Goal: Task Accomplishment & Management: Manage account settings

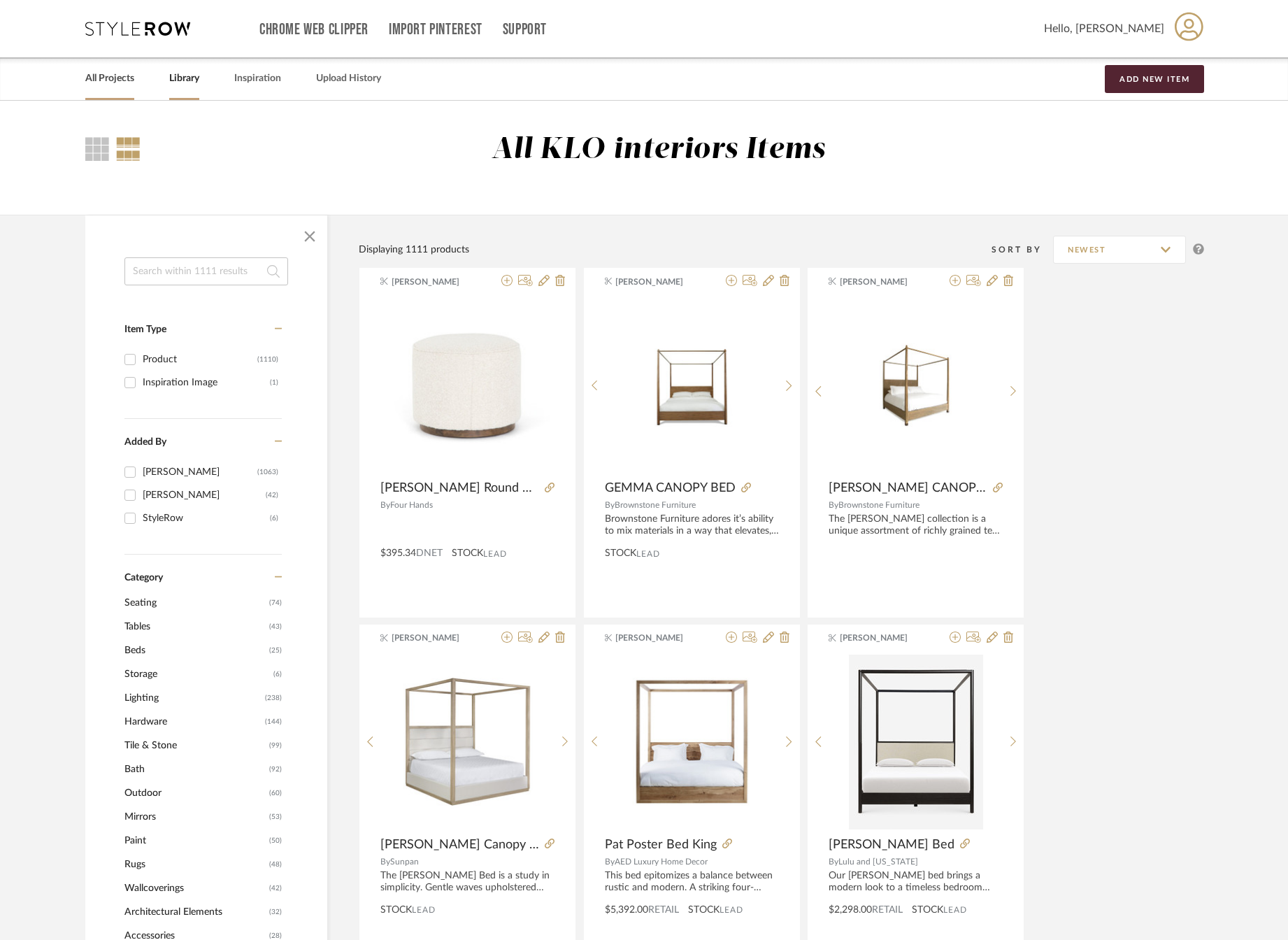
click at [105, 77] on link "All Projects" at bounding box center [110, 78] width 49 height 19
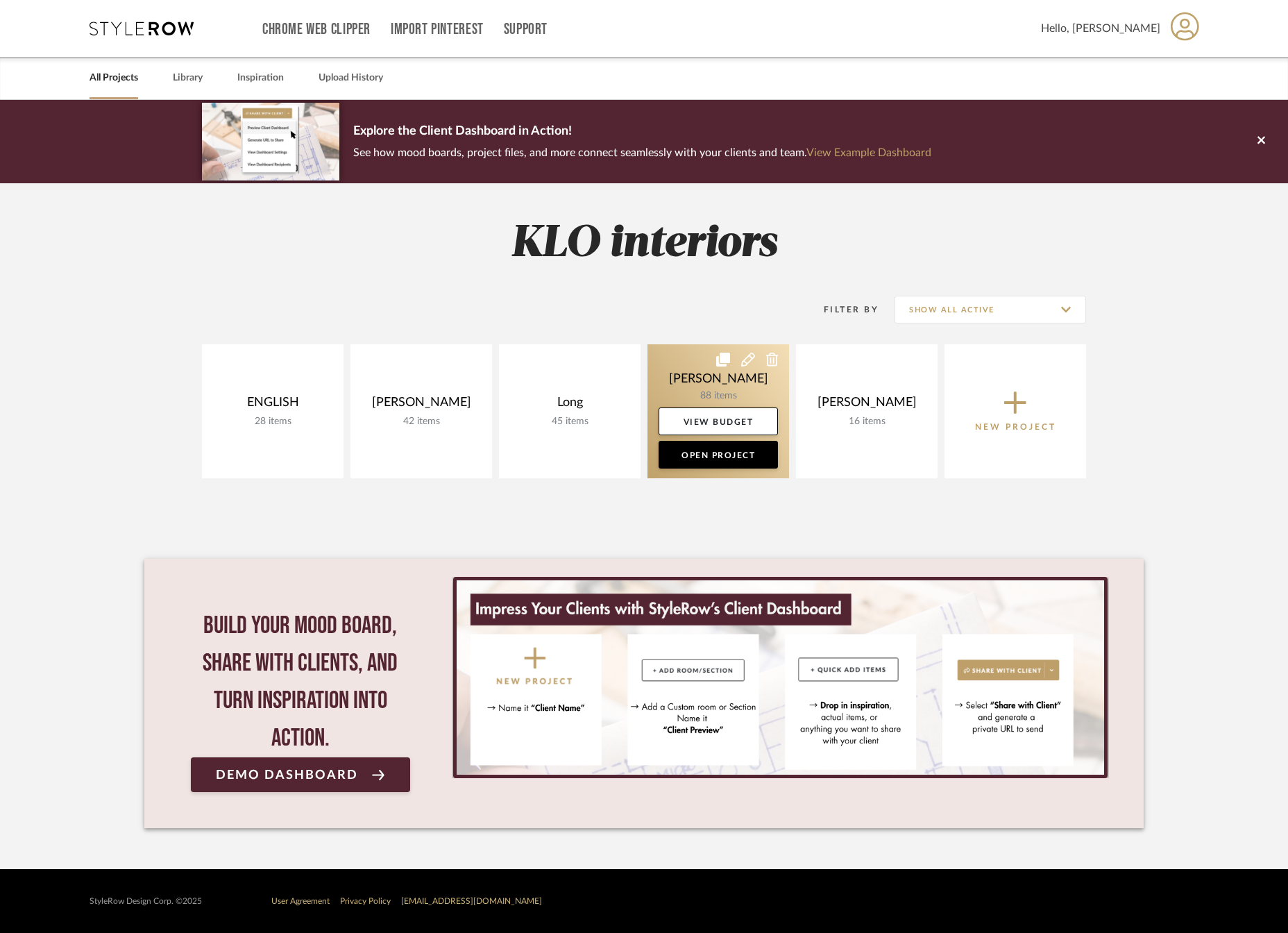
click at [707, 384] on link at bounding box center [719, 411] width 142 height 134
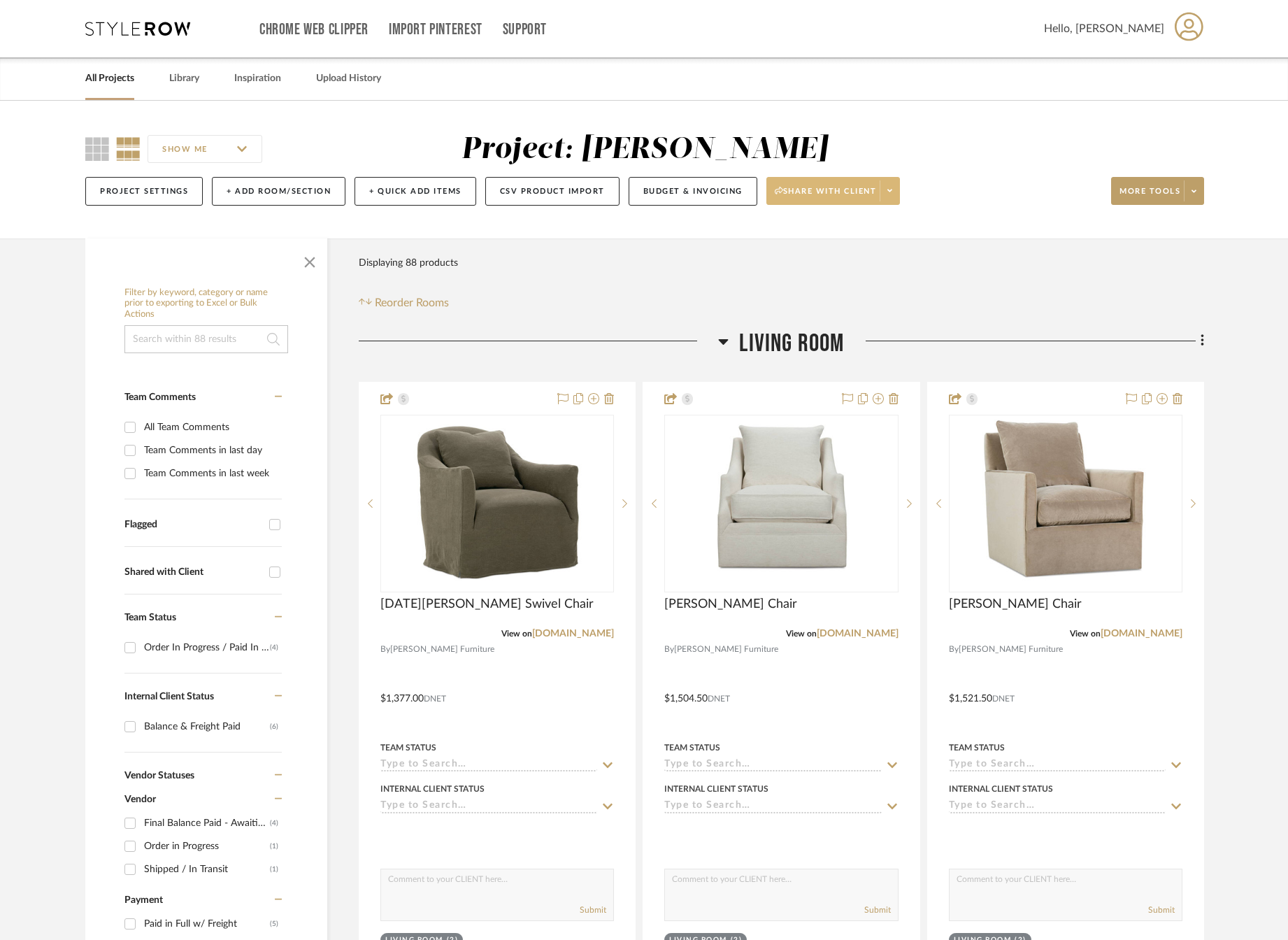
click at [897, 193] on span at bounding box center [889, 190] width 19 height 21
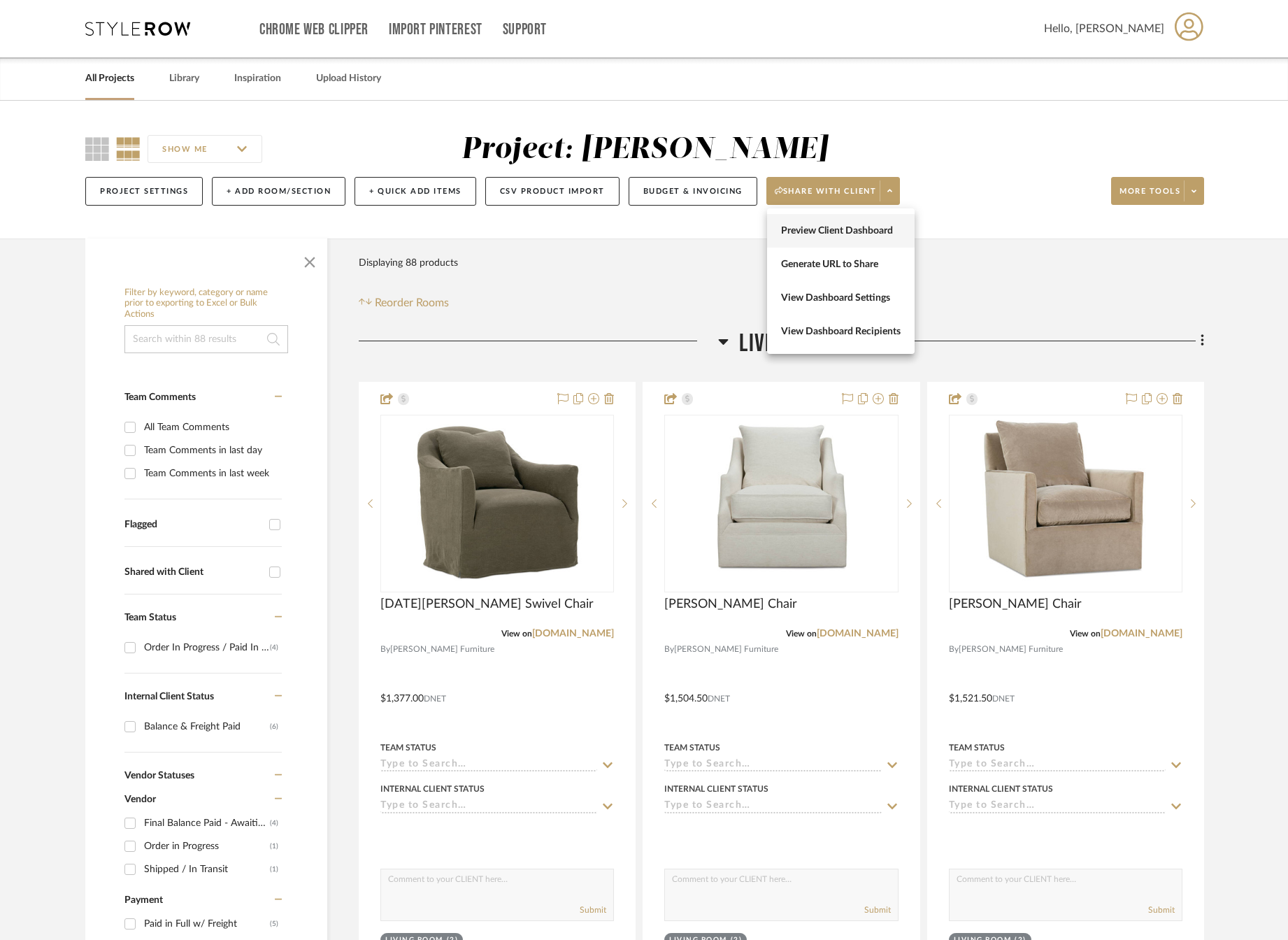
click at [865, 229] on span "Preview Client Dashboard" at bounding box center [841, 231] width 120 height 12
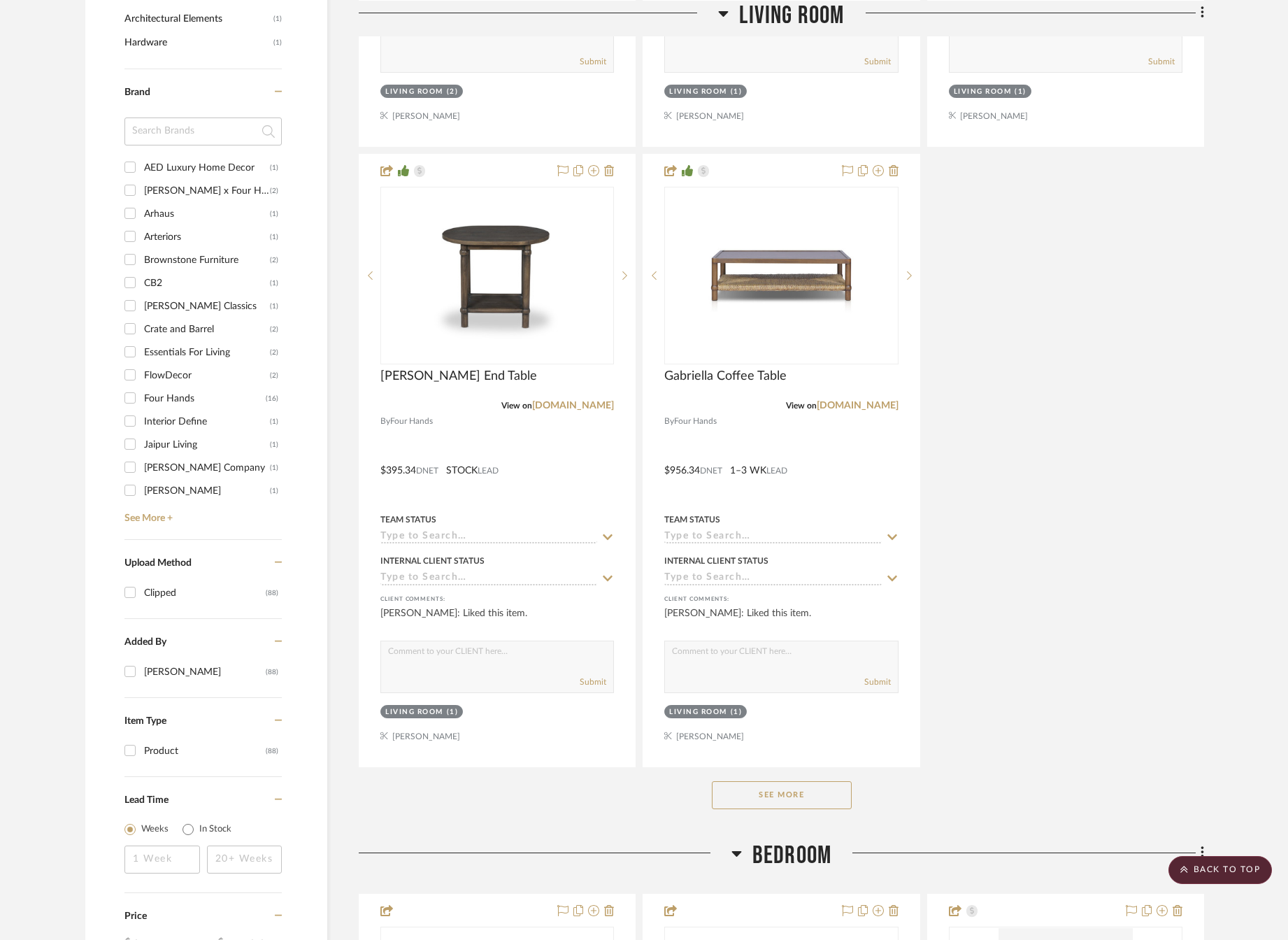
scroll to position [1818, 0]
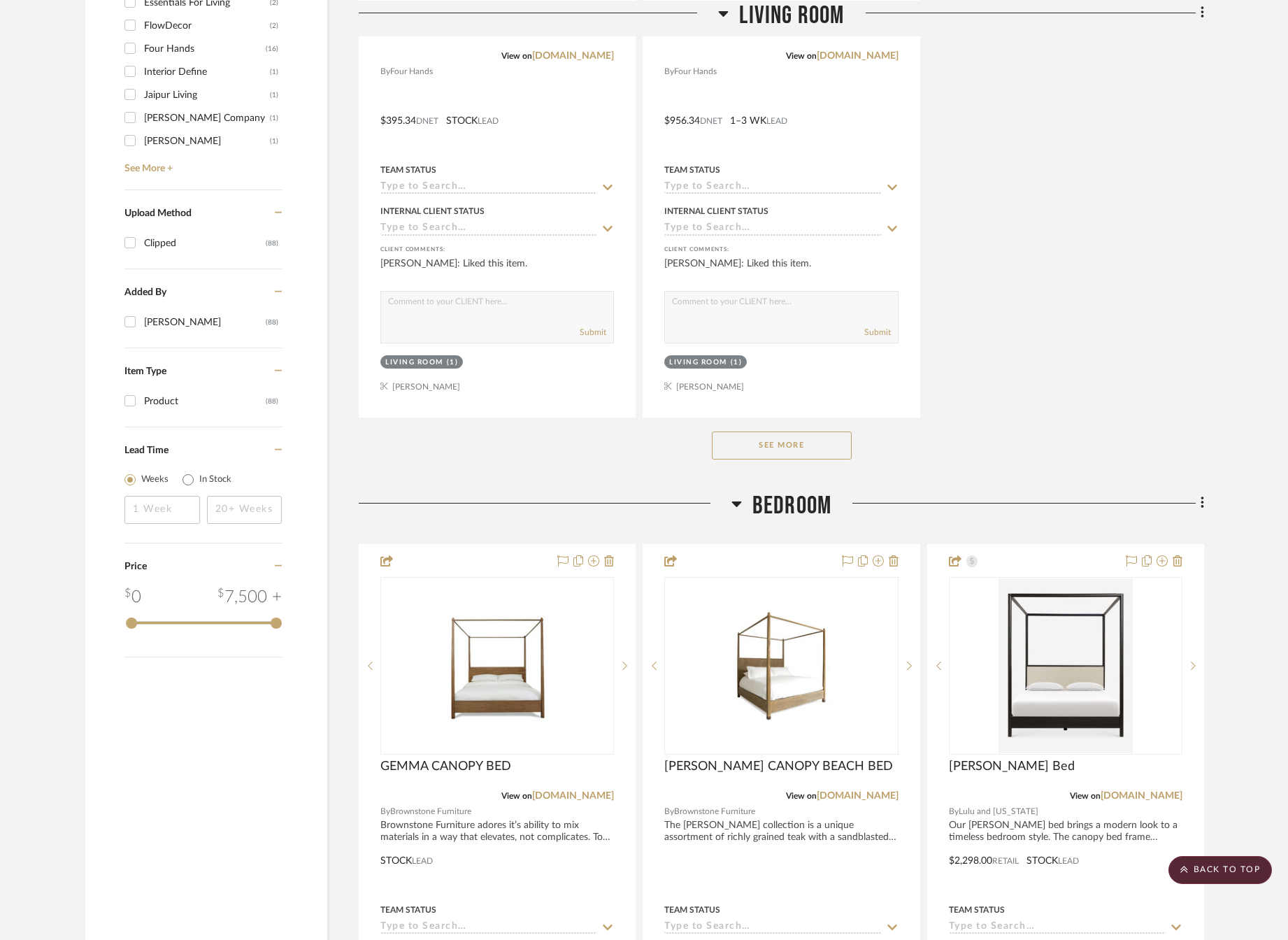
click at [773, 447] on button "See More" at bounding box center [782, 445] width 140 height 28
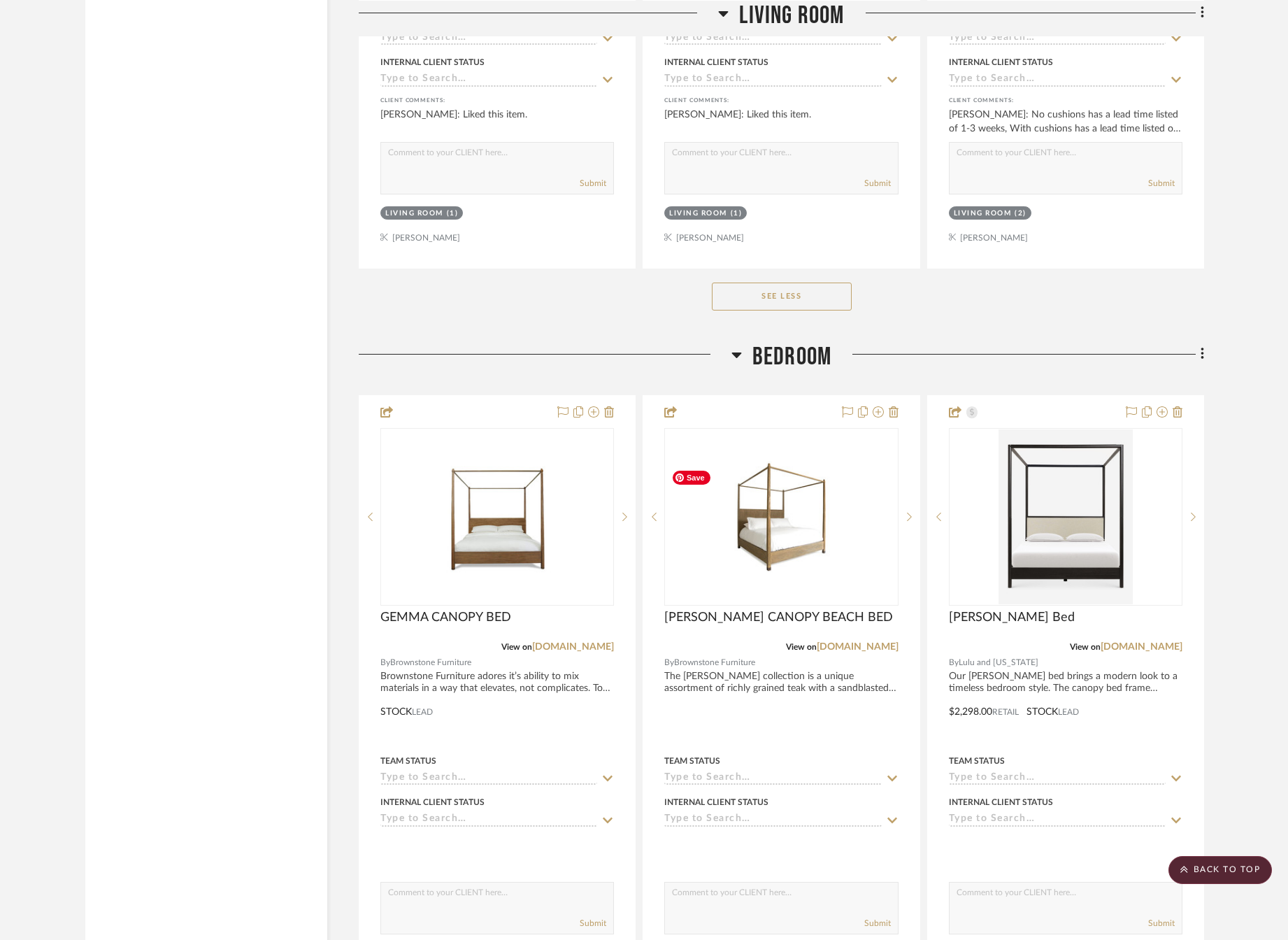
scroll to position [2727, 0]
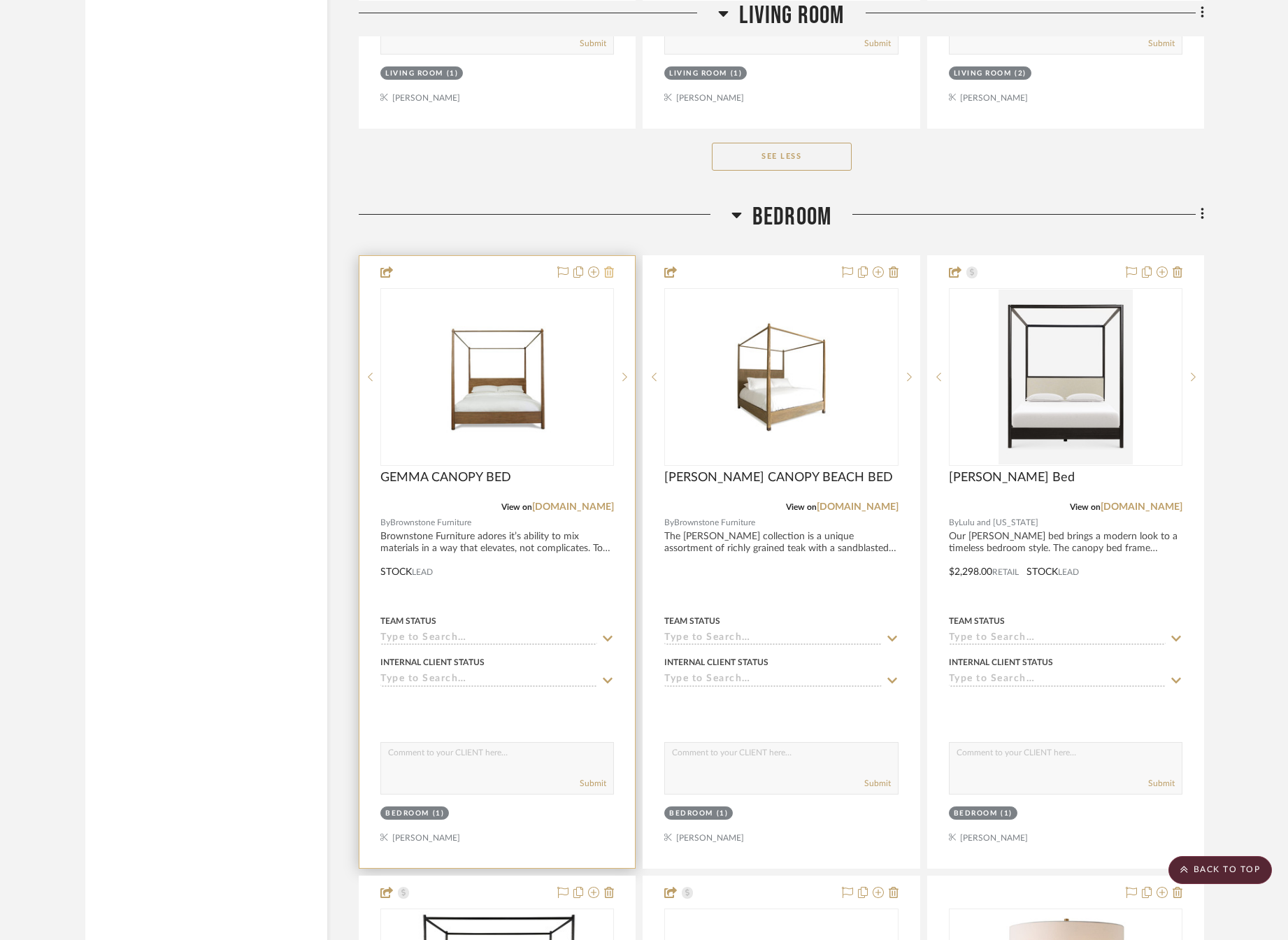
click at [614, 274] on icon at bounding box center [609, 272] width 10 height 11
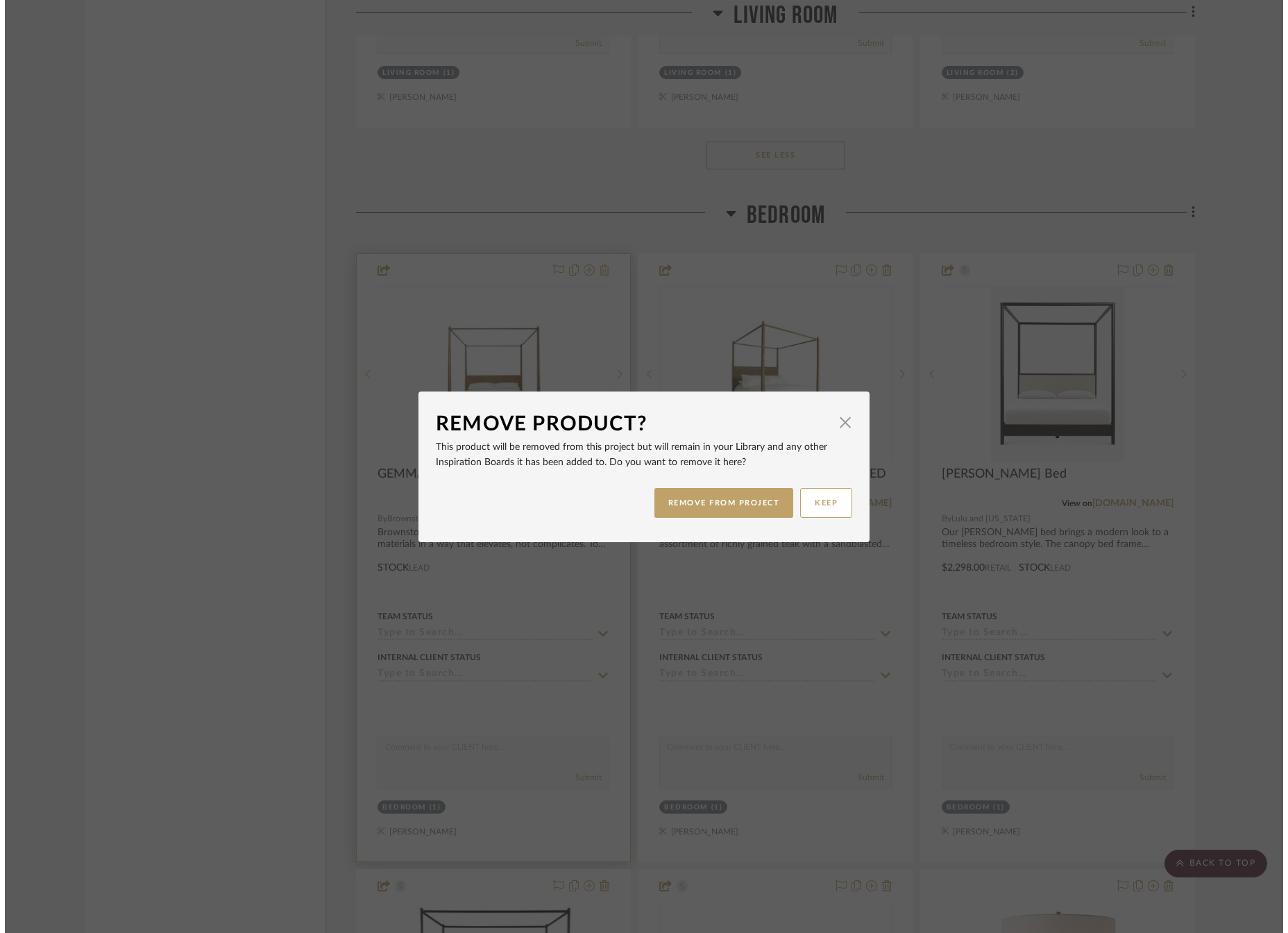
scroll to position [0, 0]
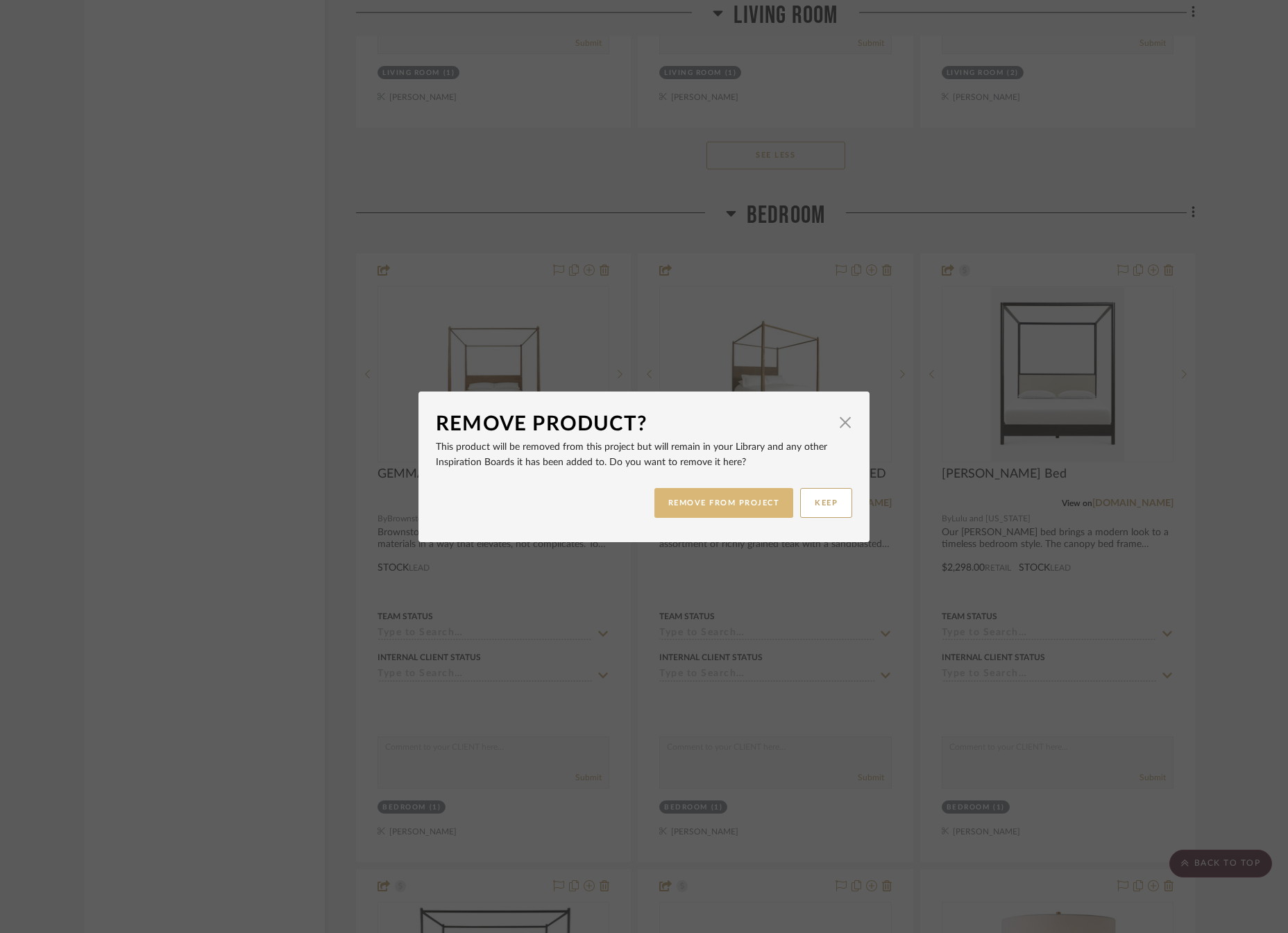
click at [715, 507] on button "REMOVE FROM PROJECT" at bounding box center [724, 503] width 140 height 30
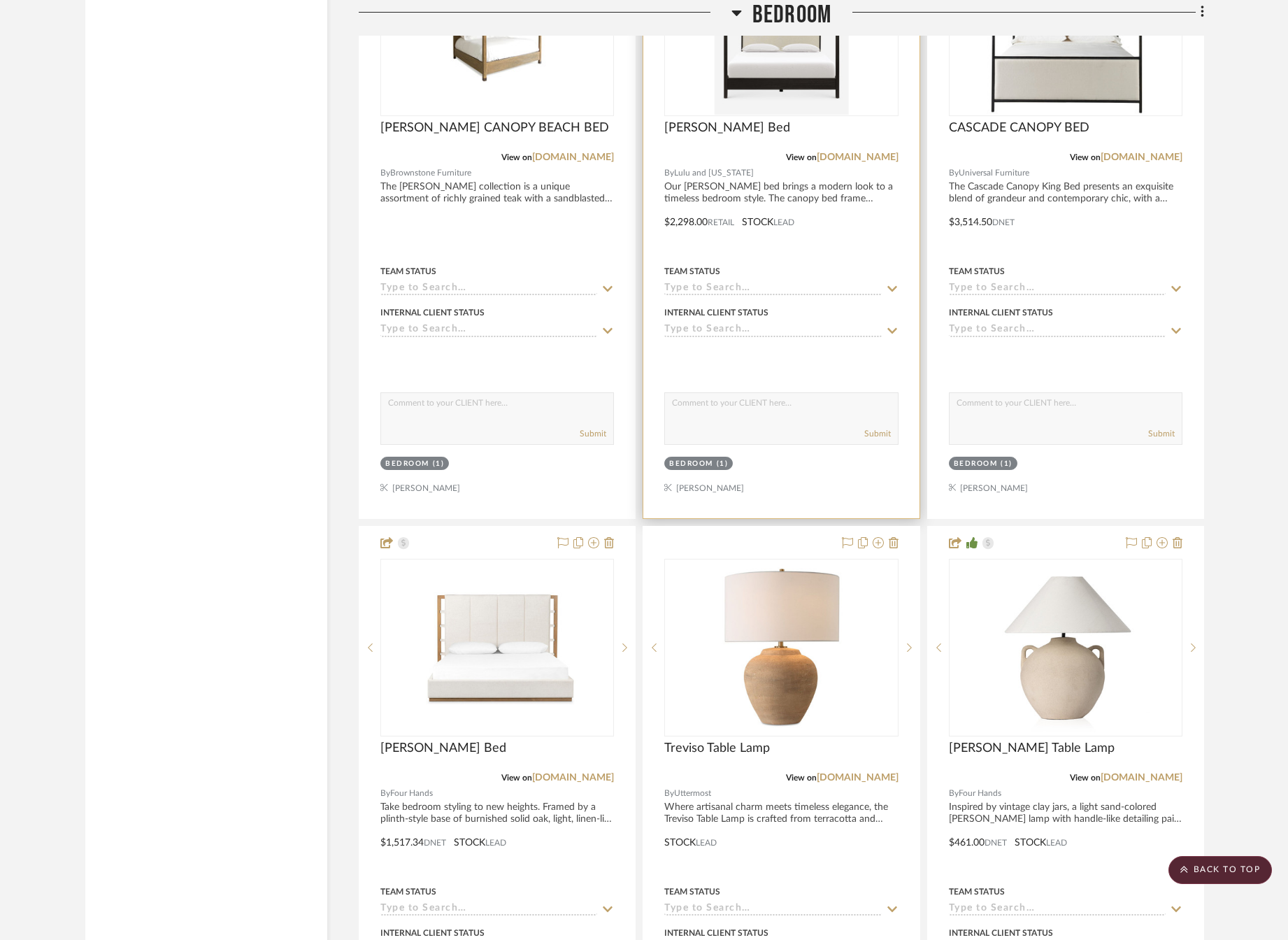
scroll to position [2727, 0]
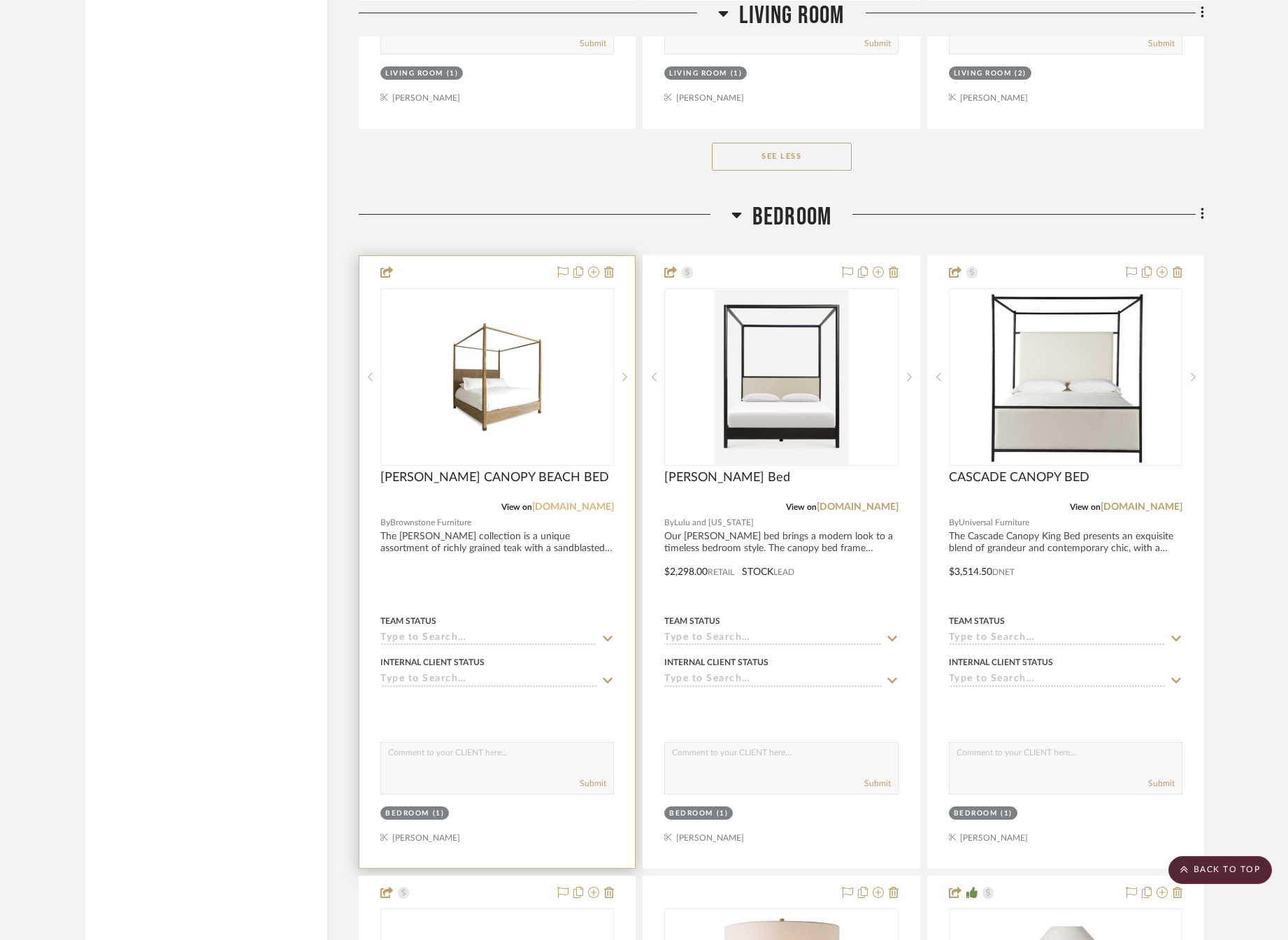
click at [541, 507] on link "[DOMAIN_NAME]" at bounding box center [573, 507] width 82 height 10
click at [447, 480] on span "[PERSON_NAME] CANOPY BEACH BED" at bounding box center [495, 478] width 228 height 16
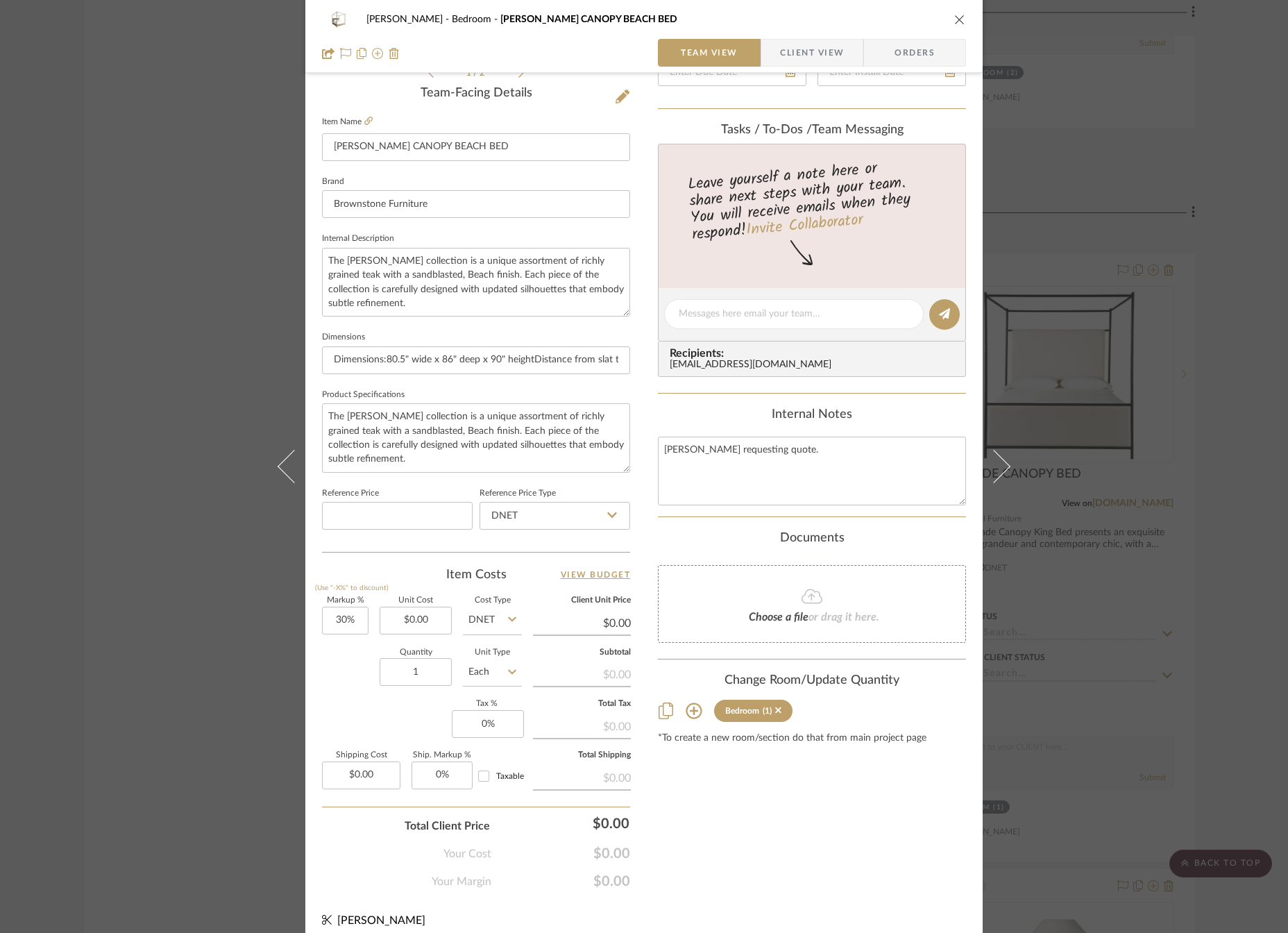
scroll to position [359, 0]
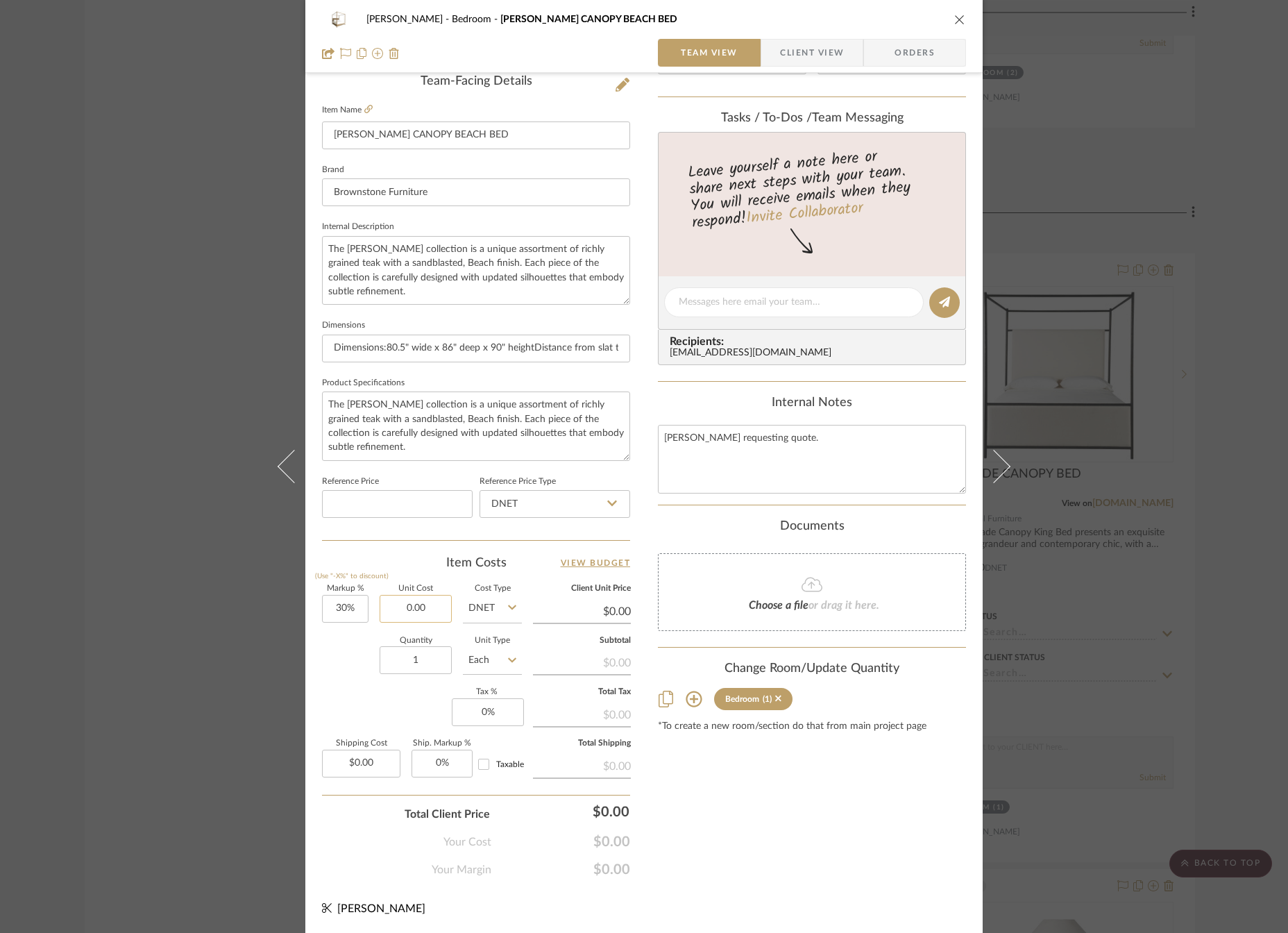
click at [396, 606] on input "0.00" at bounding box center [416, 608] width 72 height 28
click at [396, 606] on input "790" at bounding box center [416, 608] width 72 height 28
type input "$2,790.00"
click at [358, 706] on div "Markup % (Use "-X%" to discount) 30% Unit Cost $2,790.00 Cost Type DNET Client …" at bounding box center [477, 686] width 309 height 203
type input "$3,627.00"
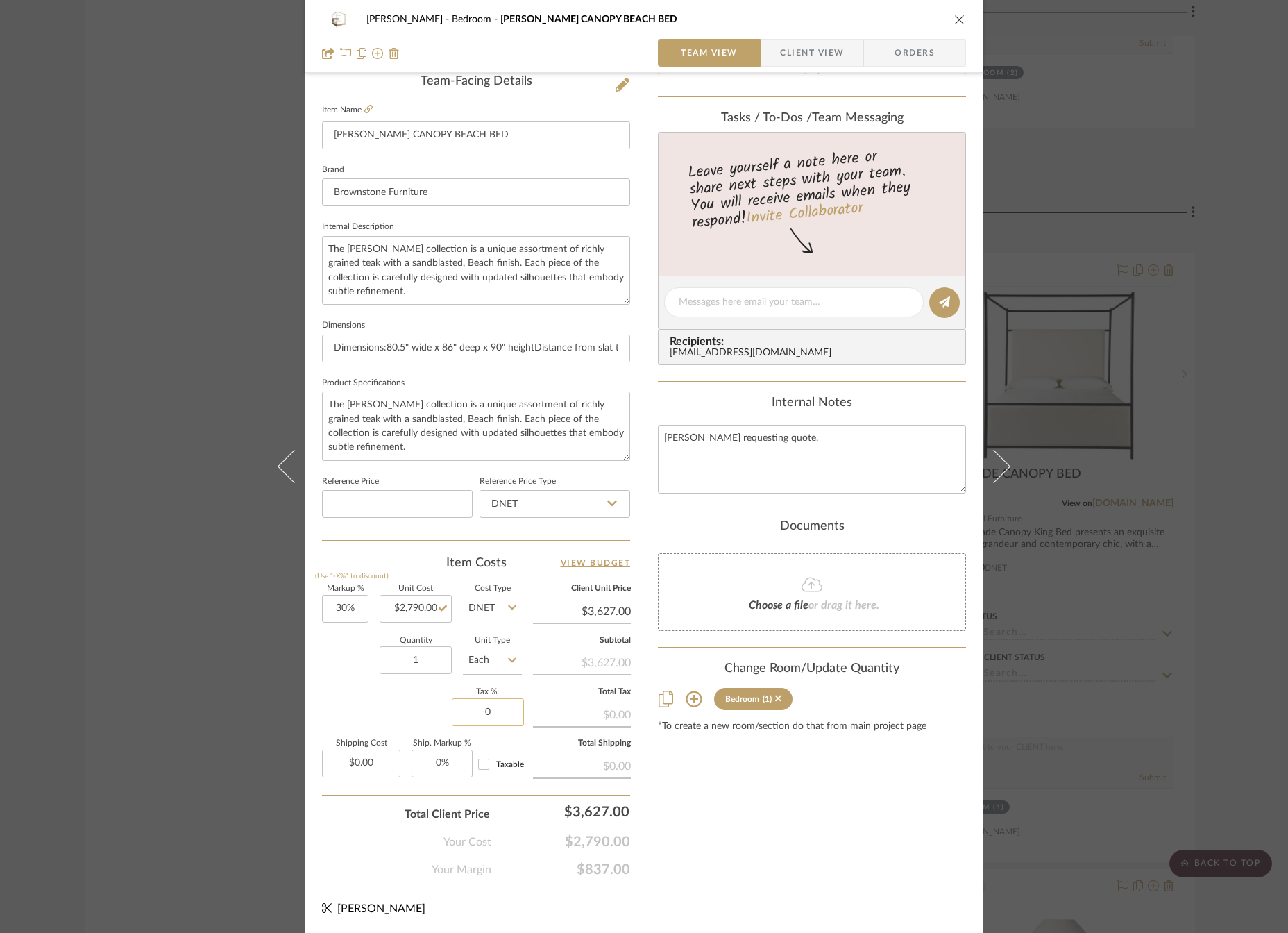
click at [477, 708] on input "0" at bounding box center [488, 712] width 72 height 28
type input "7%"
click at [712, 811] on div "Content here copies to Client View - confirm visibility there. Show in Client D…" at bounding box center [812, 306] width 309 height 1142
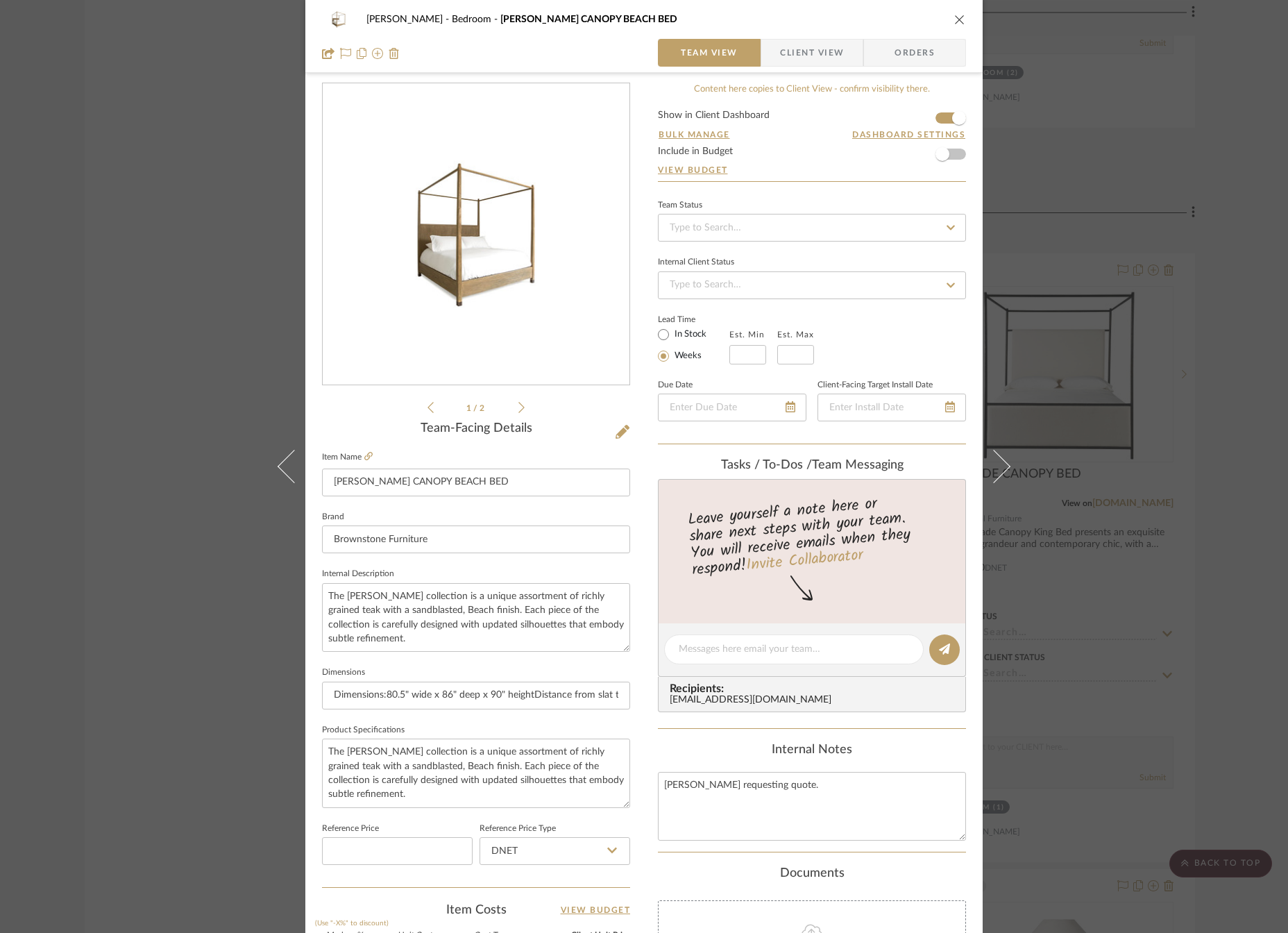
scroll to position [0, 0]
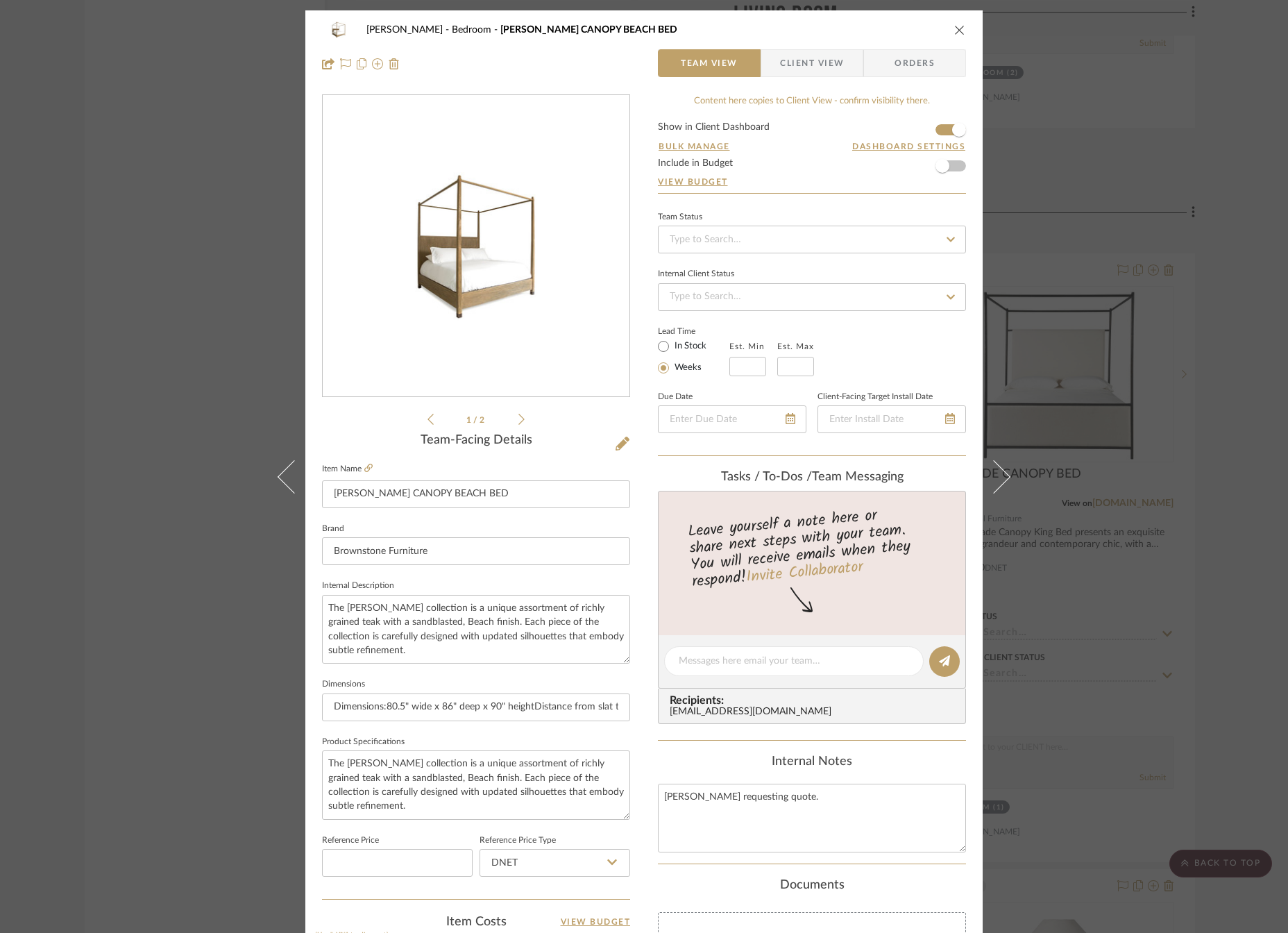
click at [955, 32] on icon "close" at bounding box center [960, 30] width 11 height 11
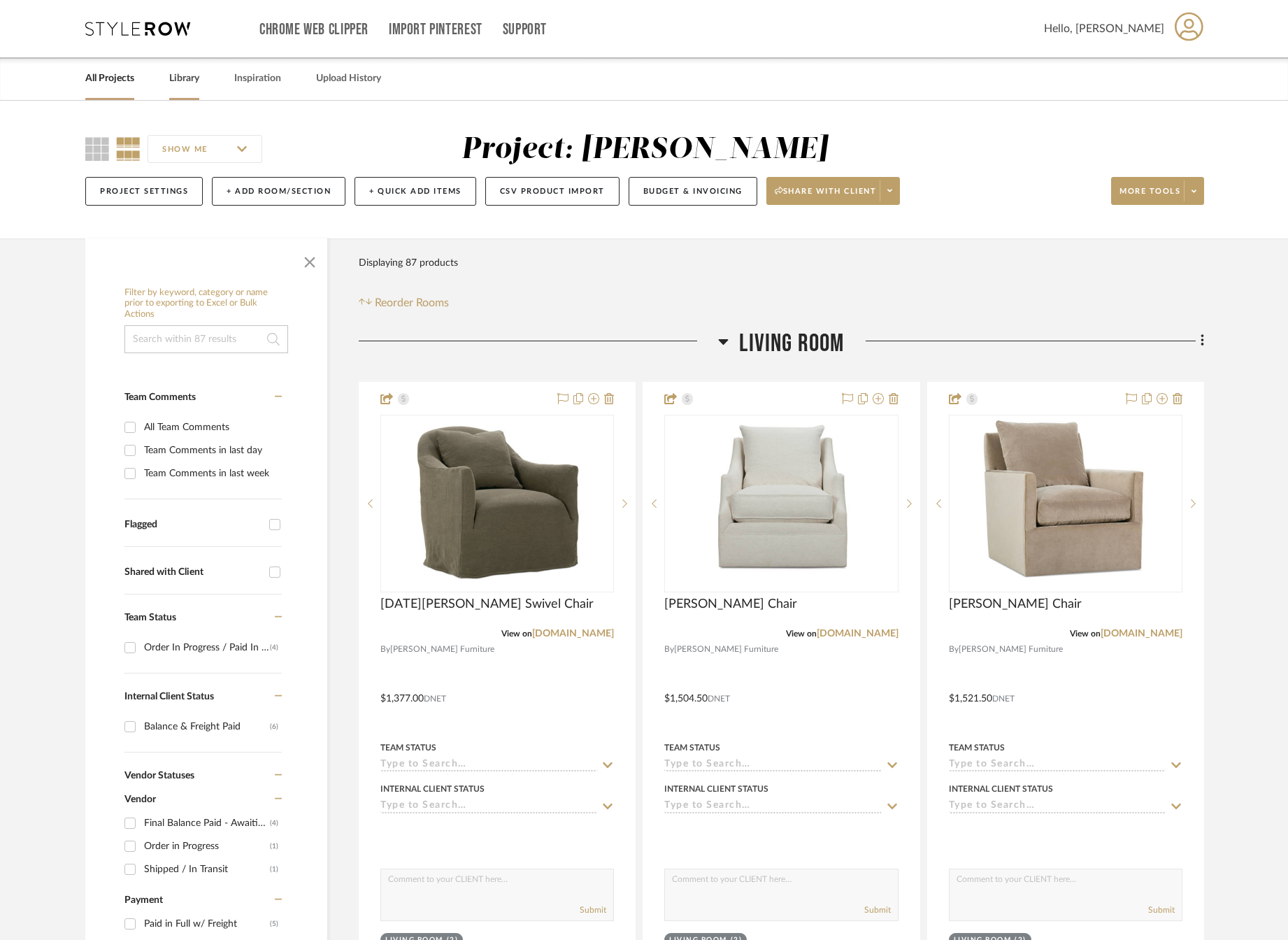
click at [193, 87] on link "Library" at bounding box center [184, 78] width 30 height 19
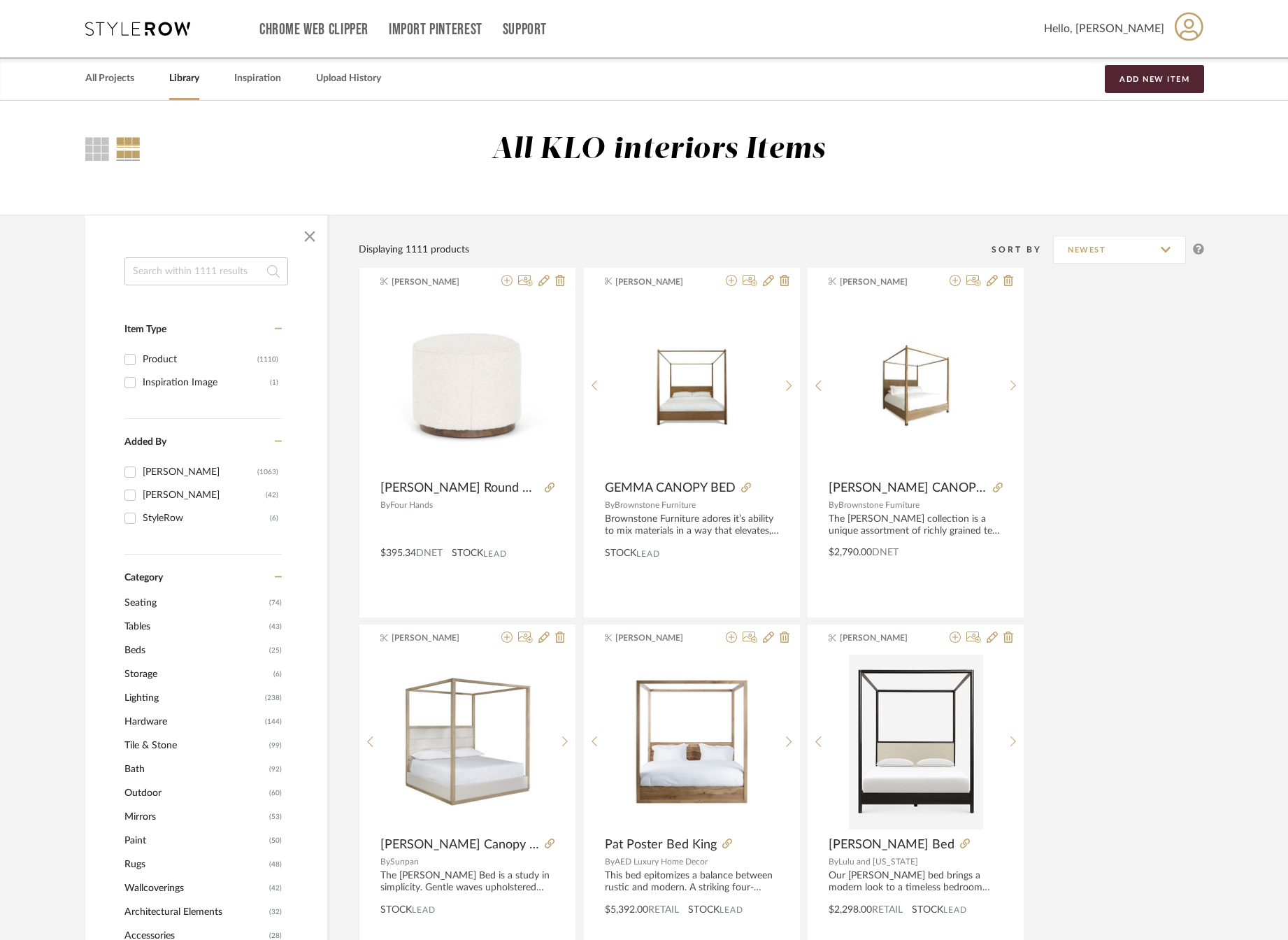
click at [187, 270] on input at bounding box center [206, 271] width 164 height 28
type input "cera"
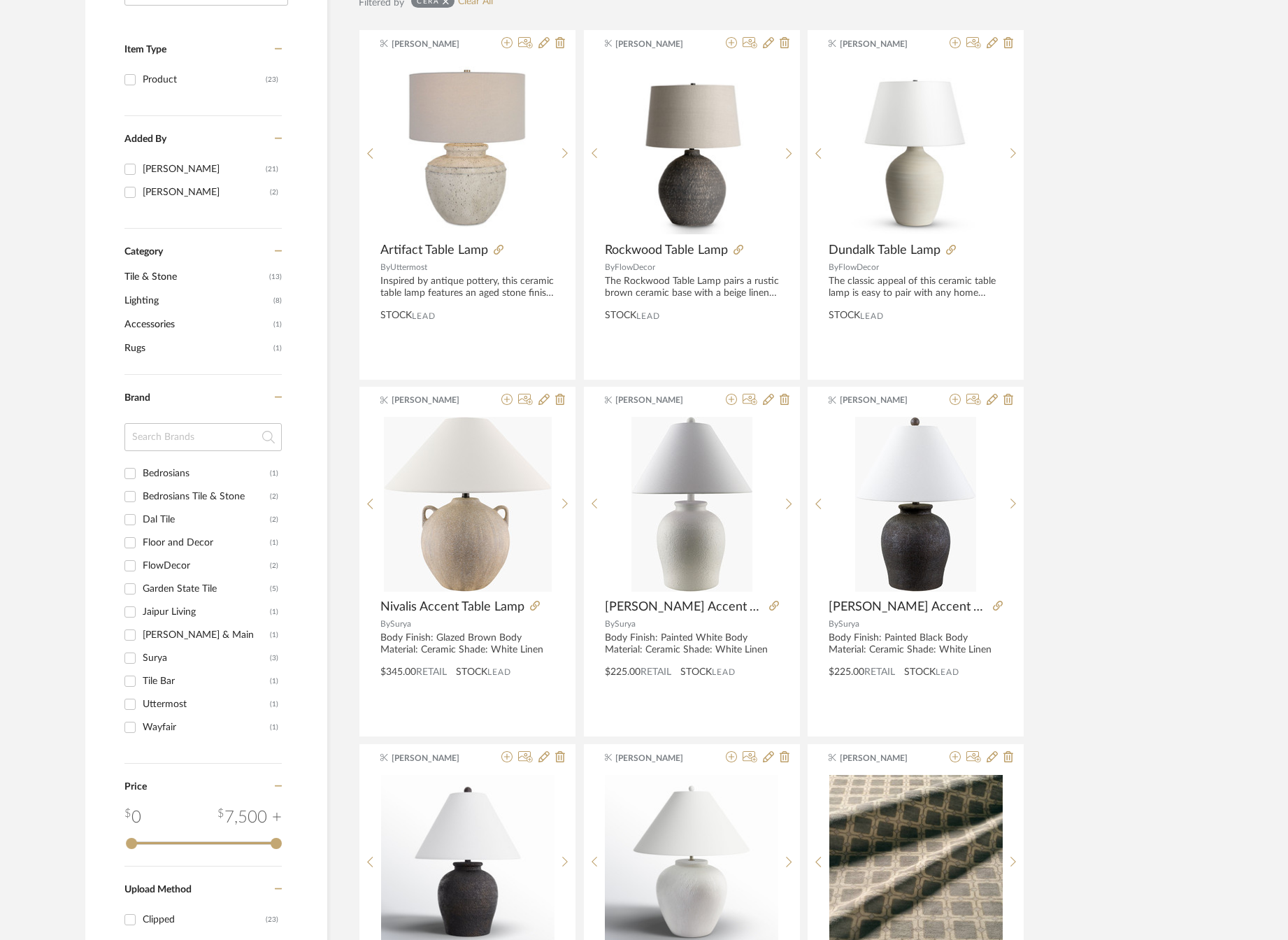
scroll to position [699, 0]
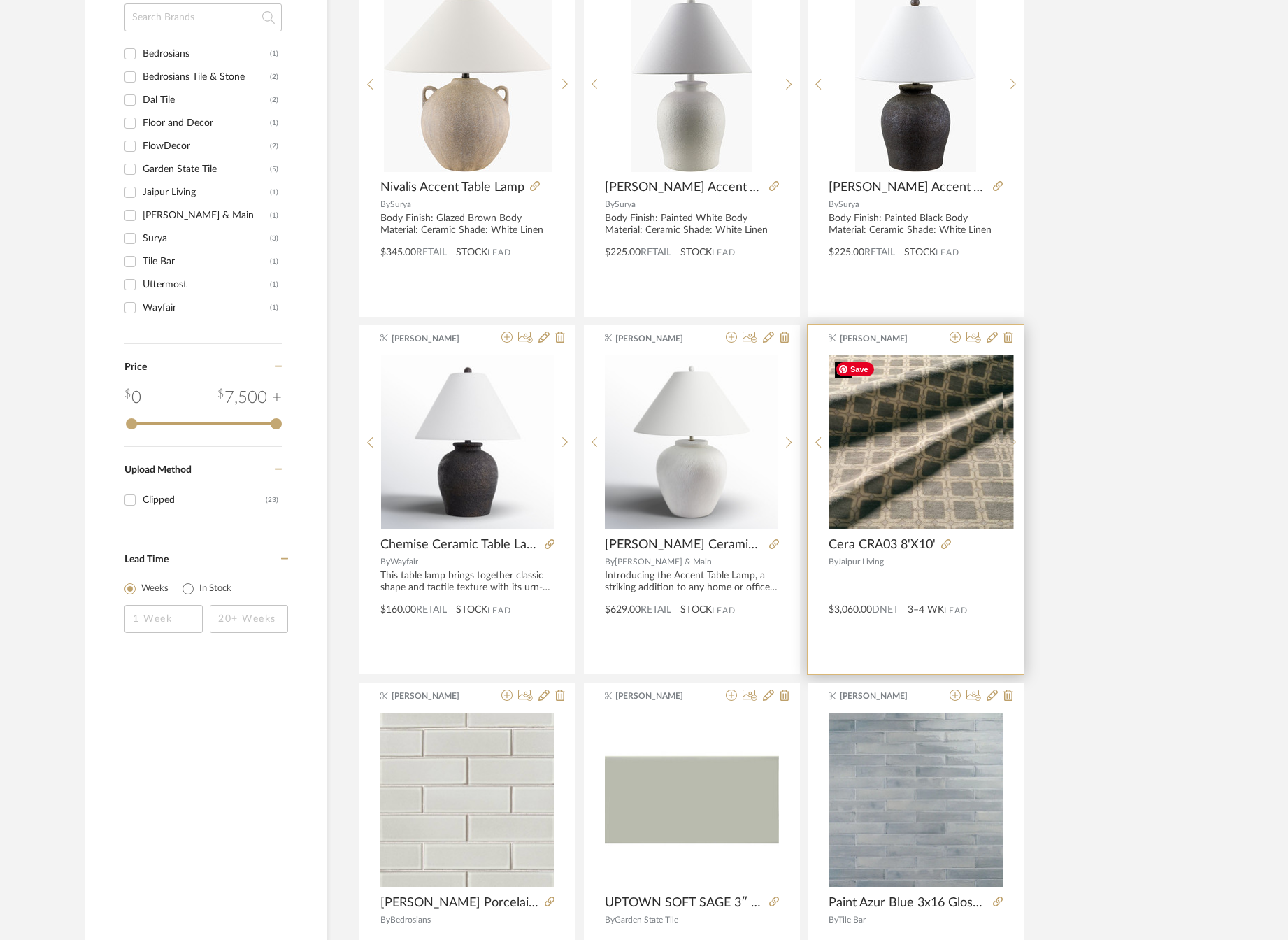
click at [912, 466] on img "0" at bounding box center [926, 441] width 175 height 175
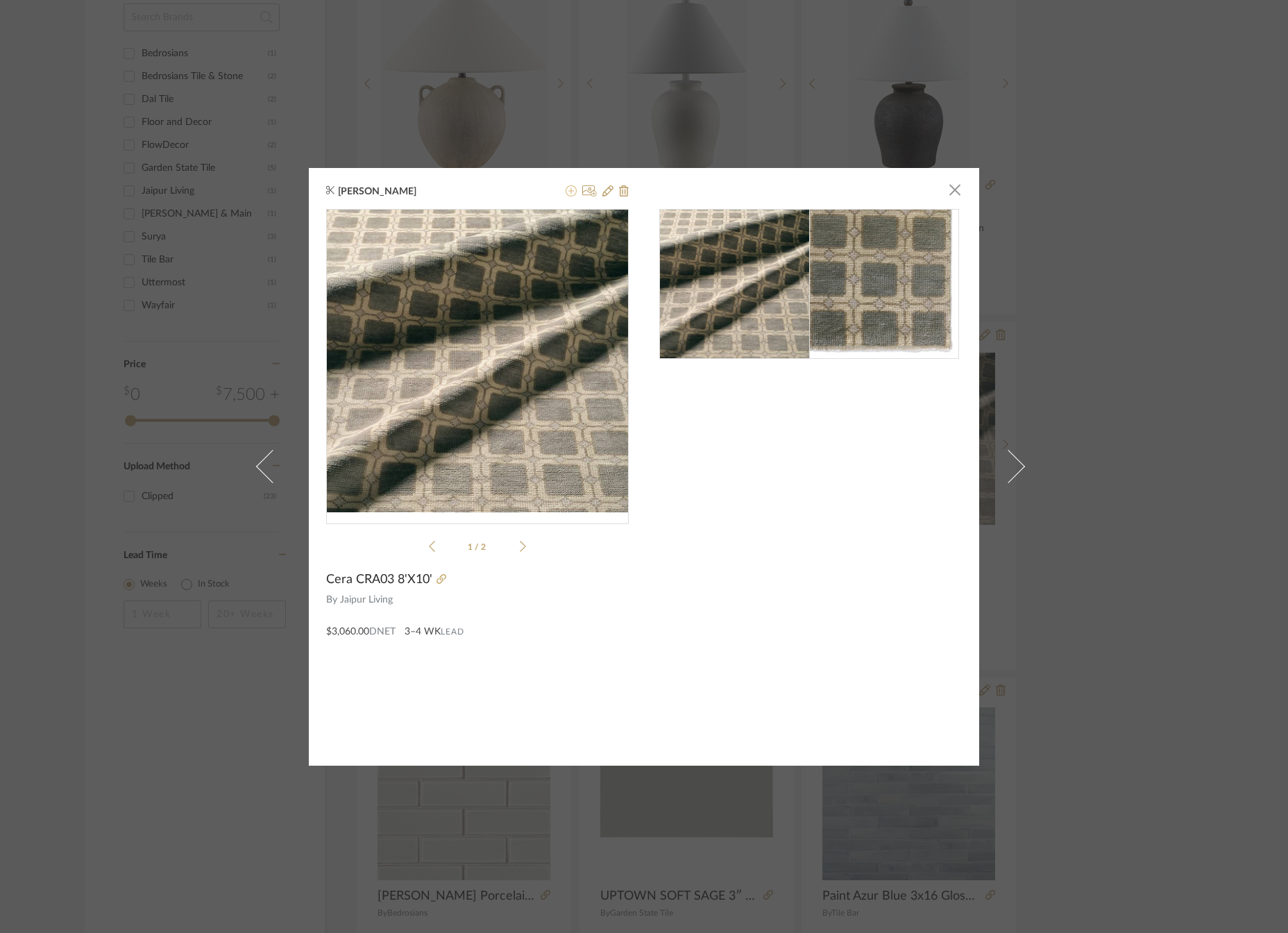
click at [566, 189] on icon at bounding box center [572, 190] width 11 height 11
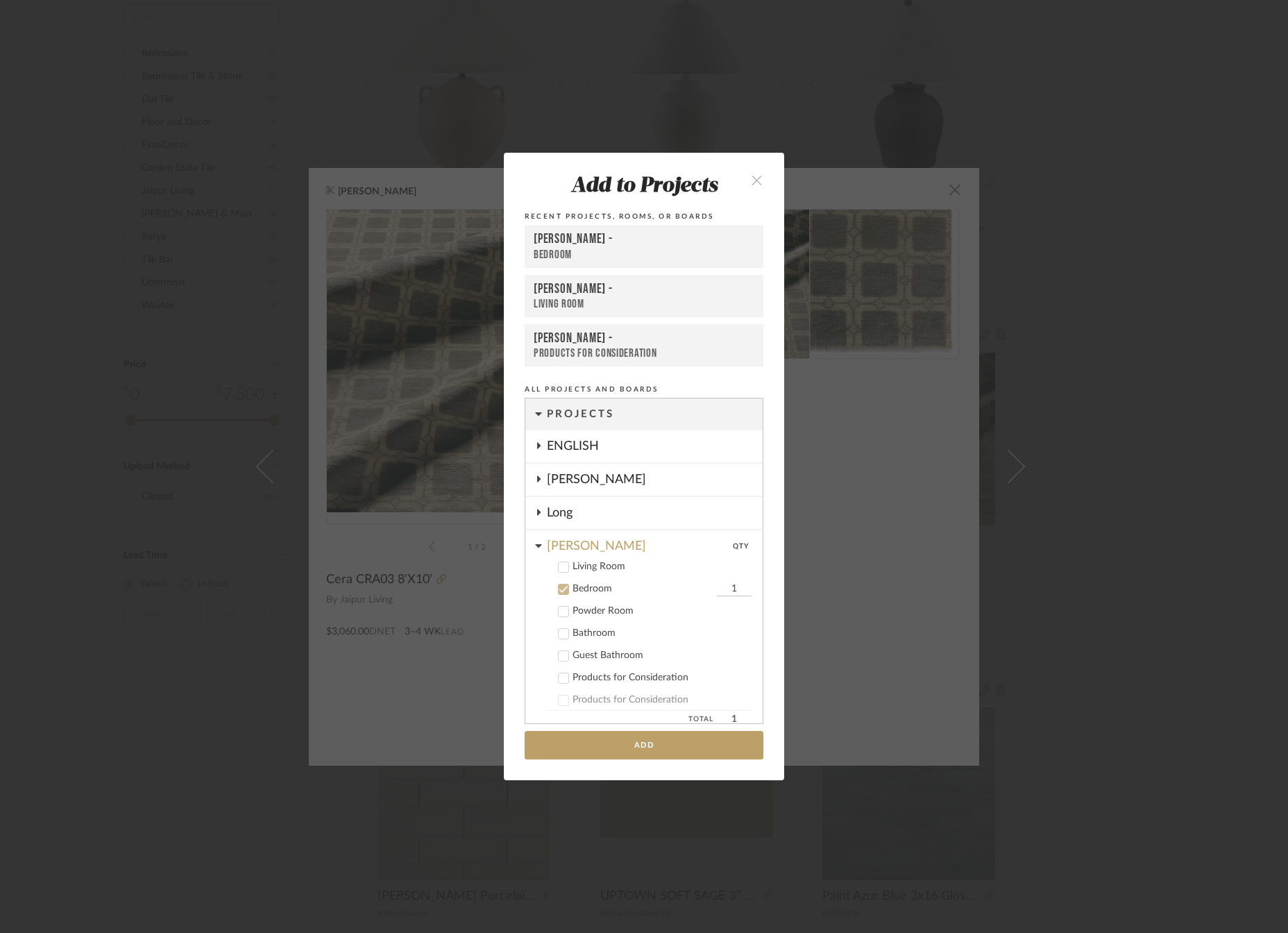
scroll to position [96, 0]
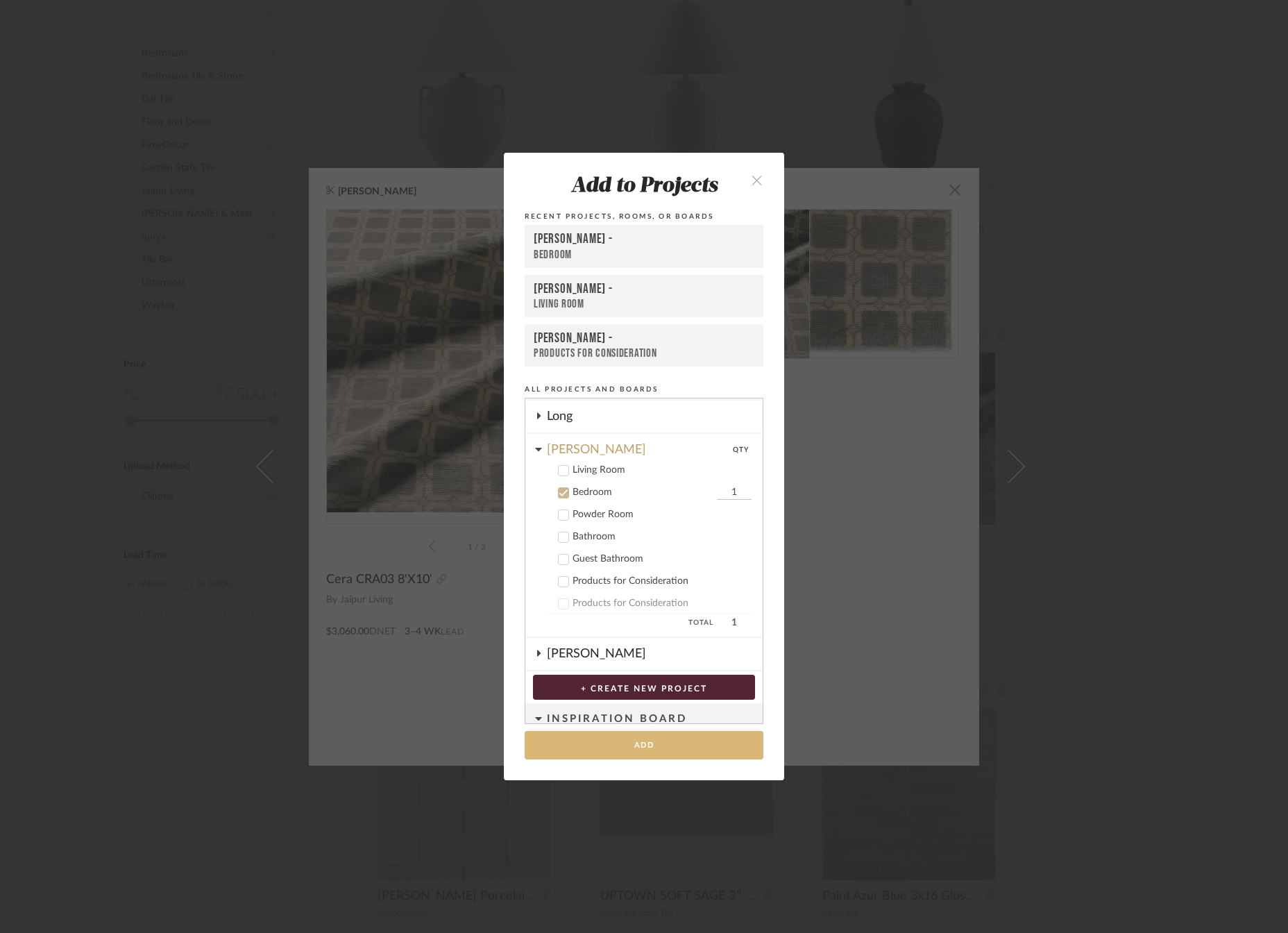
click at [651, 743] on button "Add" at bounding box center [644, 745] width 239 height 29
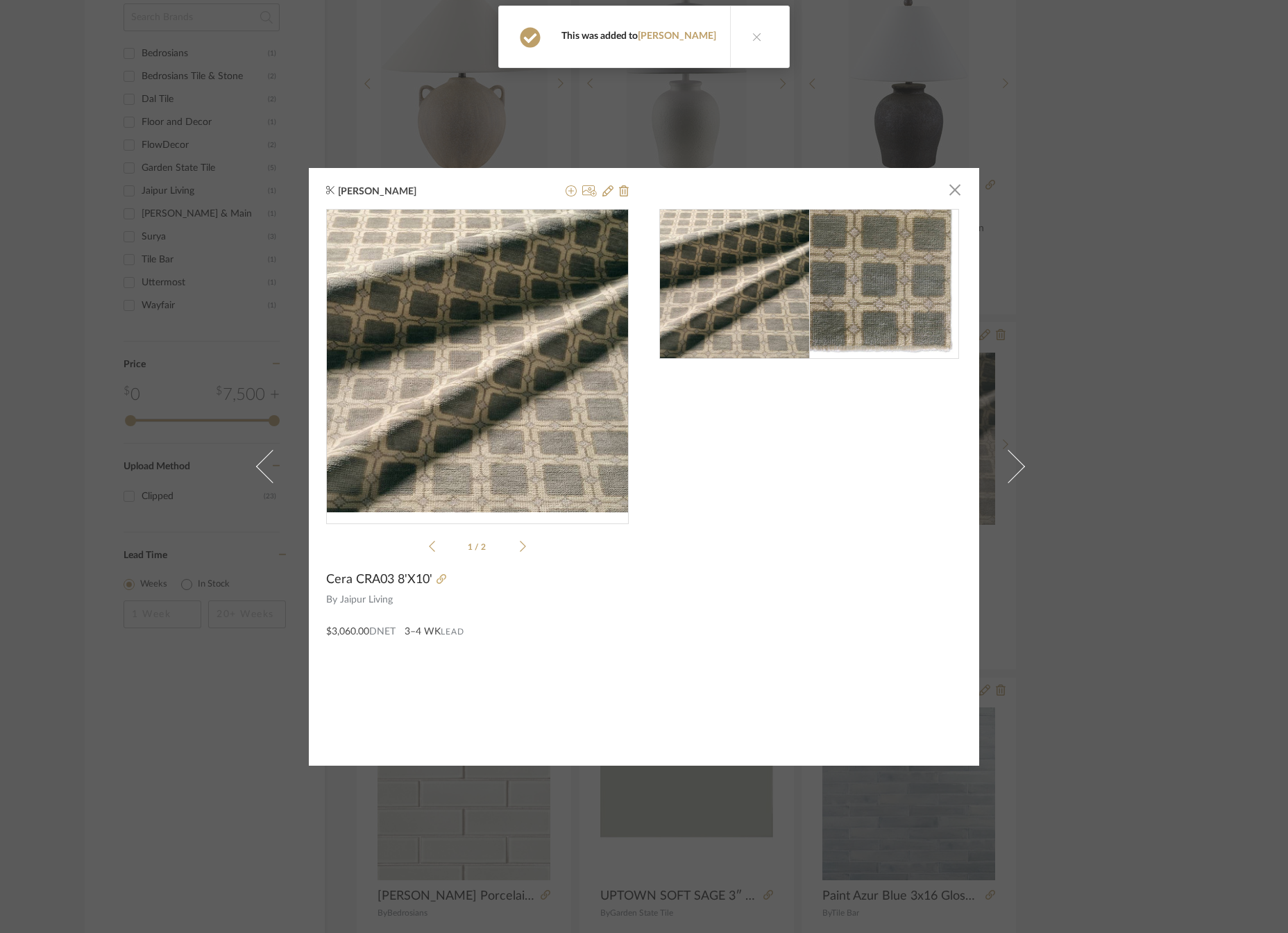
click at [753, 32] on icon at bounding box center [757, 36] width 10 height 10
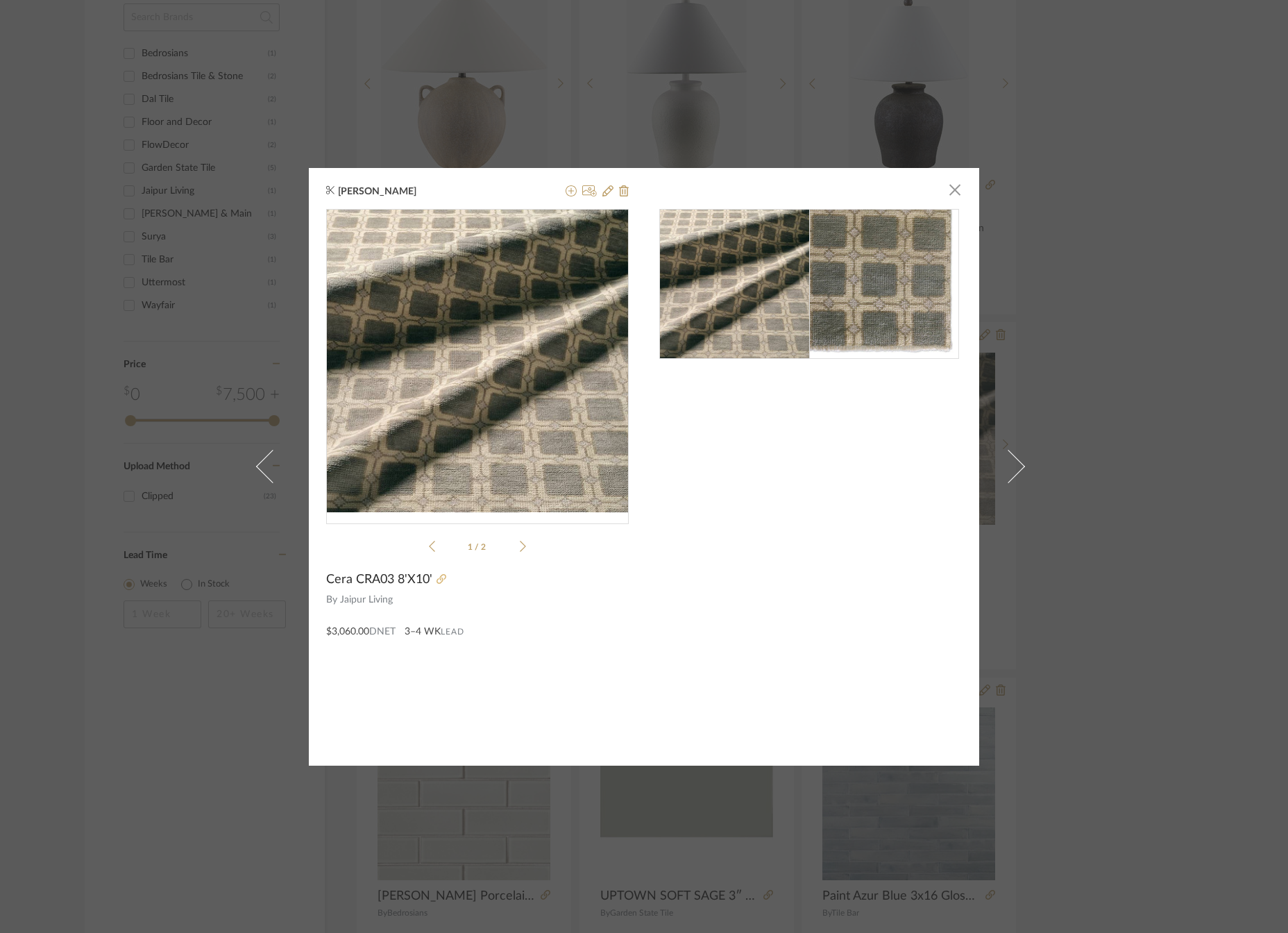
click at [437, 578] on icon at bounding box center [441, 578] width 10 height 10
click at [950, 188] on span "button" at bounding box center [955, 190] width 28 height 28
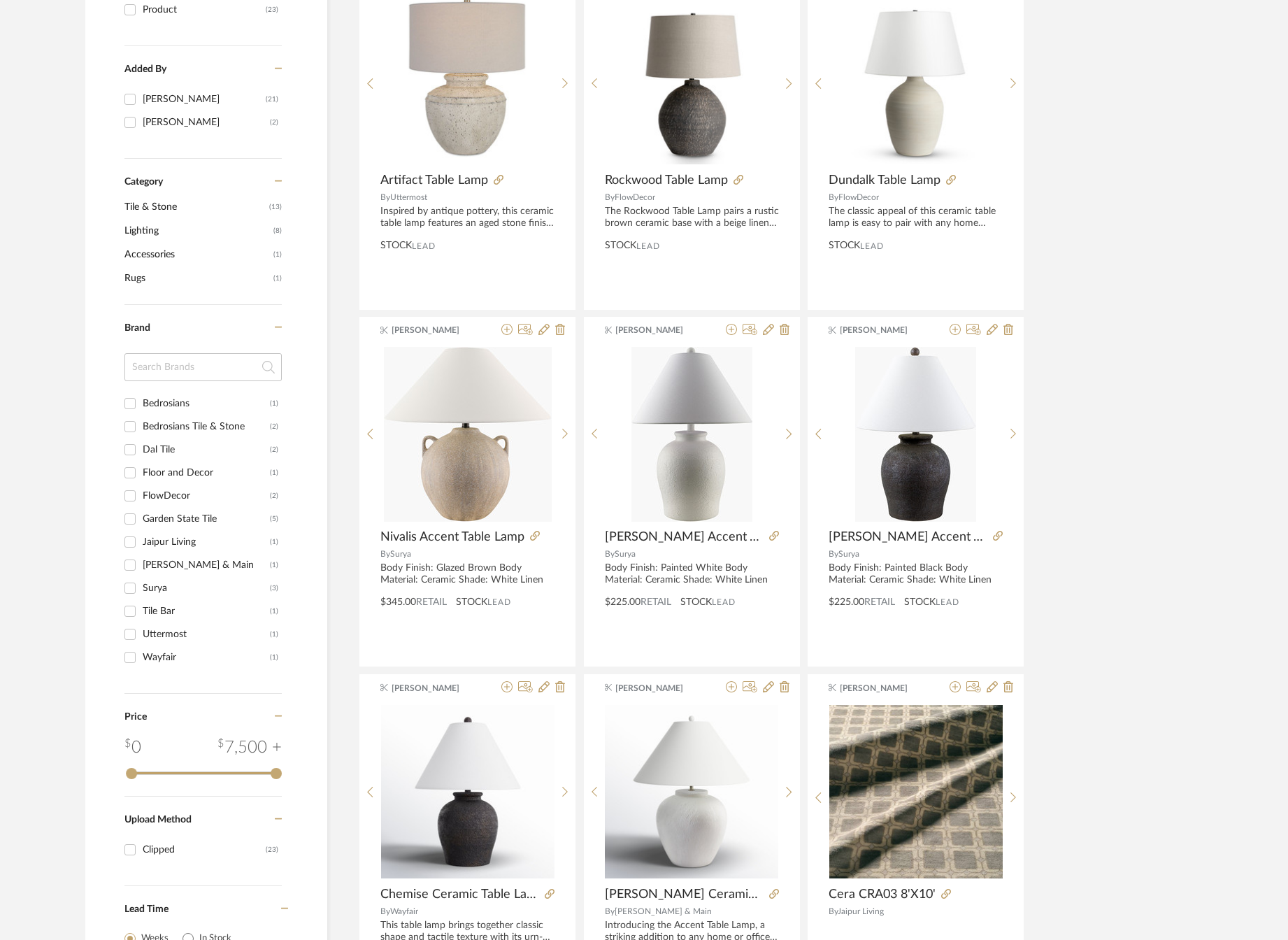
scroll to position [0, 0]
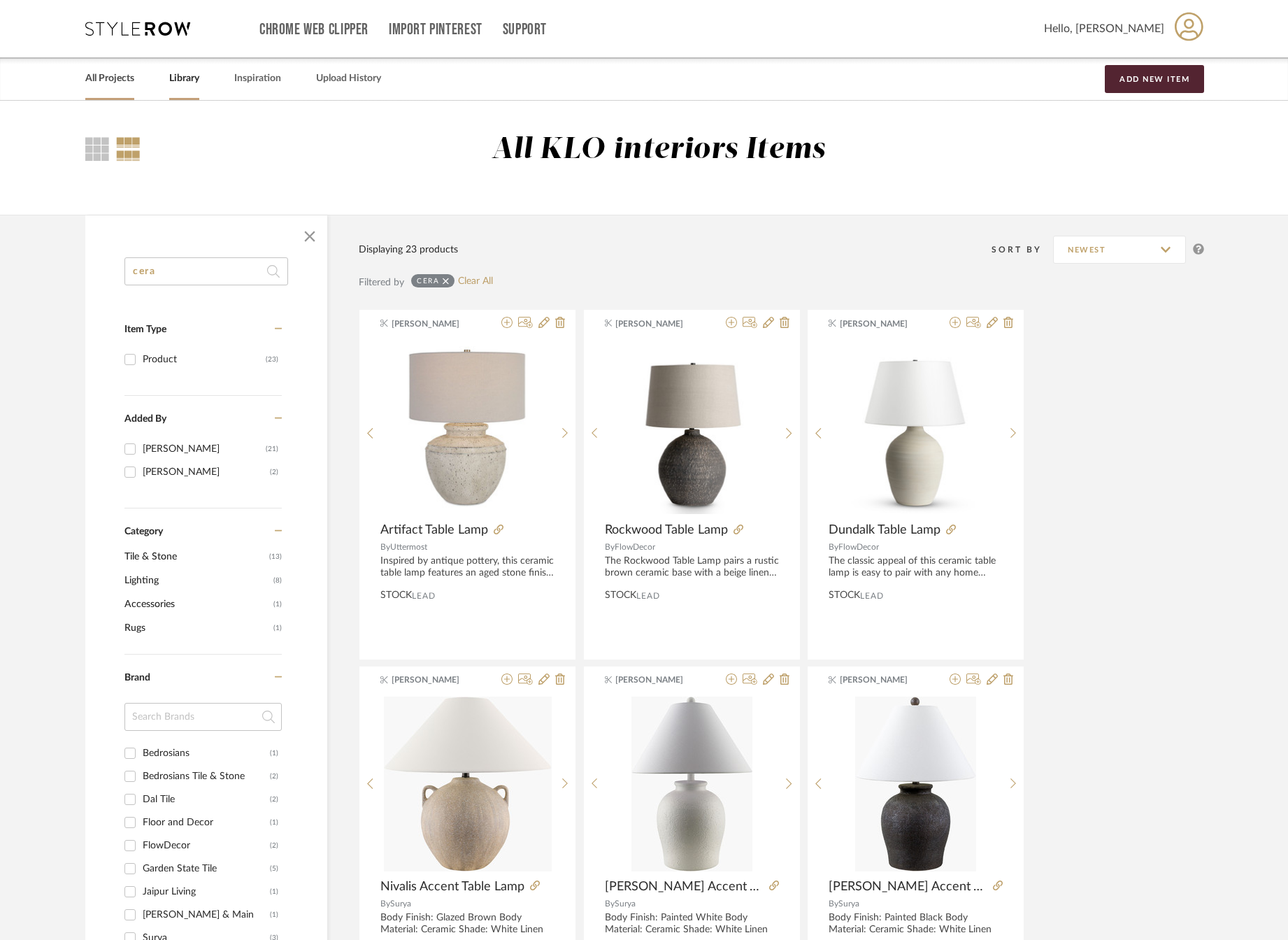
click at [117, 83] on link "All Projects" at bounding box center [110, 78] width 49 height 19
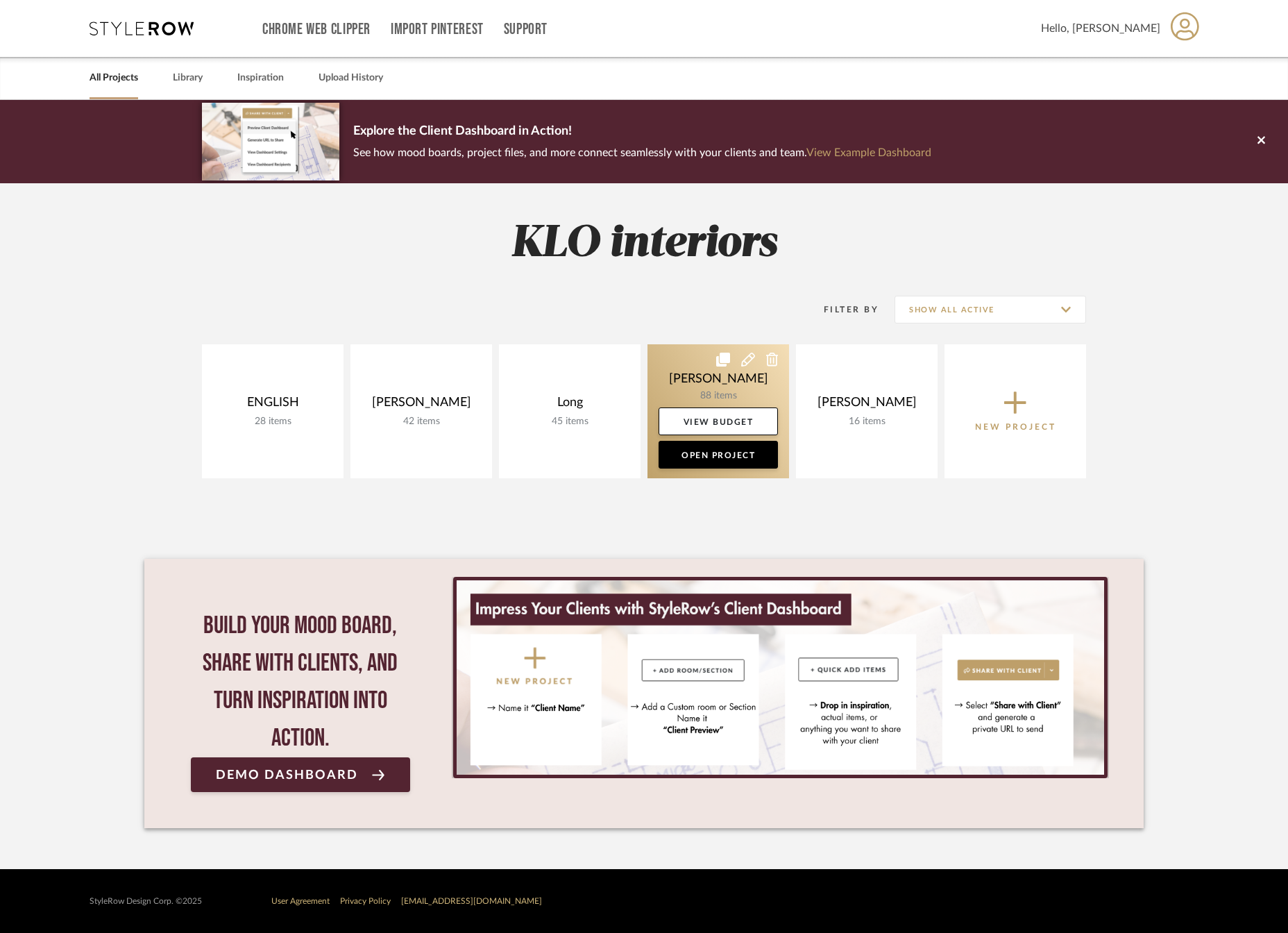
click at [706, 386] on link at bounding box center [719, 411] width 142 height 134
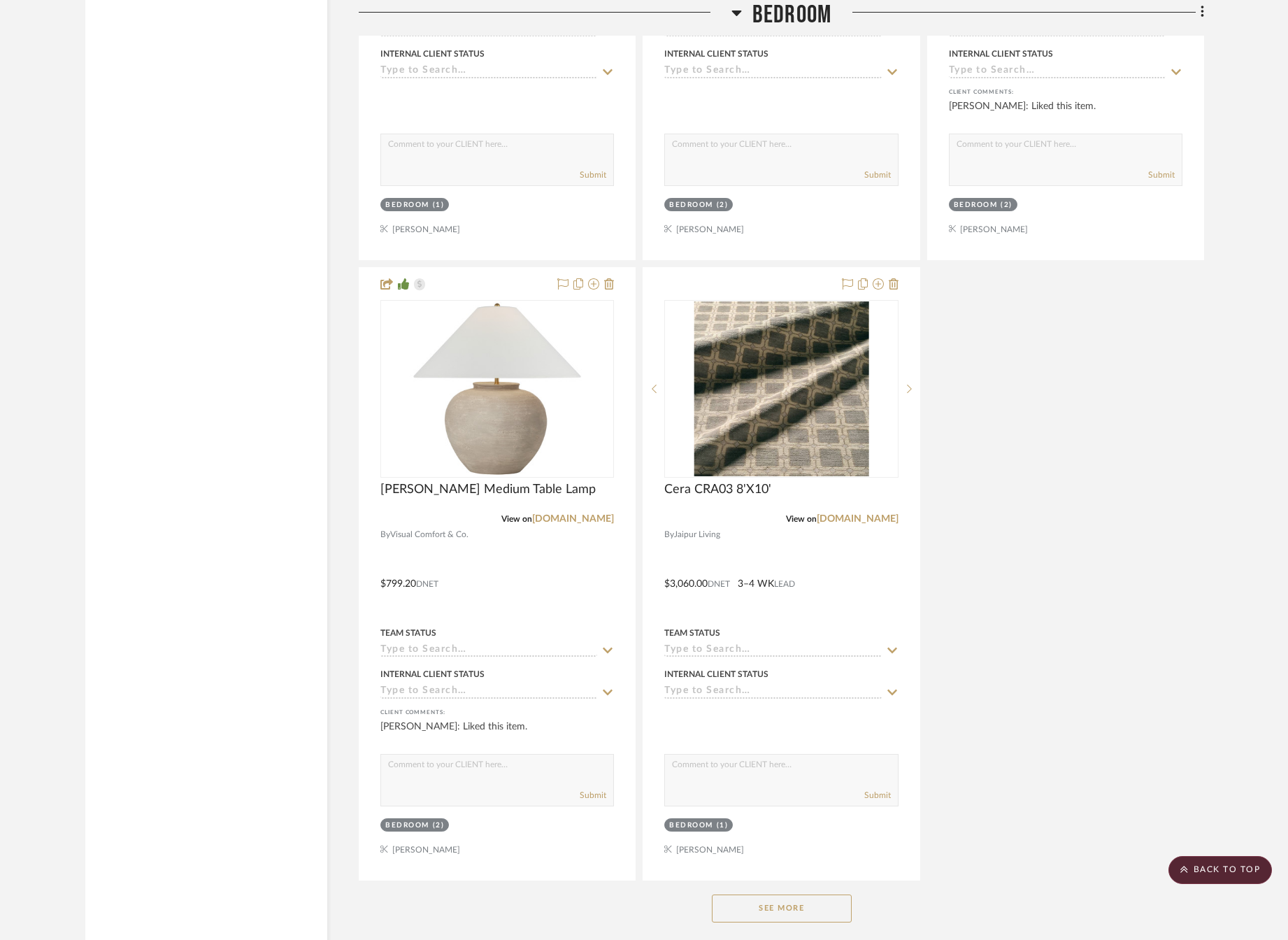
scroll to position [3342, 0]
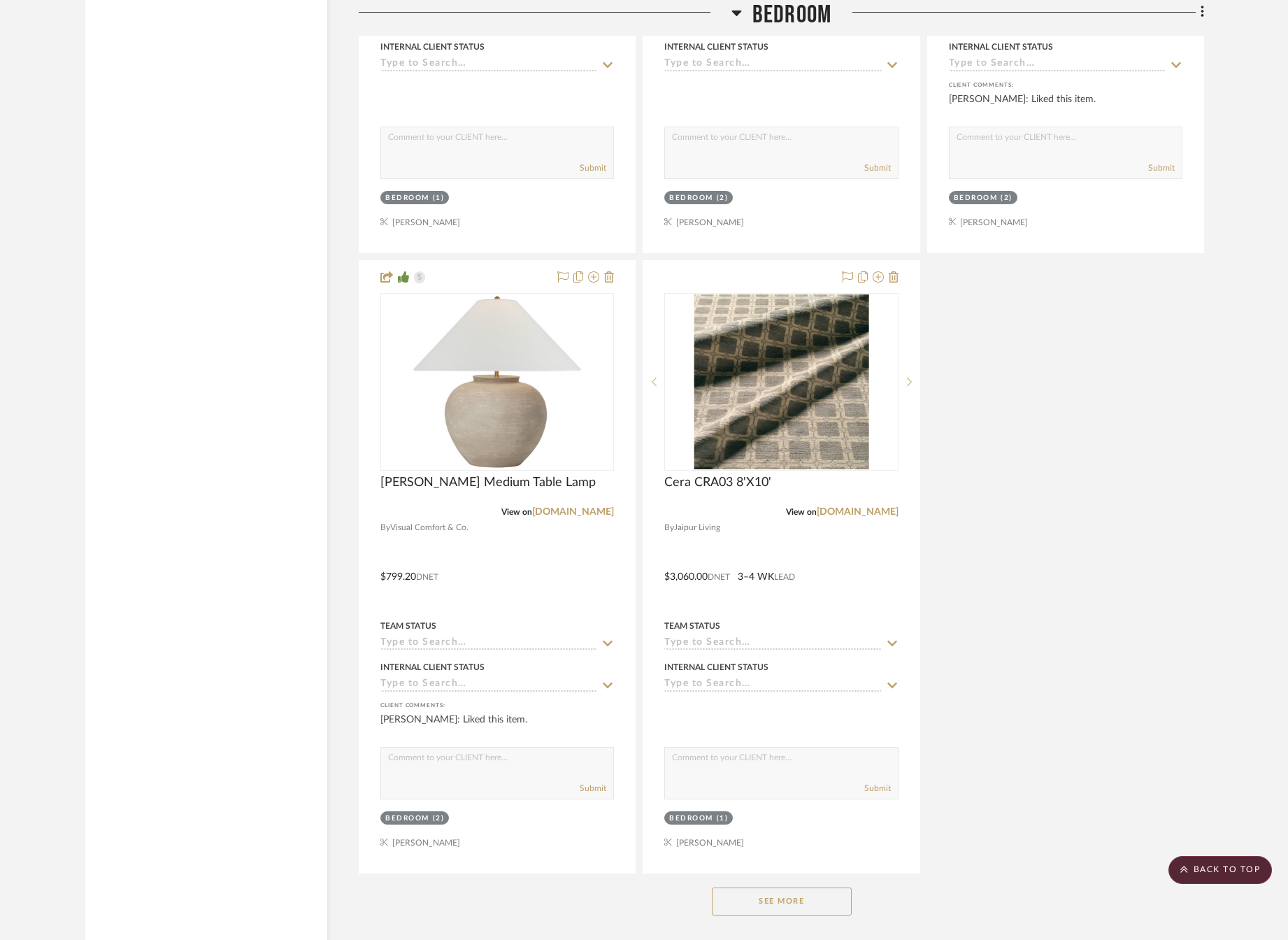
click at [776, 904] on button "See More" at bounding box center [782, 901] width 140 height 28
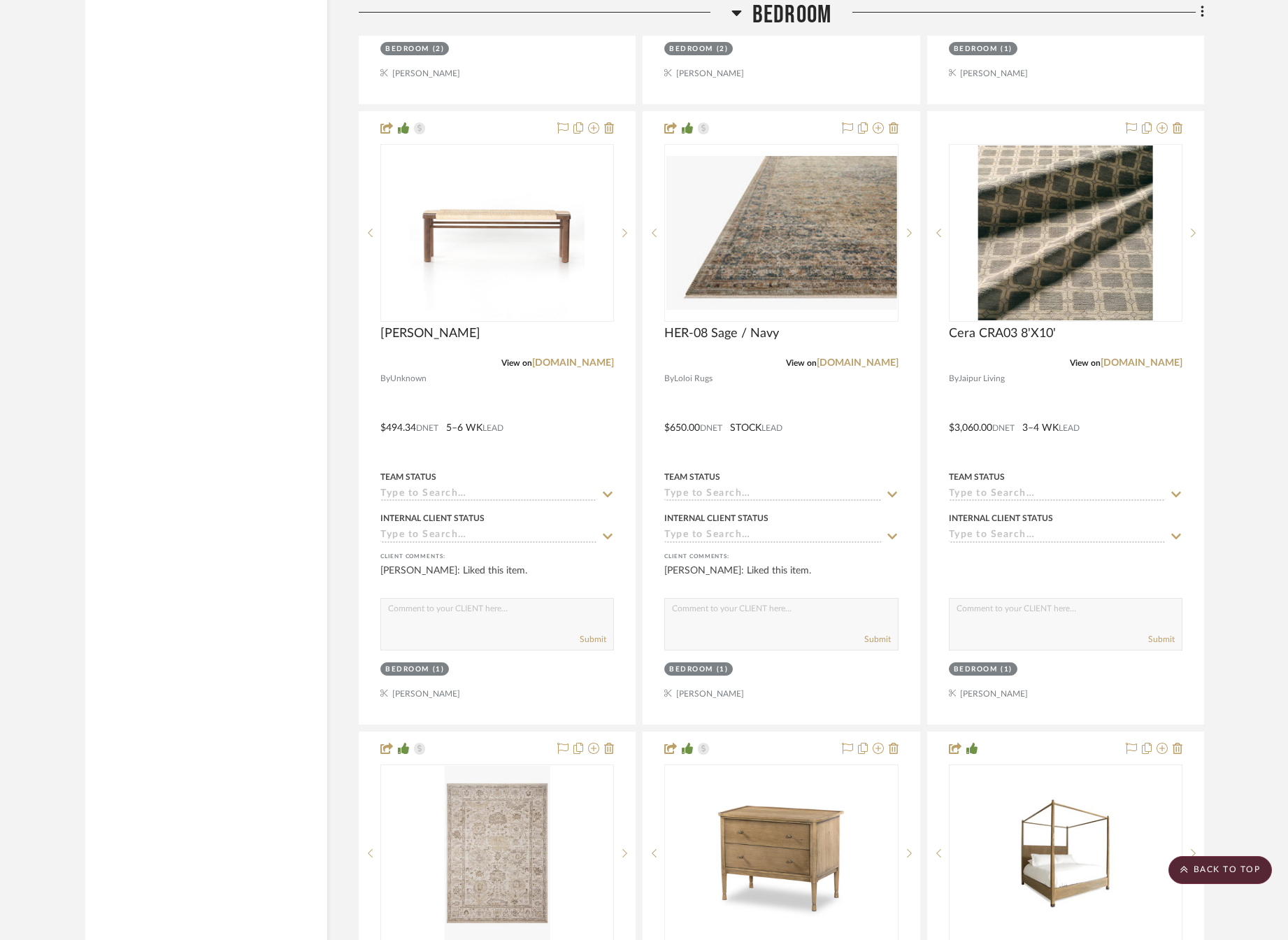
scroll to position [4041, 0]
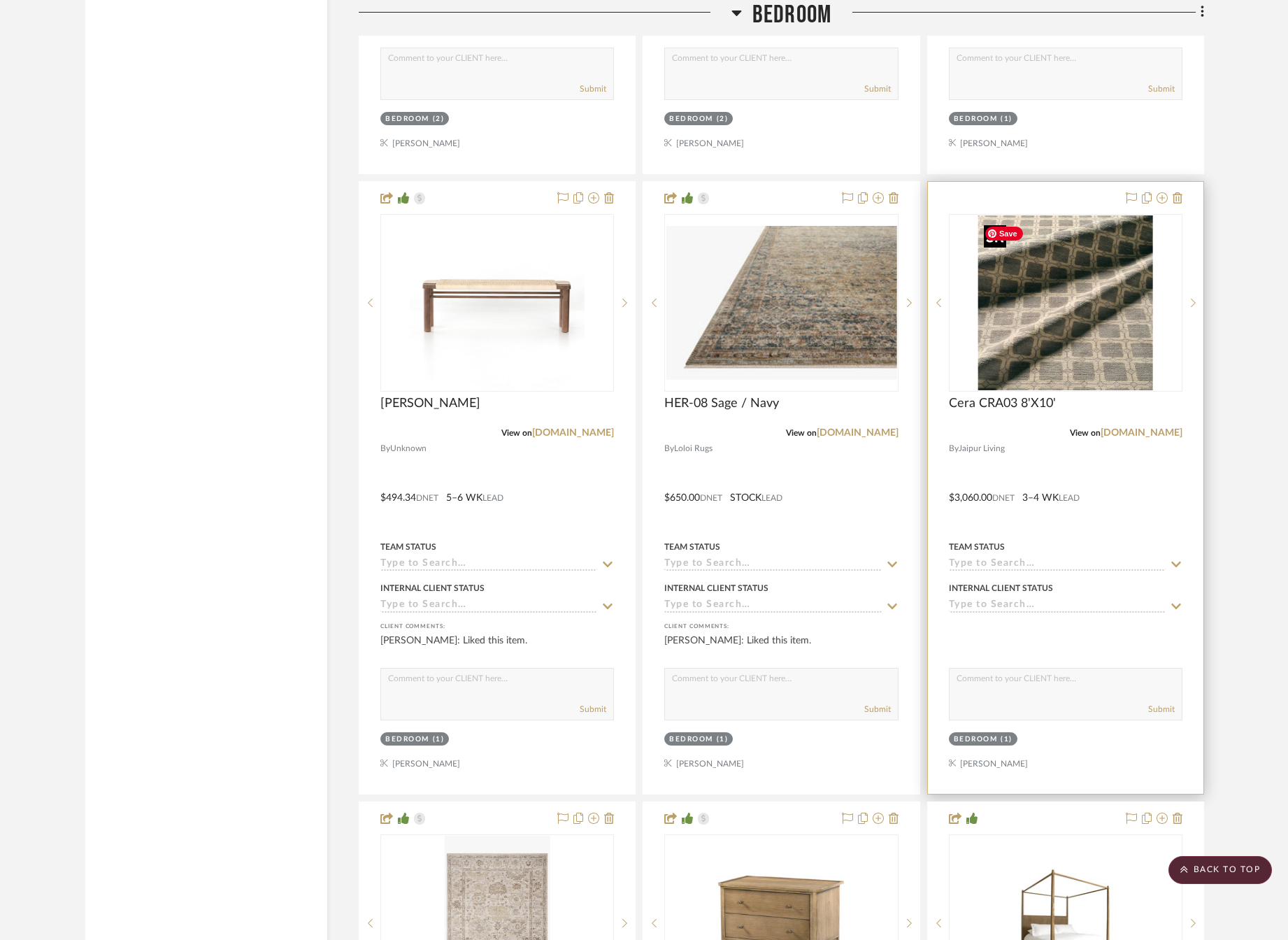
click at [1029, 372] on img "0" at bounding box center [1065, 302] width 175 height 175
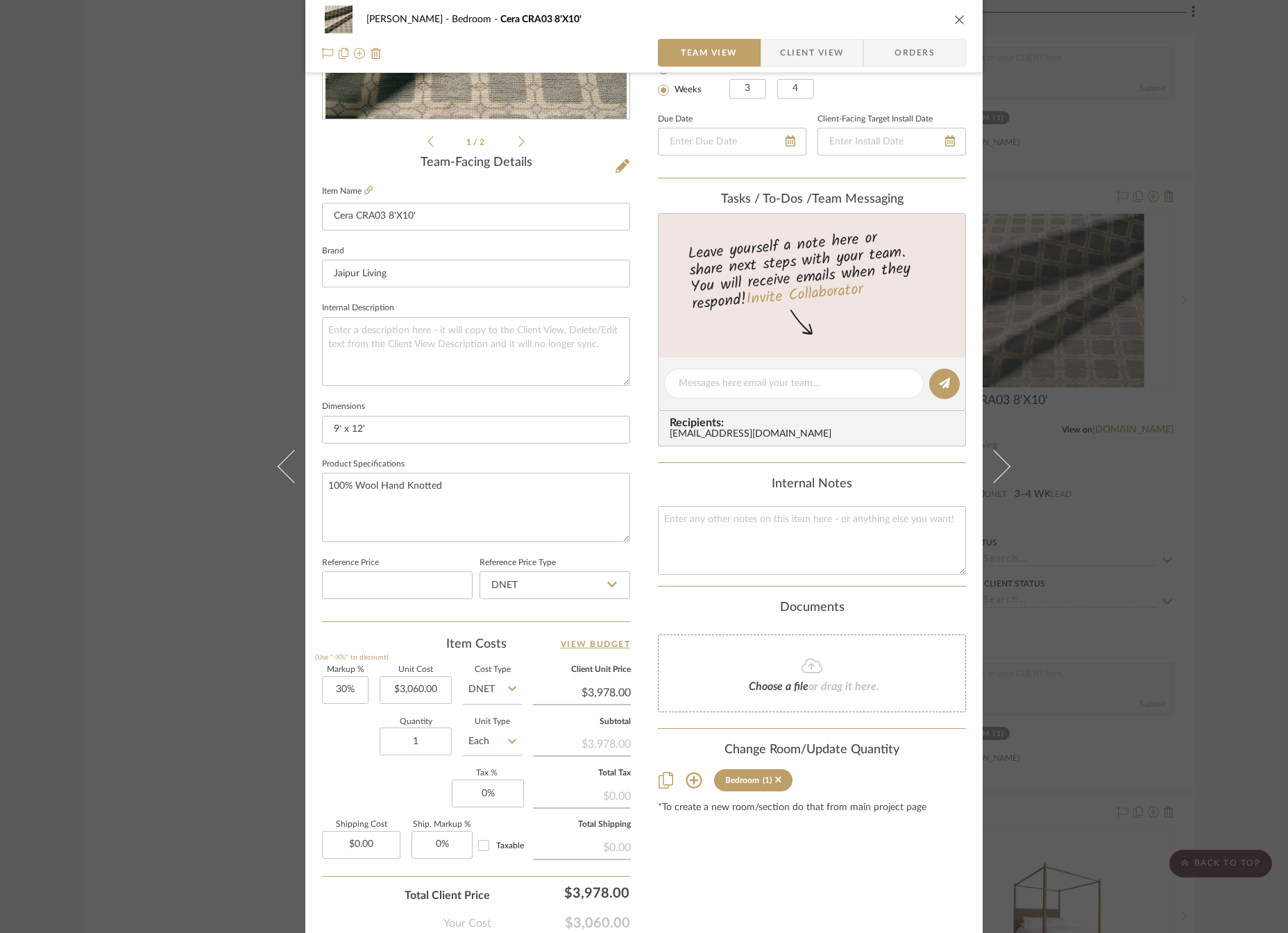
scroll to position [0, 0]
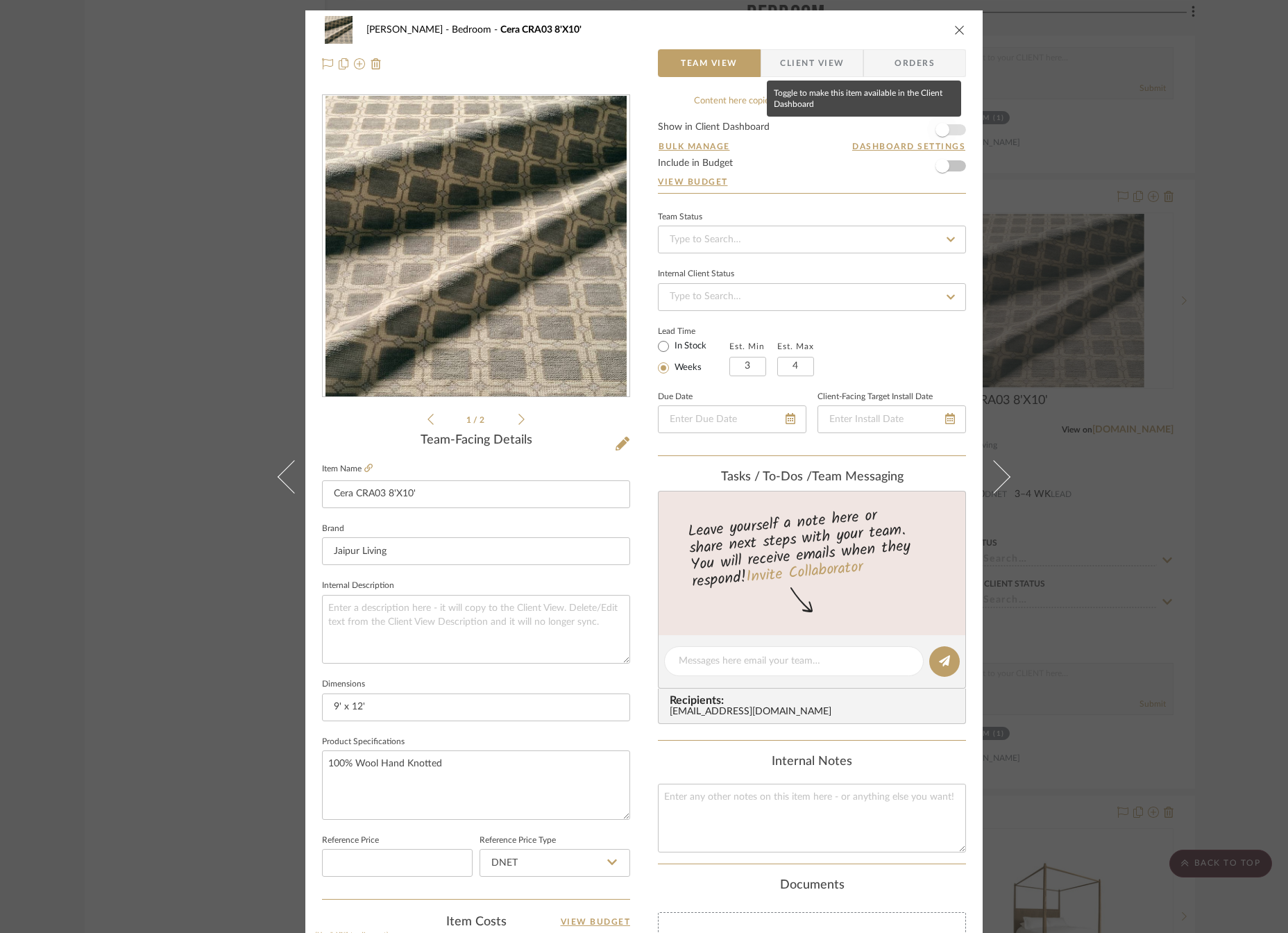
click at [939, 125] on span "button" at bounding box center [942, 130] width 14 height 14
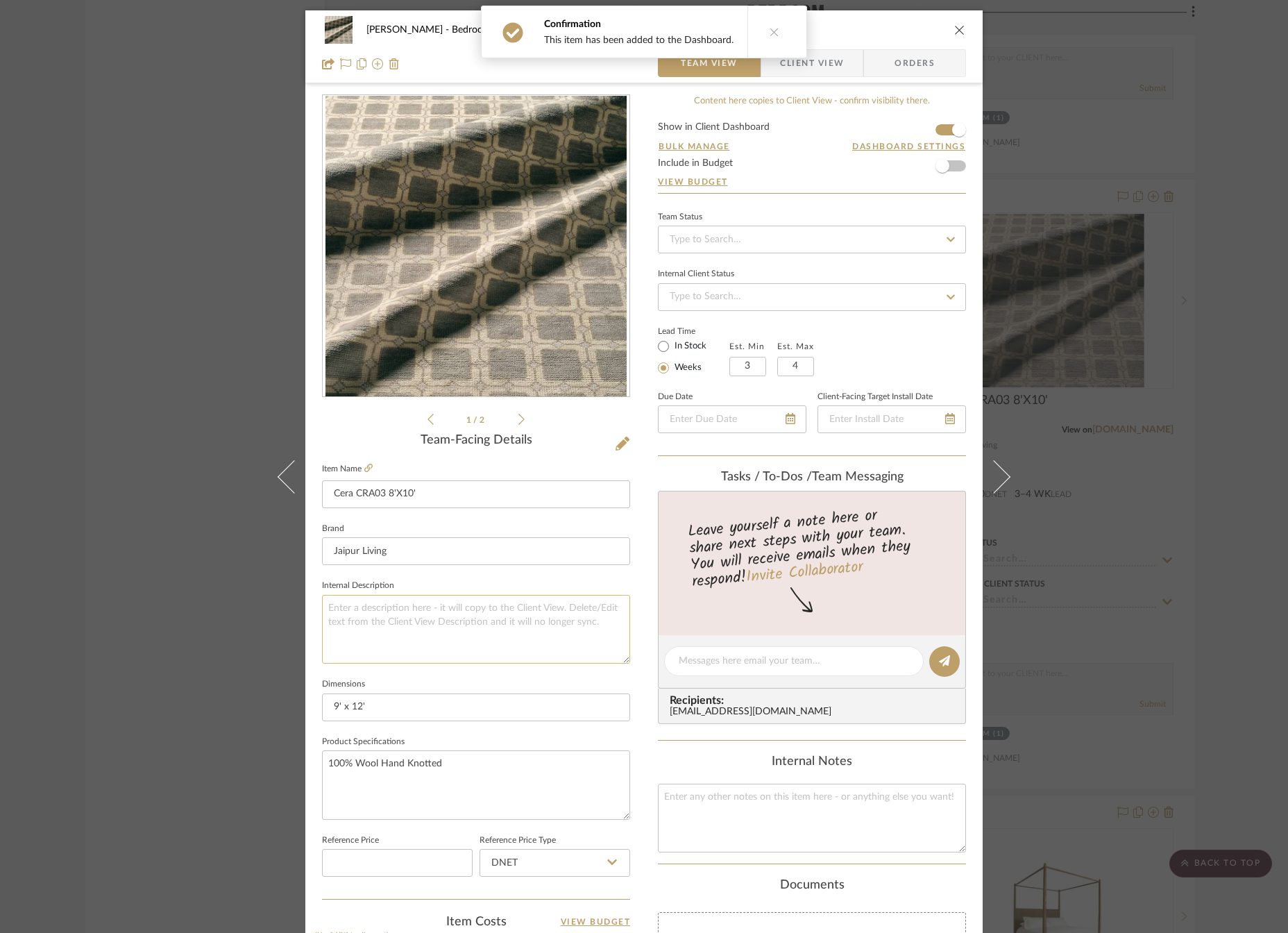
scroll to position [347, 0]
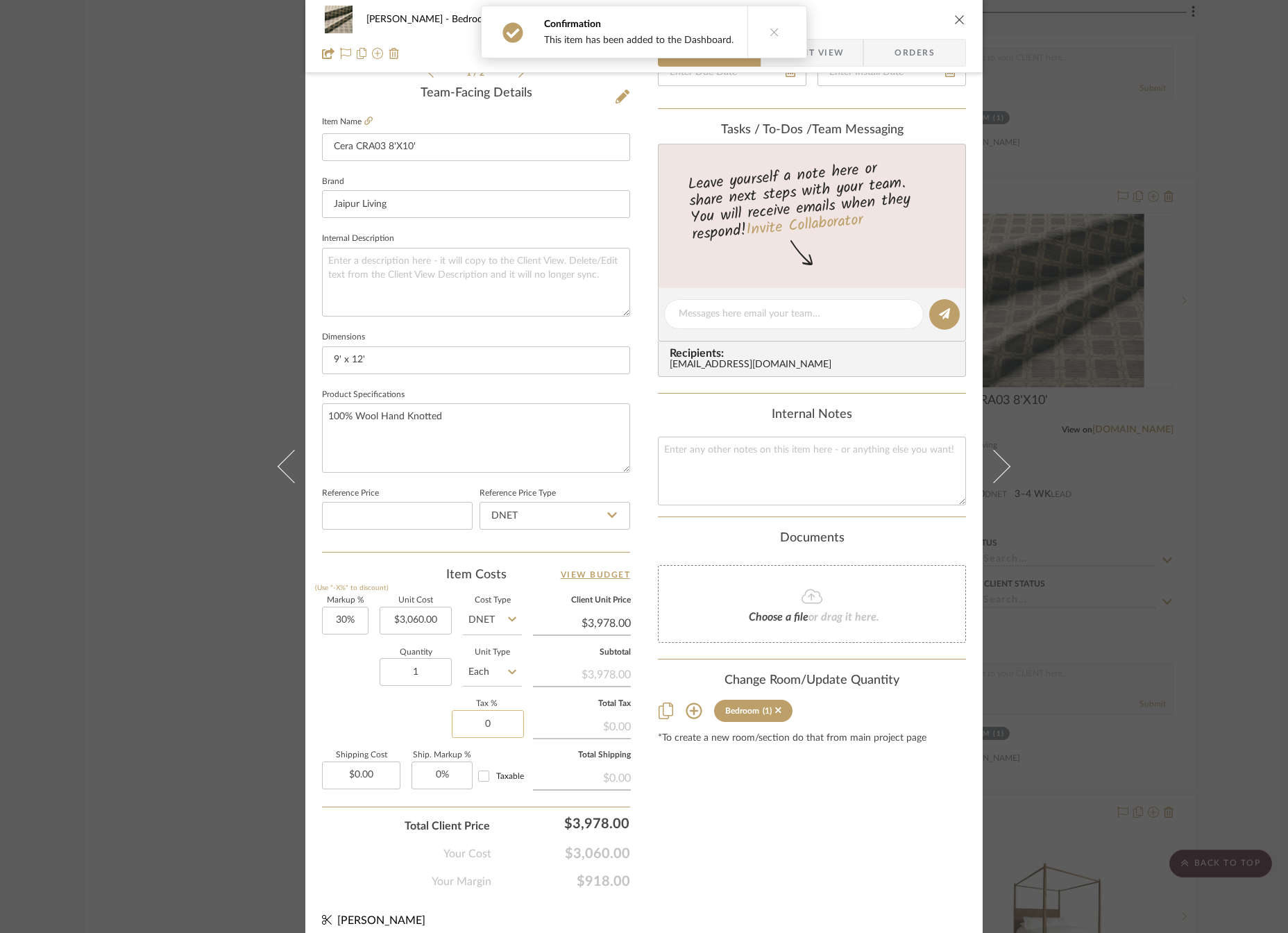
click at [480, 717] on input "0" at bounding box center [488, 724] width 72 height 28
type input "7%"
click at [789, 792] on div "Content here copies to Client View - confirm visibility there. Show in Client D…" at bounding box center [812, 318] width 309 height 1142
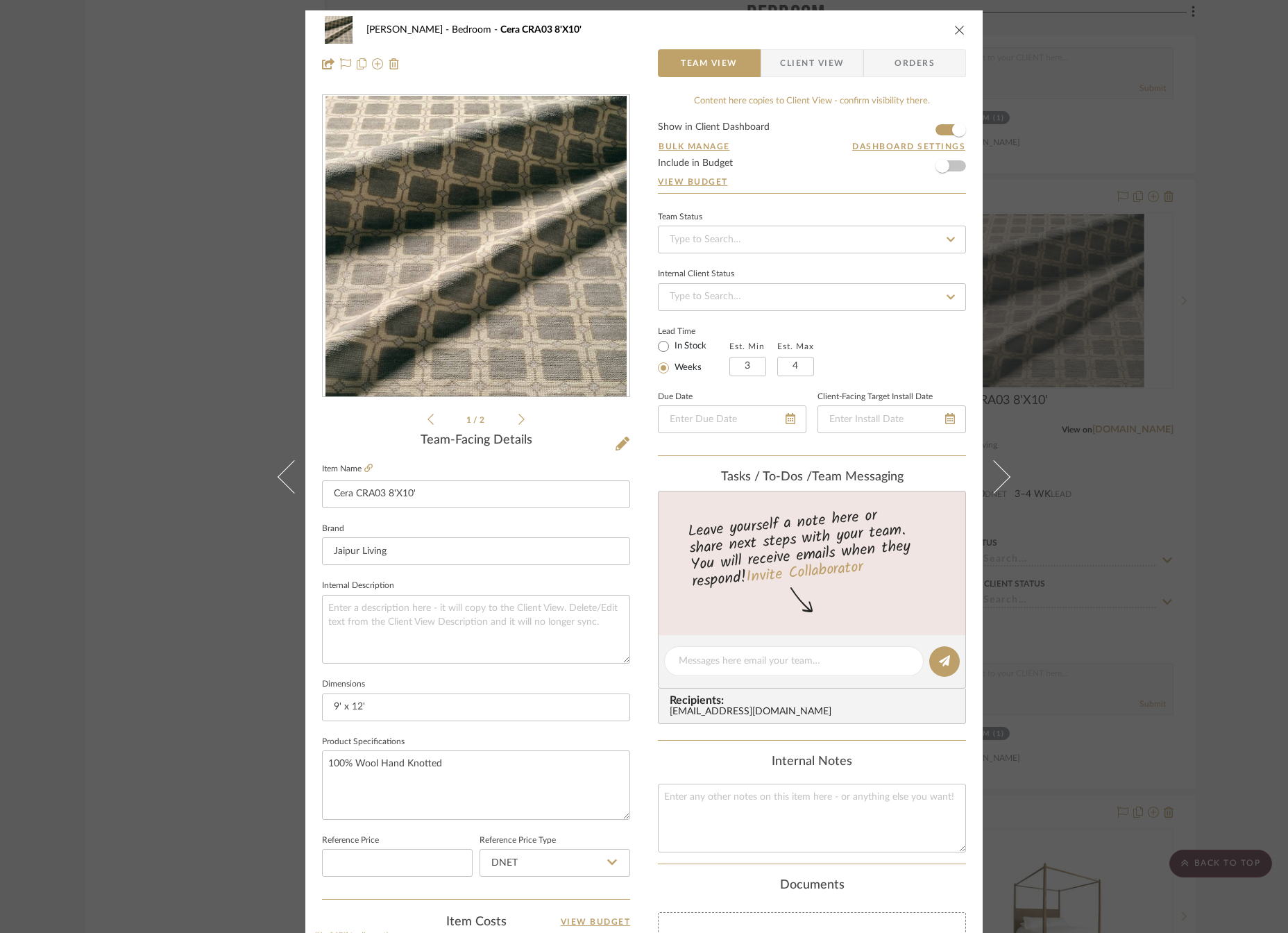
click at [956, 29] on icon "close" at bounding box center [960, 30] width 11 height 11
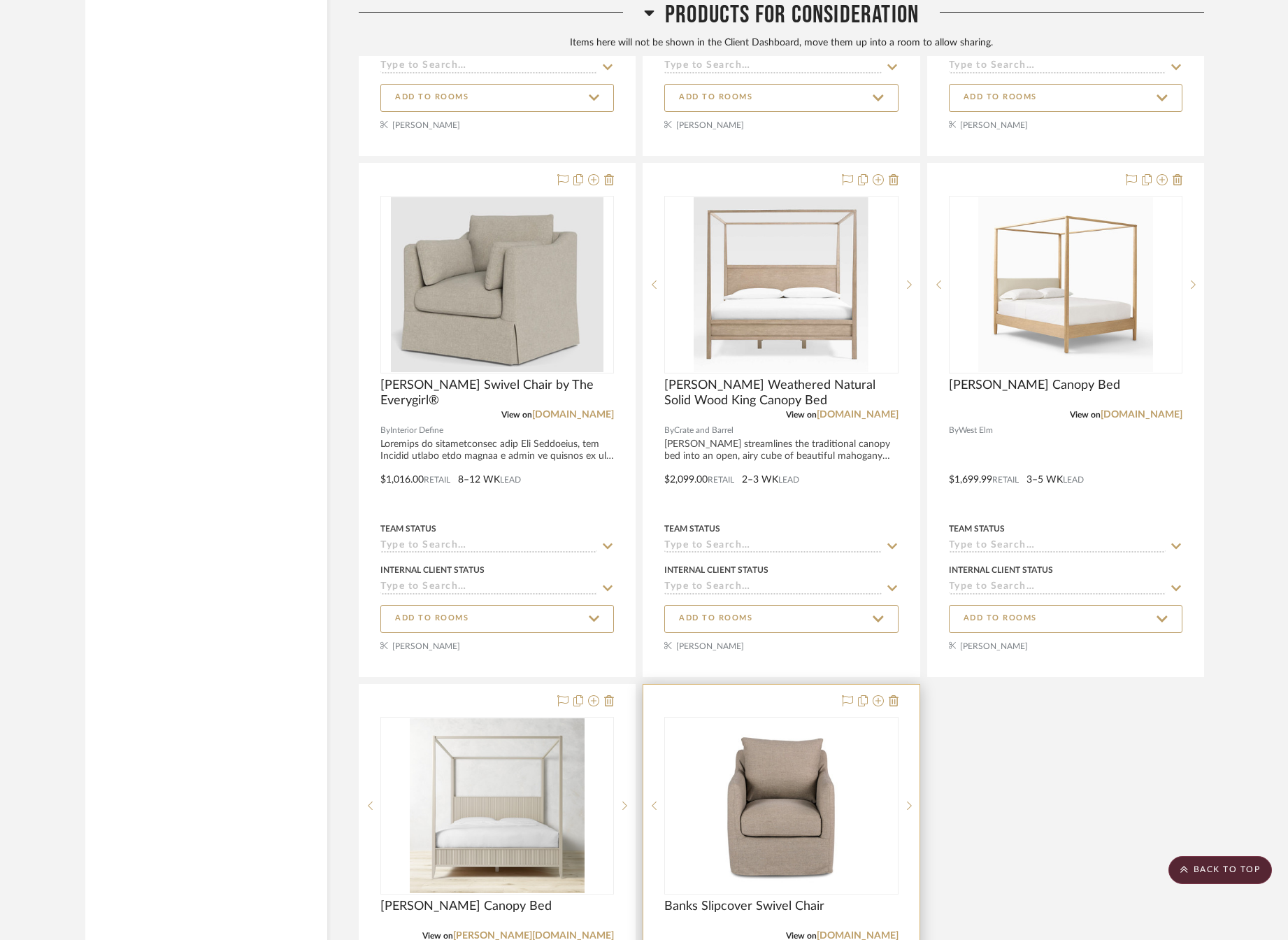
scroll to position [11653, 0]
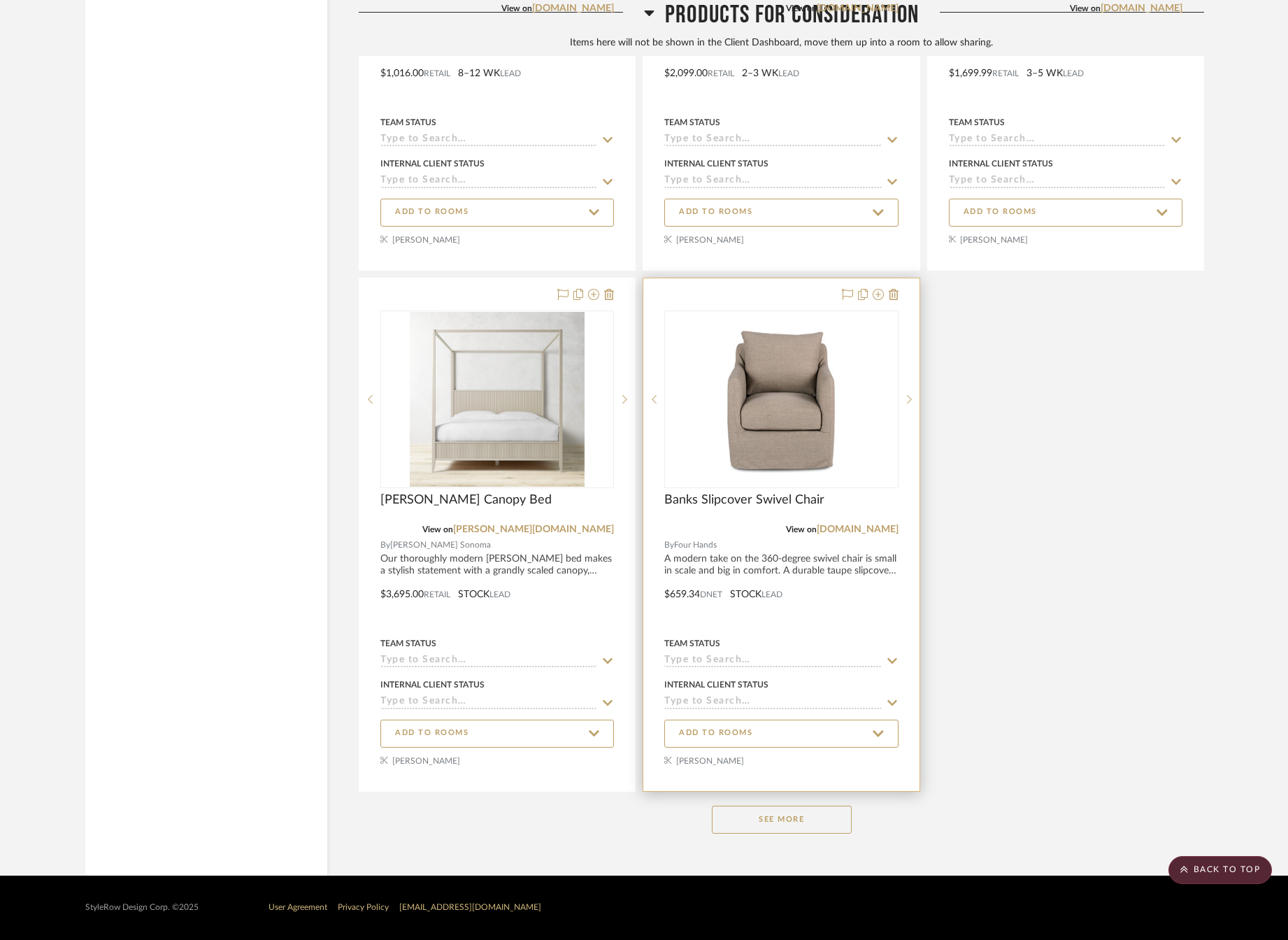
drag, startPoint x: 785, startPoint y: 827, endPoint x: 896, endPoint y: 762, distance: 128.6
click at [785, 827] on button "See More" at bounding box center [782, 820] width 140 height 28
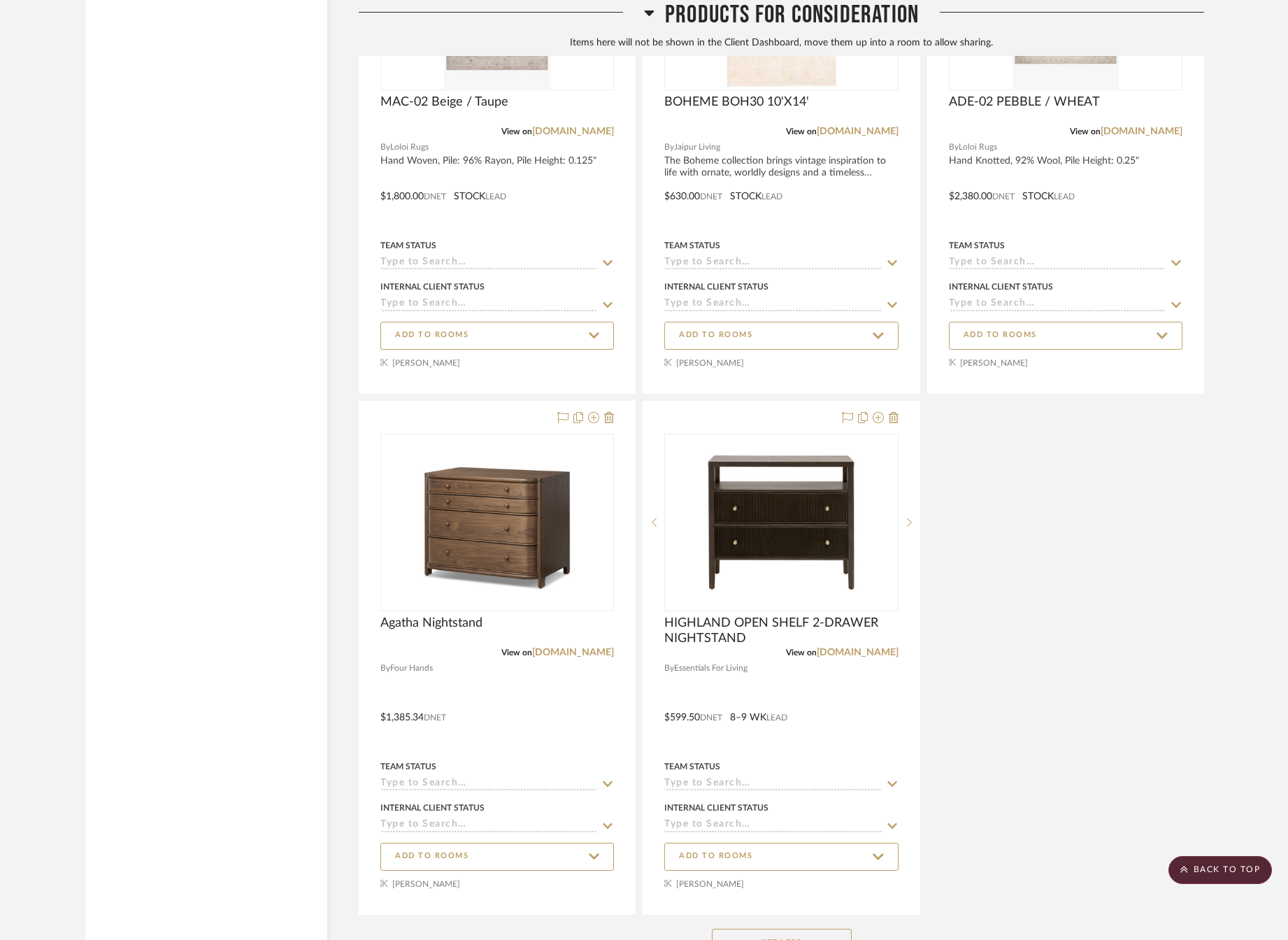
scroll to position [17316, 0]
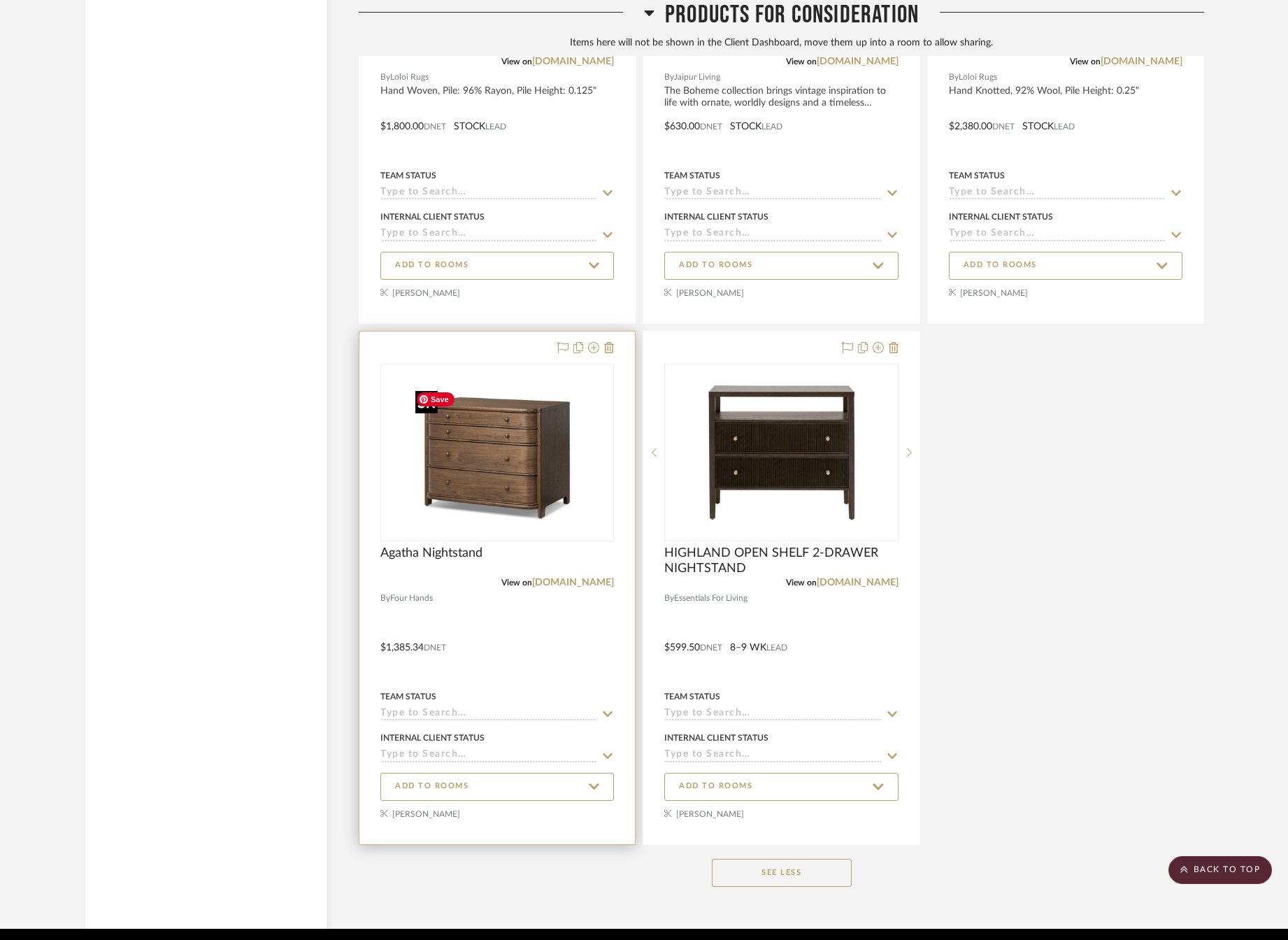
click at [465, 498] on img "0" at bounding box center [496, 452] width 175 height 175
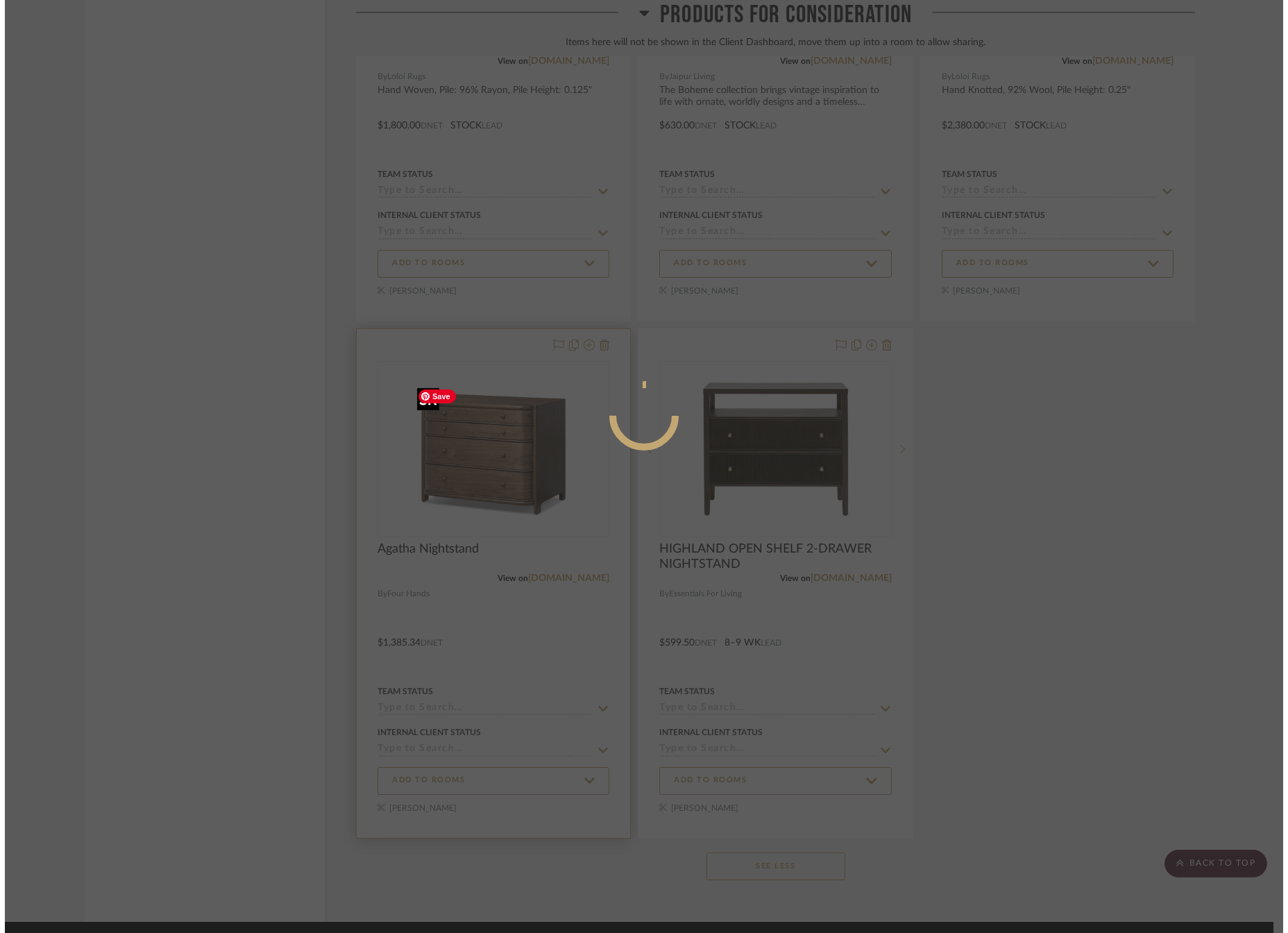
scroll to position [0, 0]
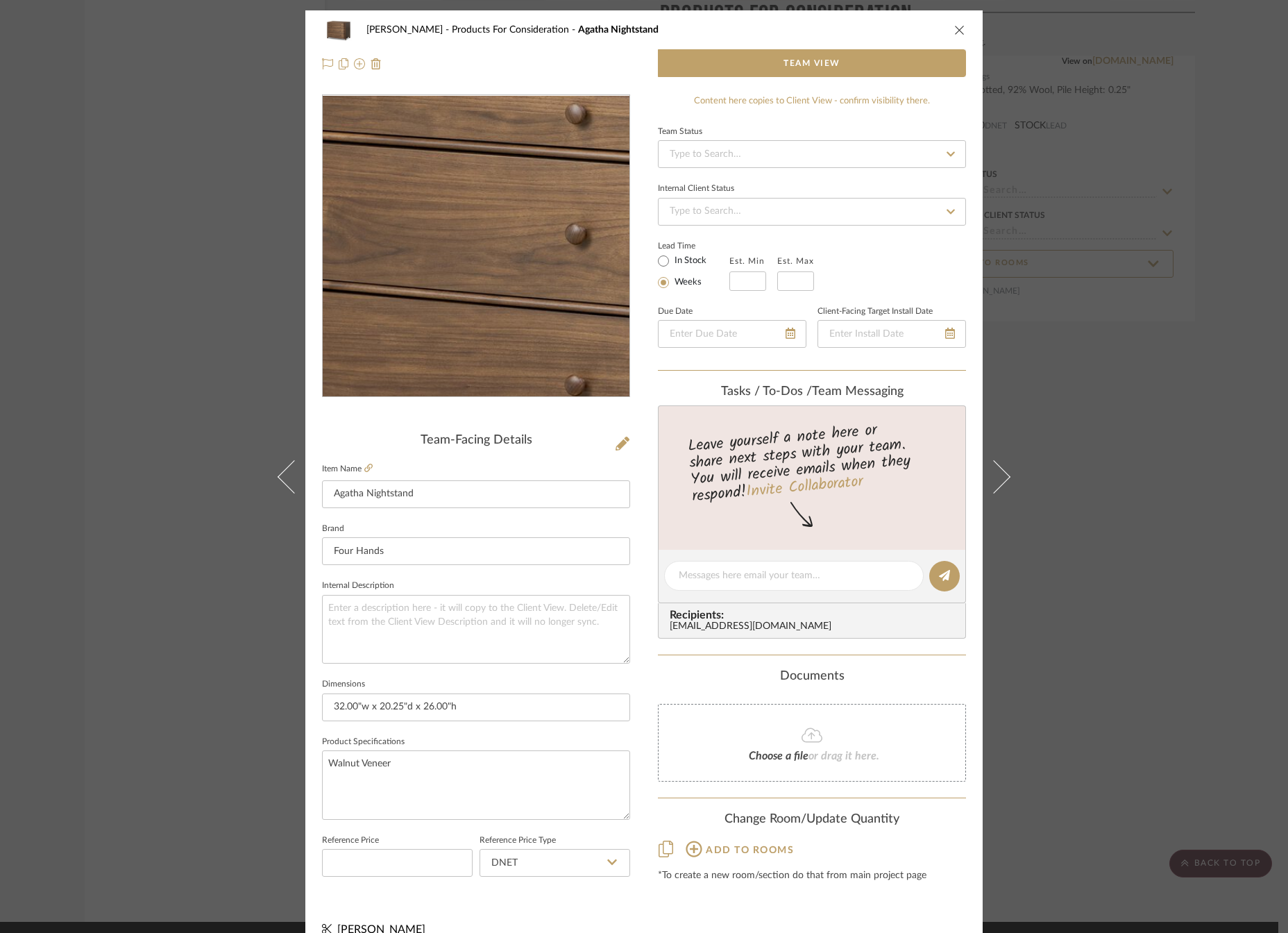
click at [454, 261] on img "0" at bounding box center [476, 246] width 302 height 301
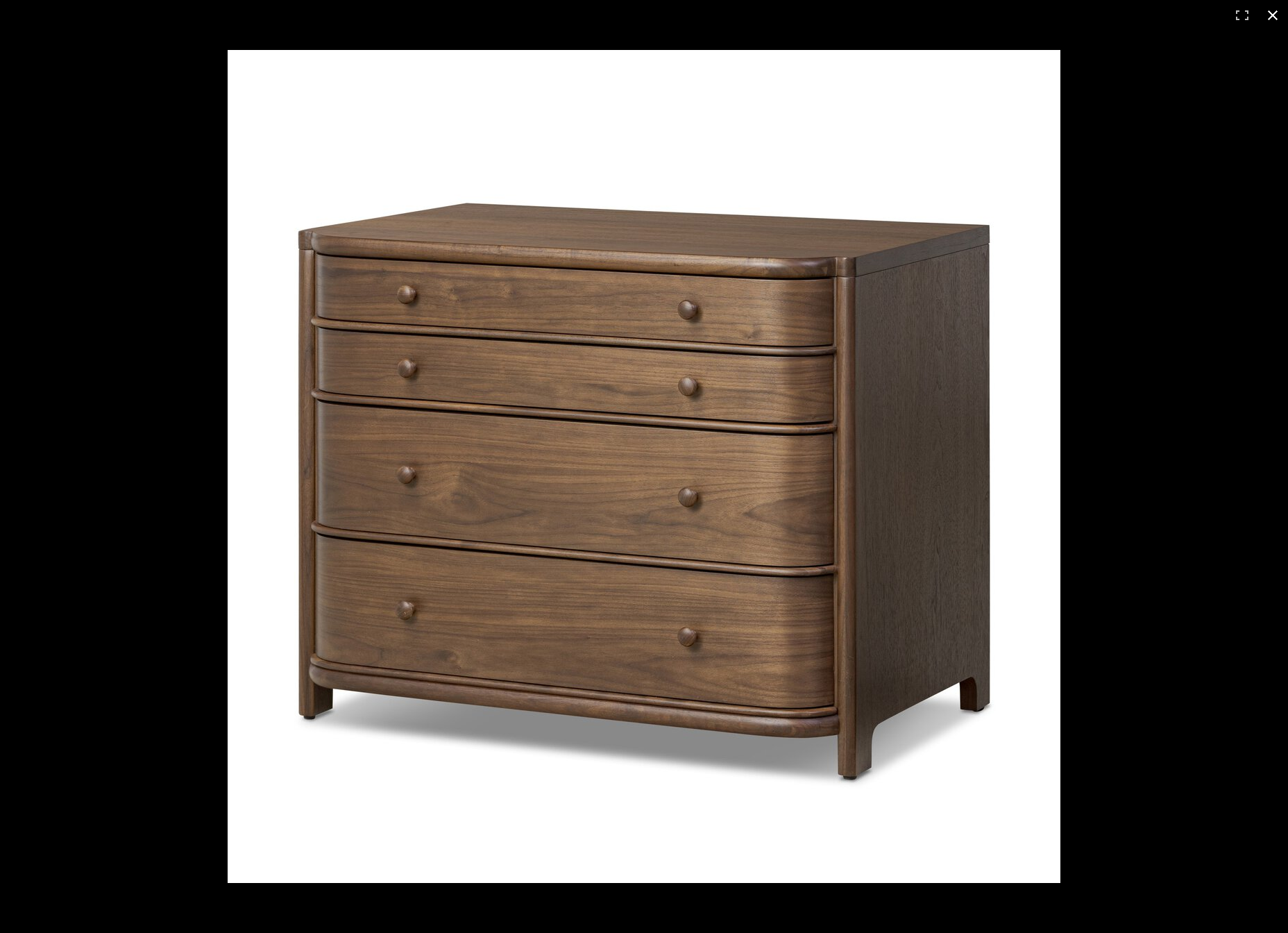
click at [1278, 20] on button at bounding box center [1273, 15] width 31 height 31
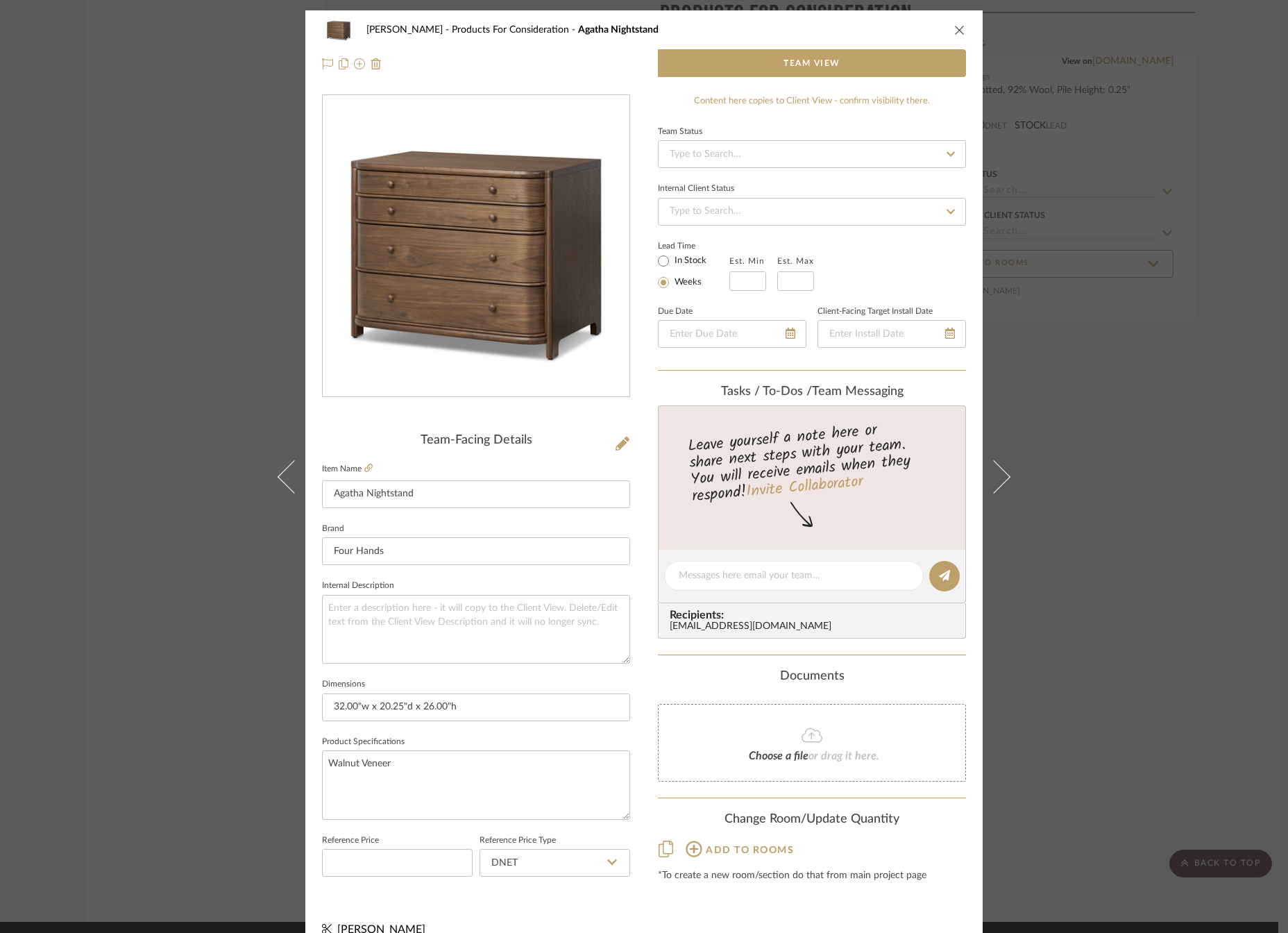
click at [956, 30] on icon "close" at bounding box center [960, 30] width 11 height 11
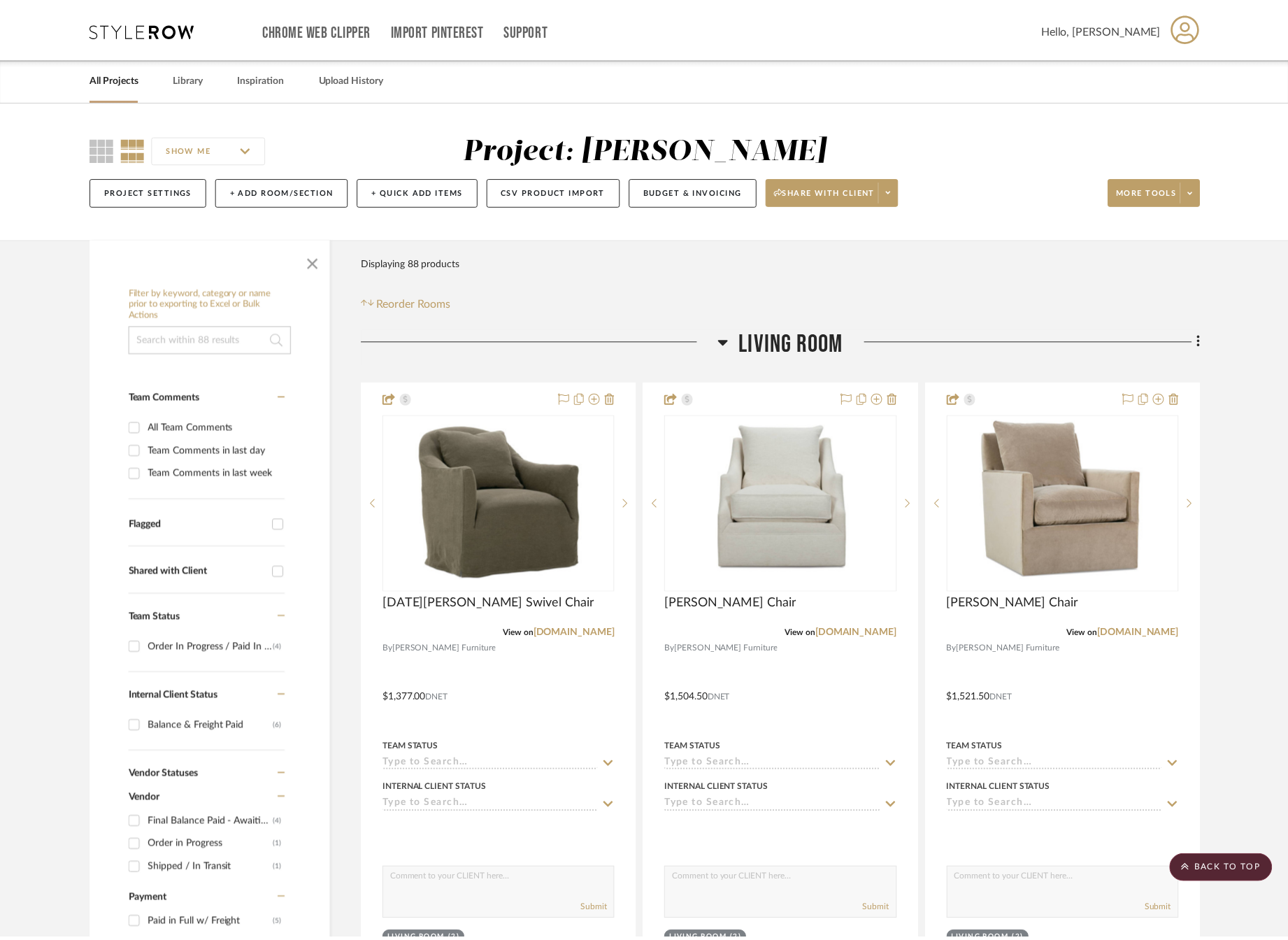
scroll to position [17316, 0]
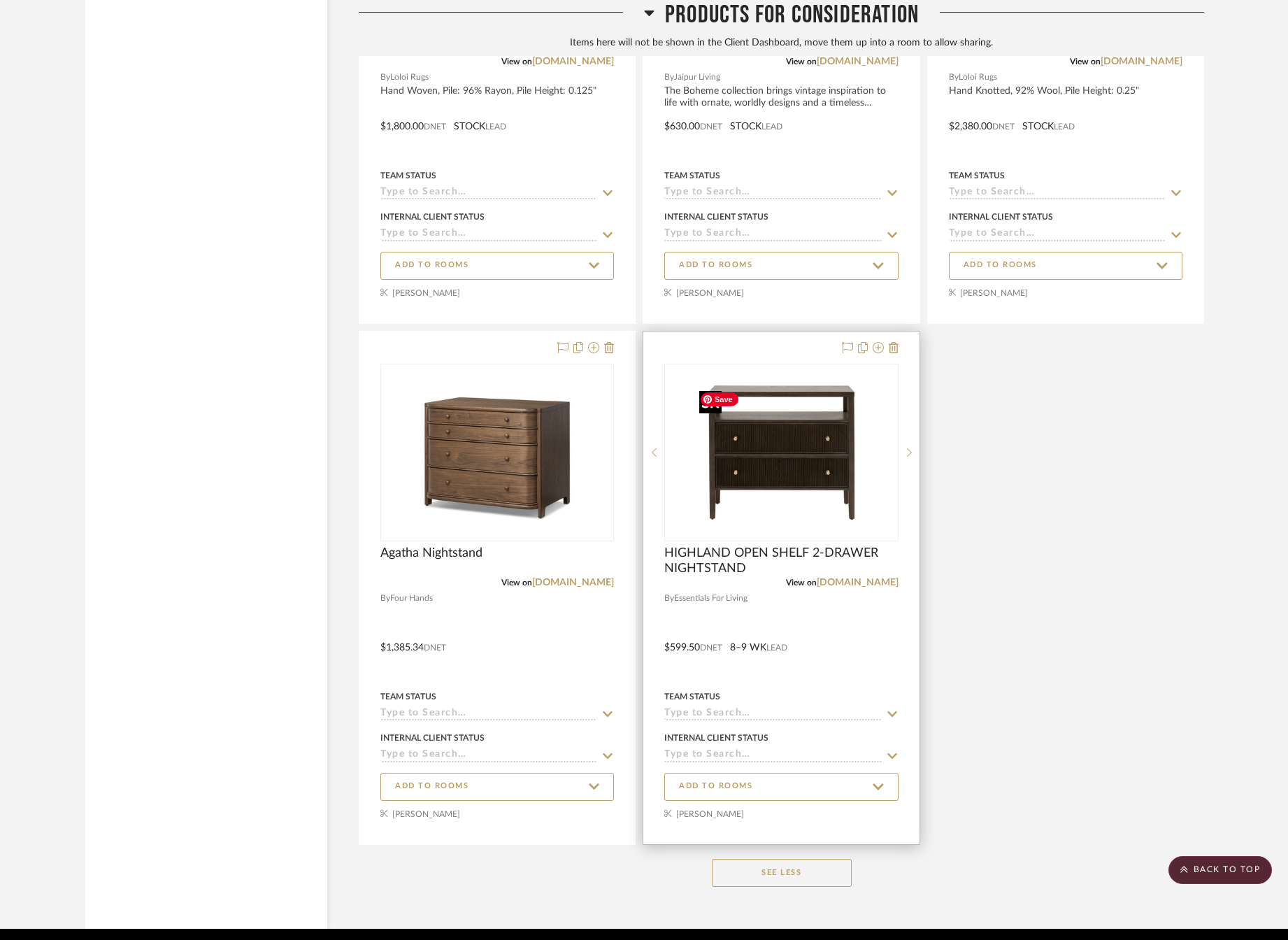
click at [732, 472] on img "0" at bounding box center [781, 452] width 175 height 175
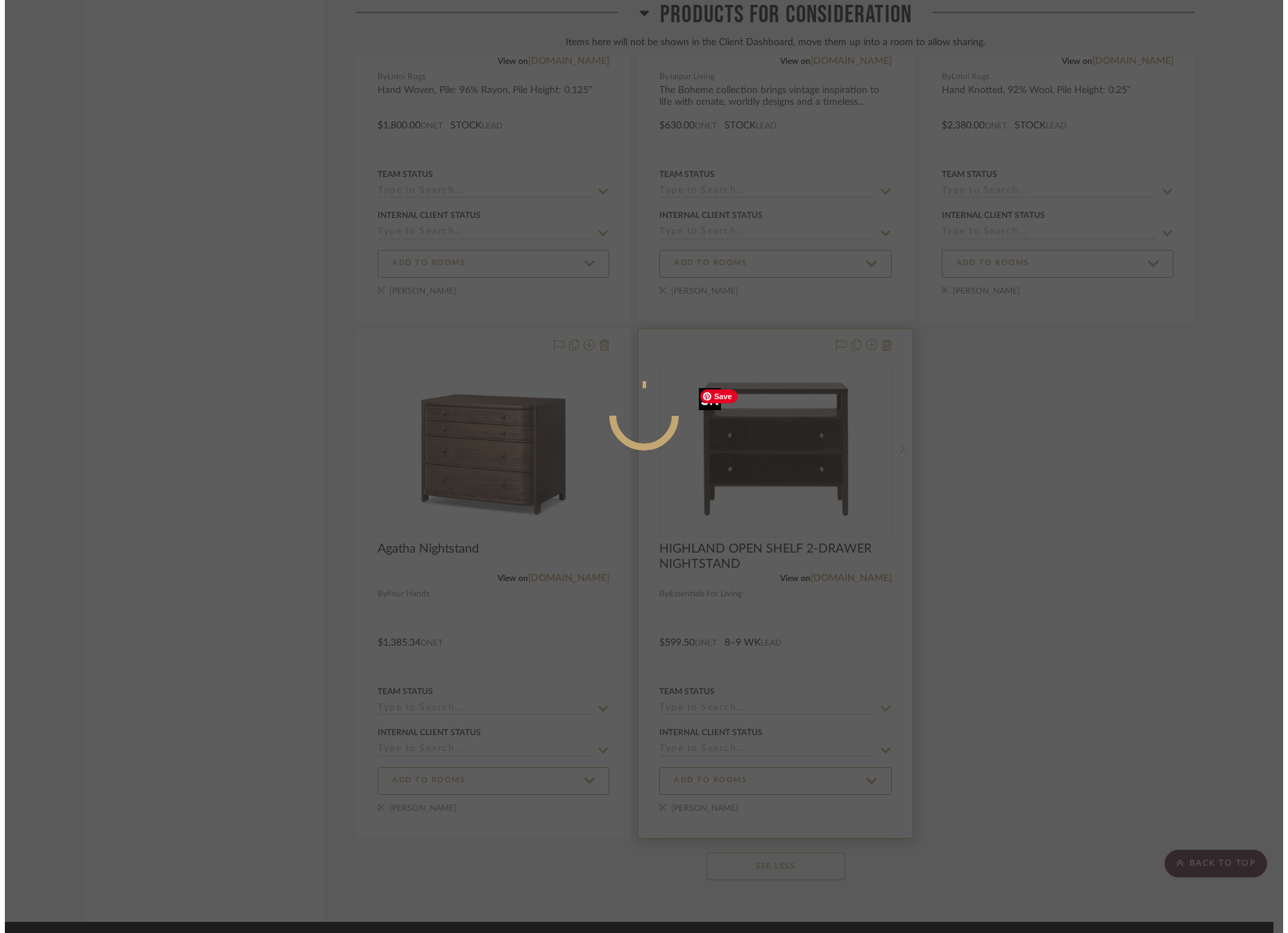
scroll to position [0, 0]
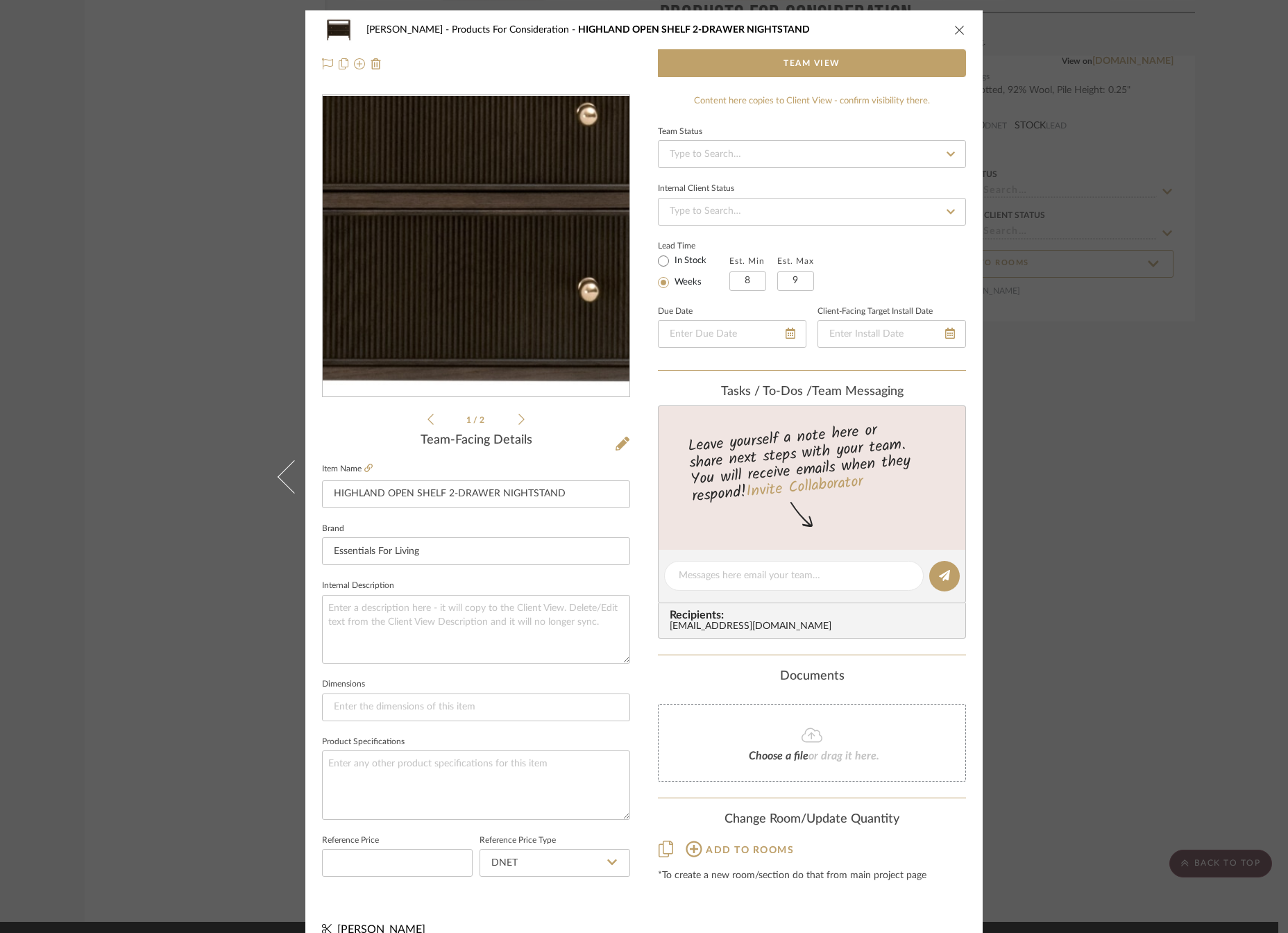
click at [514, 267] on img "0" at bounding box center [476, 246] width 302 height 301
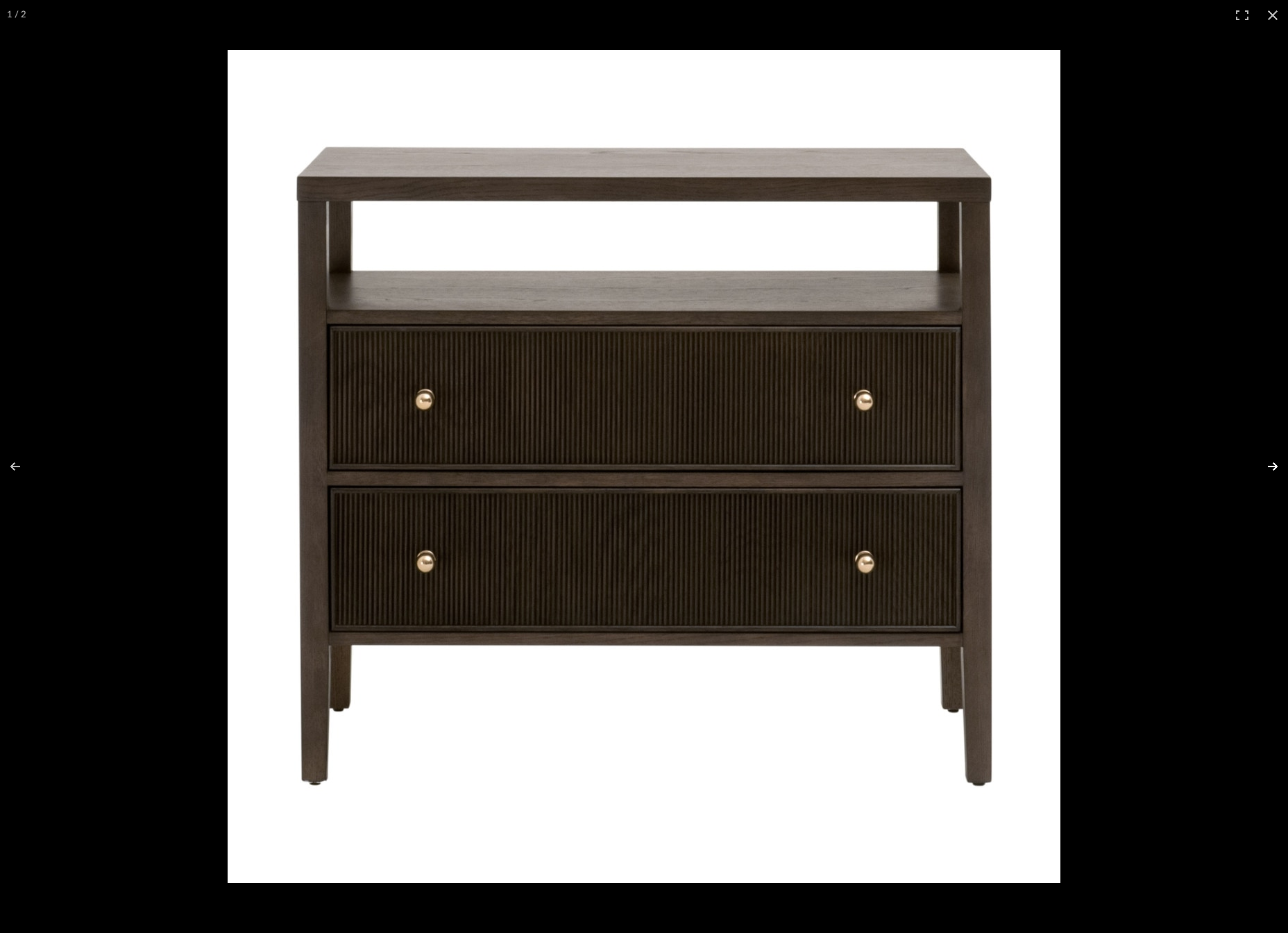
click at [1266, 465] on button at bounding box center [1263, 466] width 49 height 69
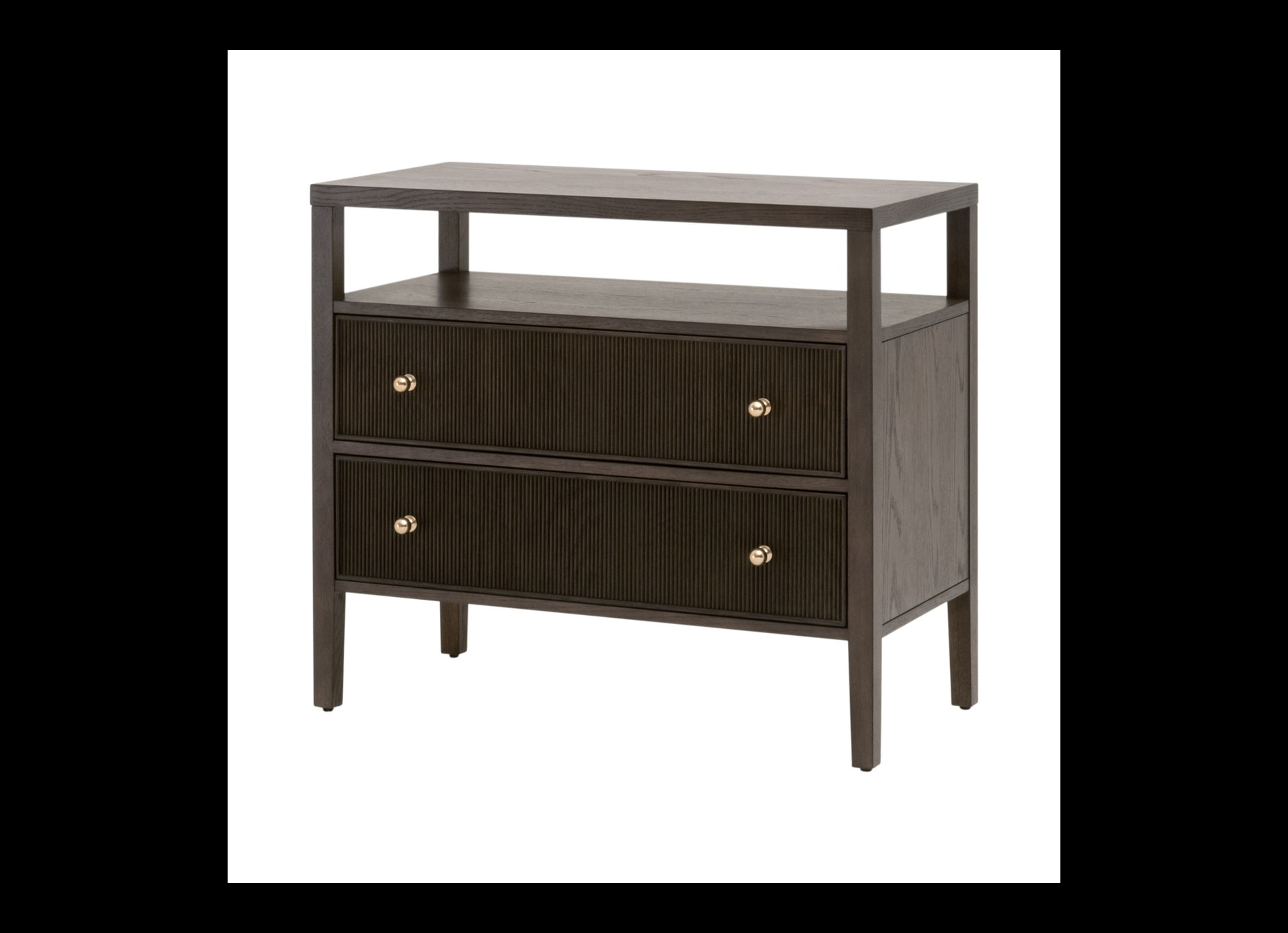
click at [1266, 465] on button at bounding box center [1263, 466] width 49 height 69
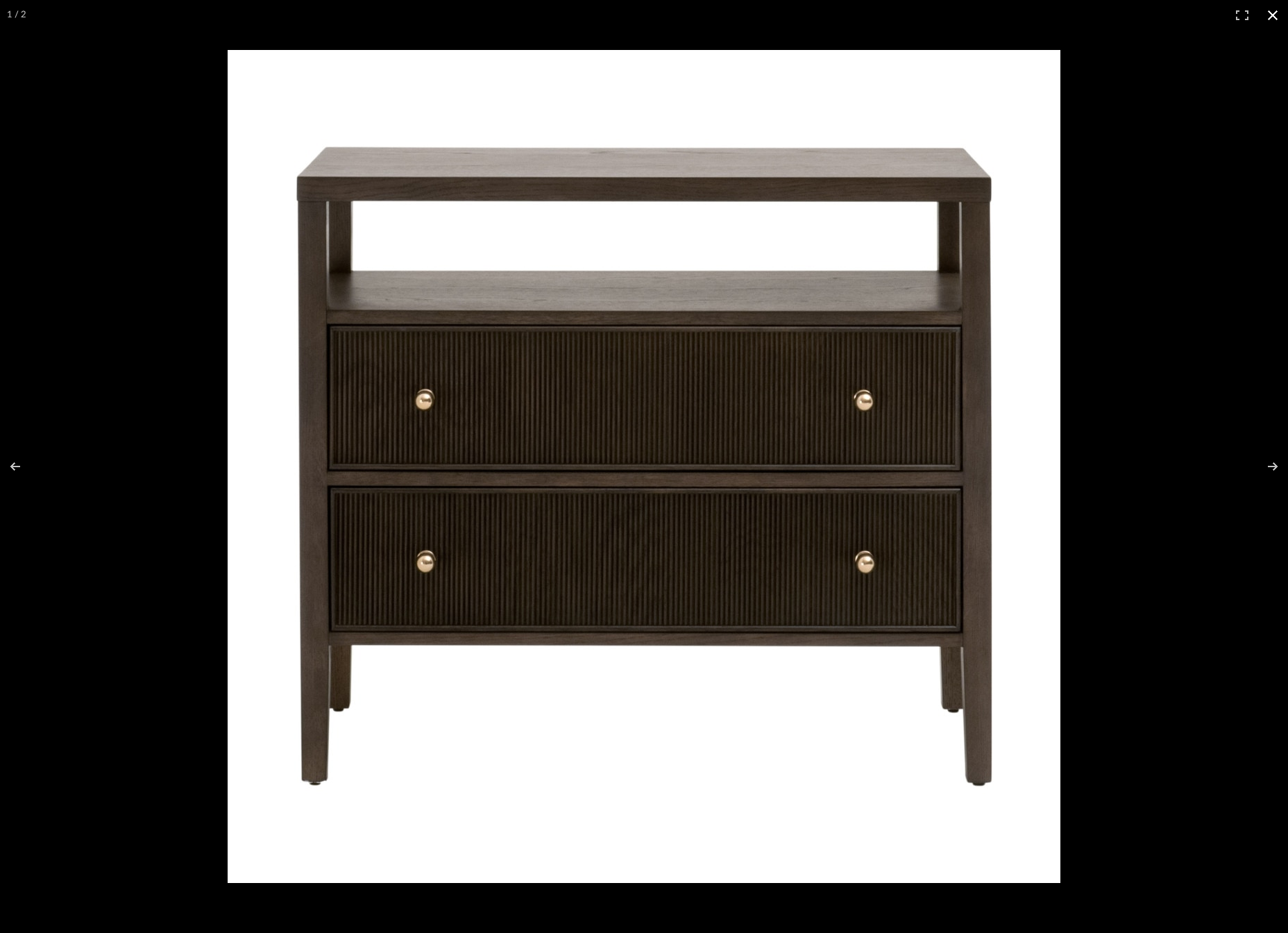
click at [1272, 13] on button at bounding box center [1273, 15] width 31 height 31
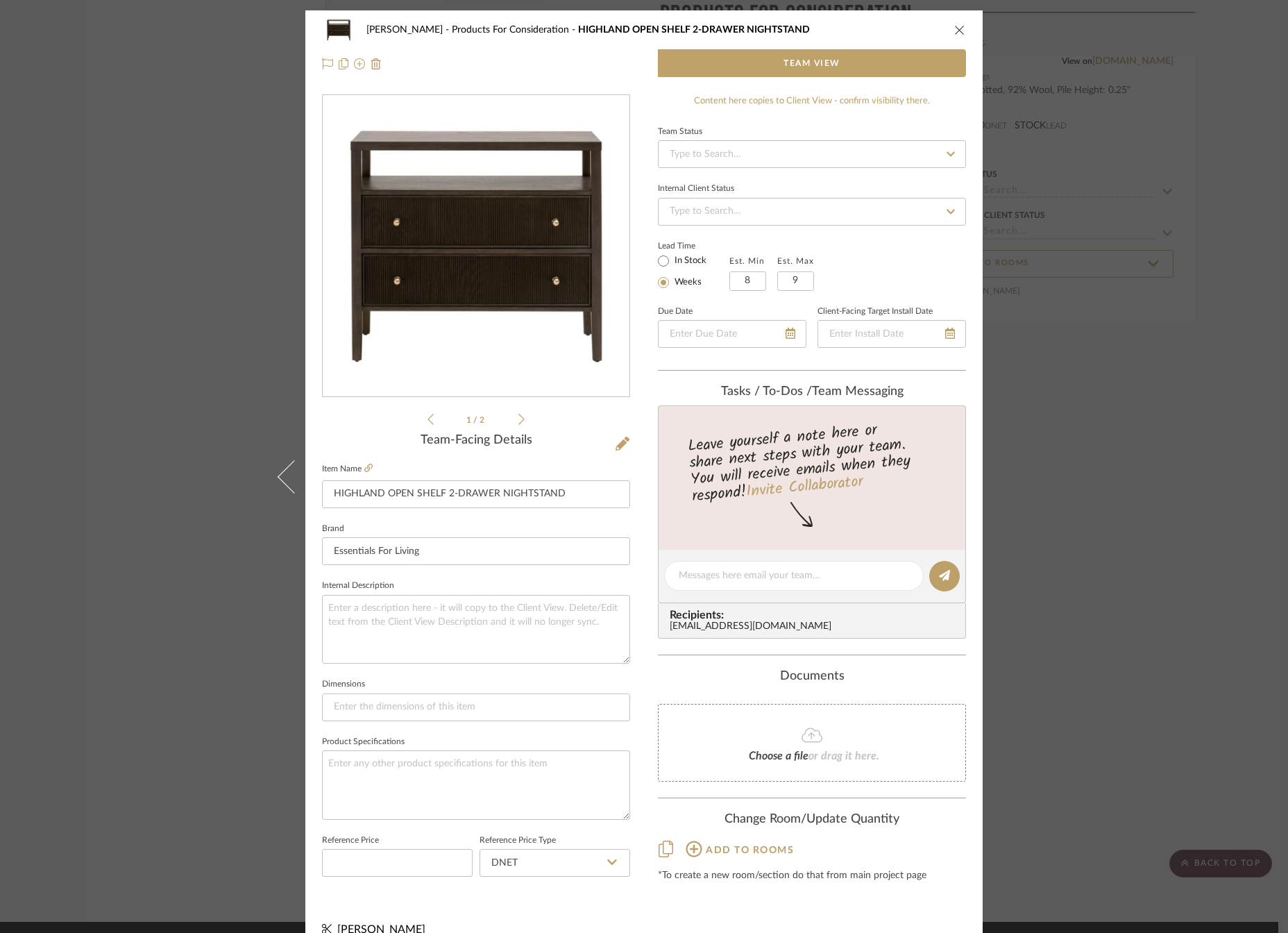
click at [955, 29] on icon "close" at bounding box center [960, 30] width 11 height 11
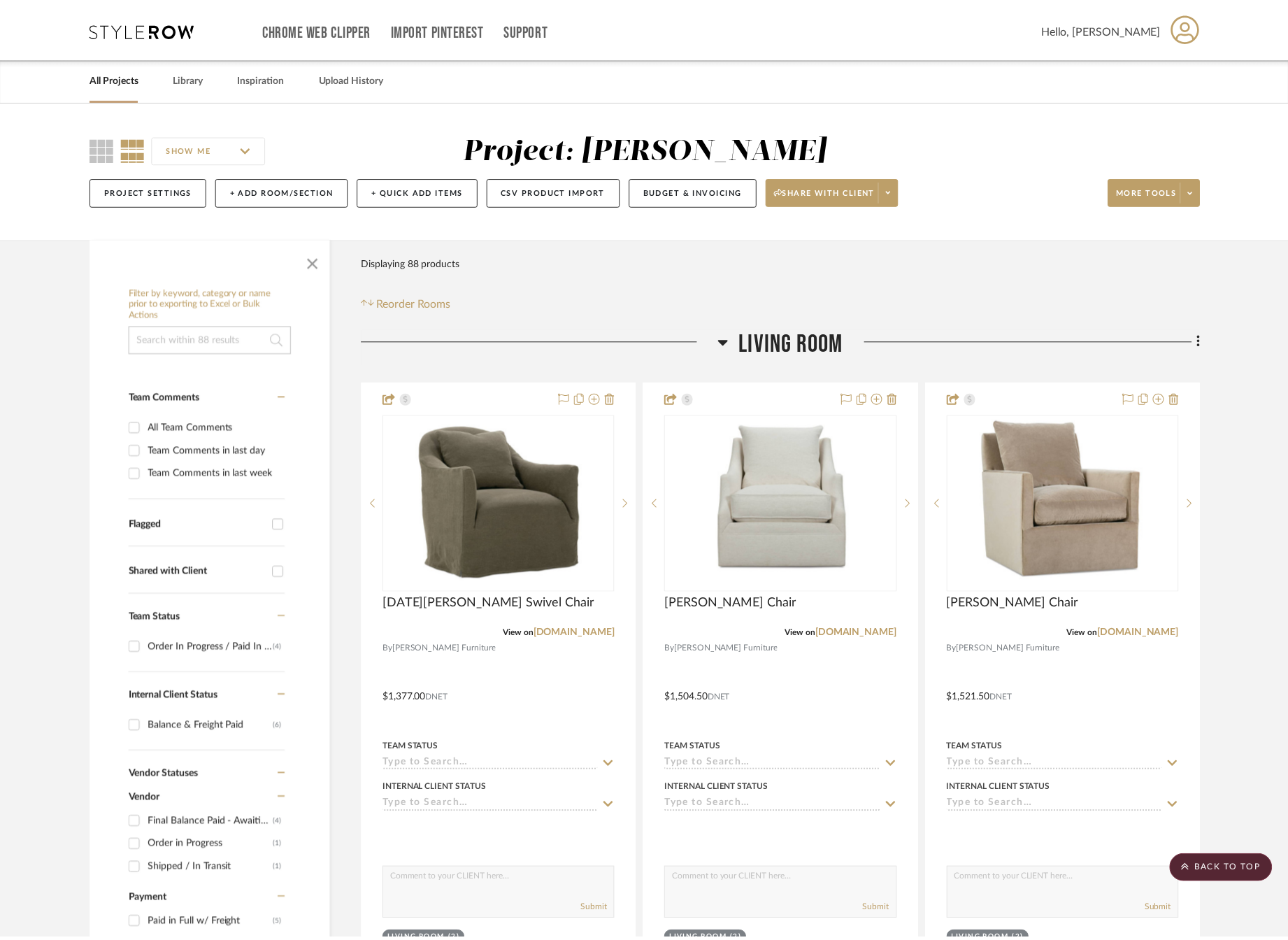
scroll to position [17316, 0]
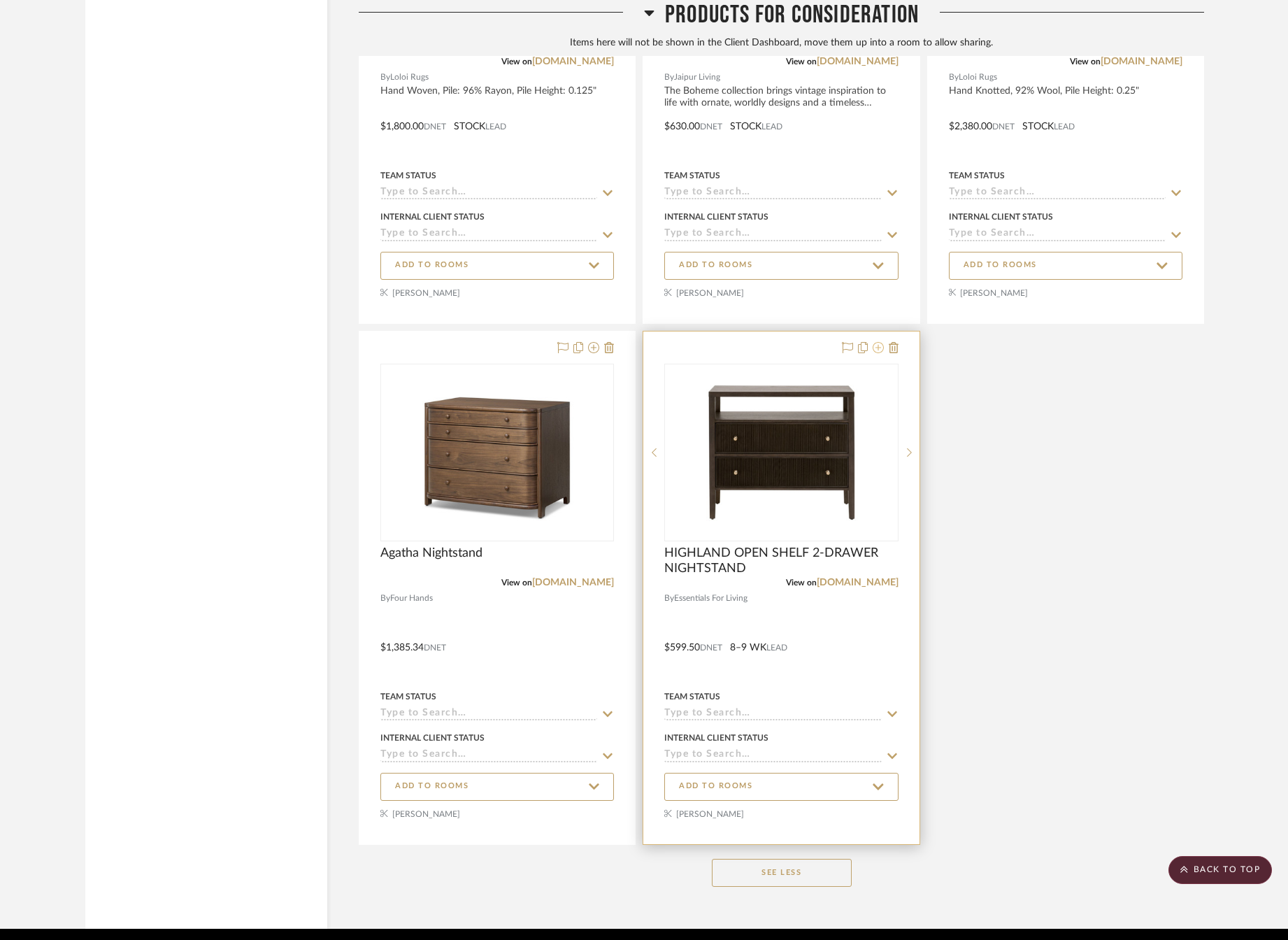
click at [881, 353] on icon at bounding box center [878, 347] width 11 height 11
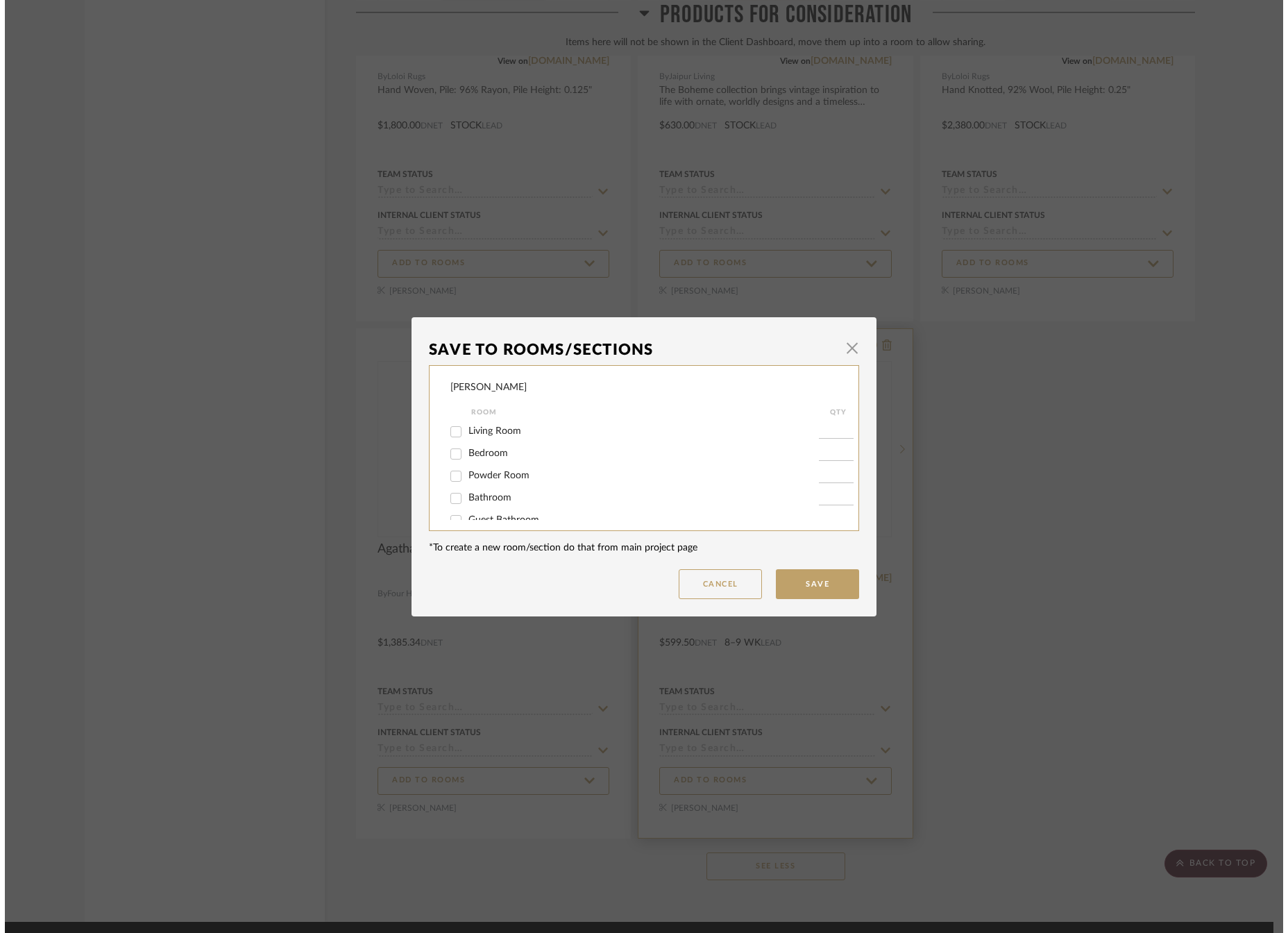
scroll to position [0, 0]
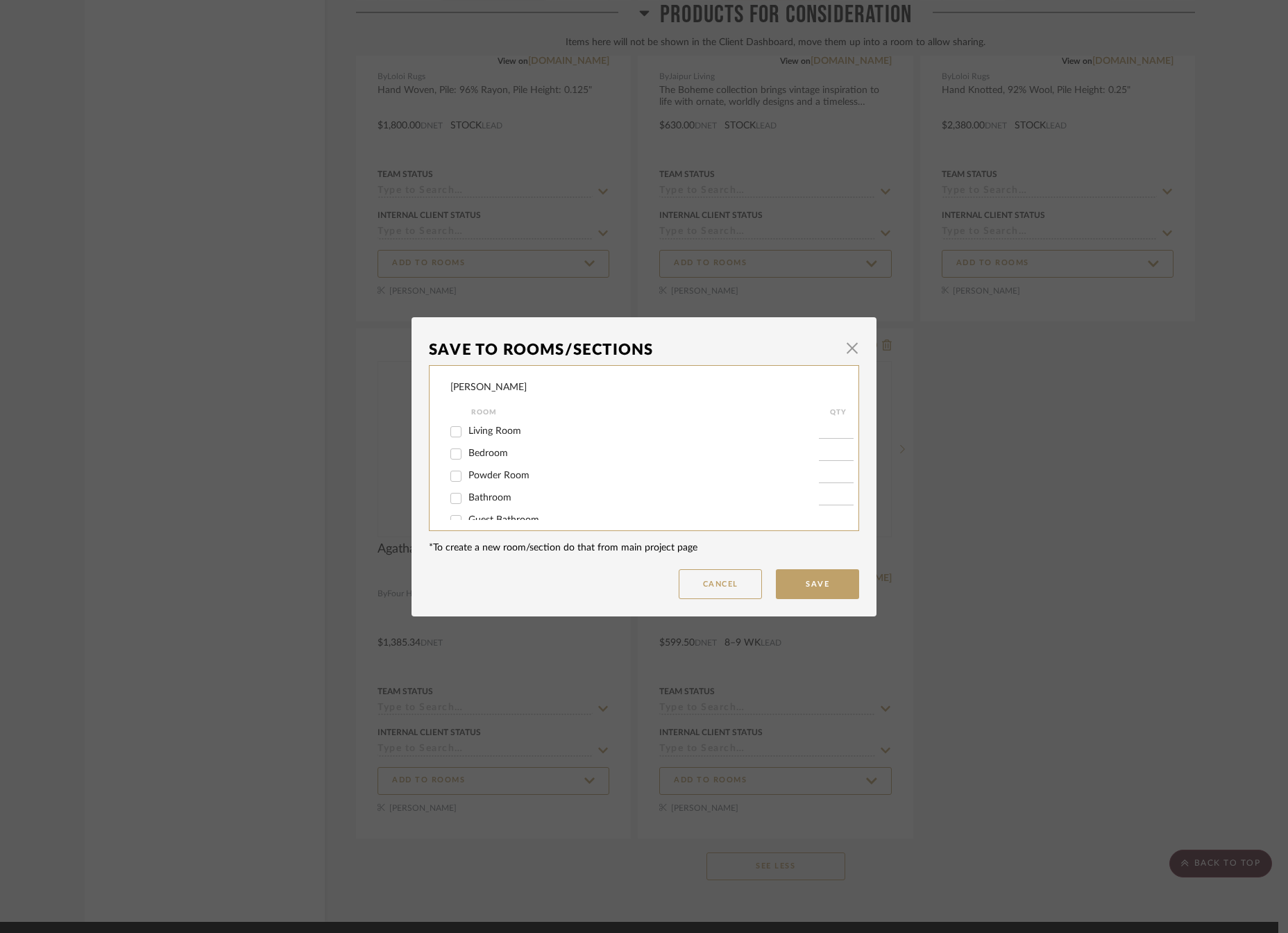
click at [453, 455] on input "Bedroom" at bounding box center [456, 453] width 22 height 22
checkbox input "true"
type input "2"
click at [797, 581] on button "Save" at bounding box center [818, 584] width 83 height 30
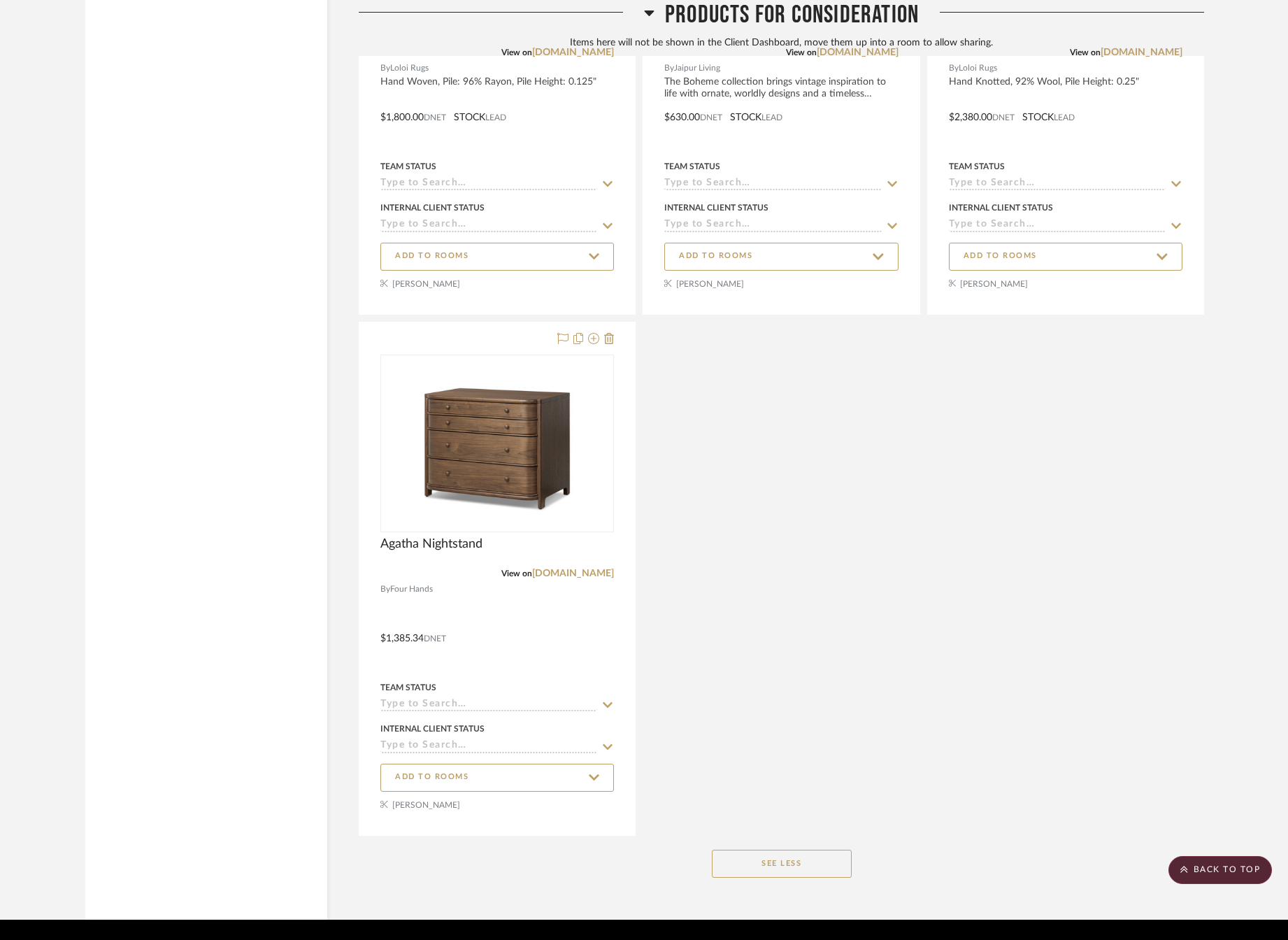
scroll to position [18011, 0]
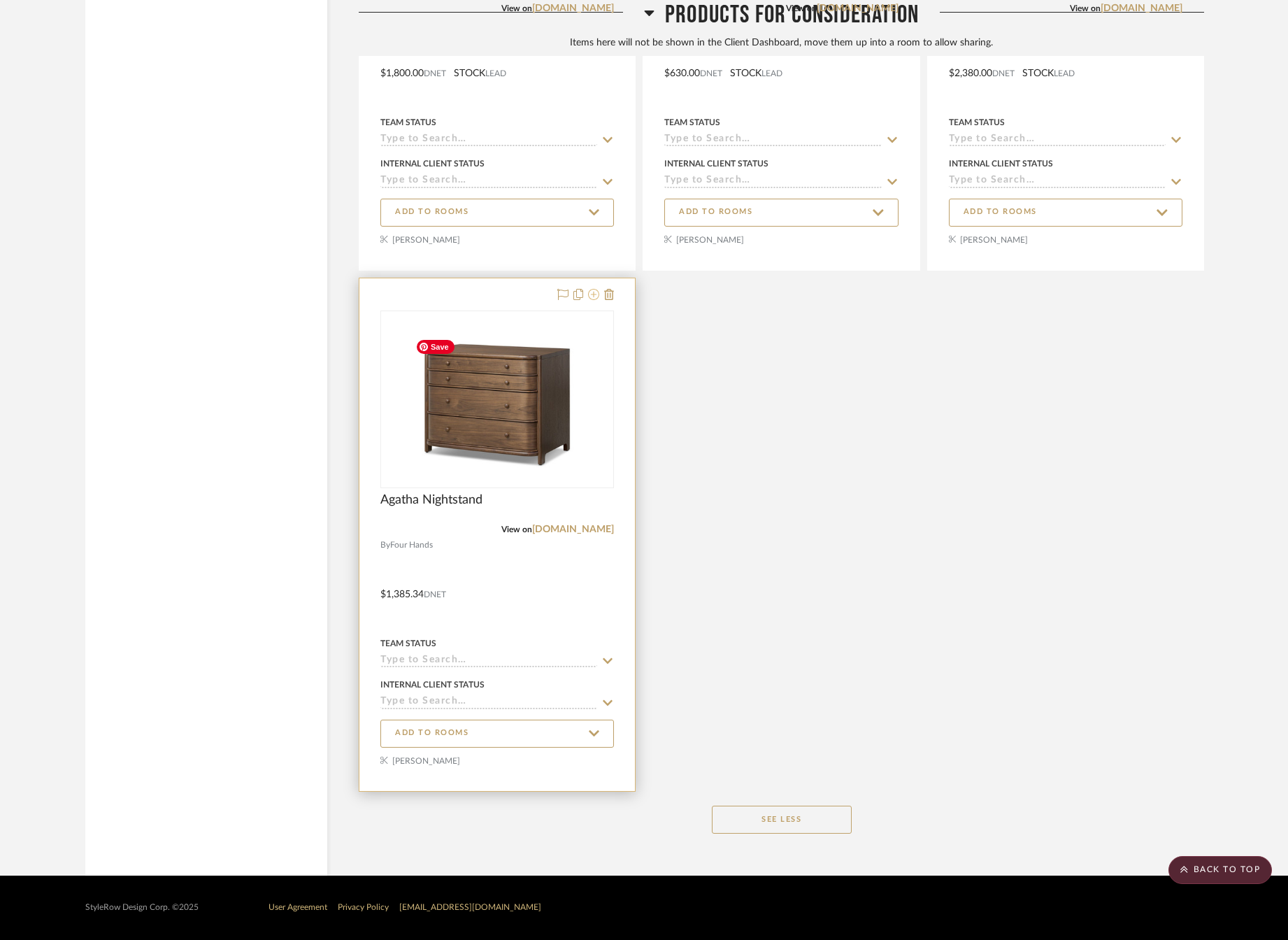
click at [597, 296] on icon at bounding box center [594, 294] width 11 height 11
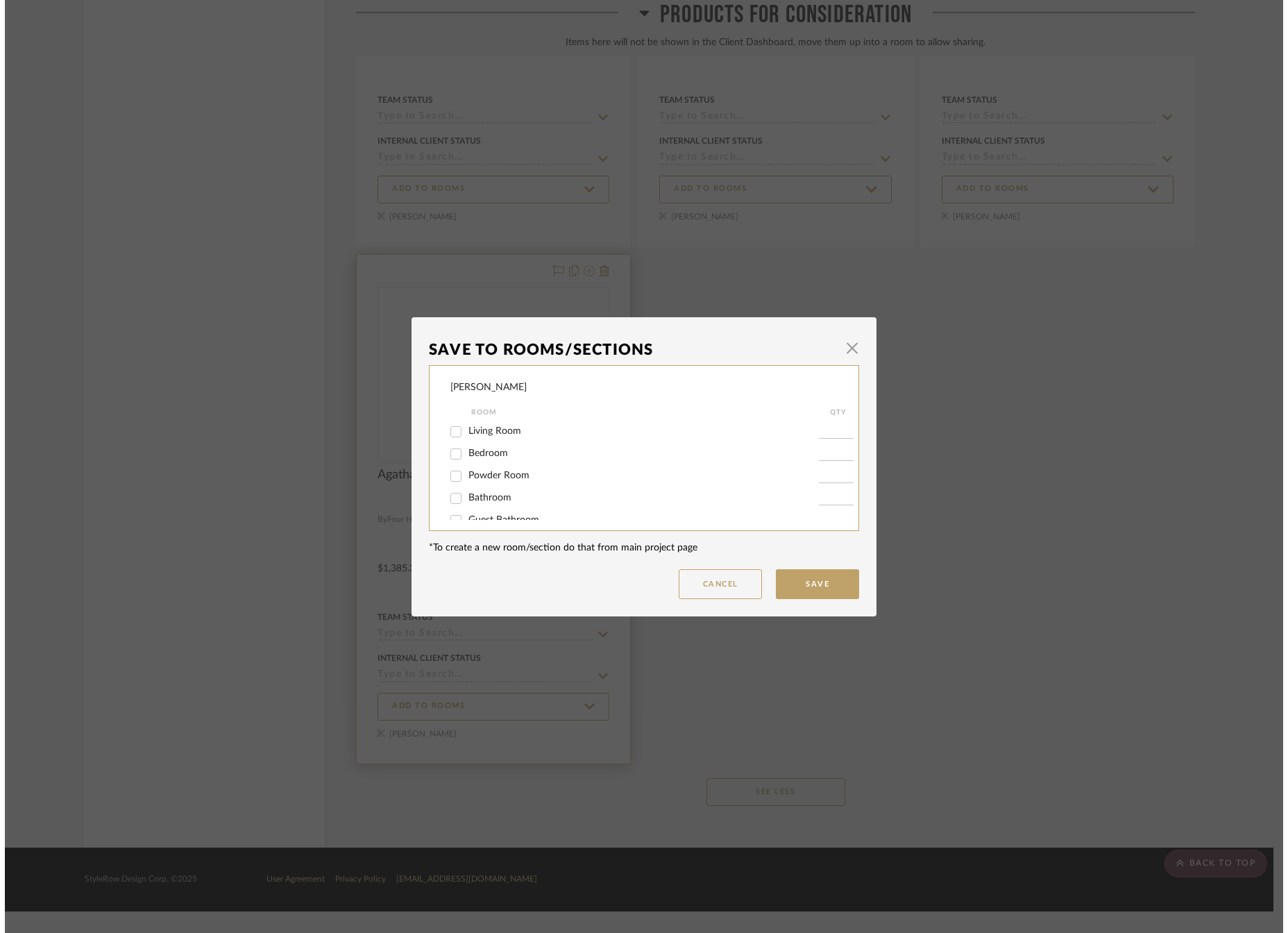
scroll to position [0, 0]
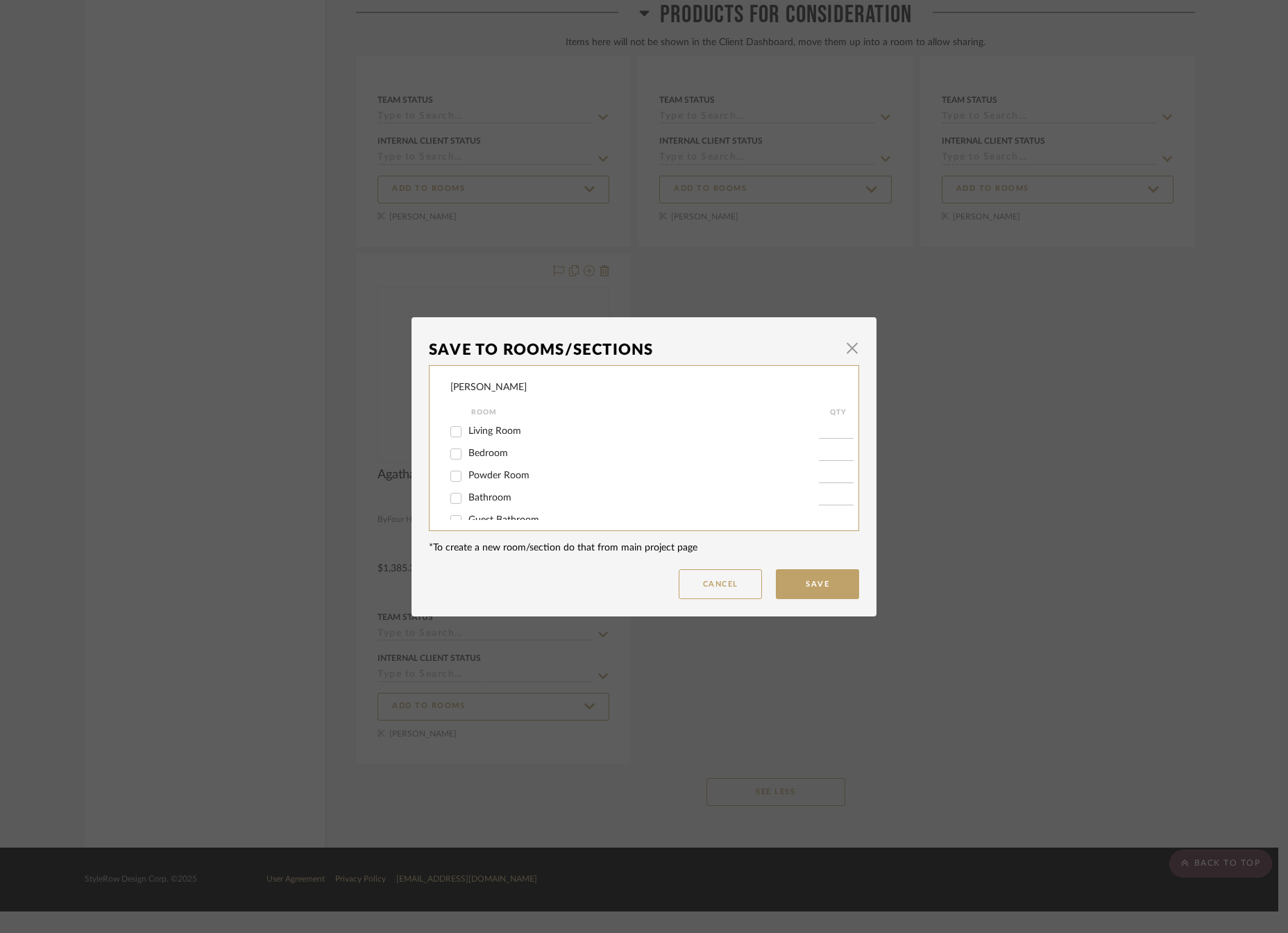
click at [453, 453] on input "Bedroom" at bounding box center [456, 453] width 22 height 22
checkbox input "true"
click at [841, 455] on input "1" at bounding box center [836, 454] width 35 height 14
type input "2"
click at [792, 580] on button "Save" at bounding box center [818, 584] width 83 height 30
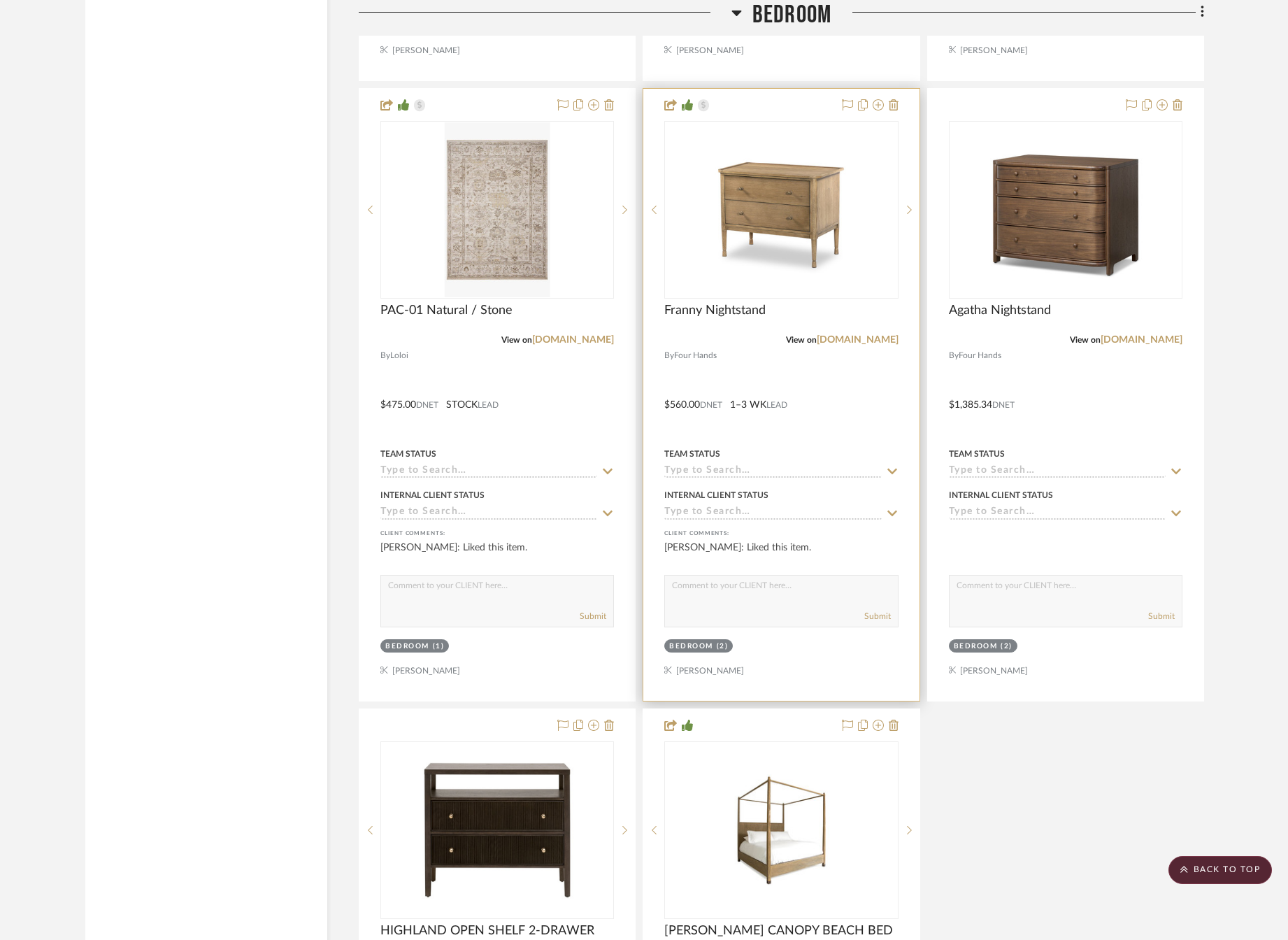
scroll to position [4615, 0]
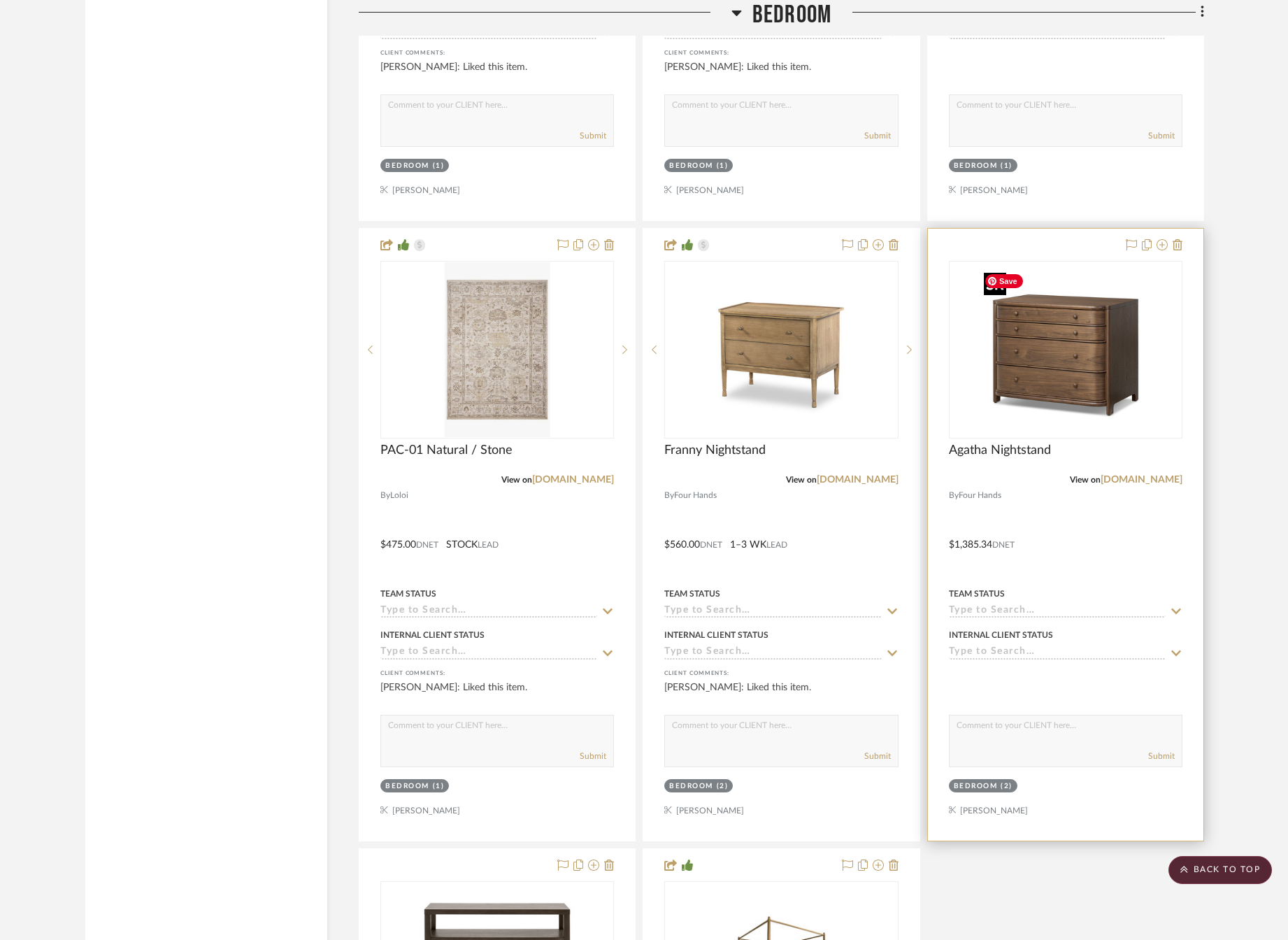
click at [0, 0] on img at bounding box center [0, 0] width 0 height 0
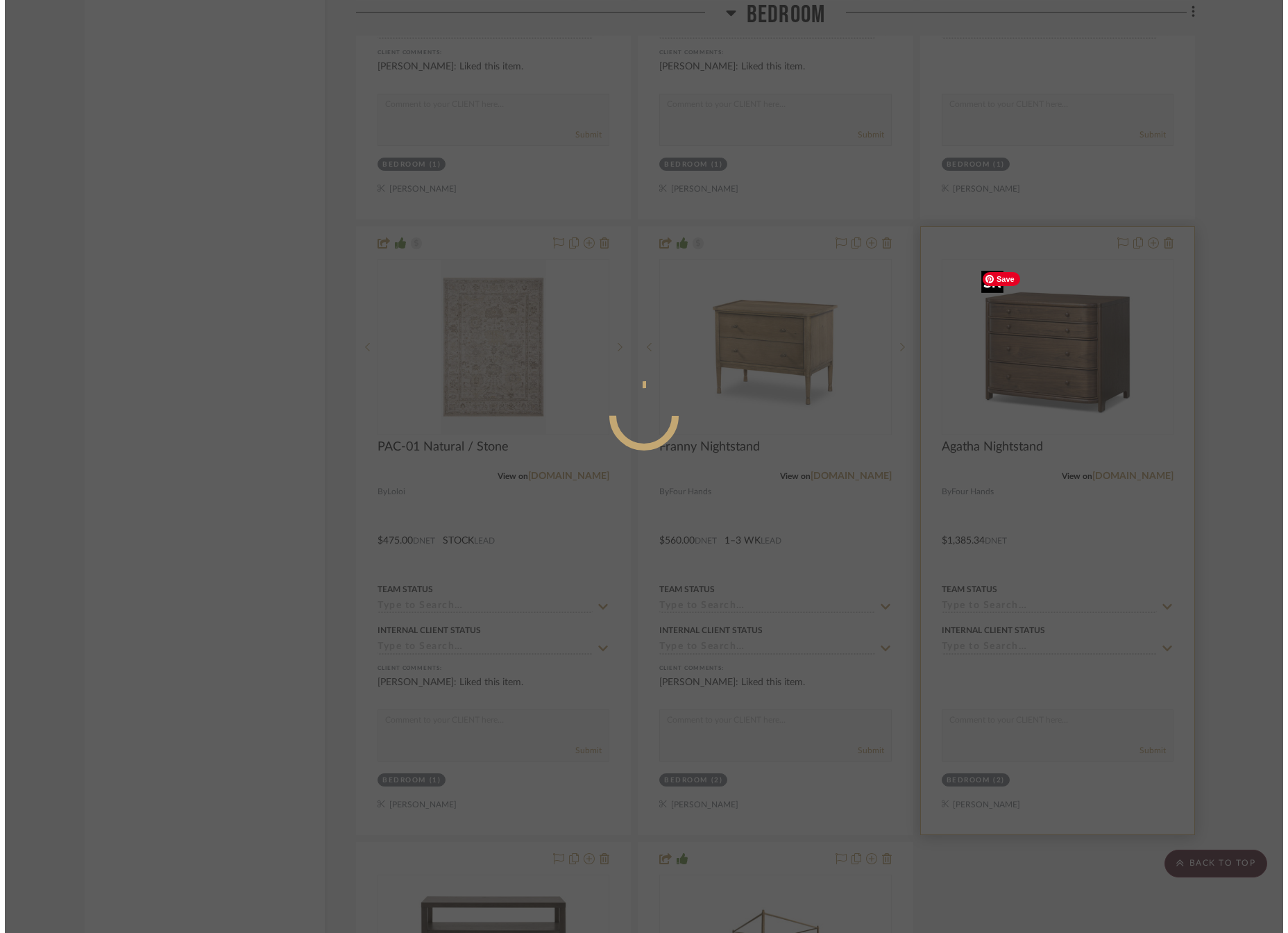
scroll to position [0, 0]
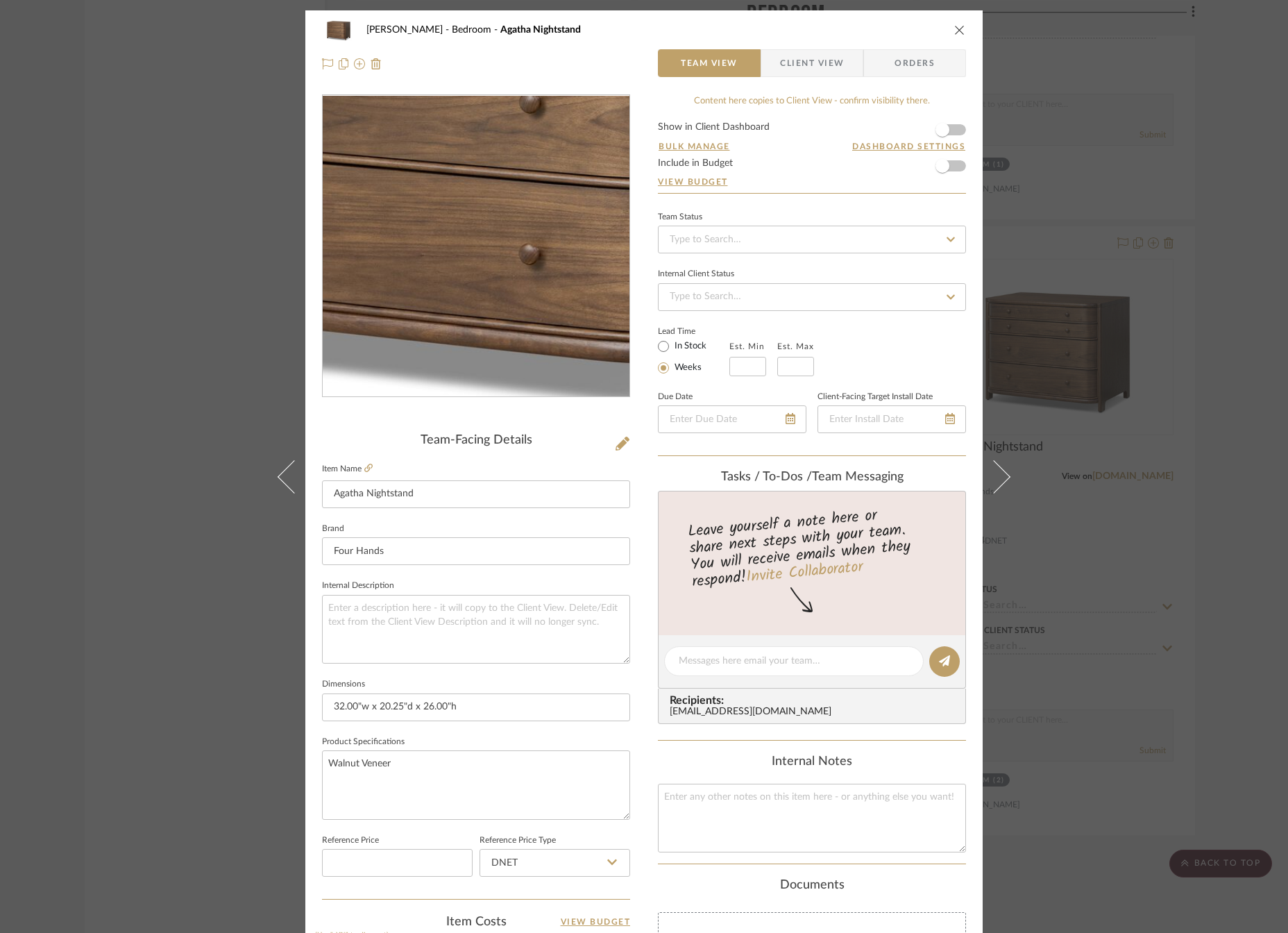
click at [469, 305] on img "0" at bounding box center [476, 246] width 302 height 301
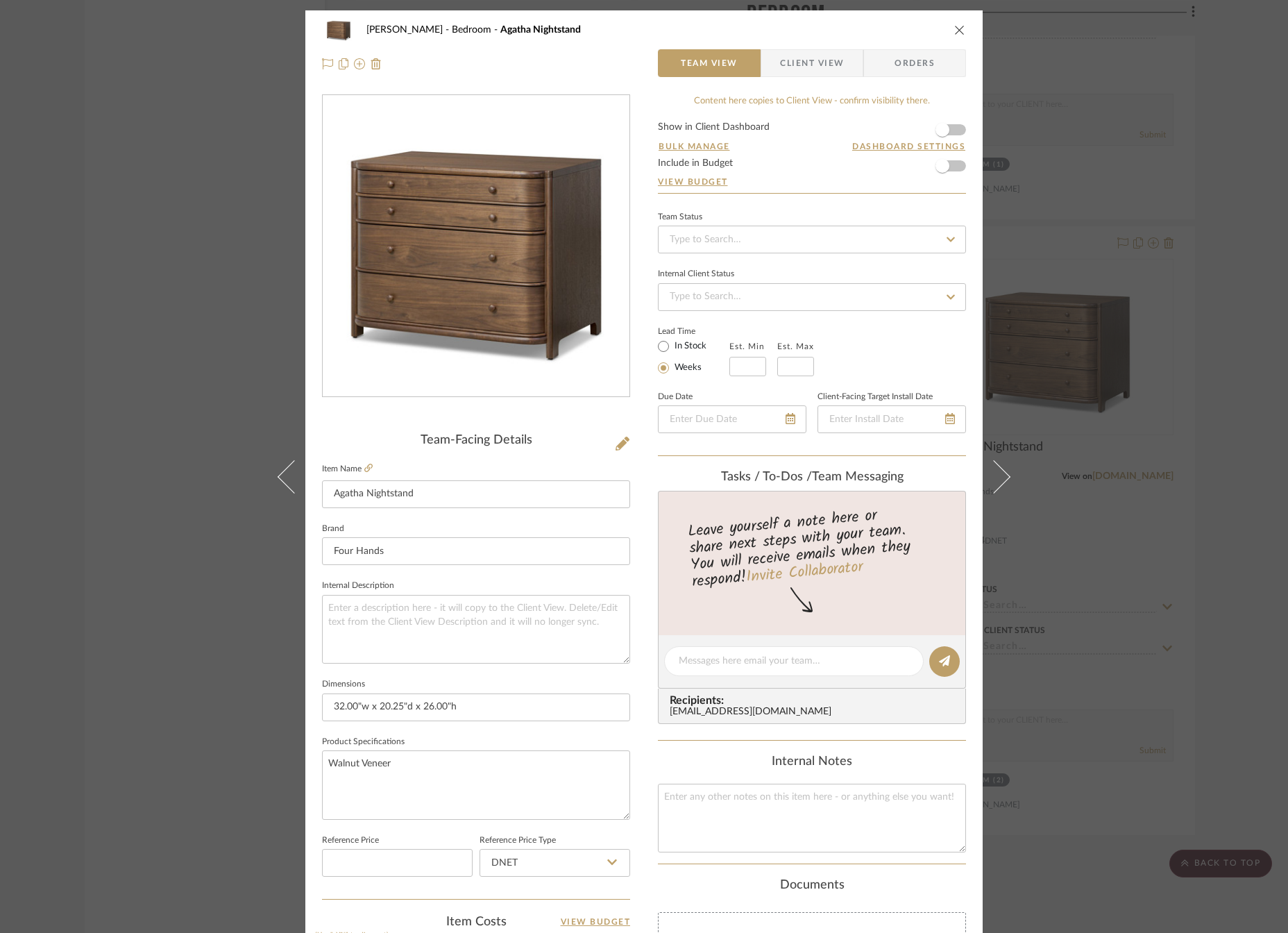
drag, startPoint x: 737, startPoint y: 539, endPoint x: 514, endPoint y: 311, distance: 318.9
click at [514, 311] on img "0" at bounding box center [476, 246] width 302 height 301
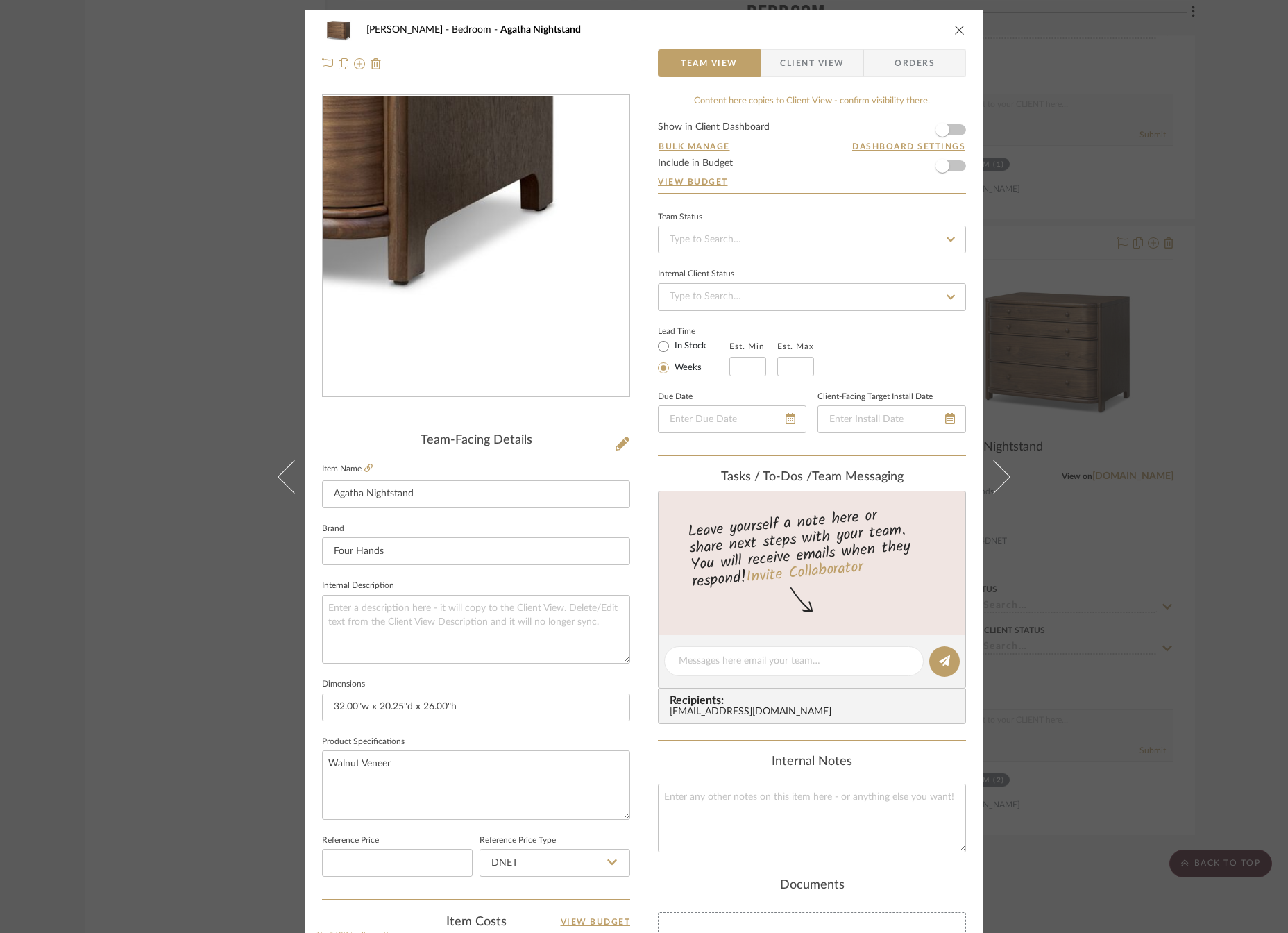
drag, startPoint x: 575, startPoint y: 395, endPoint x: 497, endPoint y: 325, distance: 104.8
click at [497, 325] on img "0" at bounding box center [476, 246] width 302 height 301
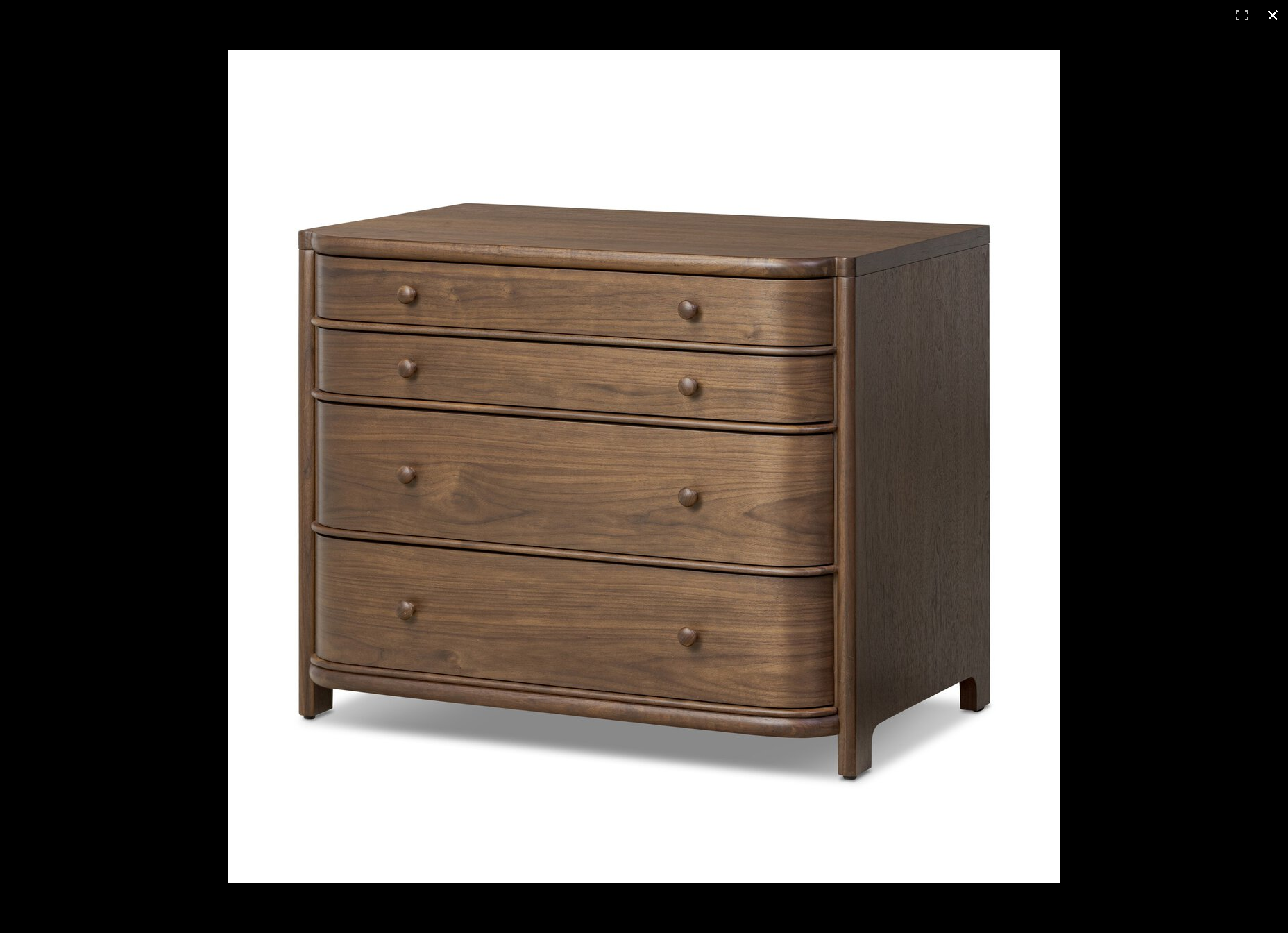
click at [1274, 20] on button at bounding box center [1273, 15] width 31 height 31
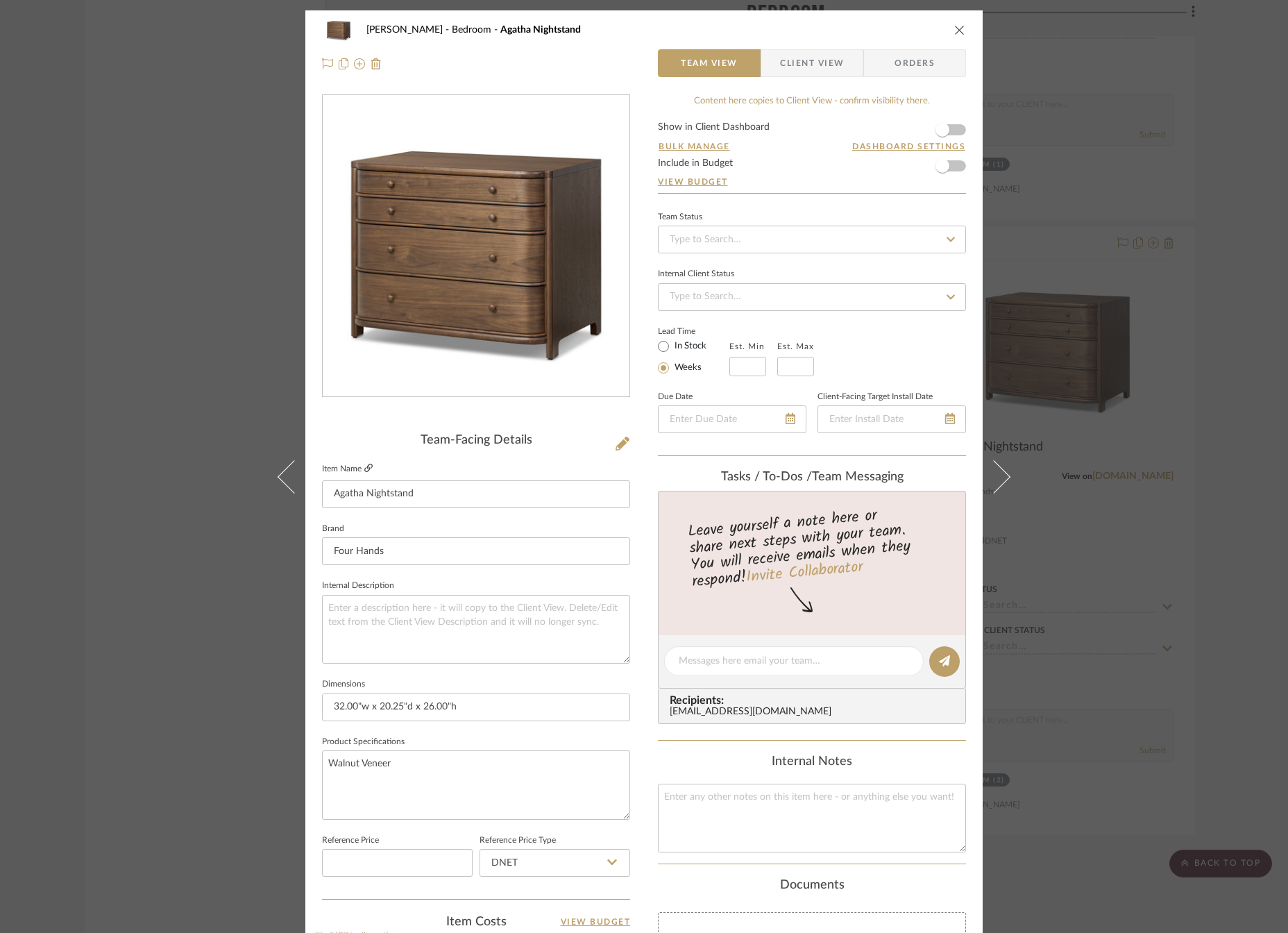
click at [365, 466] on icon at bounding box center [369, 467] width 8 height 8
click at [956, 32] on icon "close" at bounding box center [960, 30] width 11 height 11
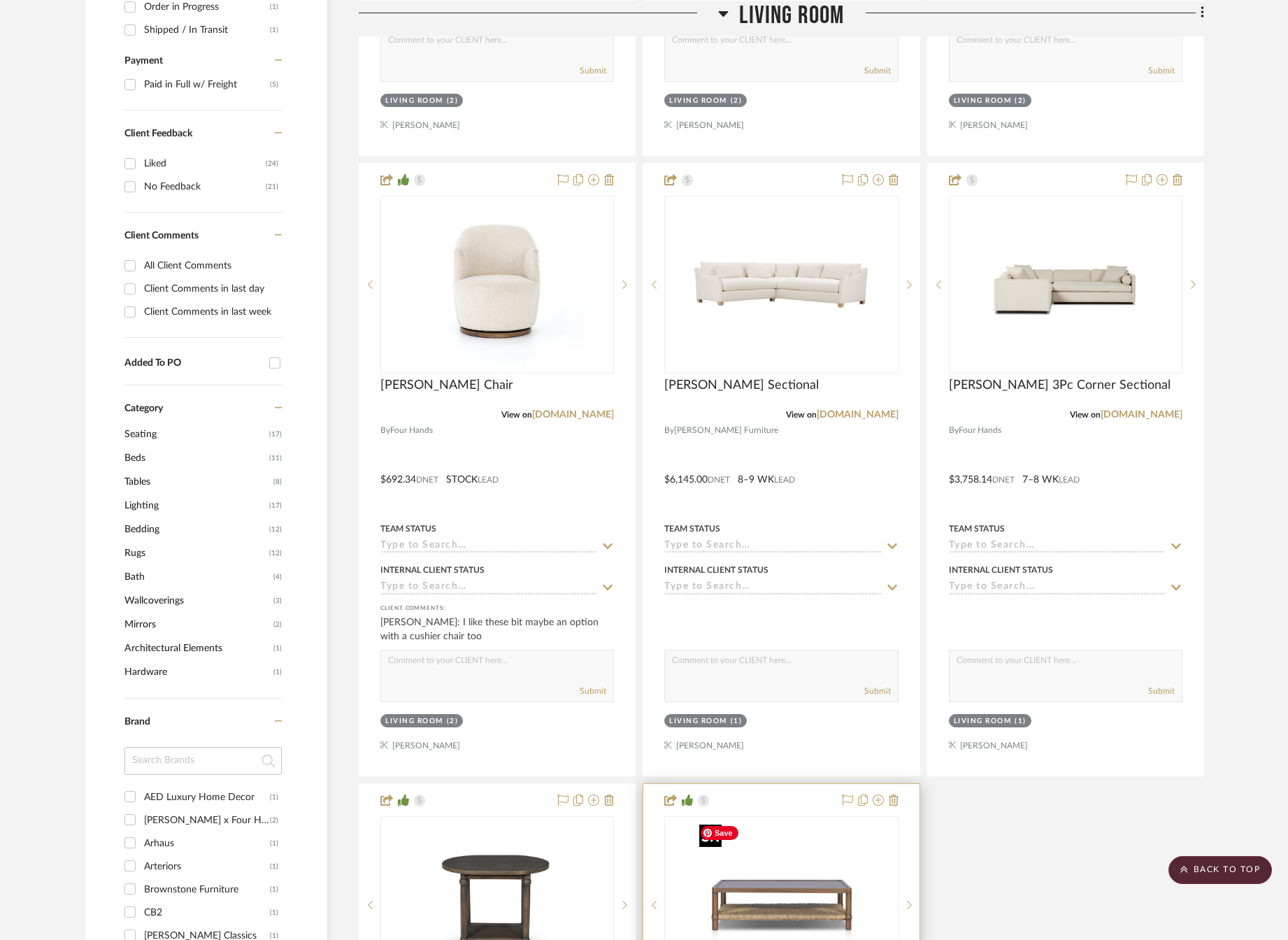
scroll to position [420, 0]
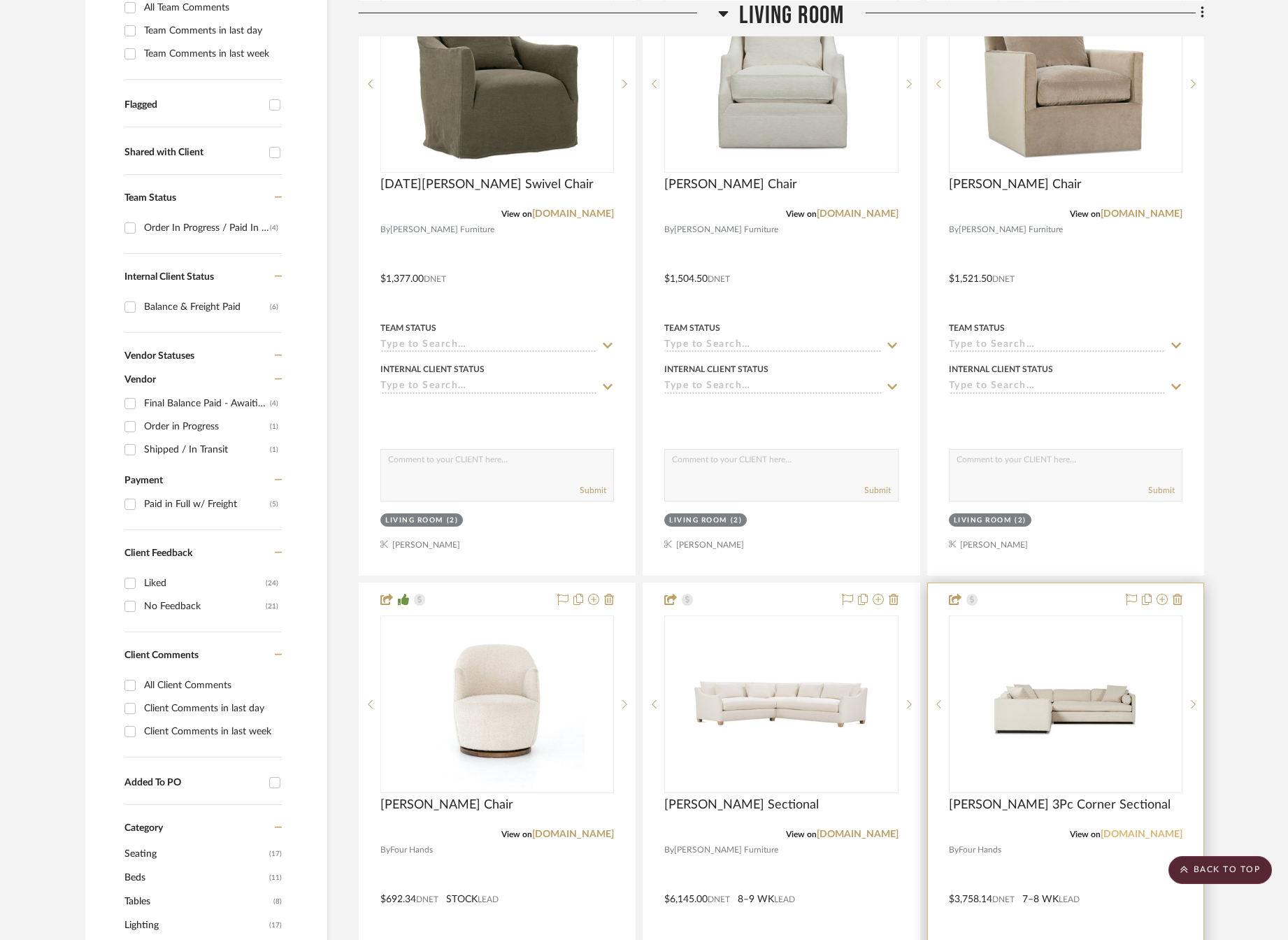
click at [1141, 837] on link "[DOMAIN_NAME]" at bounding box center [1141, 834] width 82 height 10
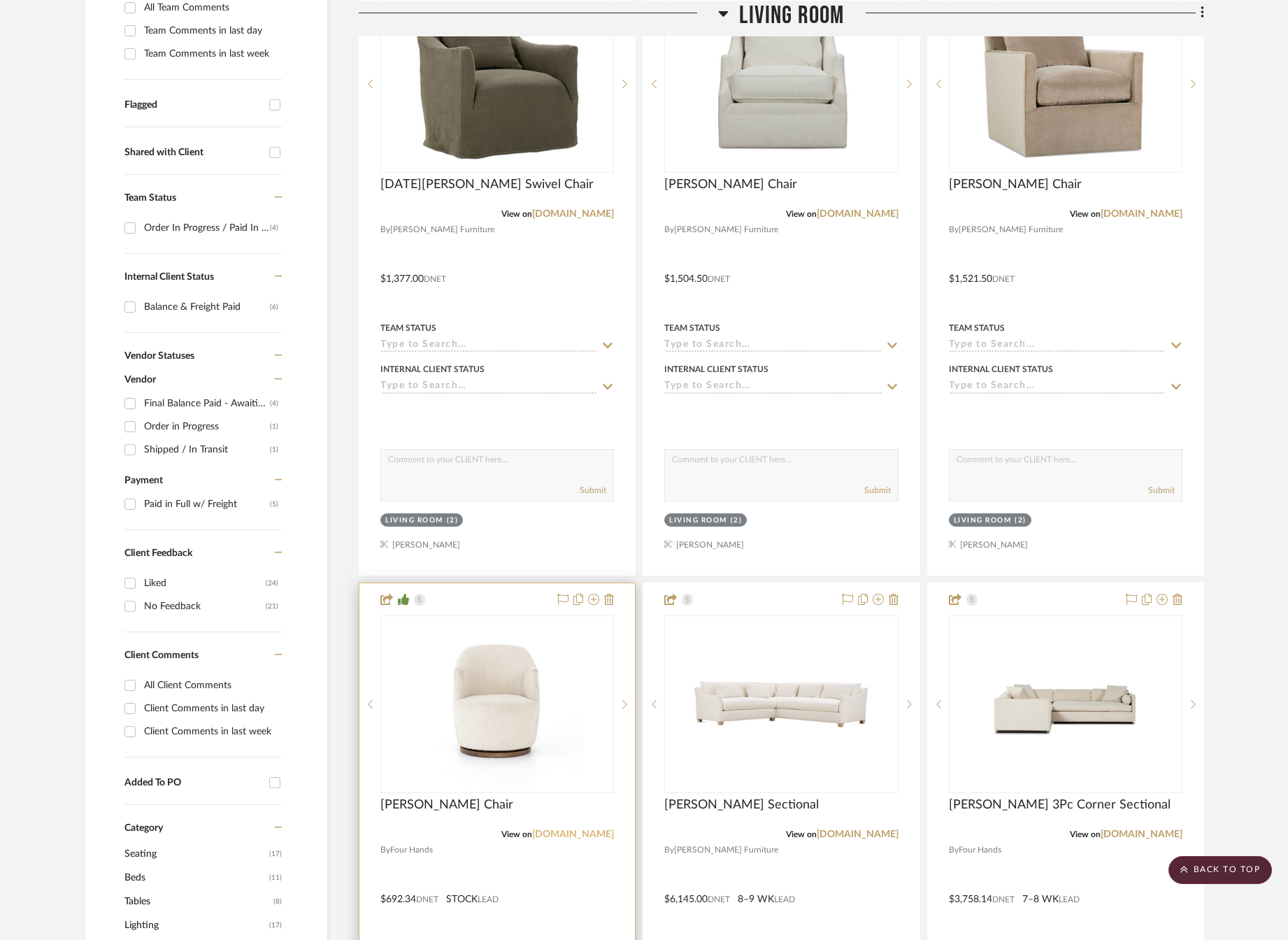
click at [565, 836] on link "[DOMAIN_NAME]" at bounding box center [573, 834] width 82 height 10
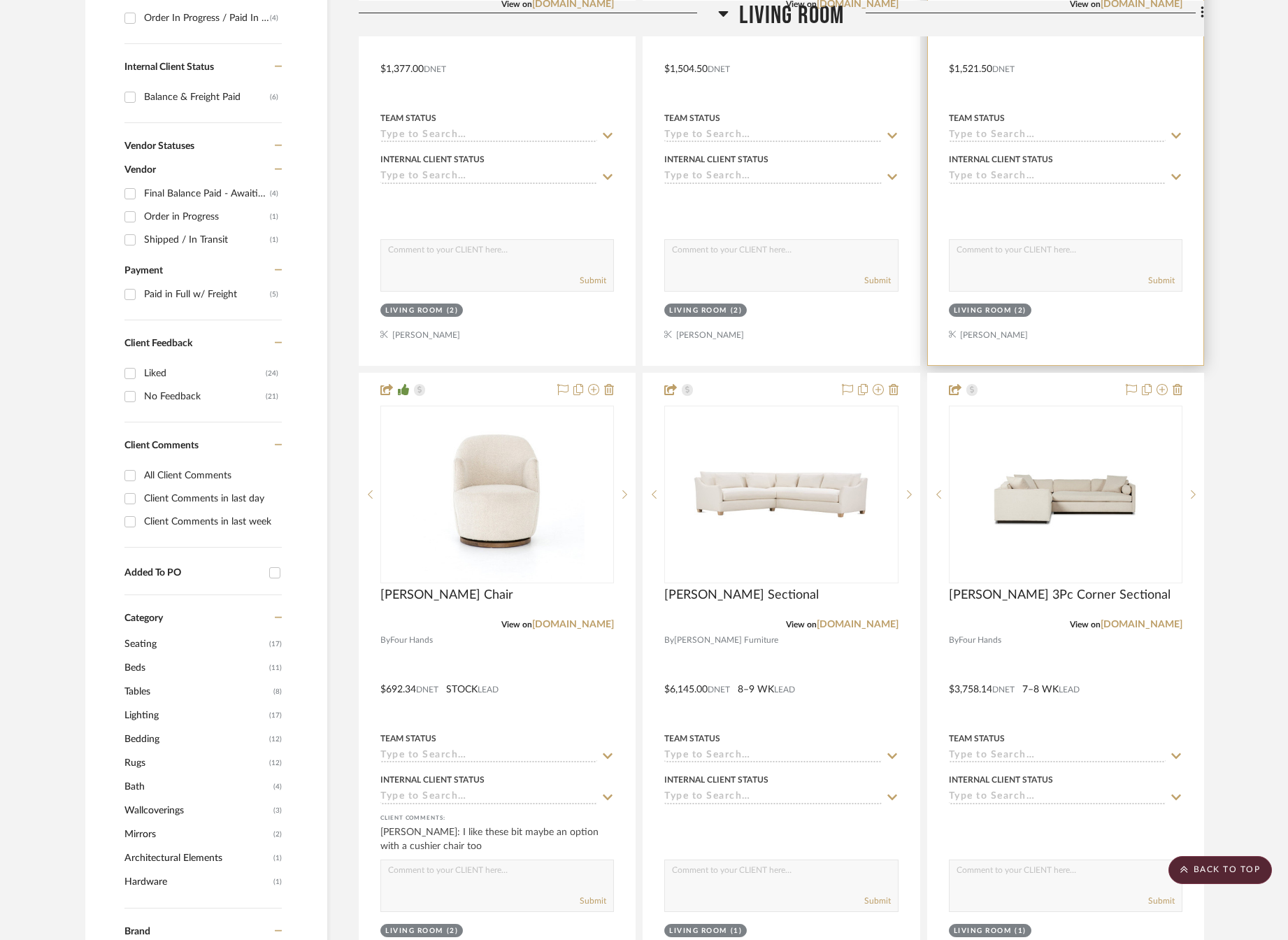
scroll to position [699, 0]
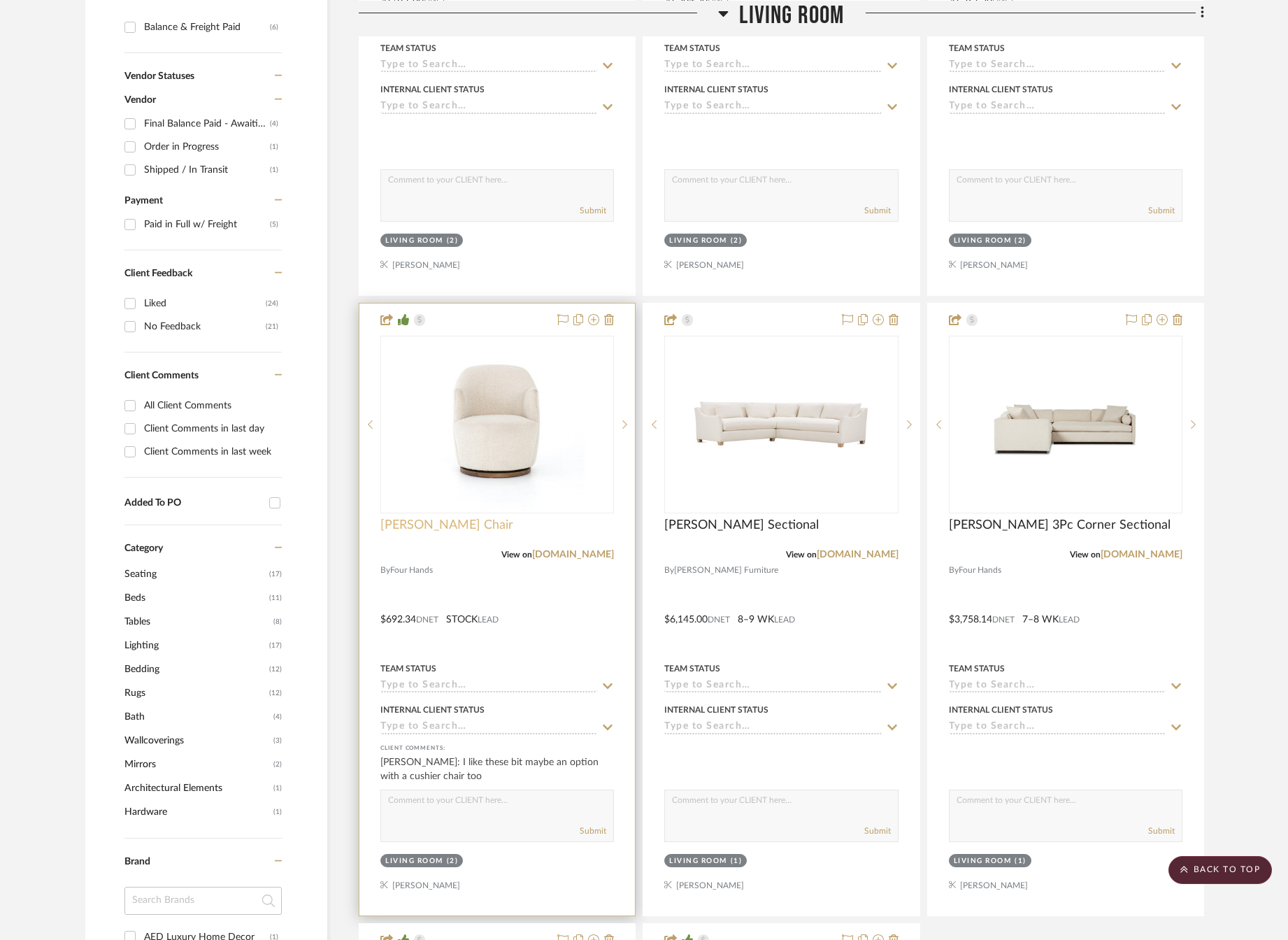
click at [432, 527] on span "[PERSON_NAME] Chair" at bounding box center [447, 525] width 133 height 16
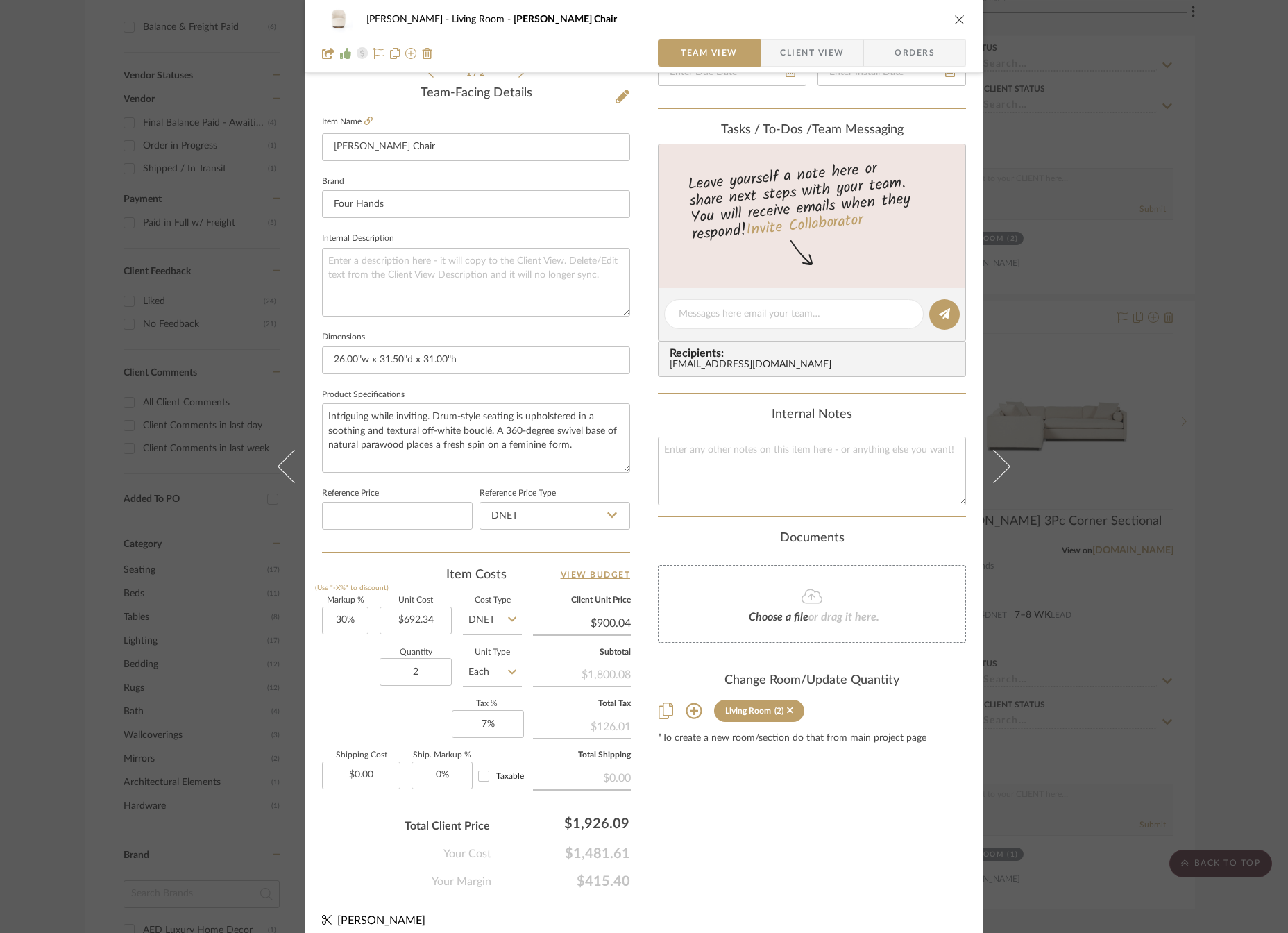
scroll to position [359, 0]
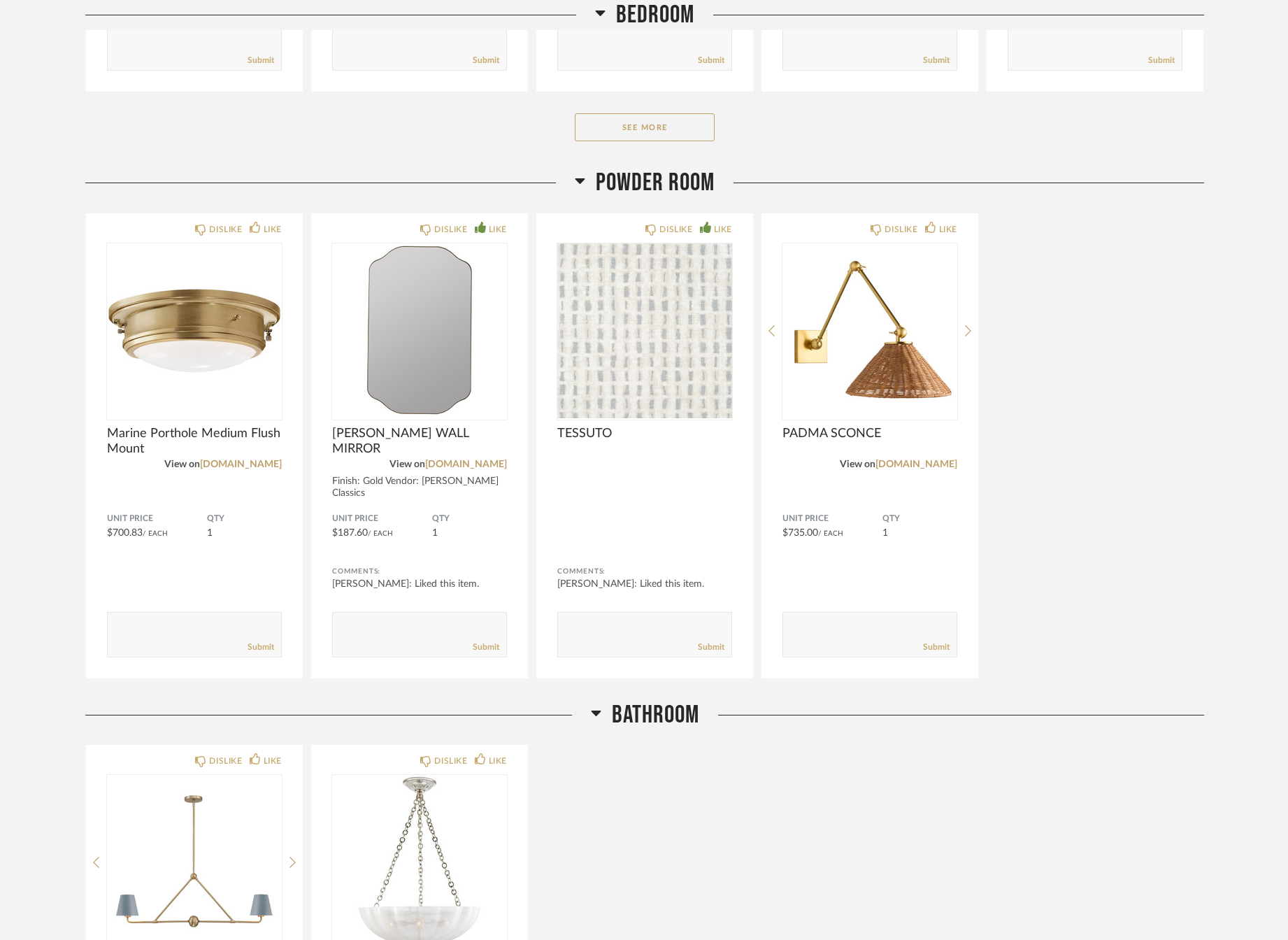
scroll to position [909, 0]
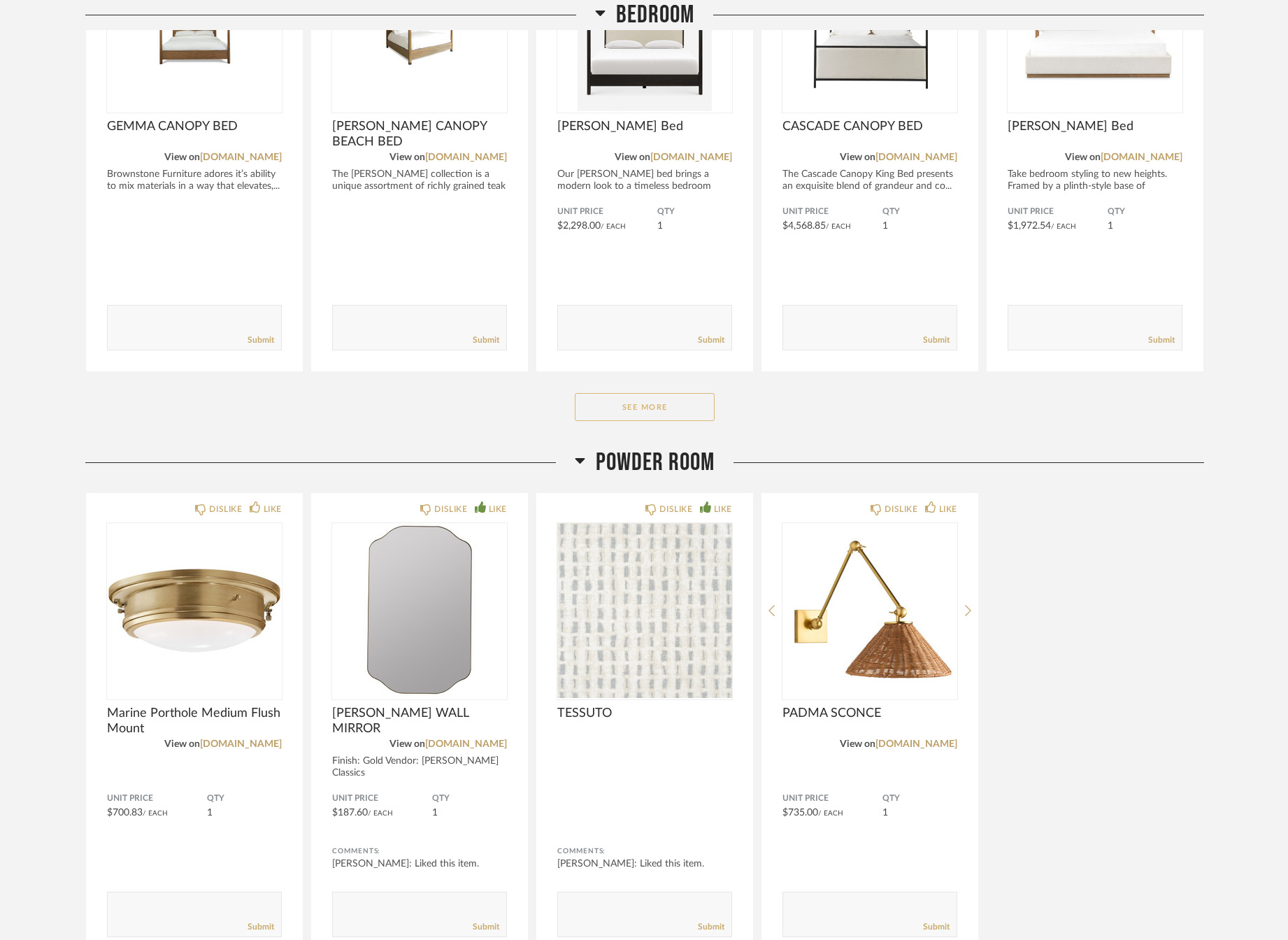
click at [654, 411] on button "See More" at bounding box center [645, 407] width 140 height 28
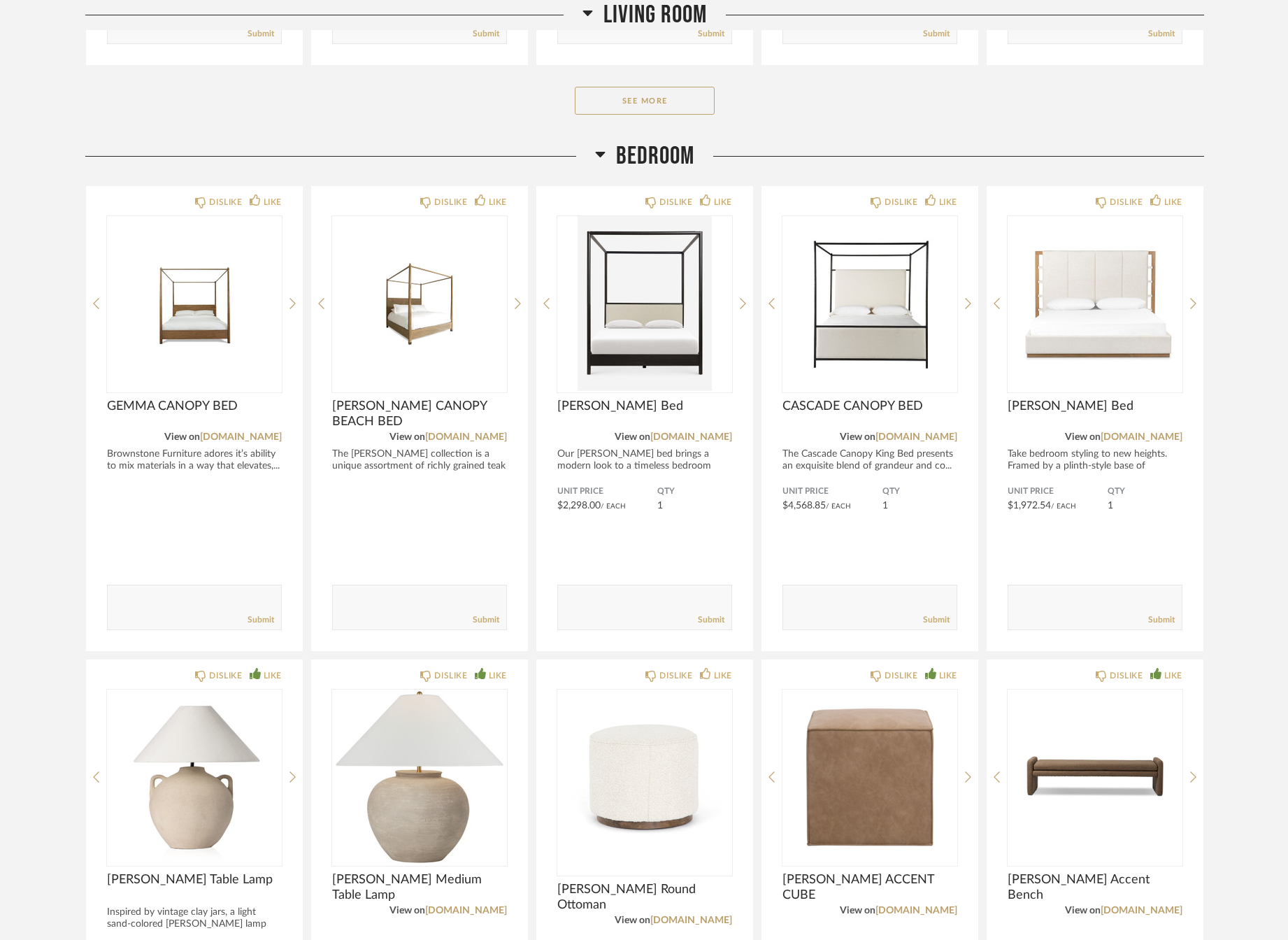
scroll to position [350, 0]
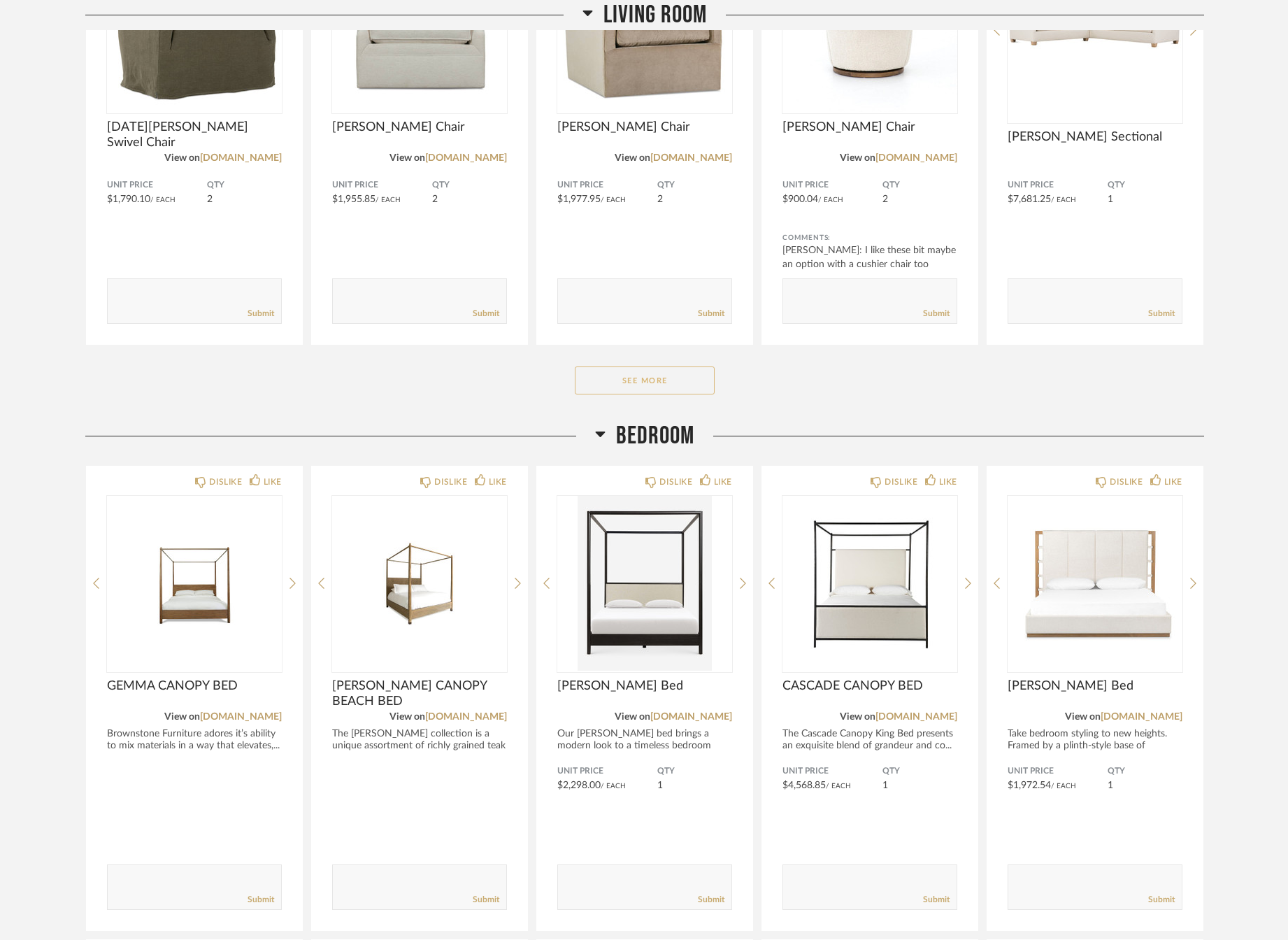
click at [643, 378] on button "See More" at bounding box center [645, 381] width 140 height 28
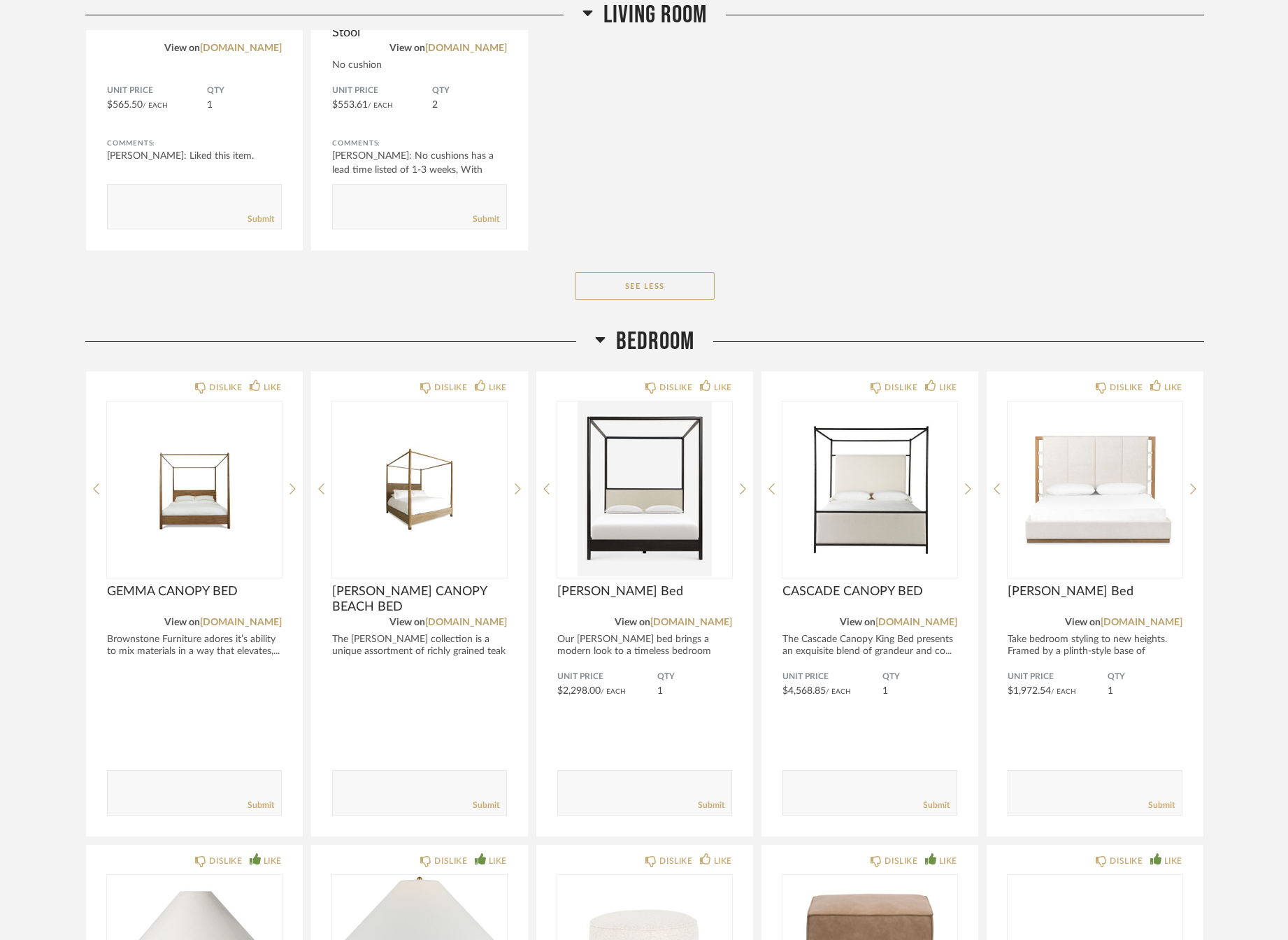
scroll to position [1468, 0]
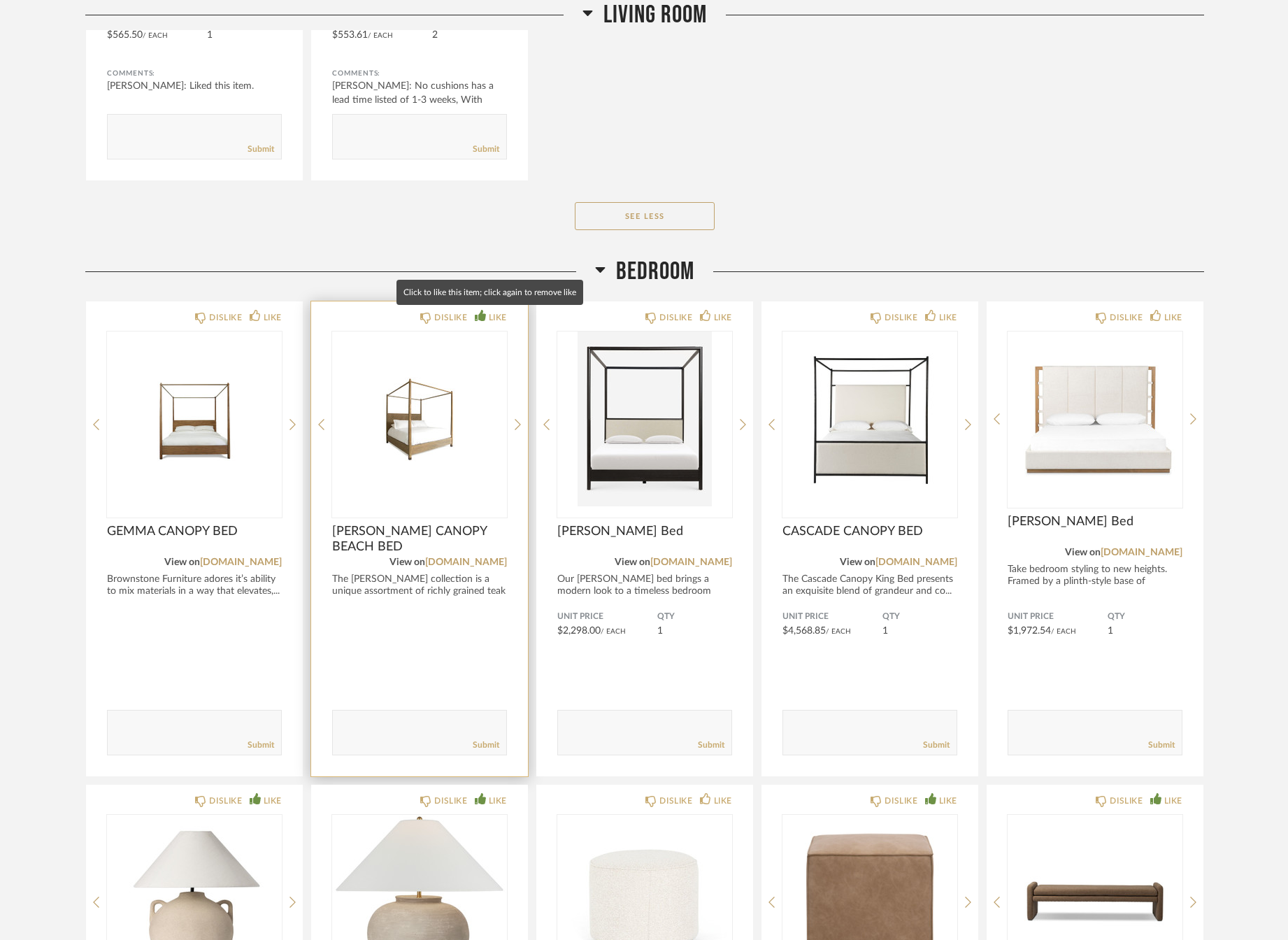
click at [483, 318] on icon at bounding box center [480, 315] width 11 height 11
click at [386, 722] on textarea at bounding box center [419, 726] width 173 height 19
type textarea "1st Choice"
click at [403, 727] on textarea at bounding box center [419, 726] width 173 height 19
type textarea "Can we order a sample?"
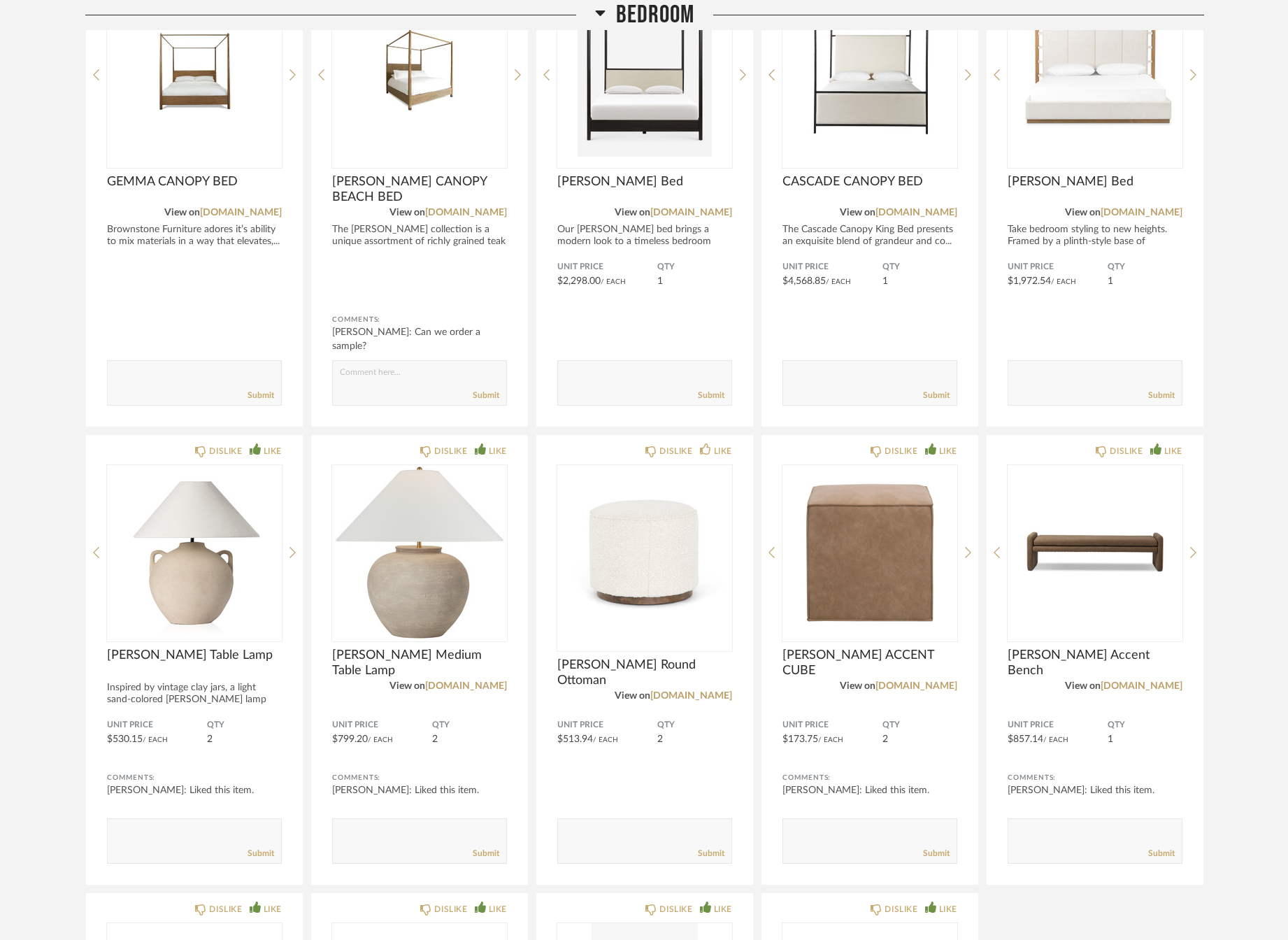
scroll to position [2098, 0]
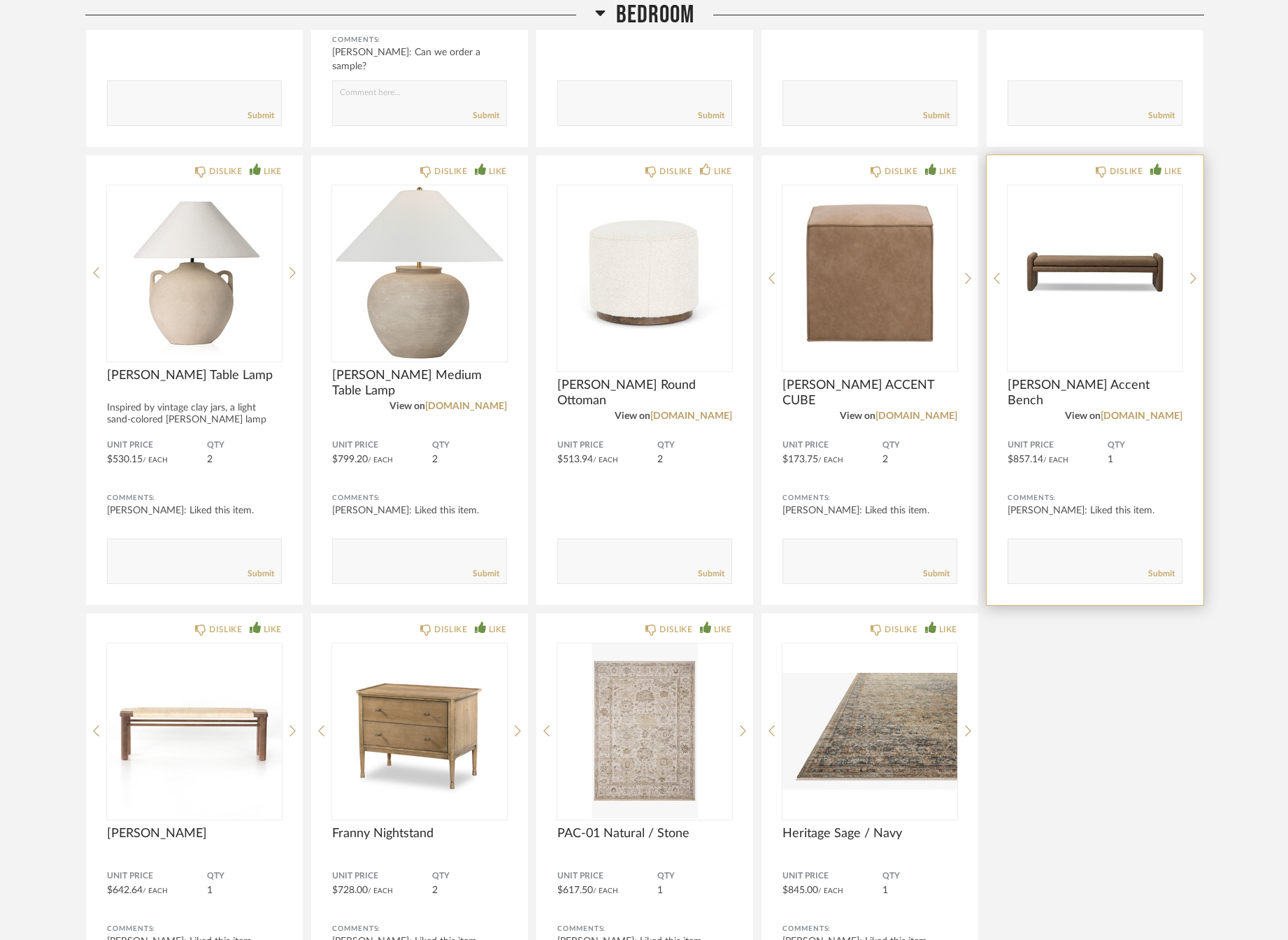
click at [1030, 560] on textarea at bounding box center [1095, 555] width 173 height 19
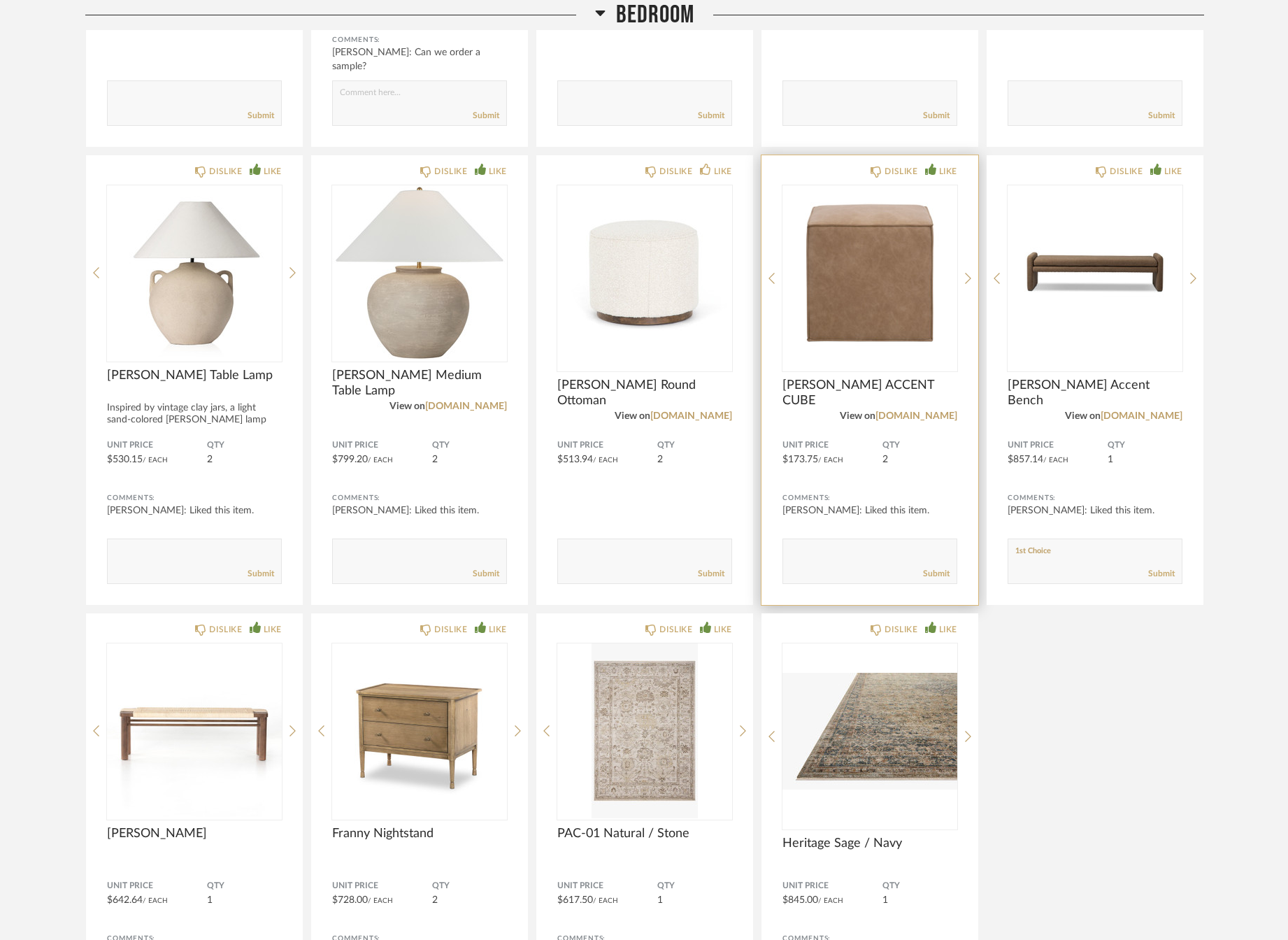
type textarea "1st Choice"
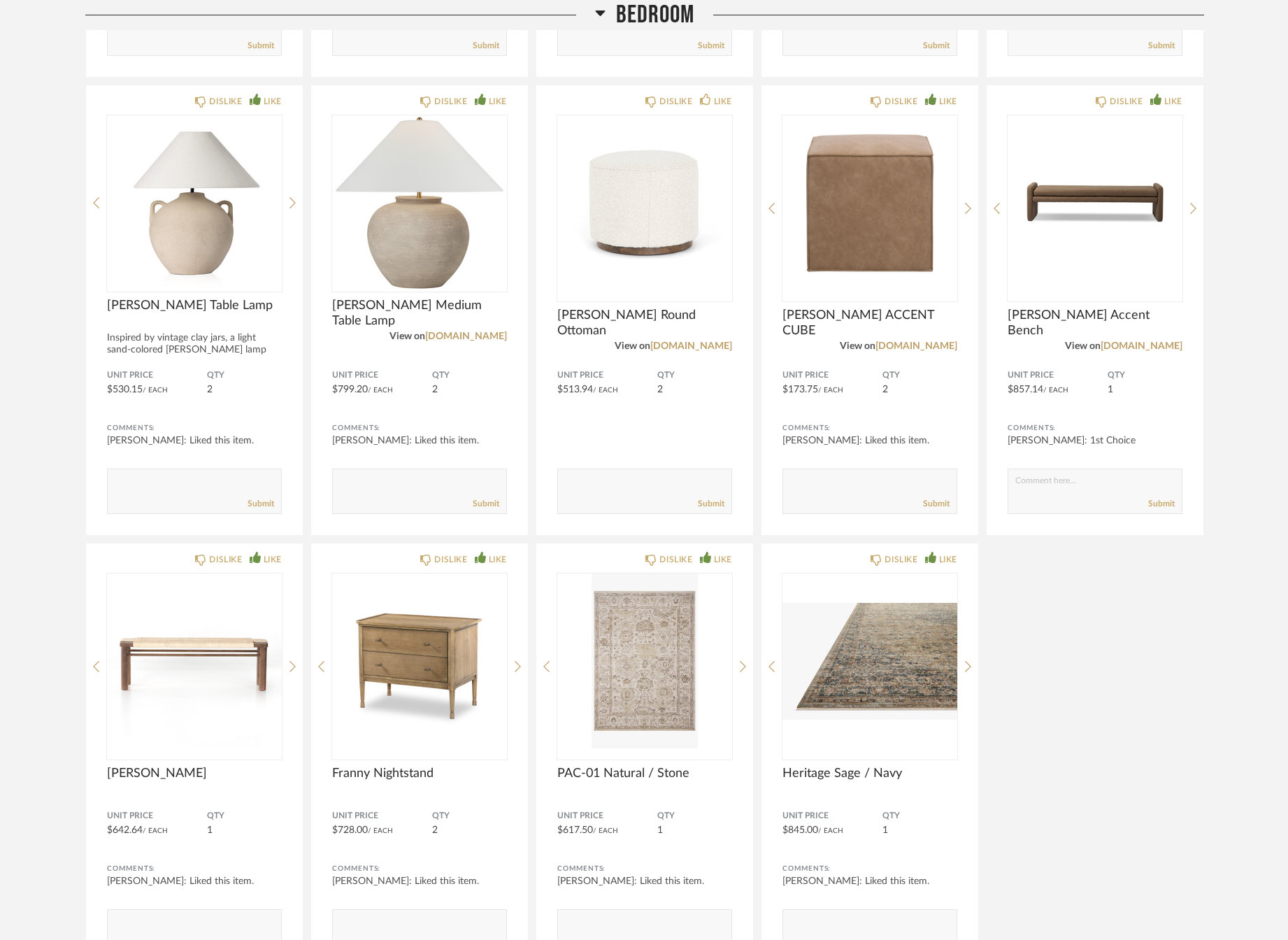
scroll to position [2237, 0]
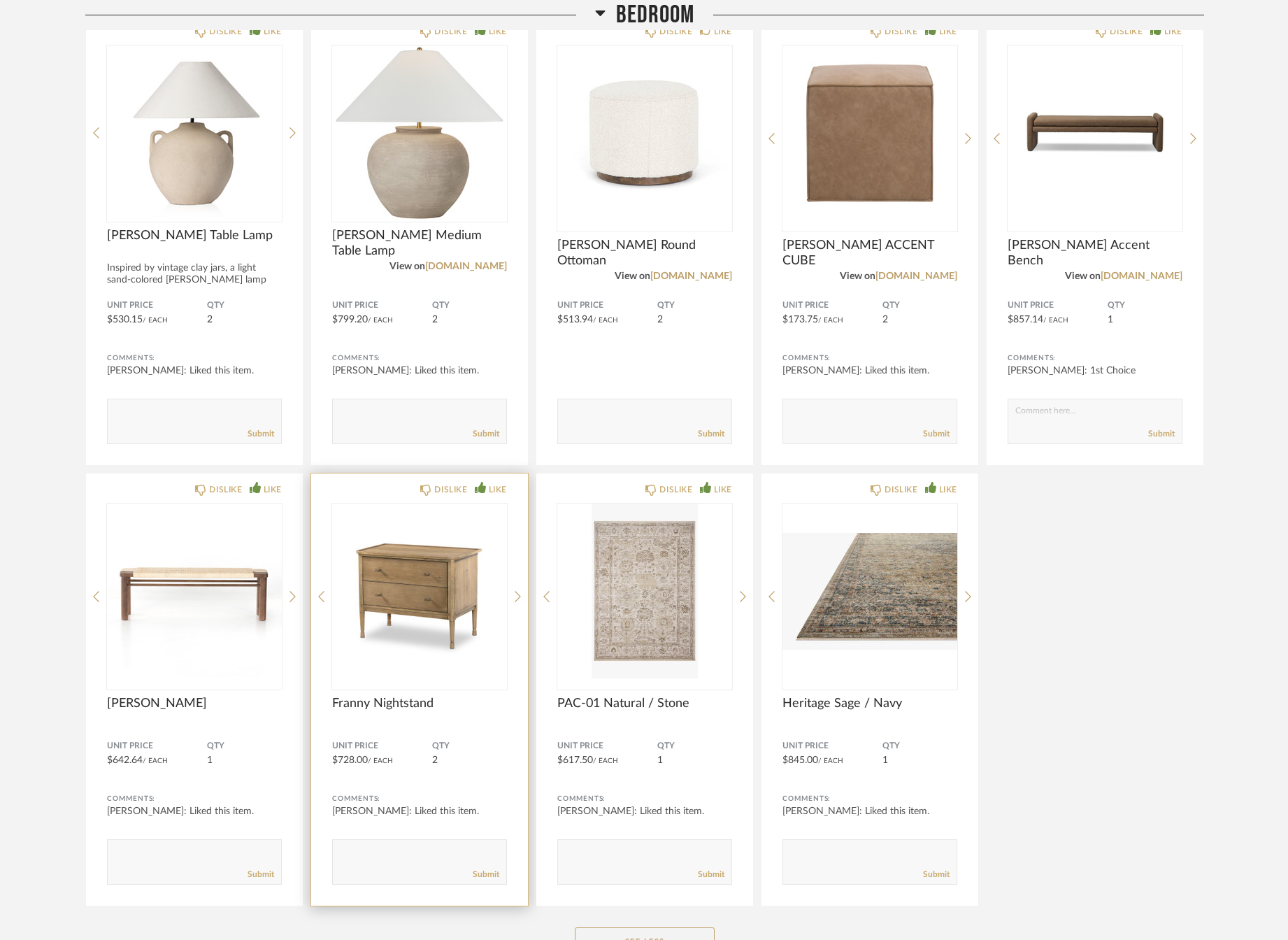
click at [395, 851] on textarea at bounding box center [419, 855] width 173 height 19
type textarea "1st Choice"
click at [395, 851] on textarea at bounding box center [419, 855] width 173 height 19
type textarea "Order sample"
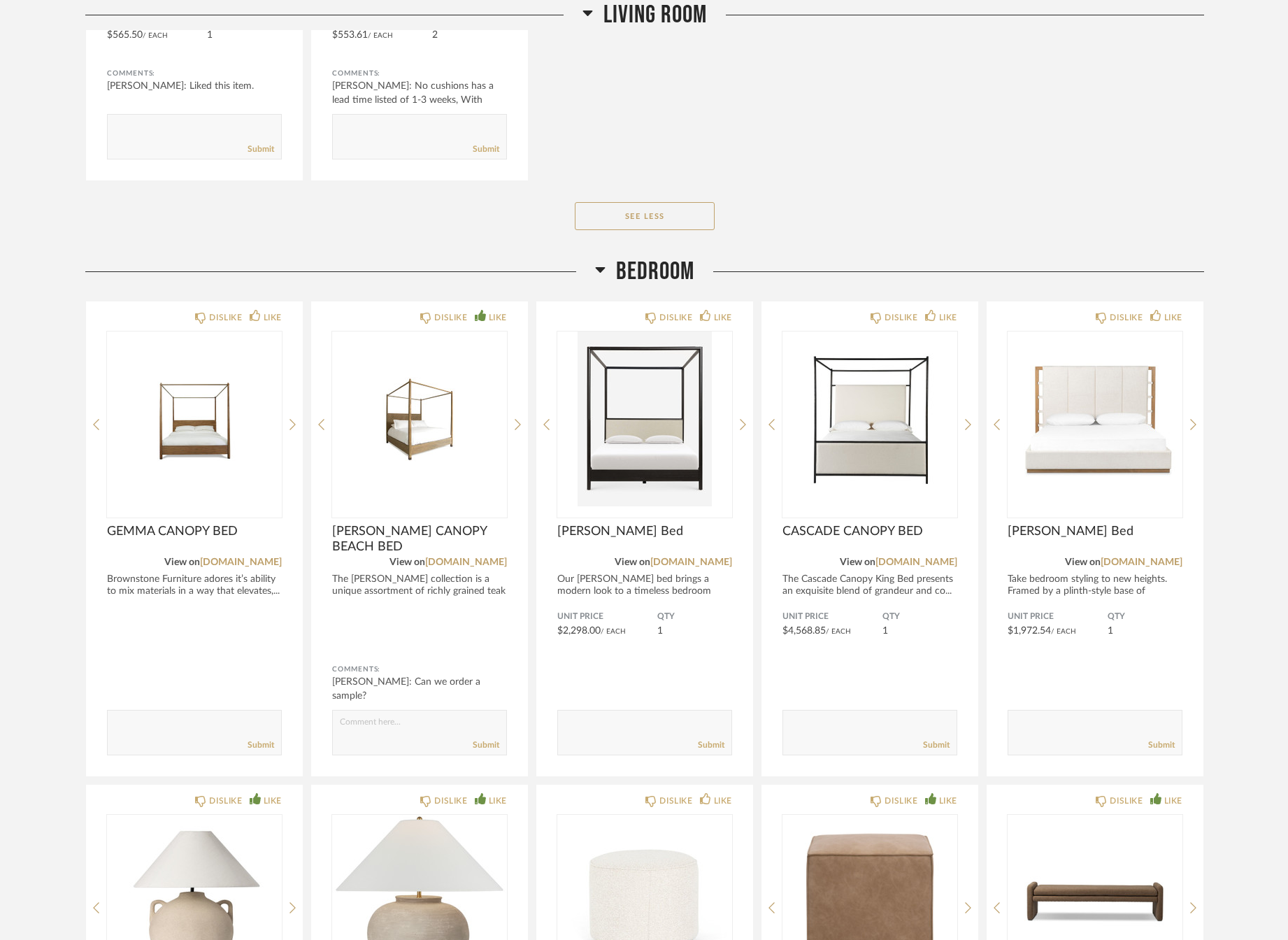
scroll to position [1398, 0]
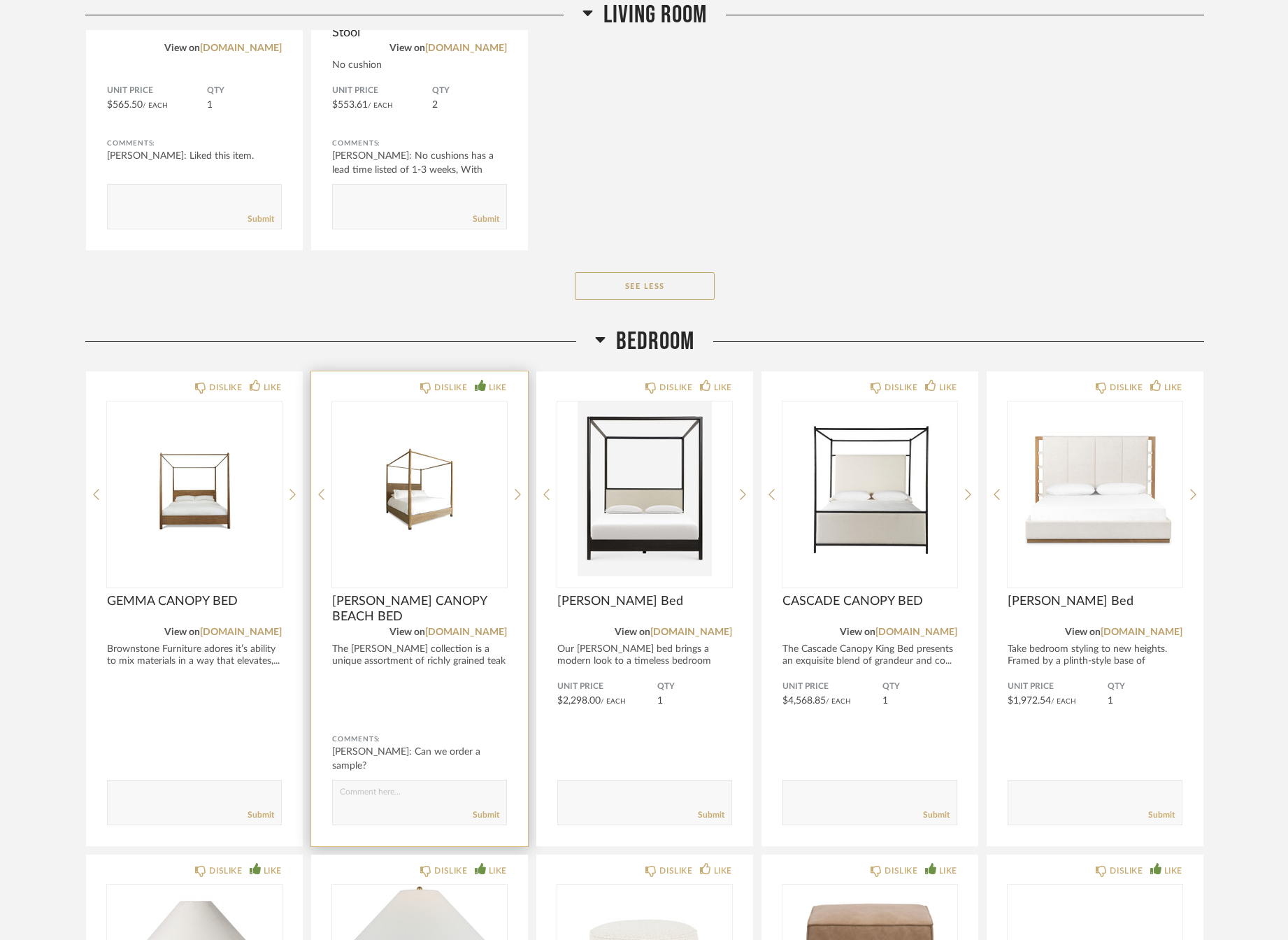
click at [402, 603] on span "[PERSON_NAME] CANOPY BEACH BED" at bounding box center [419, 609] width 175 height 31
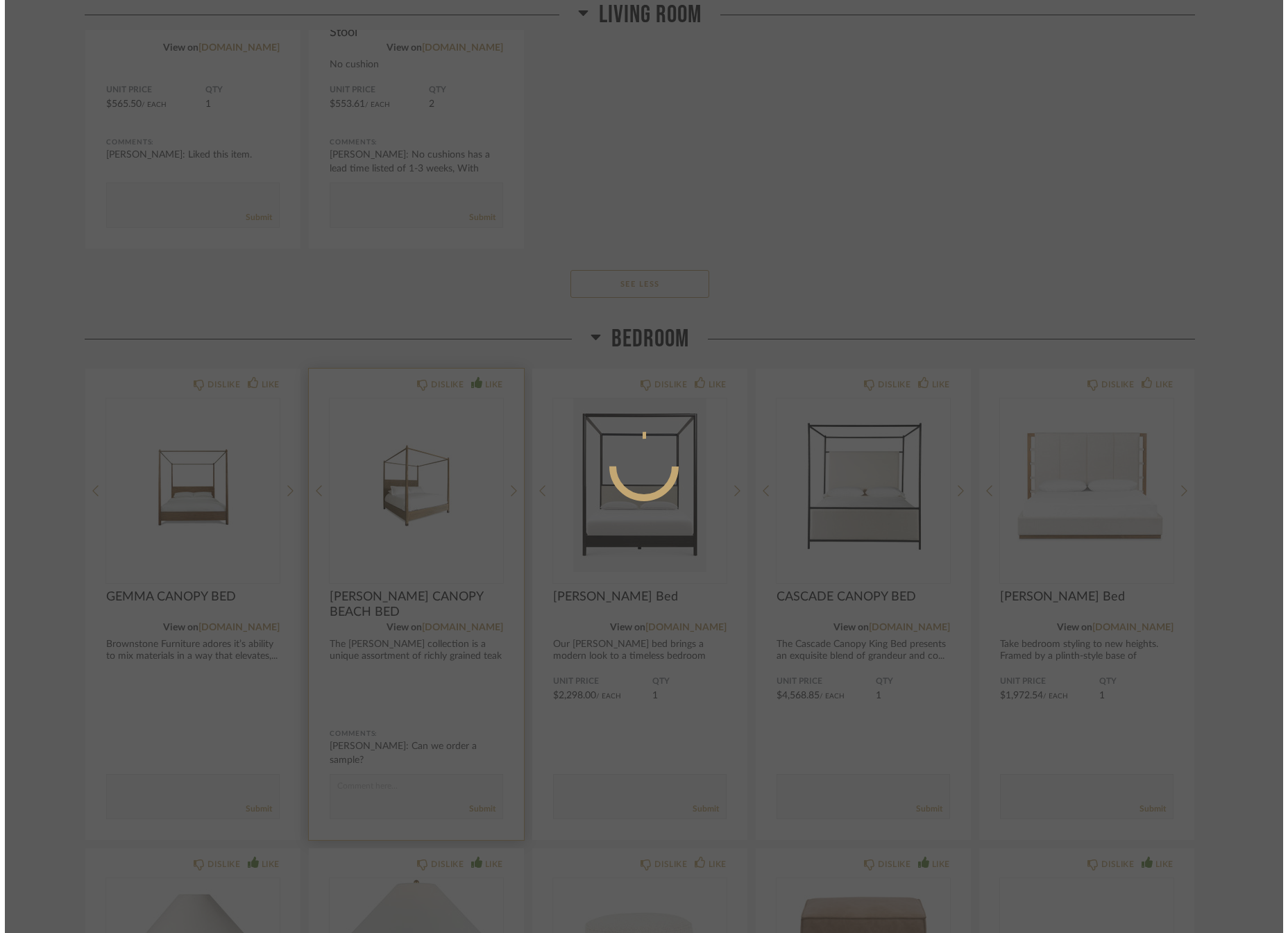
scroll to position [0, 0]
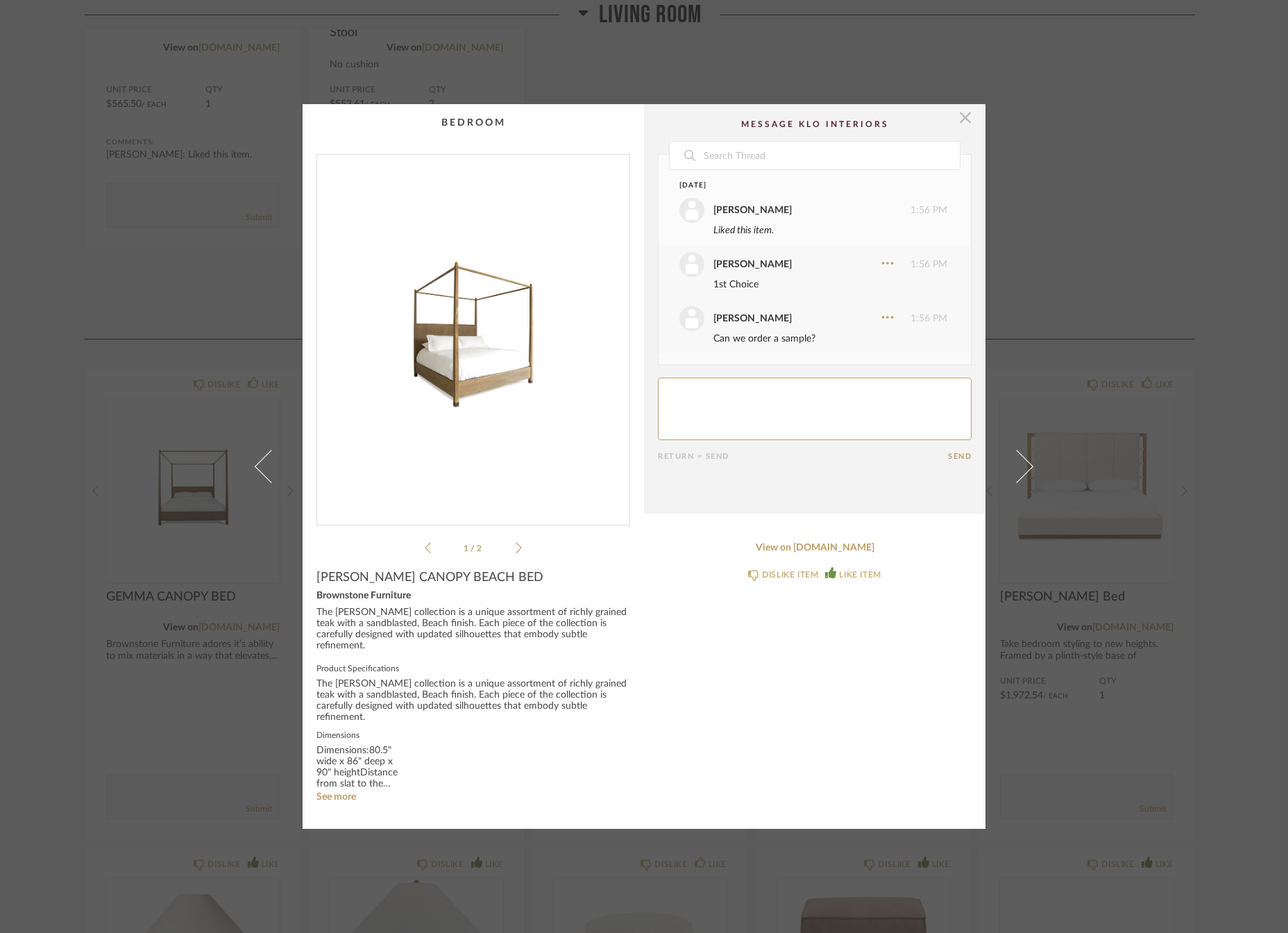
click at [956, 126] on span "button" at bounding box center [966, 118] width 28 height 28
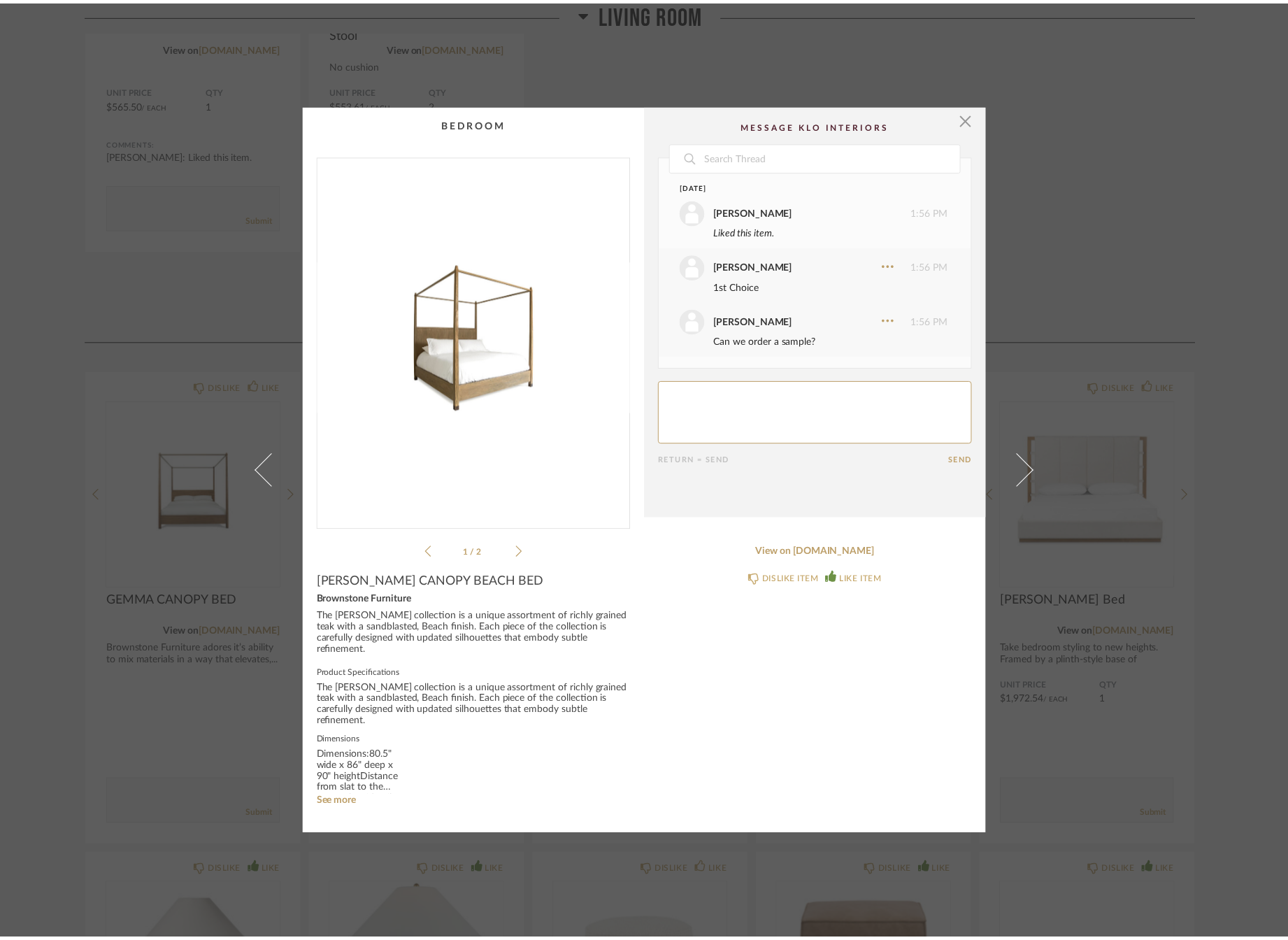
scroll to position [1398, 0]
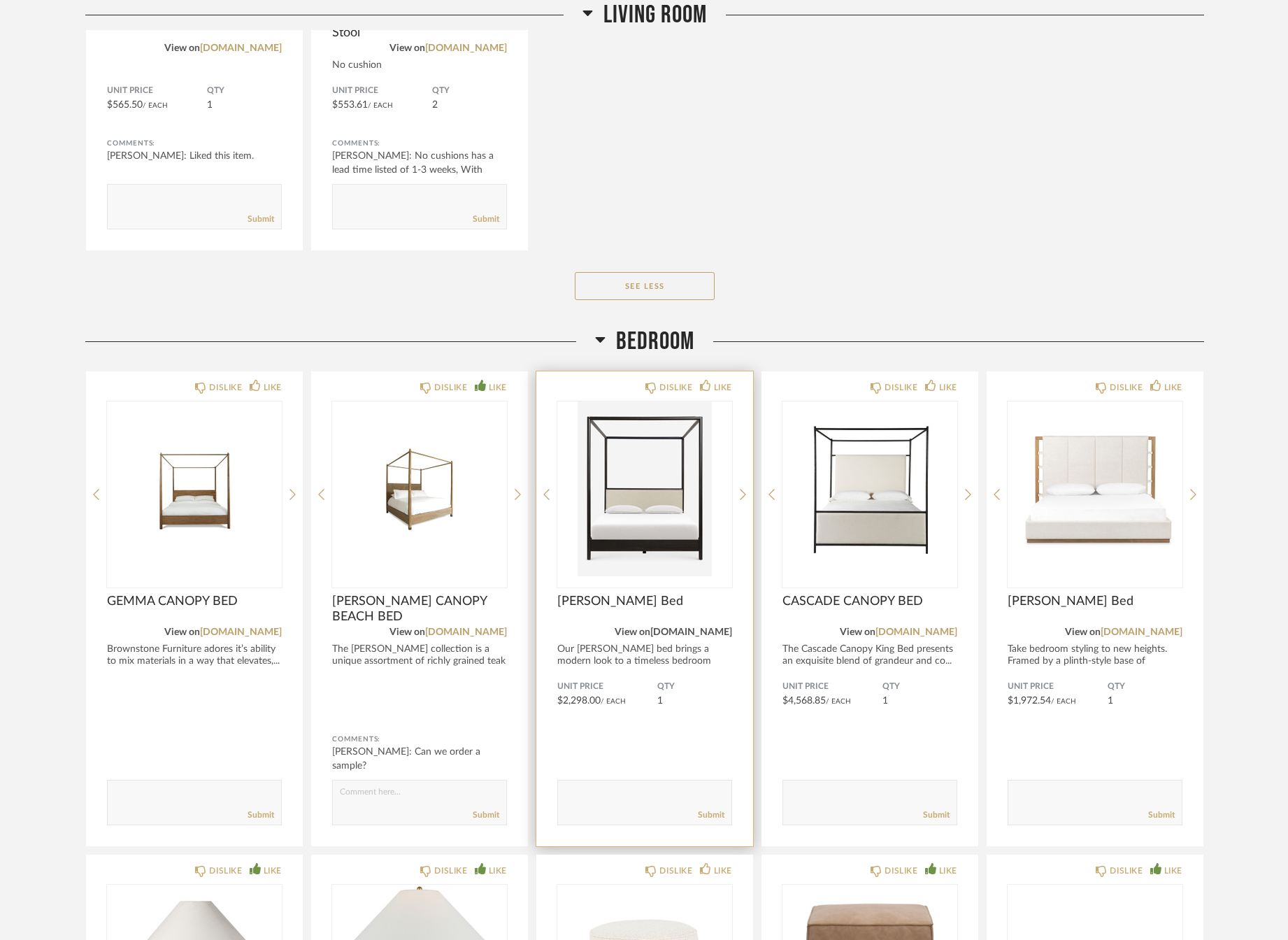
click at [677, 635] on link "[DOMAIN_NAME]" at bounding box center [691, 632] width 82 height 10
click at [595, 789] on textarea at bounding box center [644, 796] width 173 height 19
type textarea "2nc Choice"
click at [707, 816] on link "Submit" at bounding box center [711, 814] width 26 height 12
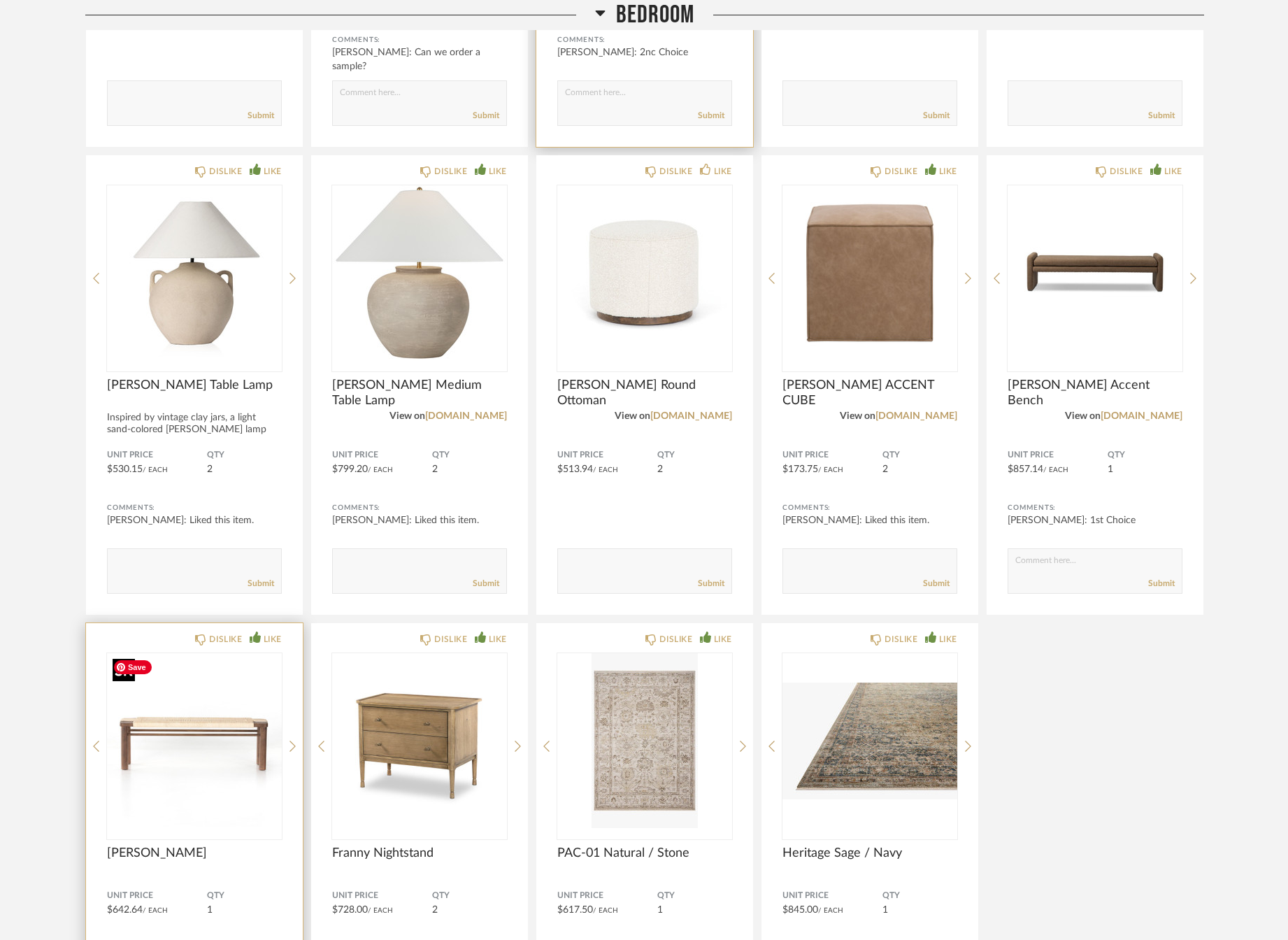
scroll to position [2307, 0]
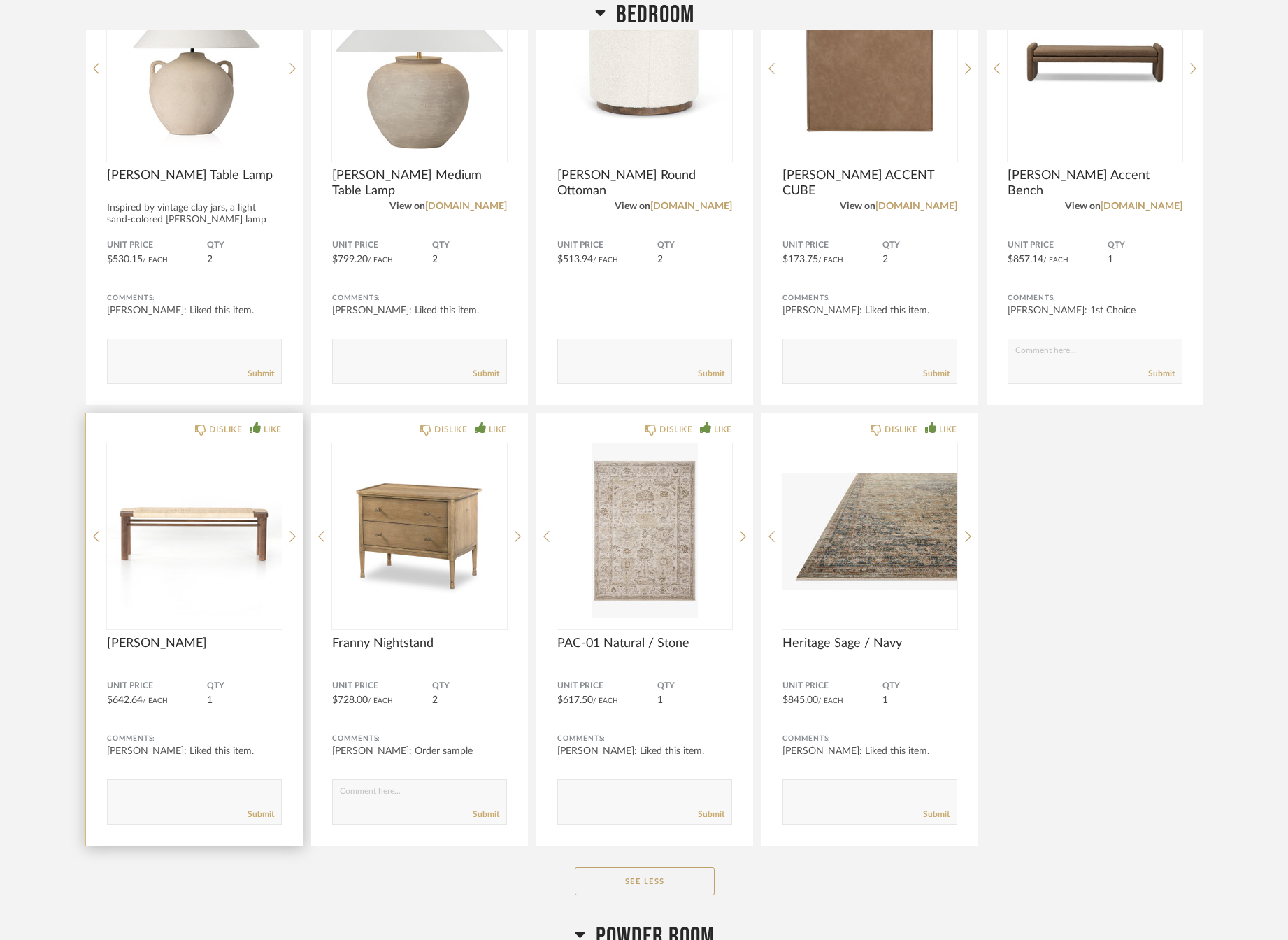
click at [135, 788] on textarea at bounding box center [194, 796] width 173 height 19
type textarea "2nd Choice"
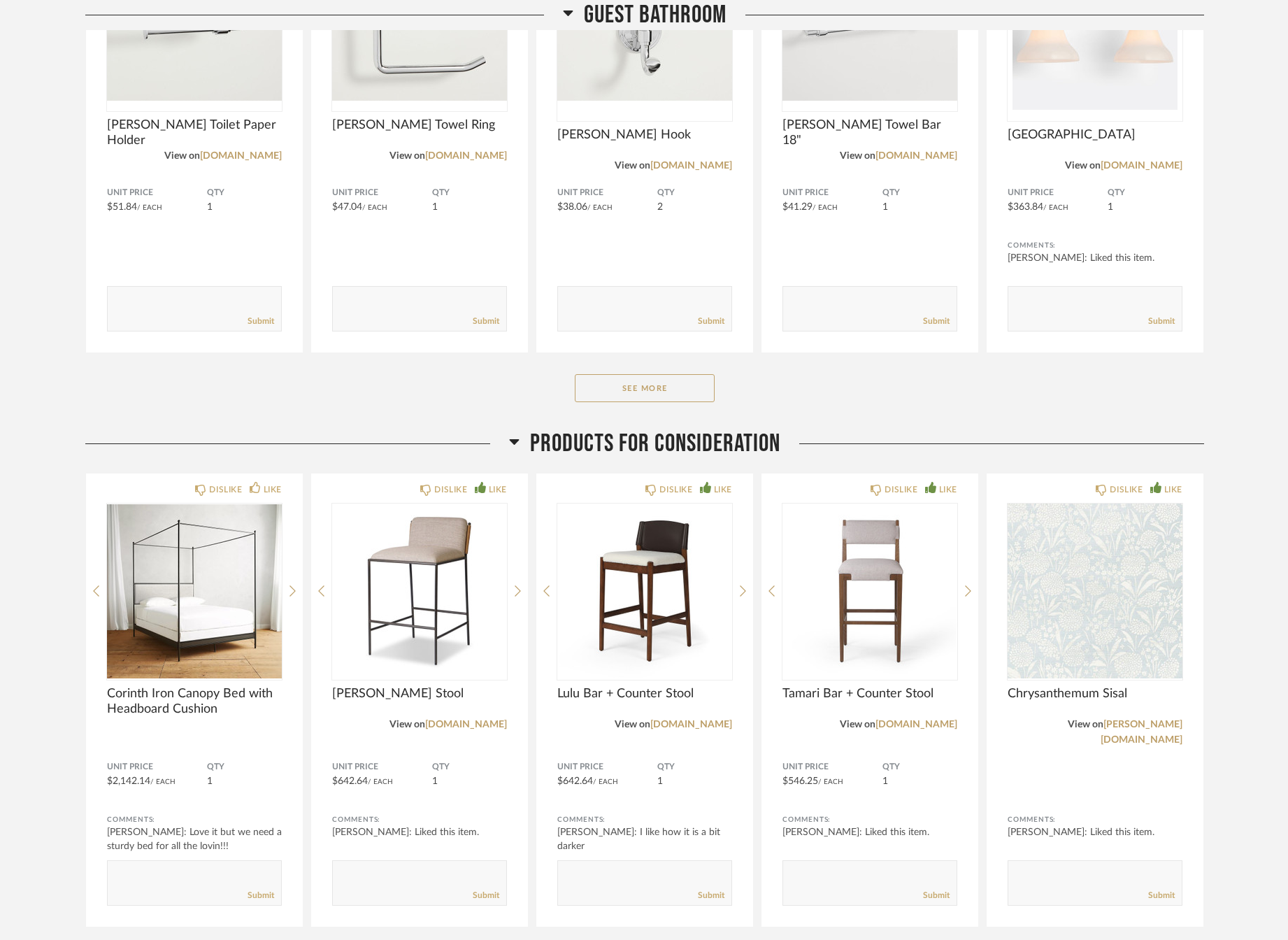
scroll to position [4533, 0]
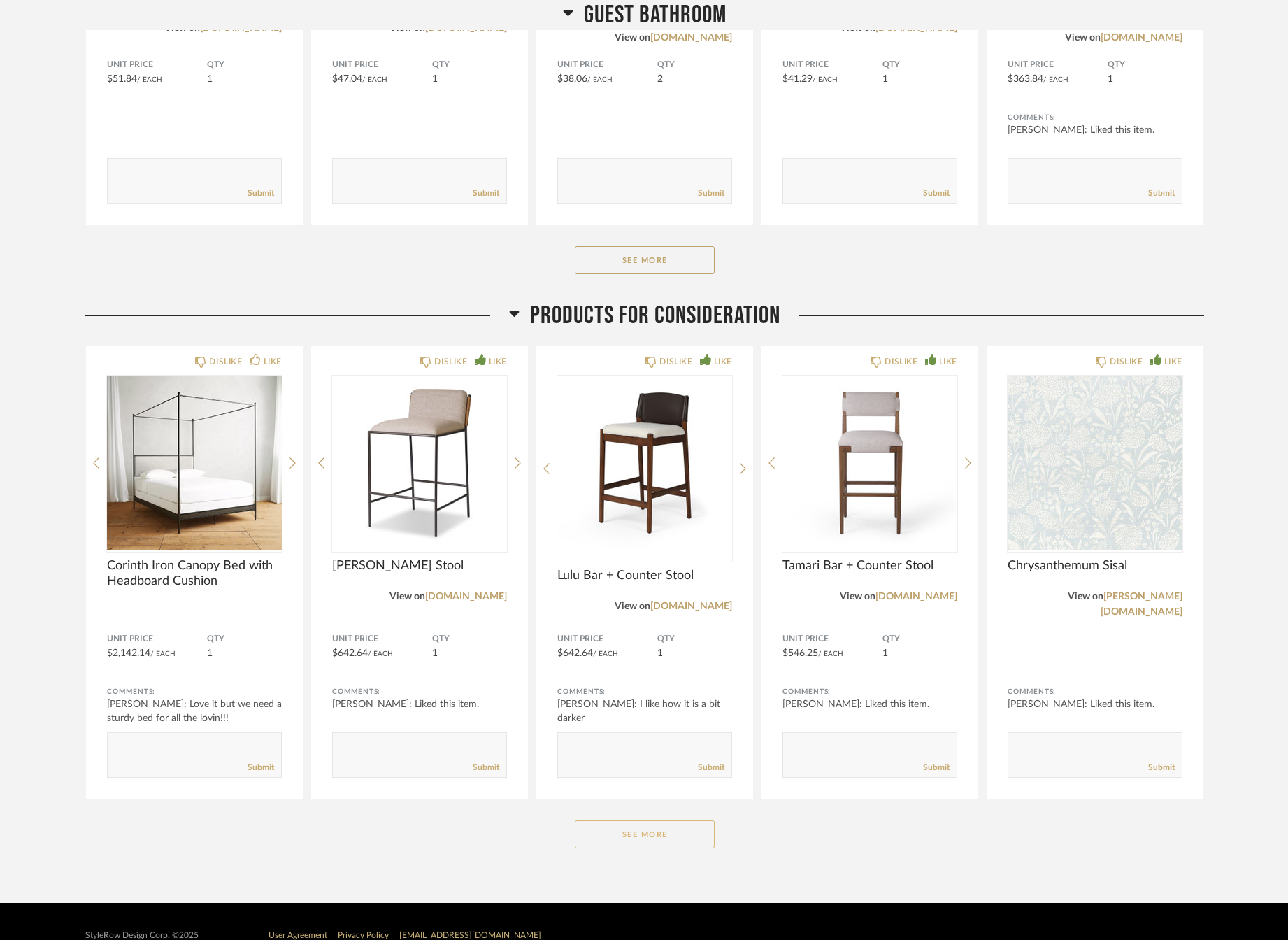
click at [660, 820] on button "See More" at bounding box center [645, 834] width 140 height 28
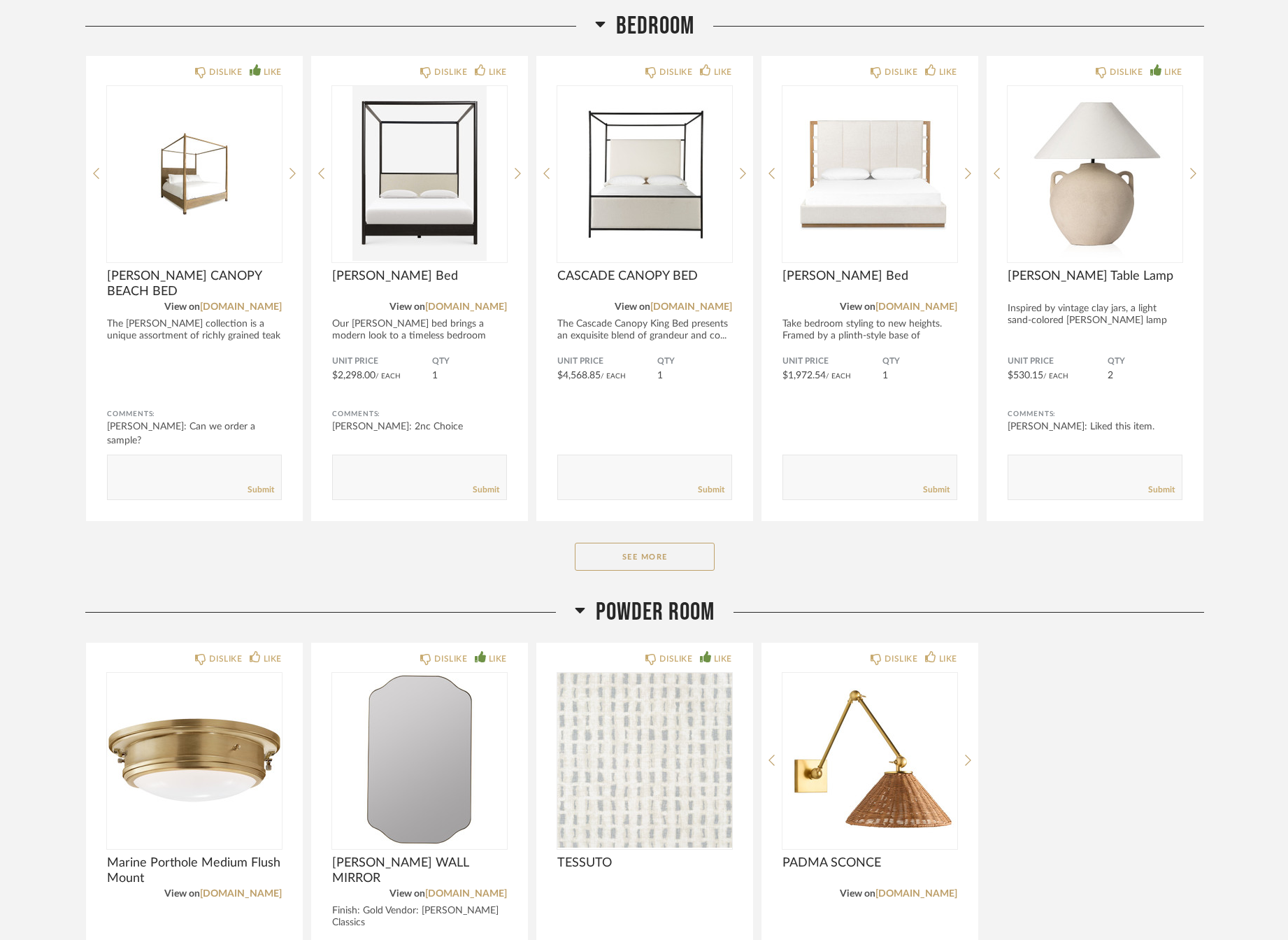
scroll to position [559, 0]
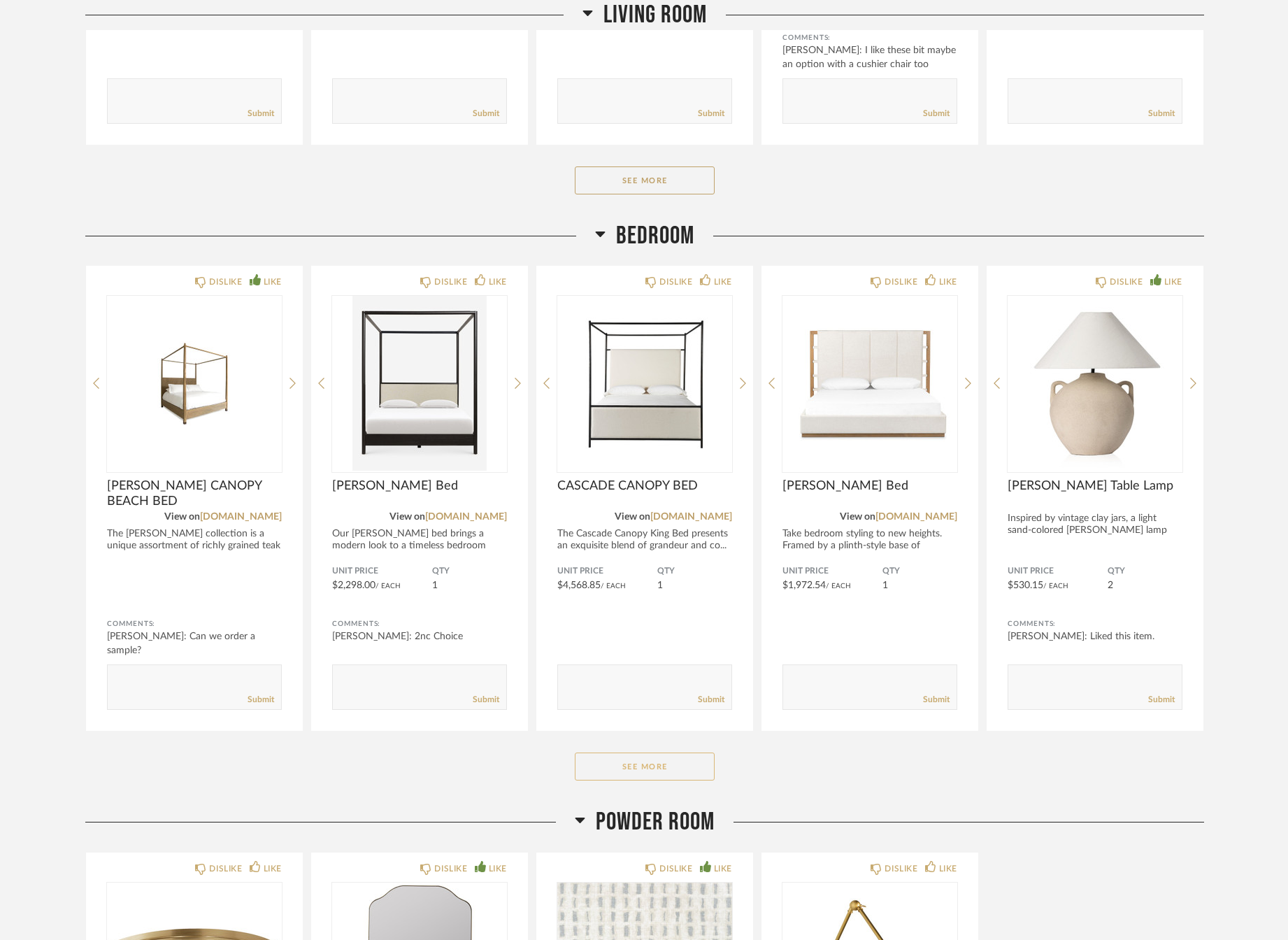
click at [663, 771] on button "See More" at bounding box center [645, 766] width 140 height 28
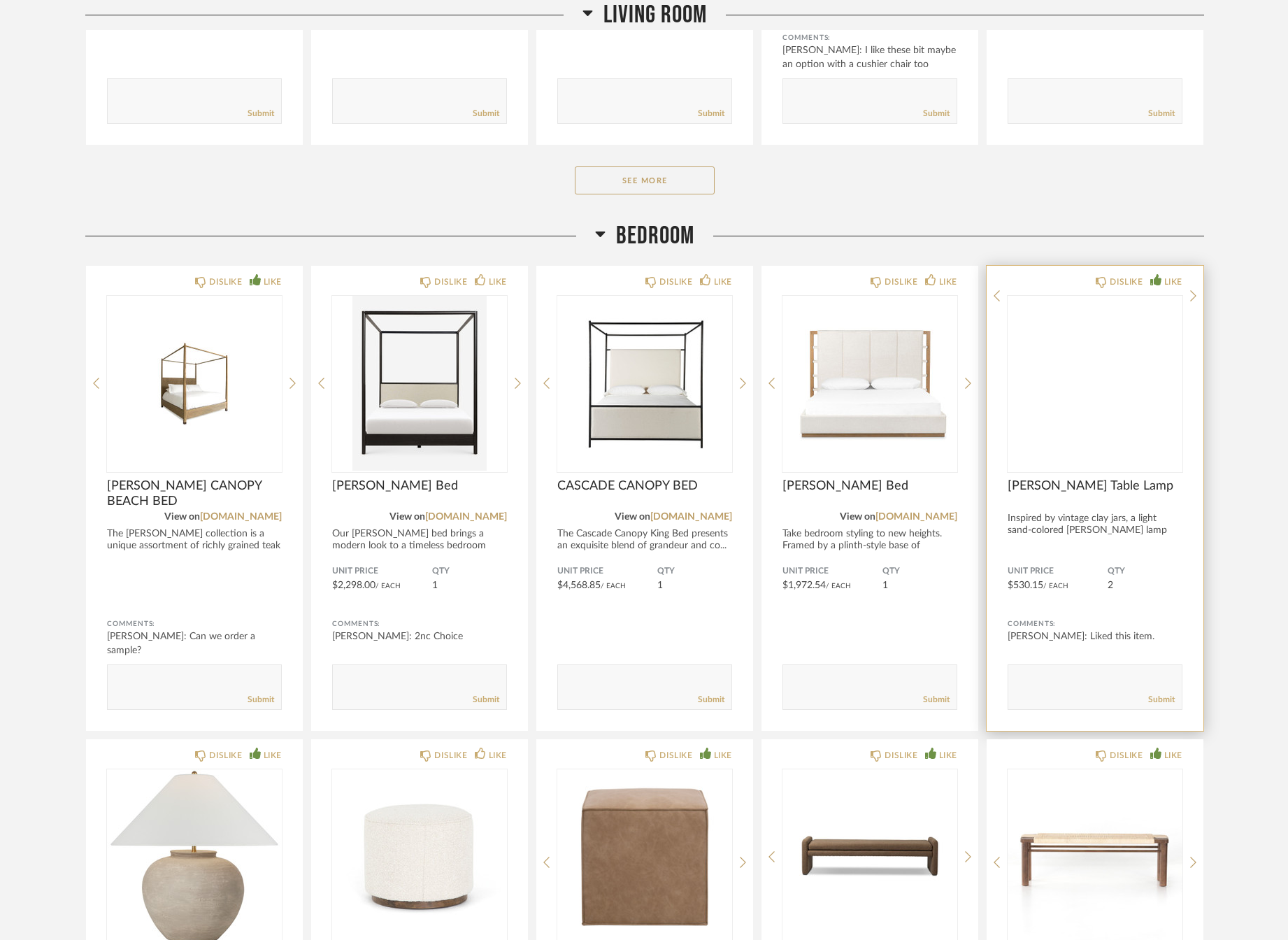
scroll to position [280, 0]
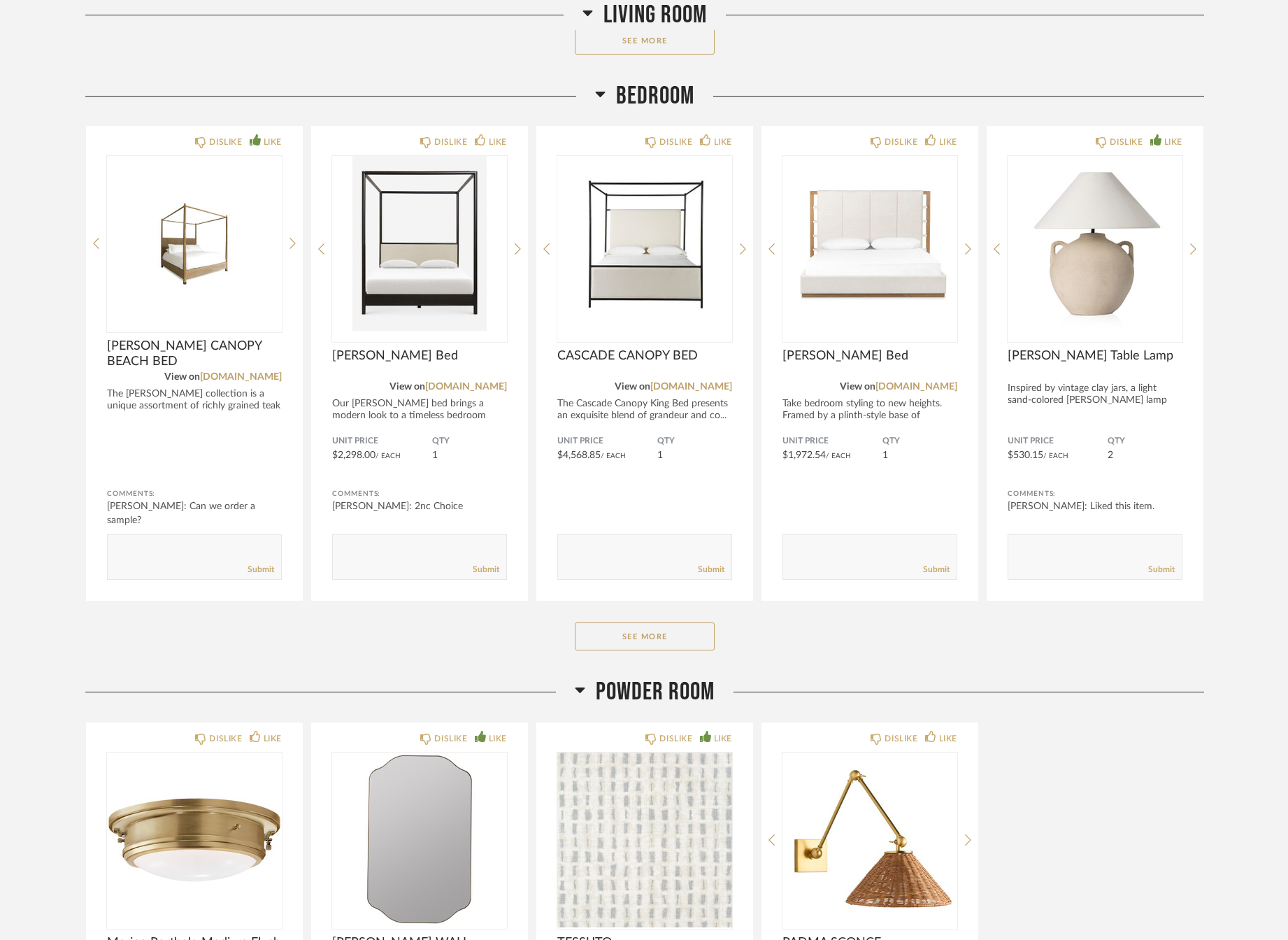
scroll to position [769, 0]
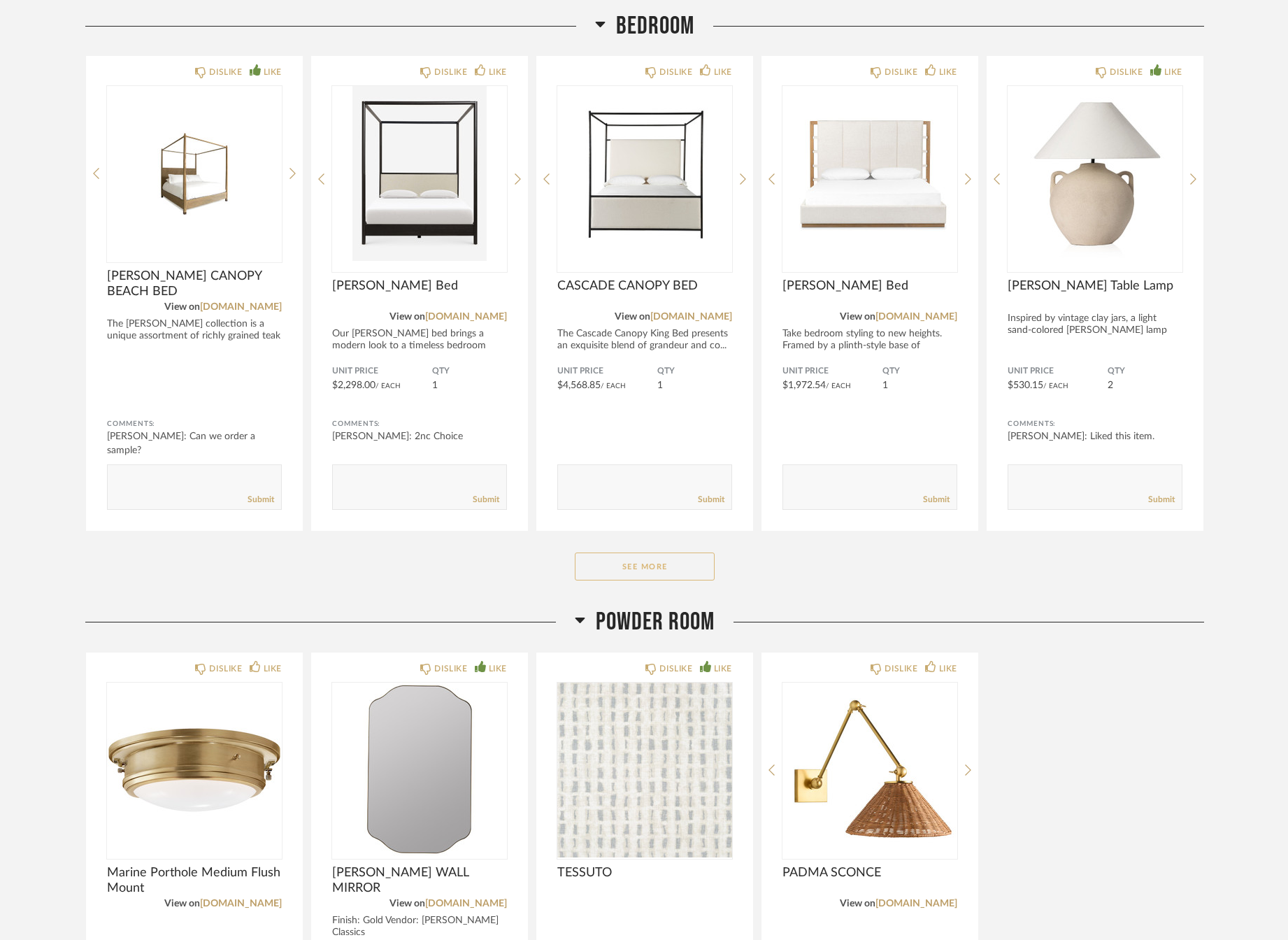
click at [653, 569] on button "See More" at bounding box center [645, 566] width 140 height 28
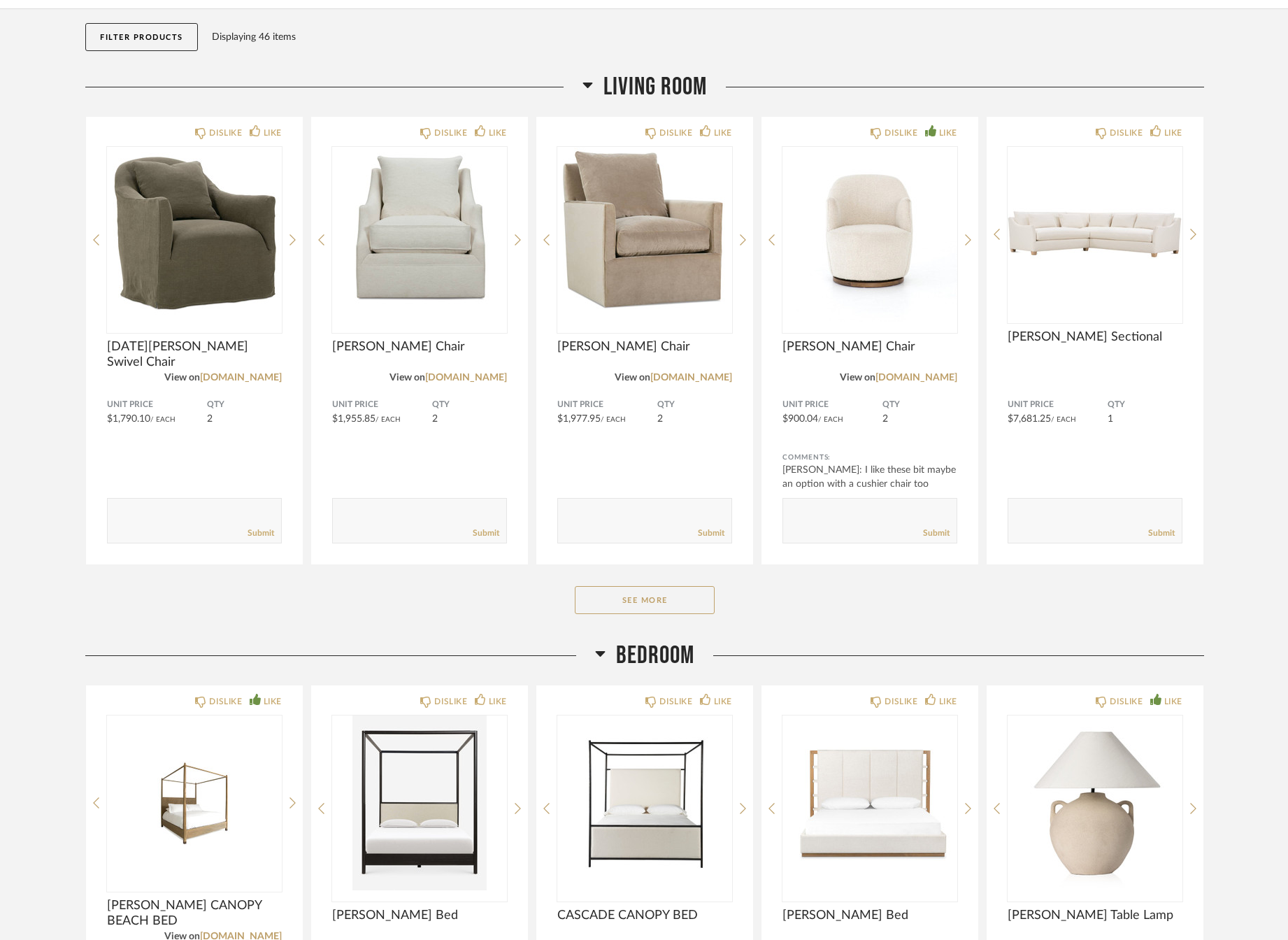
scroll to position [0, 0]
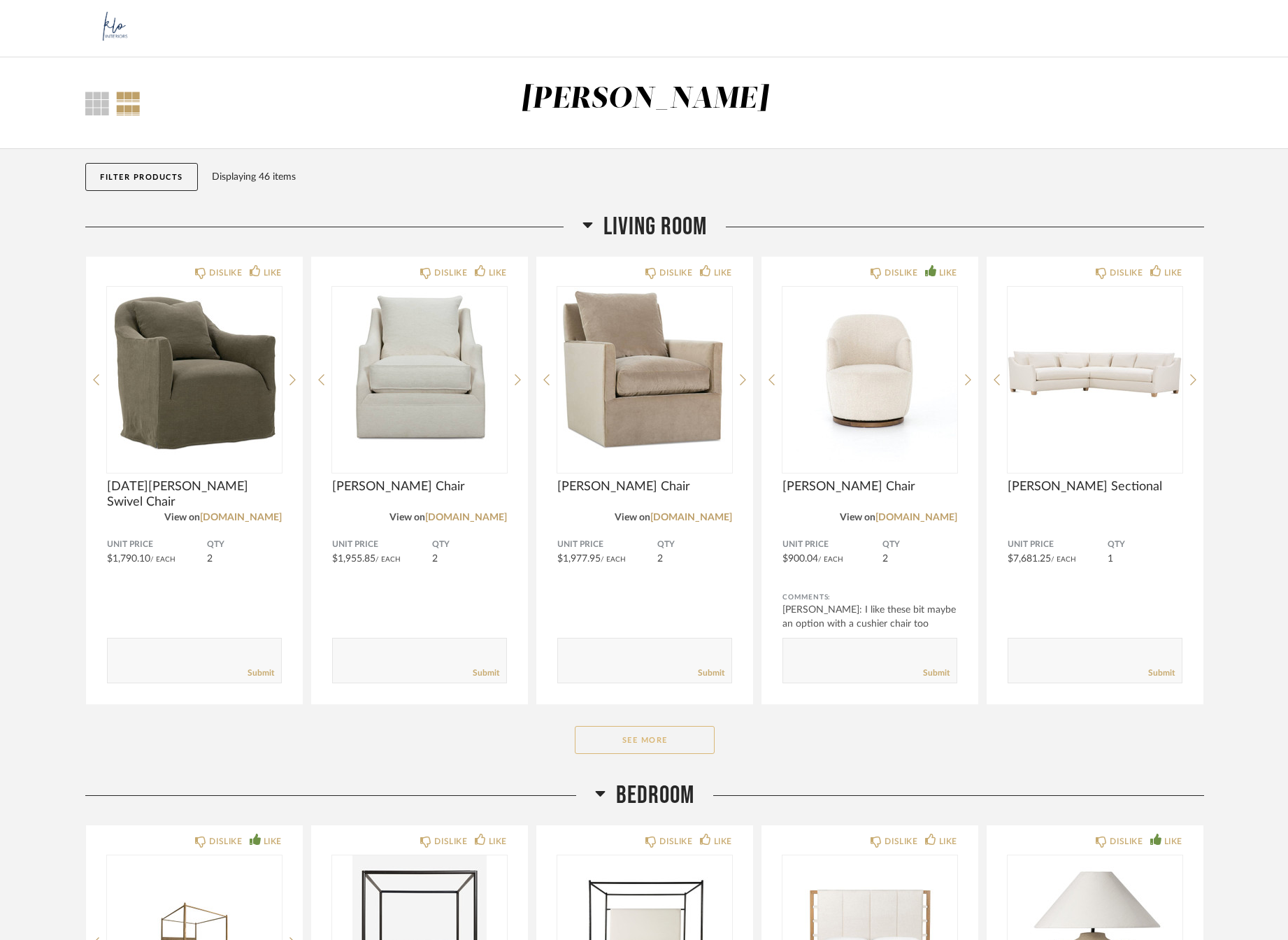
click at [662, 745] on button "See More" at bounding box center [645, 740] width 140 height 28
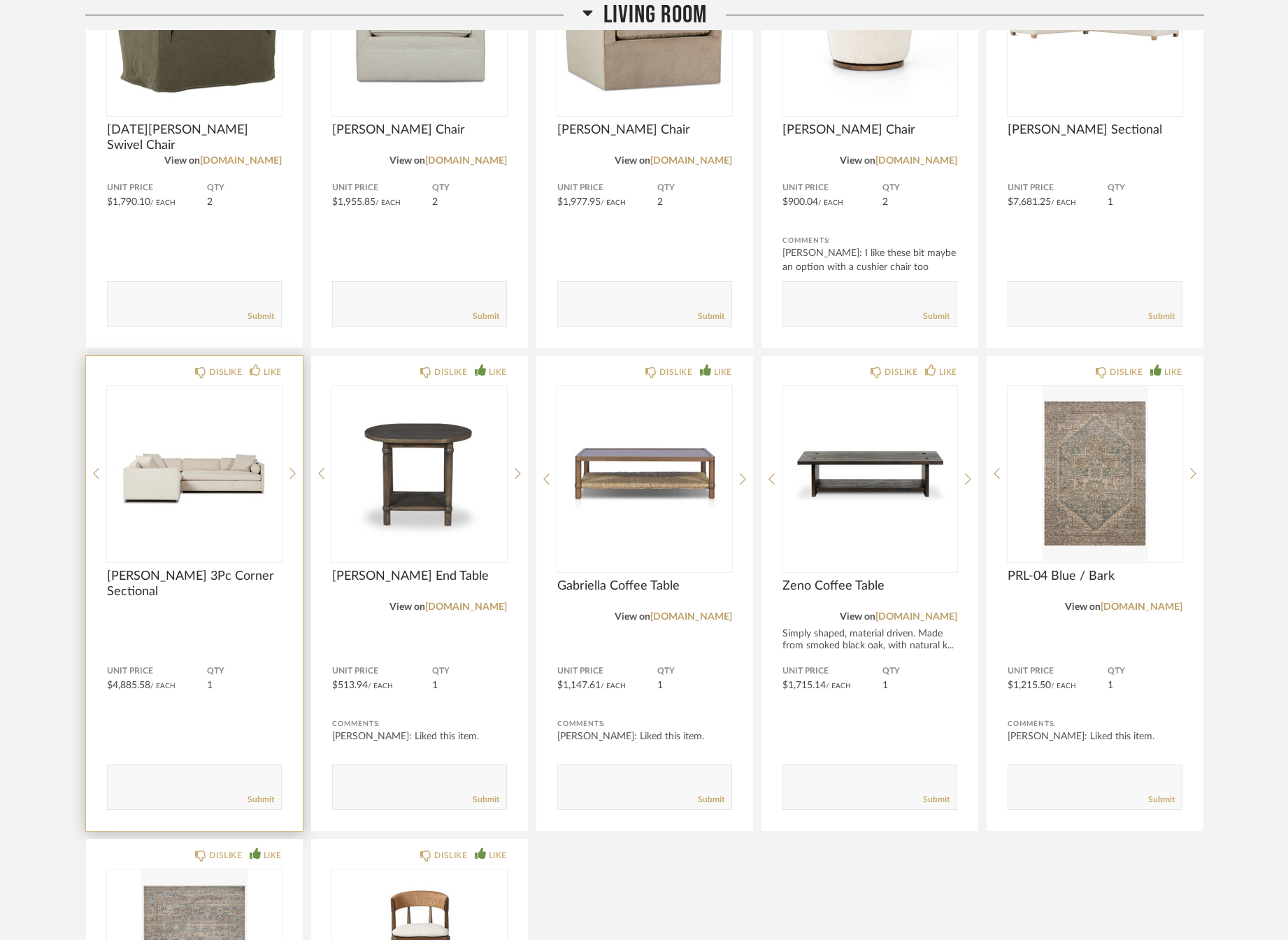
scroll to position [147, 0]
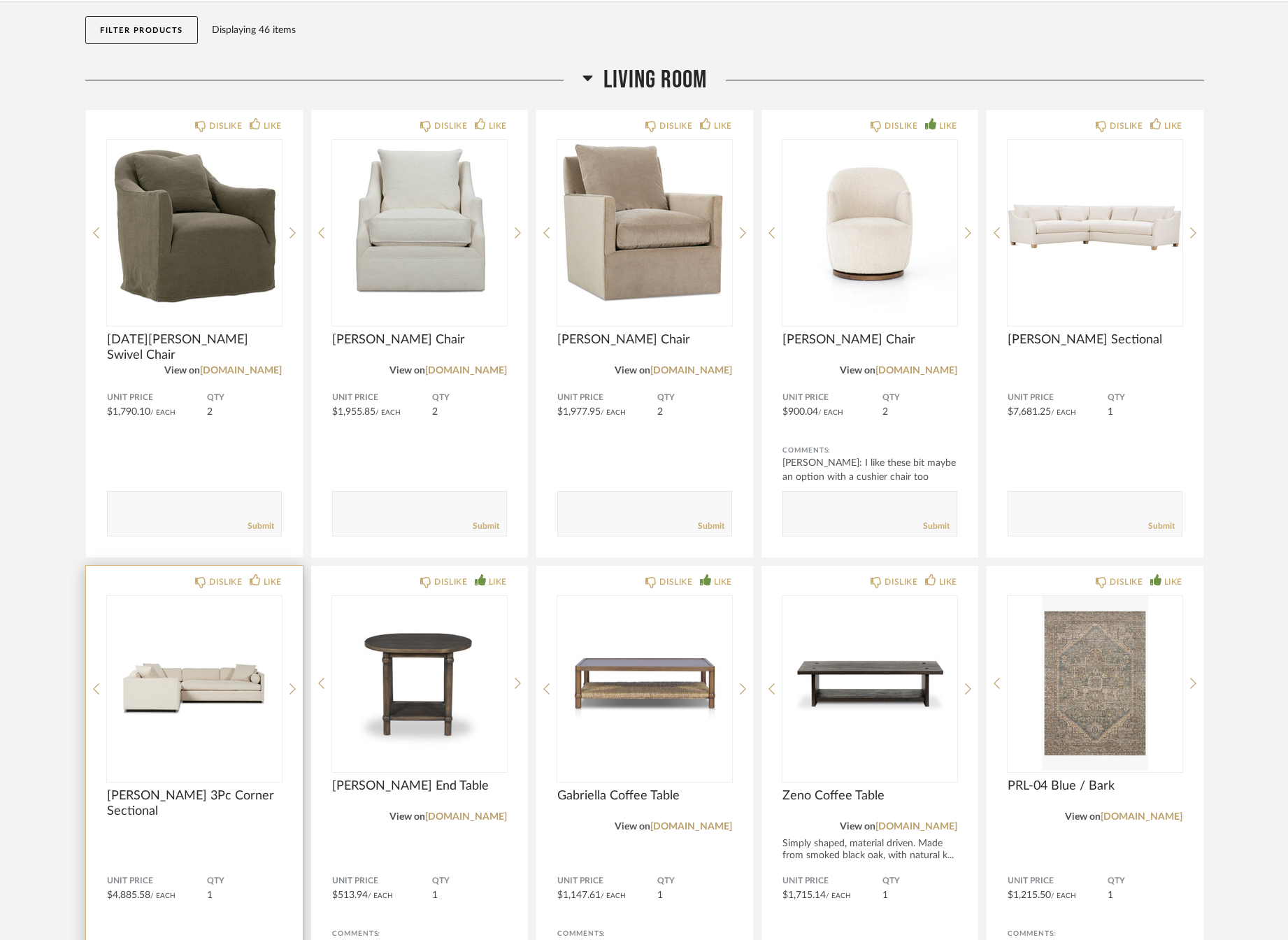
click at [152, 785] on div "DISLIKE LIKE Sawyer 3Pc Corner Sectional Unit Price $4,885.58 / Each QTY 1 Comm…" at bounding box center [194, 802] width 217 height 475
click at [209, 703] on img "0" at bounding box center [194, 683] width 175 height 175
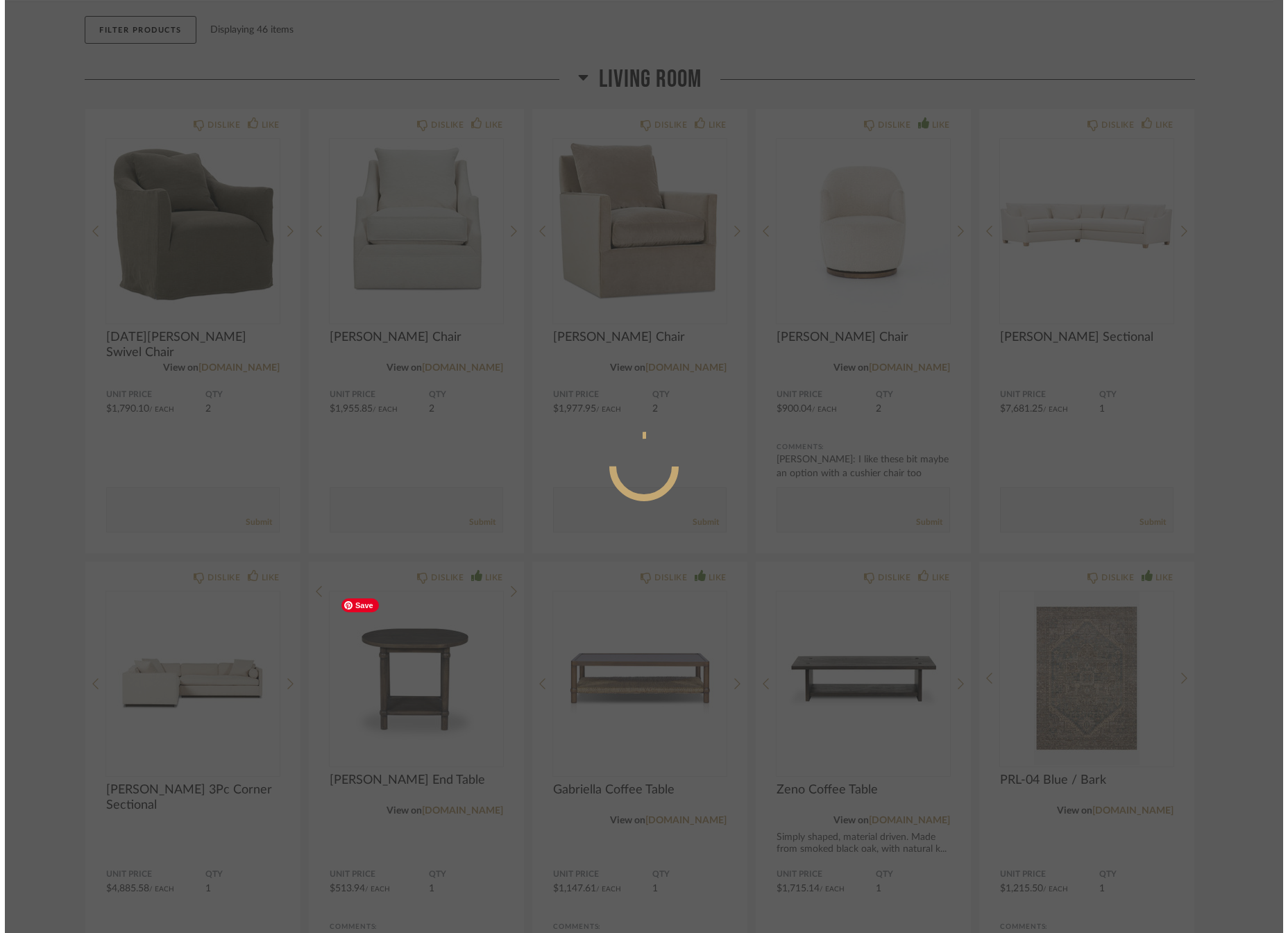
scroll to position [0, 0]
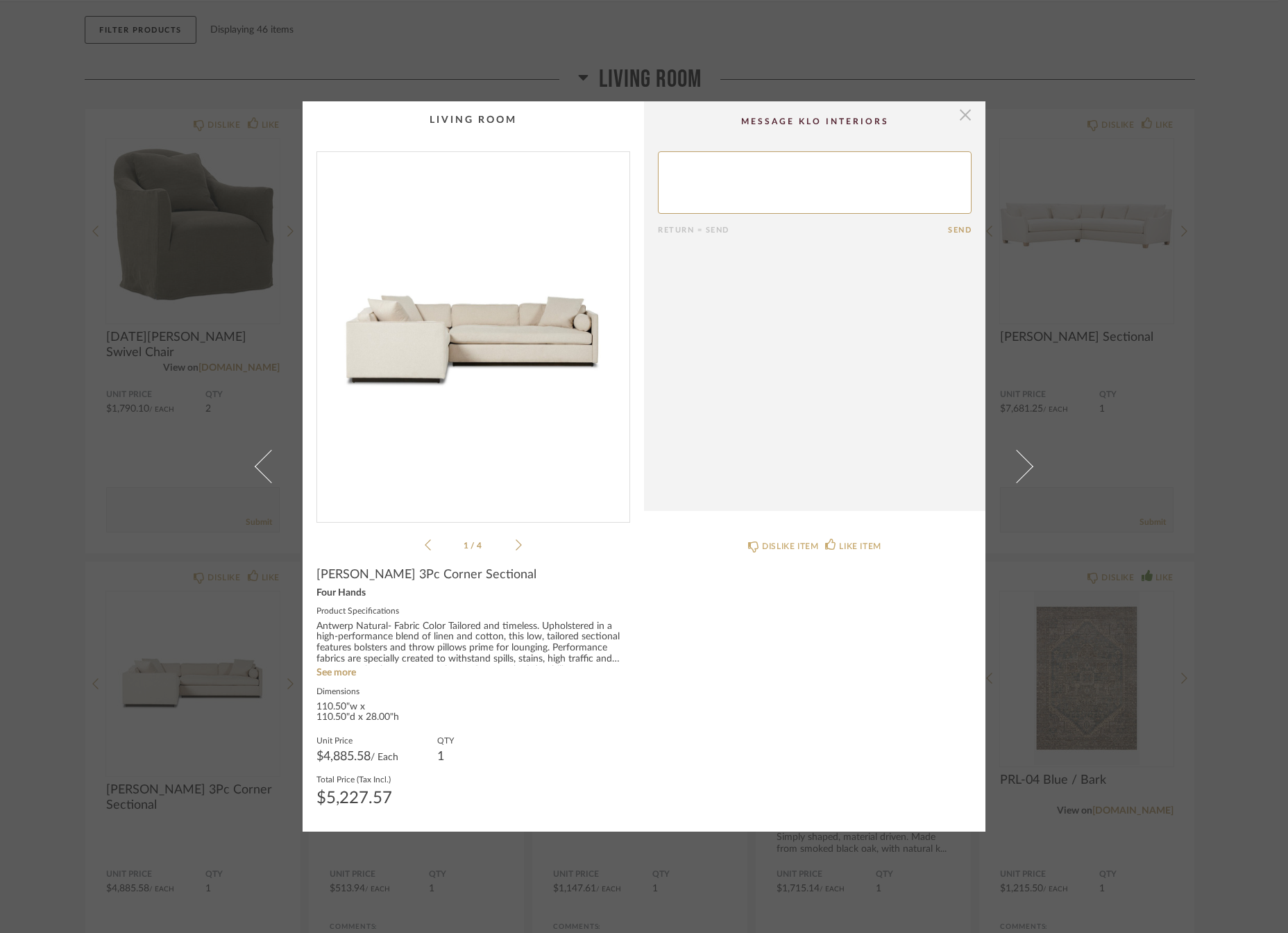
click at [959, 114] on span "button" at bounding box center [966, 115] width 28 height 28
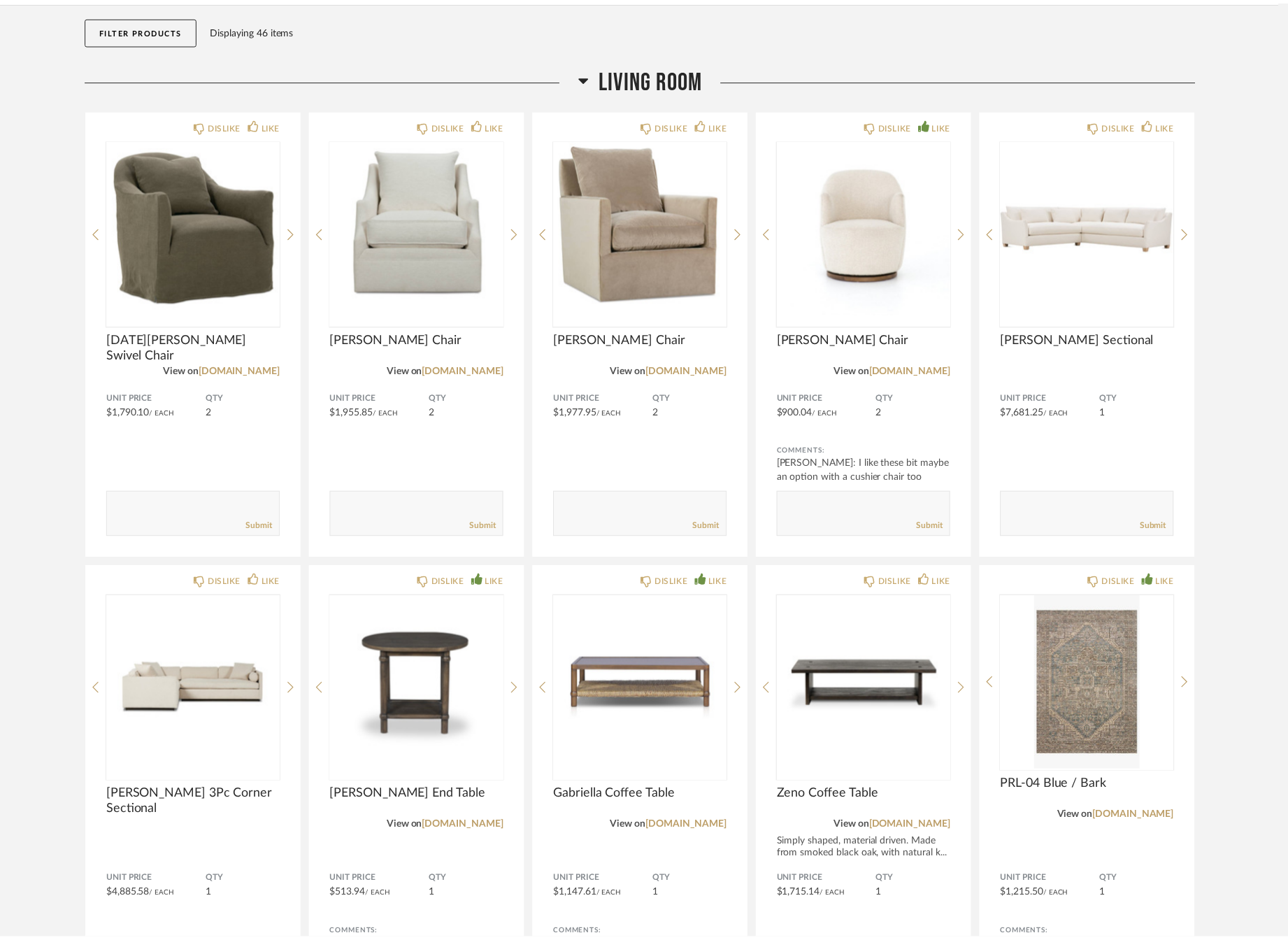
scroll to position [147, 0]
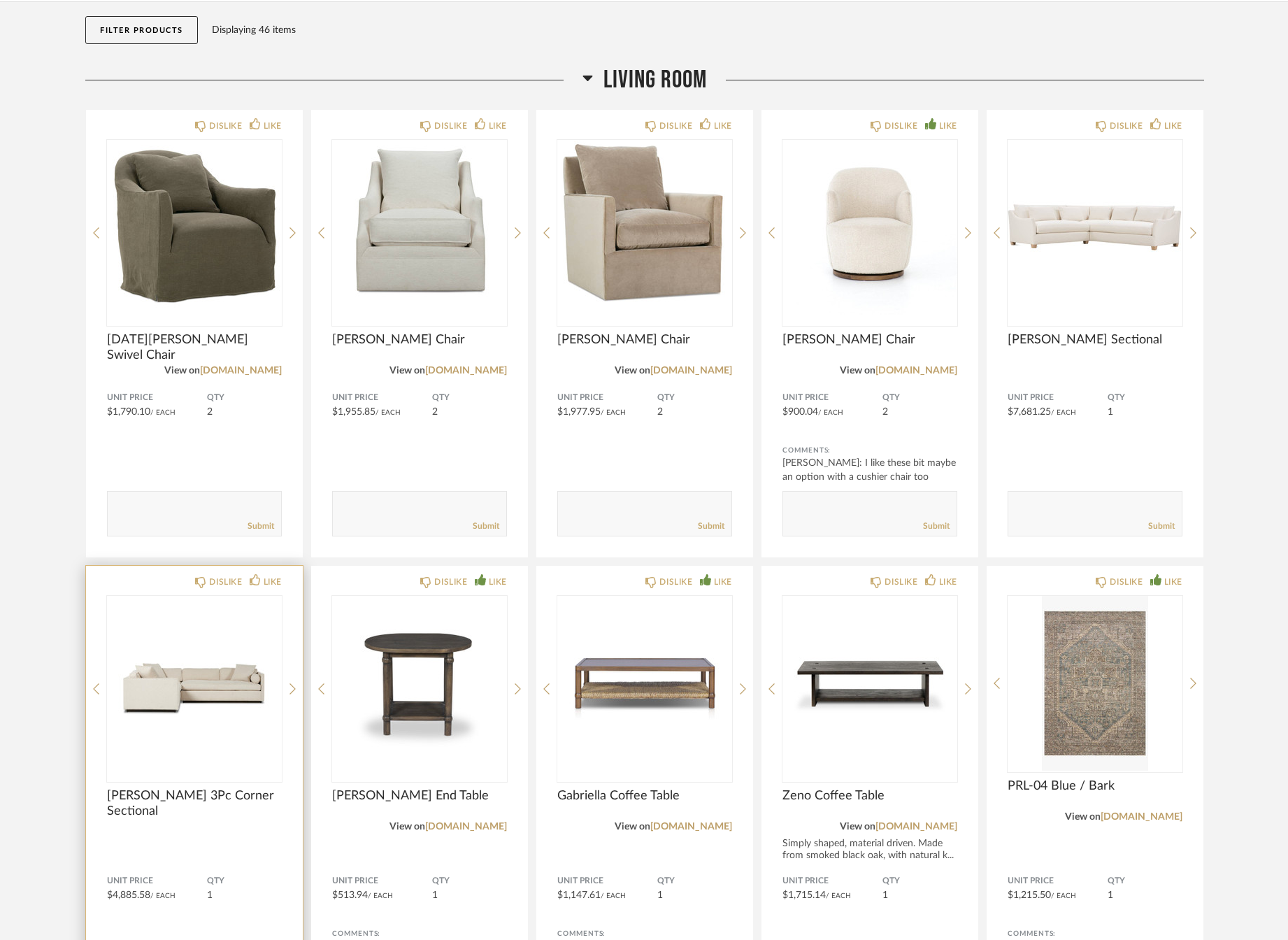
click at [187, 801] on span "Sawyer 3Pc Corner Sectional" at bounding box center [194, 803] width 175 height 31
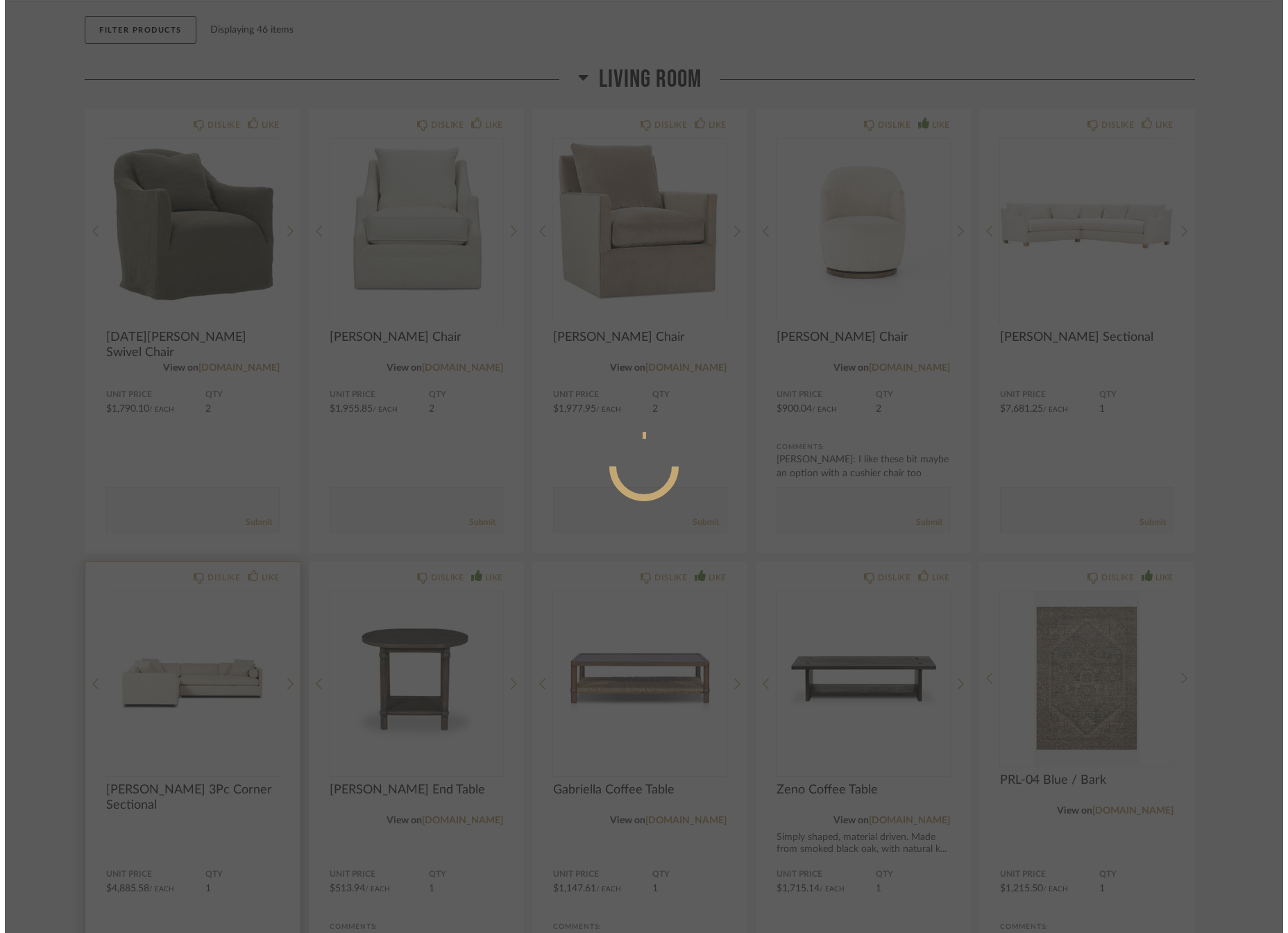
scroll to position [0, 0]
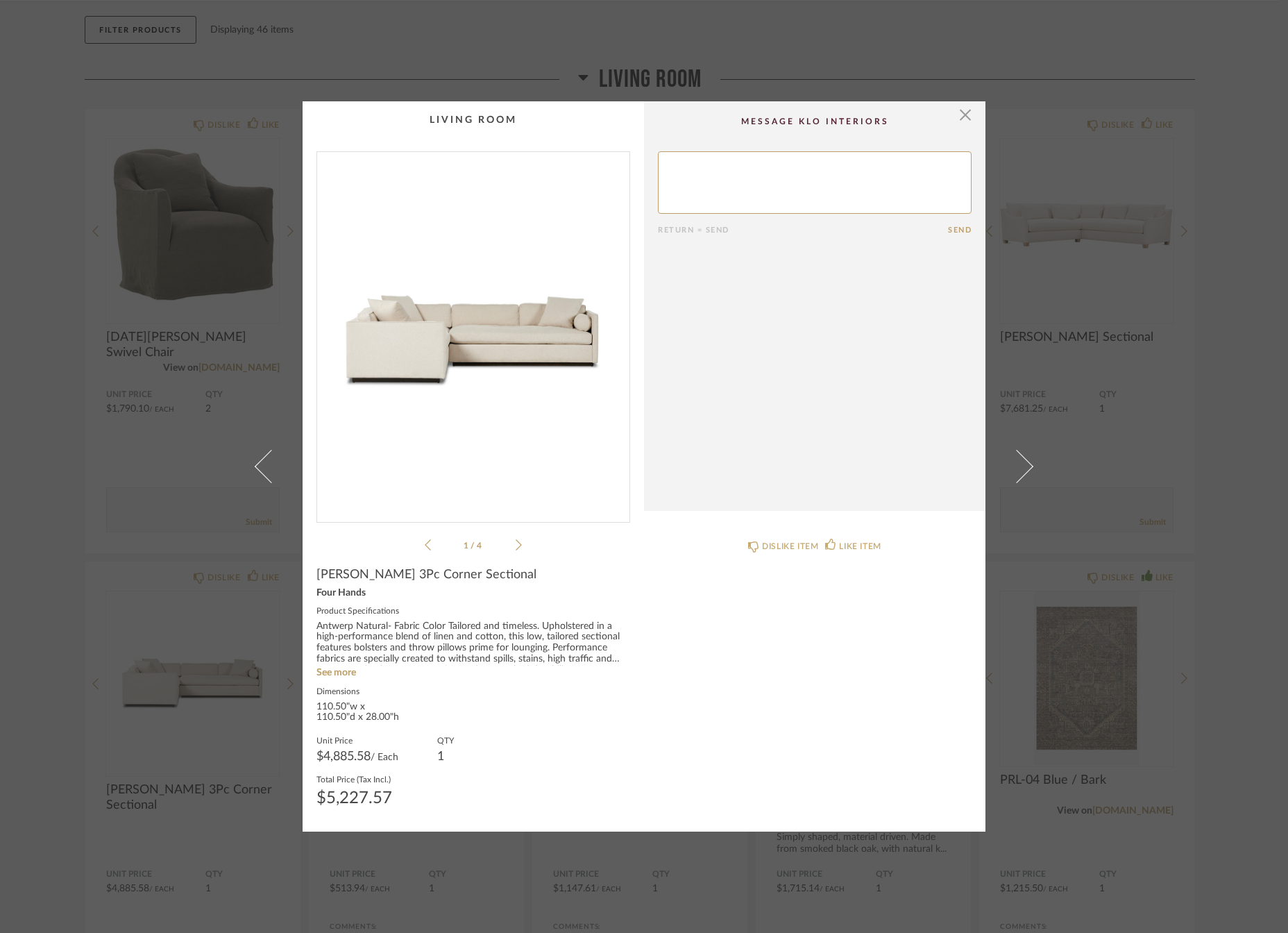
click at [517, 541] on icon at bounding box center [519, 544] width 6 height 12
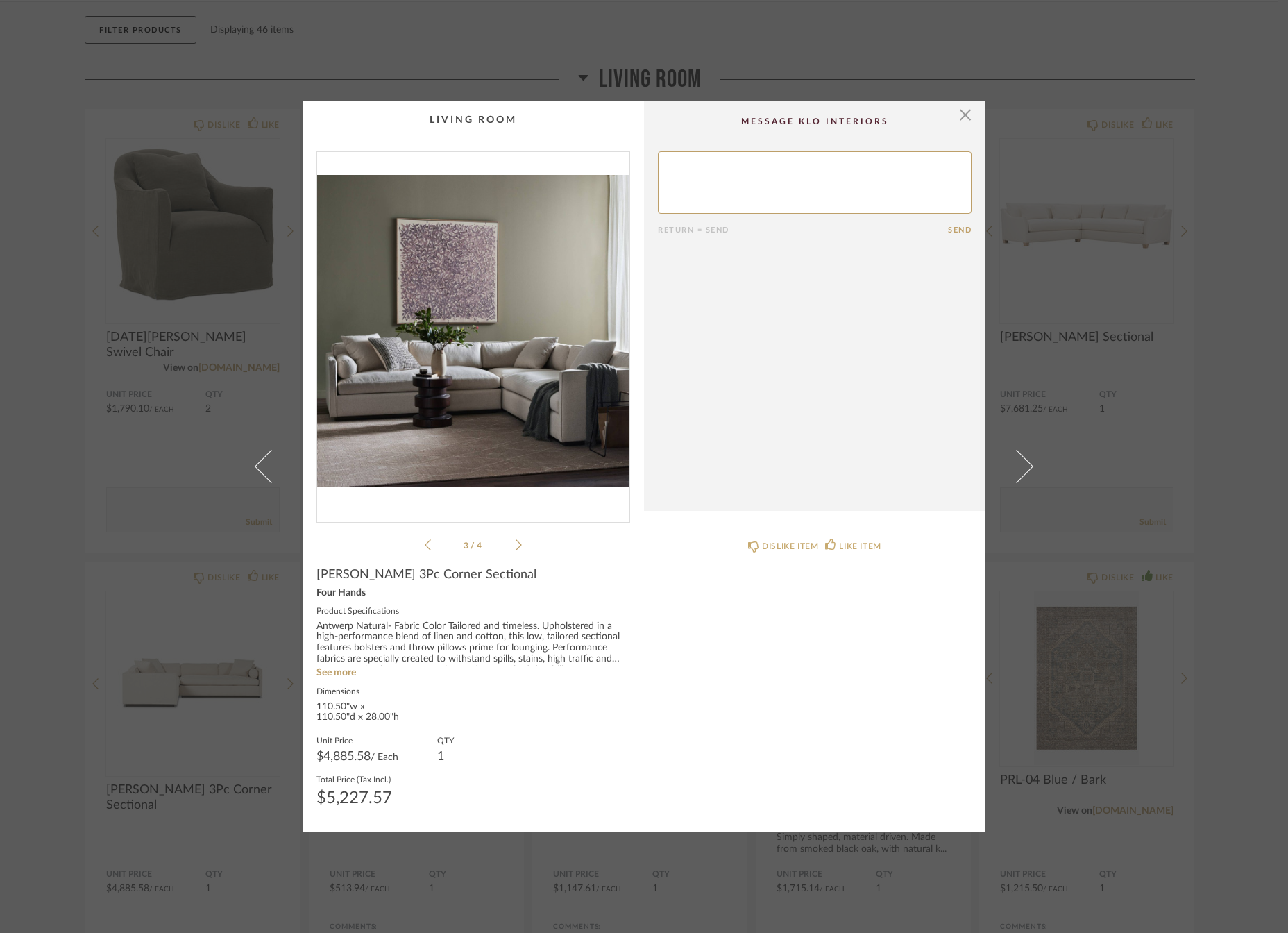
click at [517, 541] on icon at bounding box center [519, 544] width 6 height 12
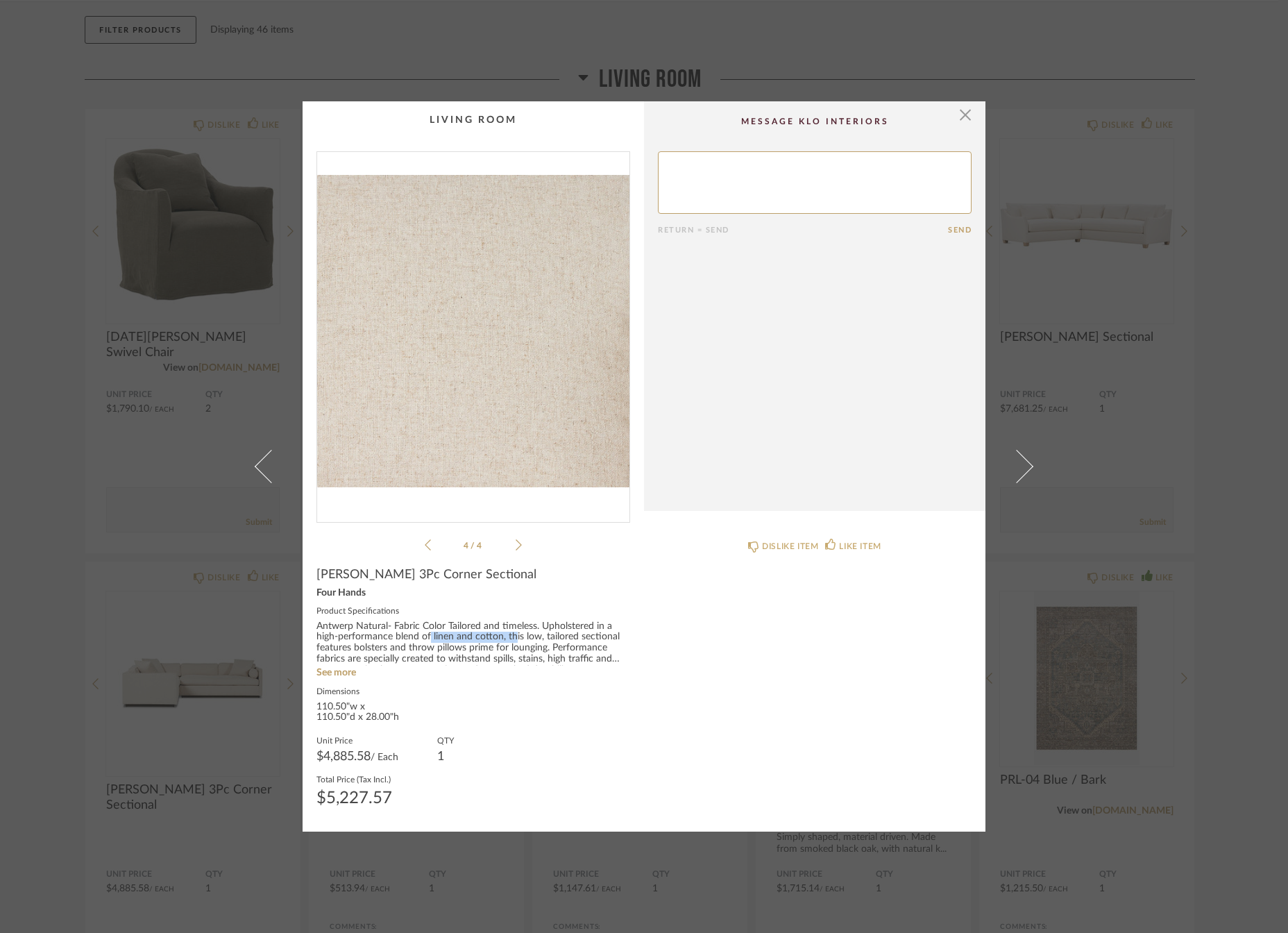
drag, startPoint x: 427, startPoint y: 635, endPoint x: 511, endPoint y: 634, distance: 84.0
click at [511, 634] on div "Antwerp Natural- Fabric Color Tailored and timeless. Upholstered in a high-perf…" at bounding box center [473, 644] width 314 height 45
click at [962, 115] on span "button" at bounding box center [966, 115] width 28 height 28
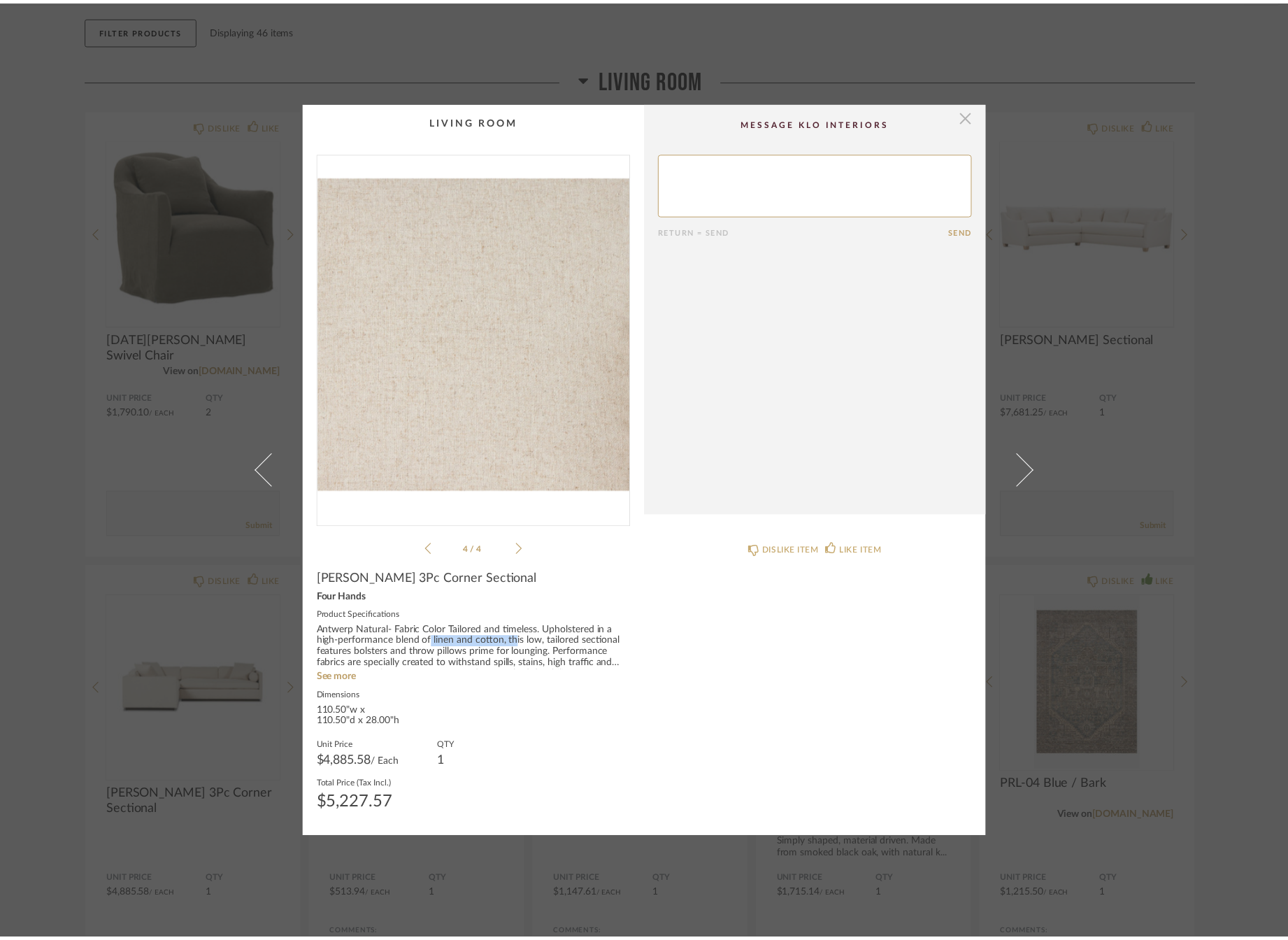
scroll to position [147, 0]
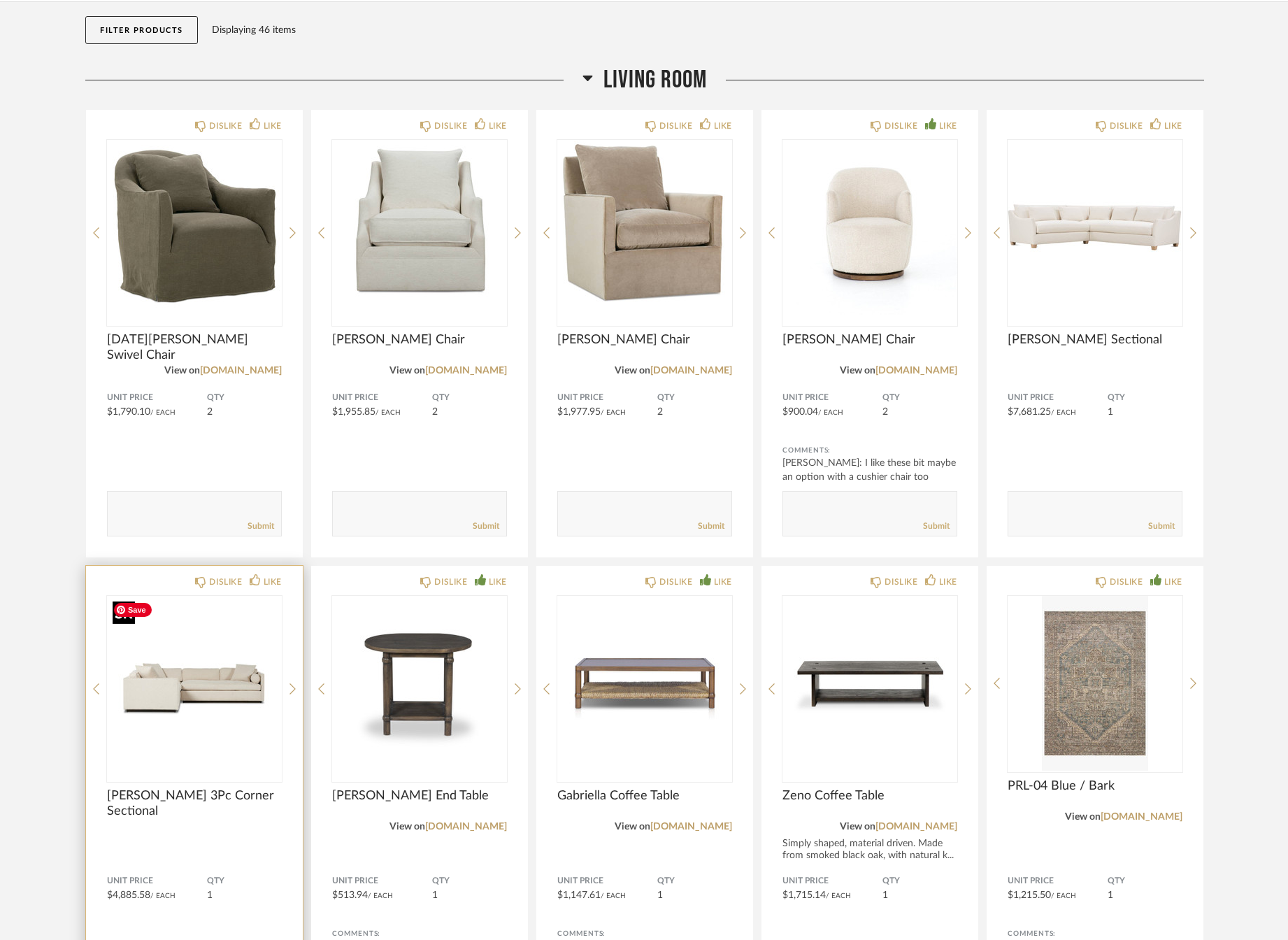
click at [211, 696] on img "0" at bounding box center [194, 683] width 175 height 175
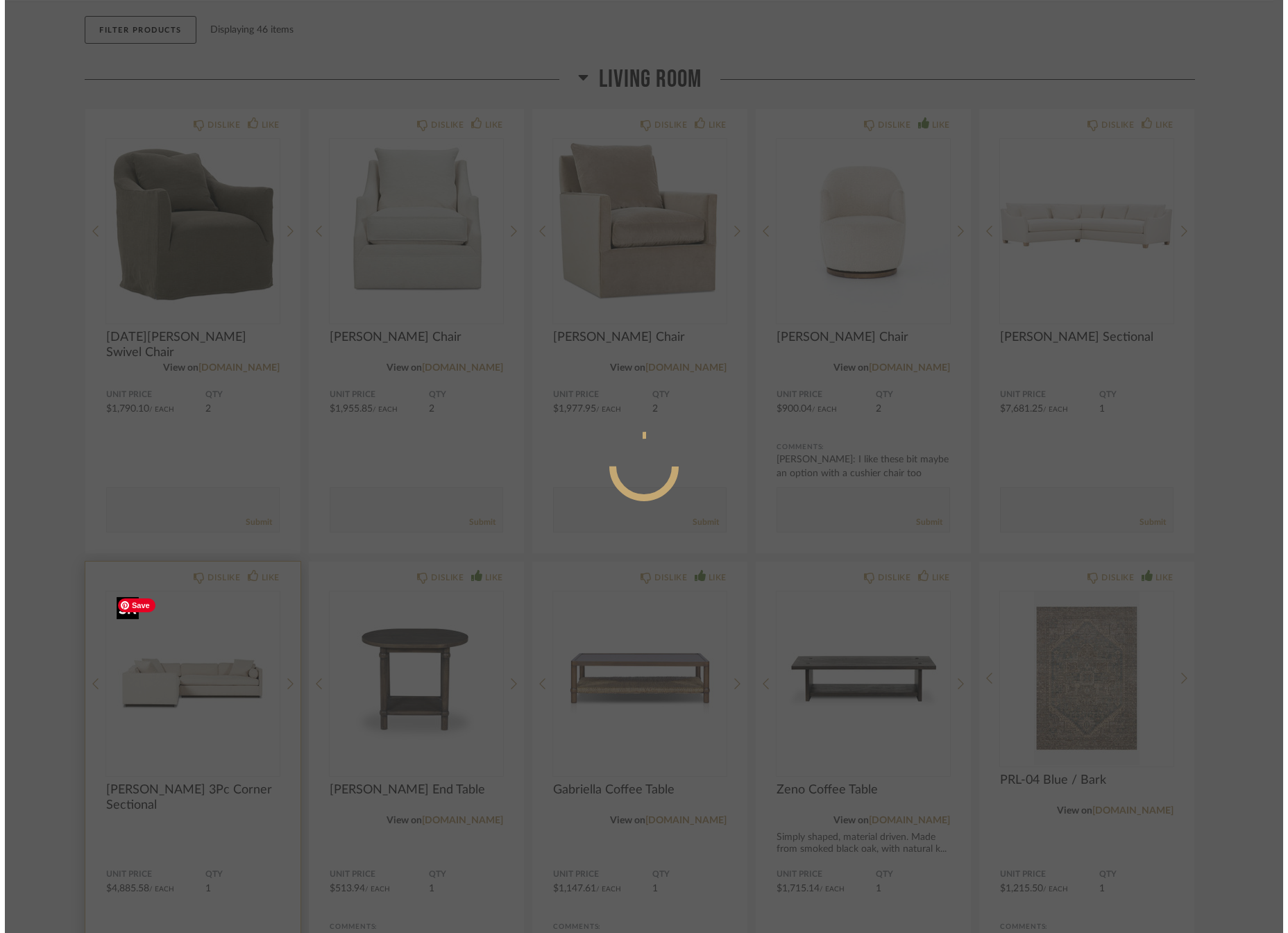
scroll to position [0, 0]
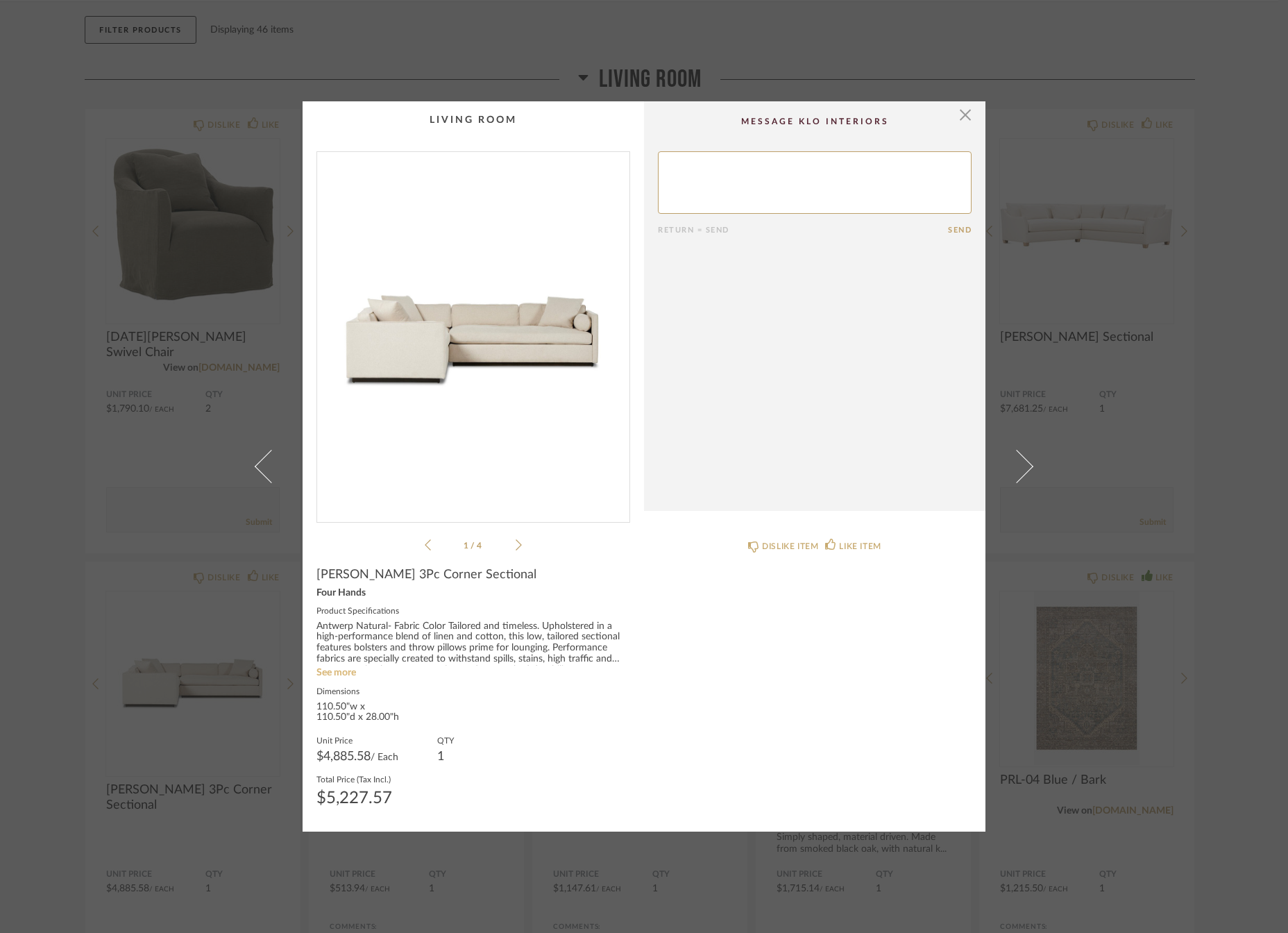
click at [342, 675] on link "See more" at bounding box center [335, 672] width 39 height 10
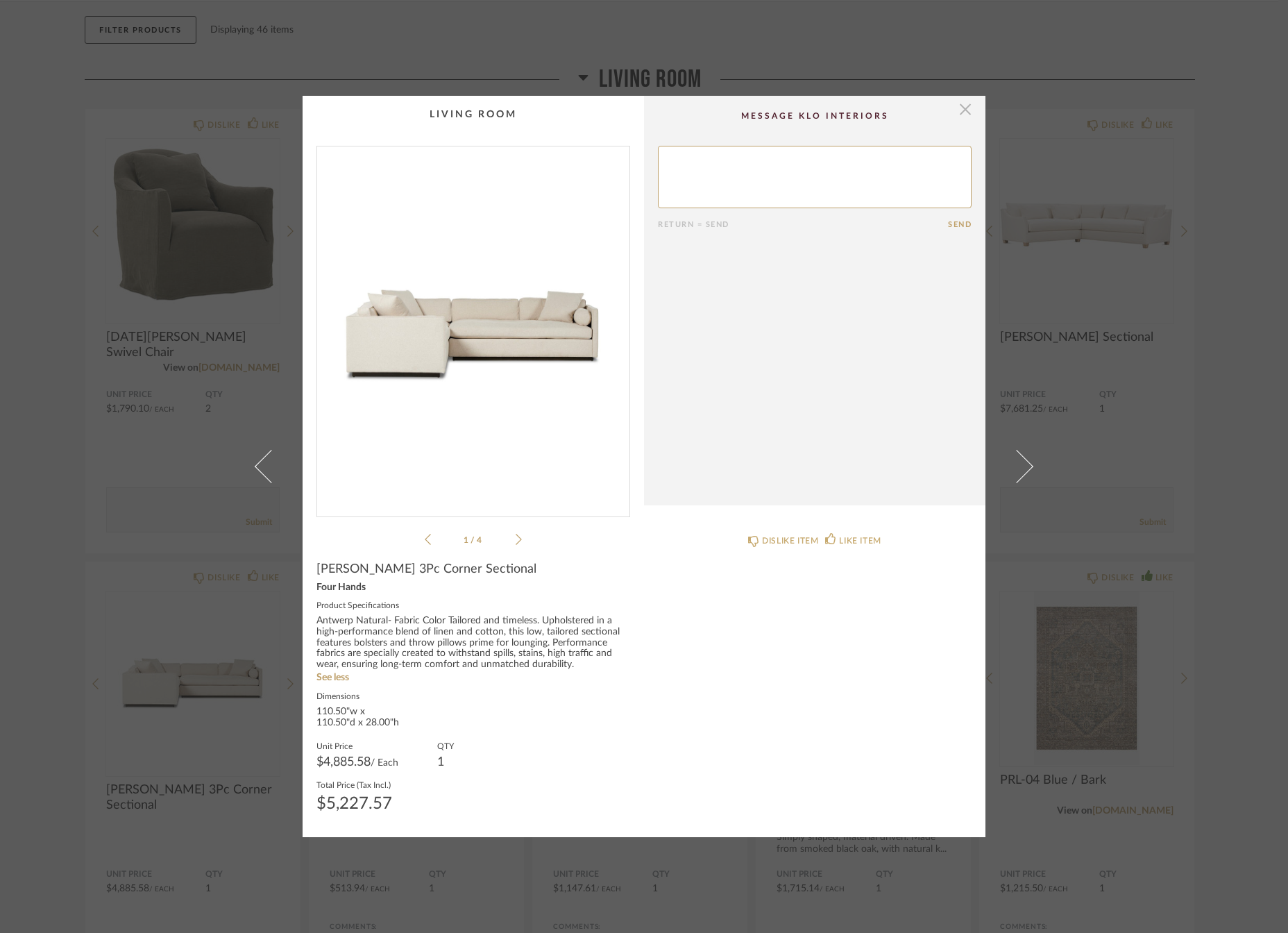
click at [958, 108] on span "button" at bounding box center [966, 109] width 28 height 28
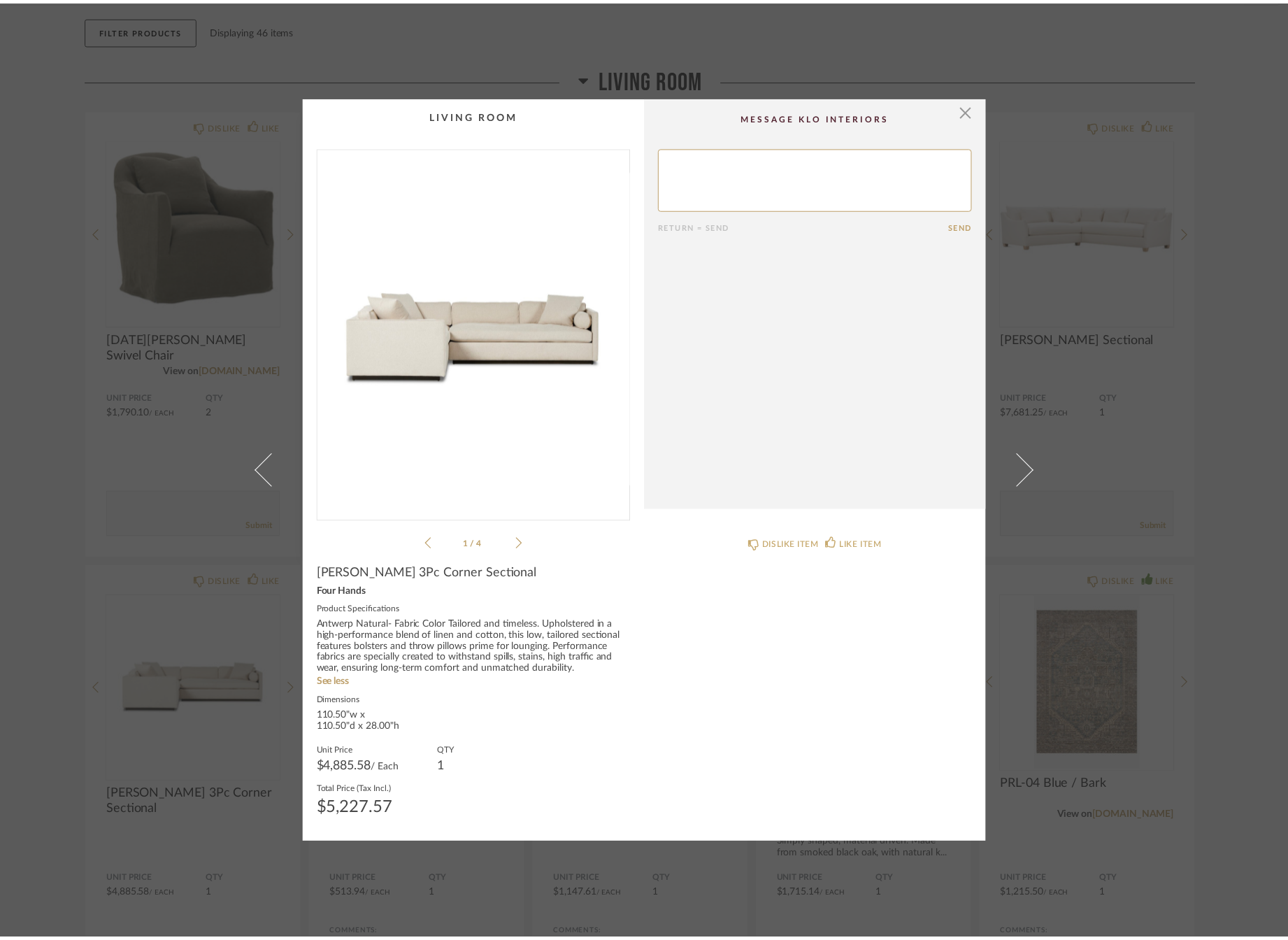
scroll to position [147, 0]
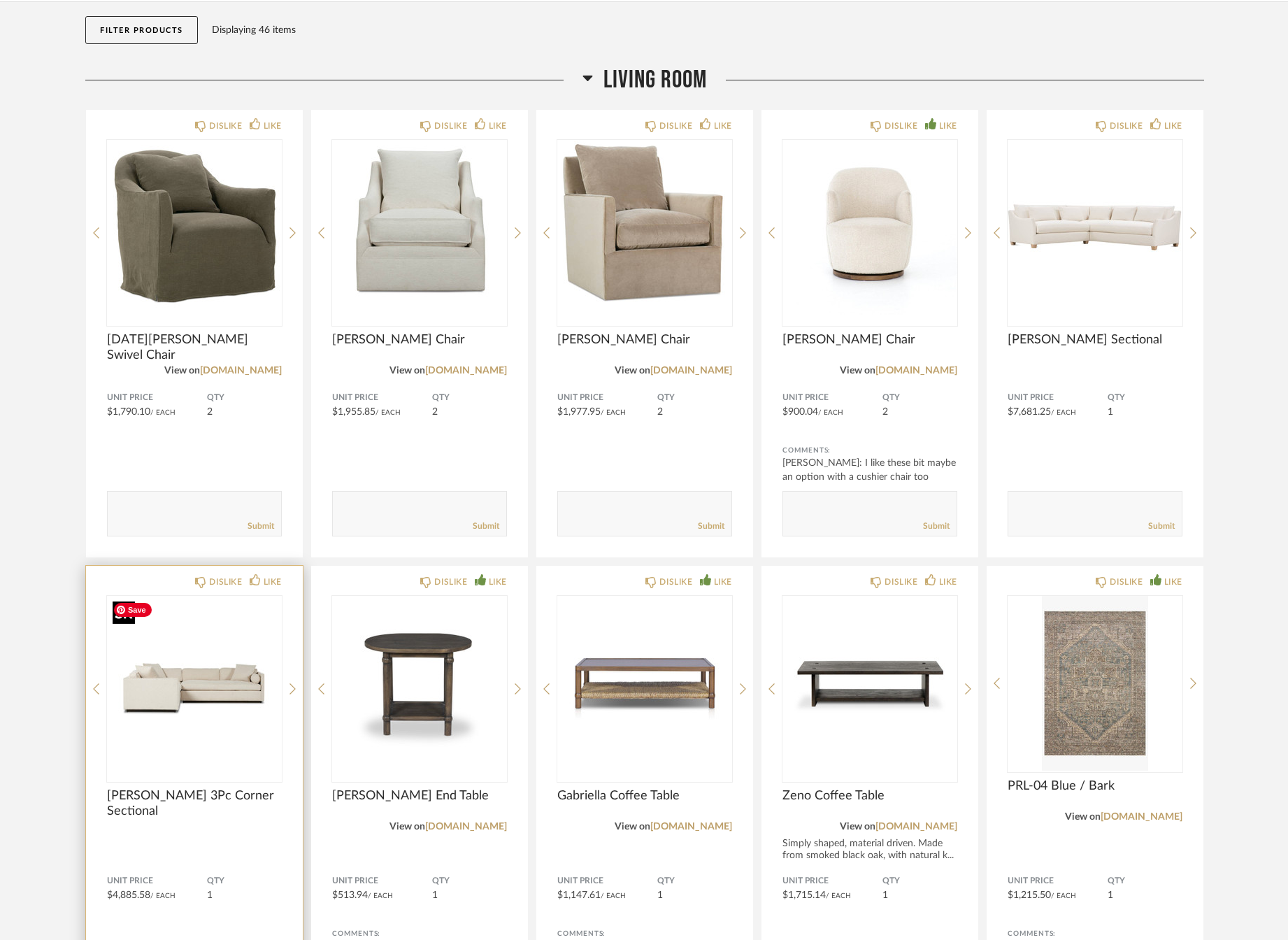
click at [193, 683] on img "0" at bounding box center [194, 683] width 175 height 175
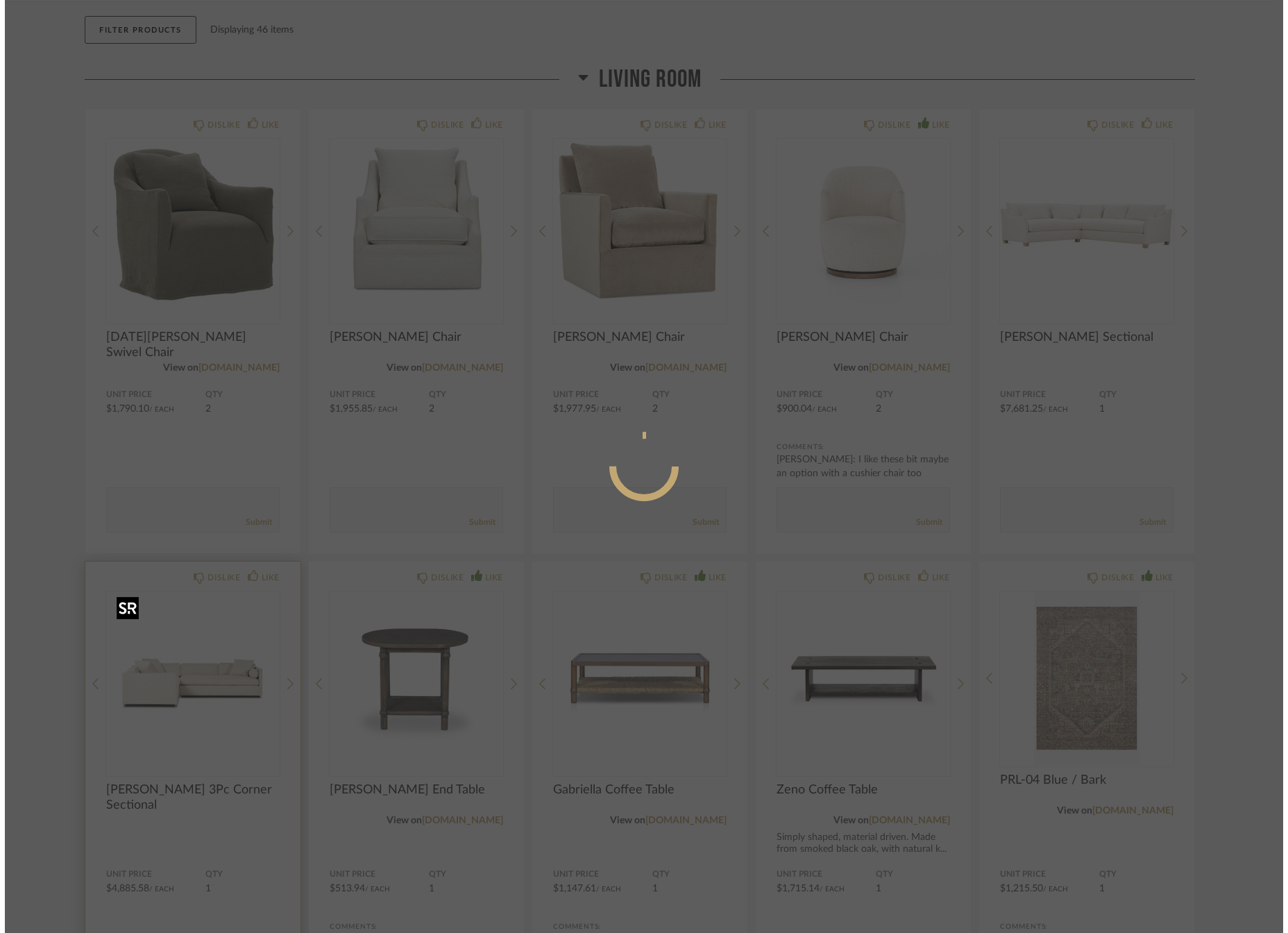
scroll to position [0, 0]
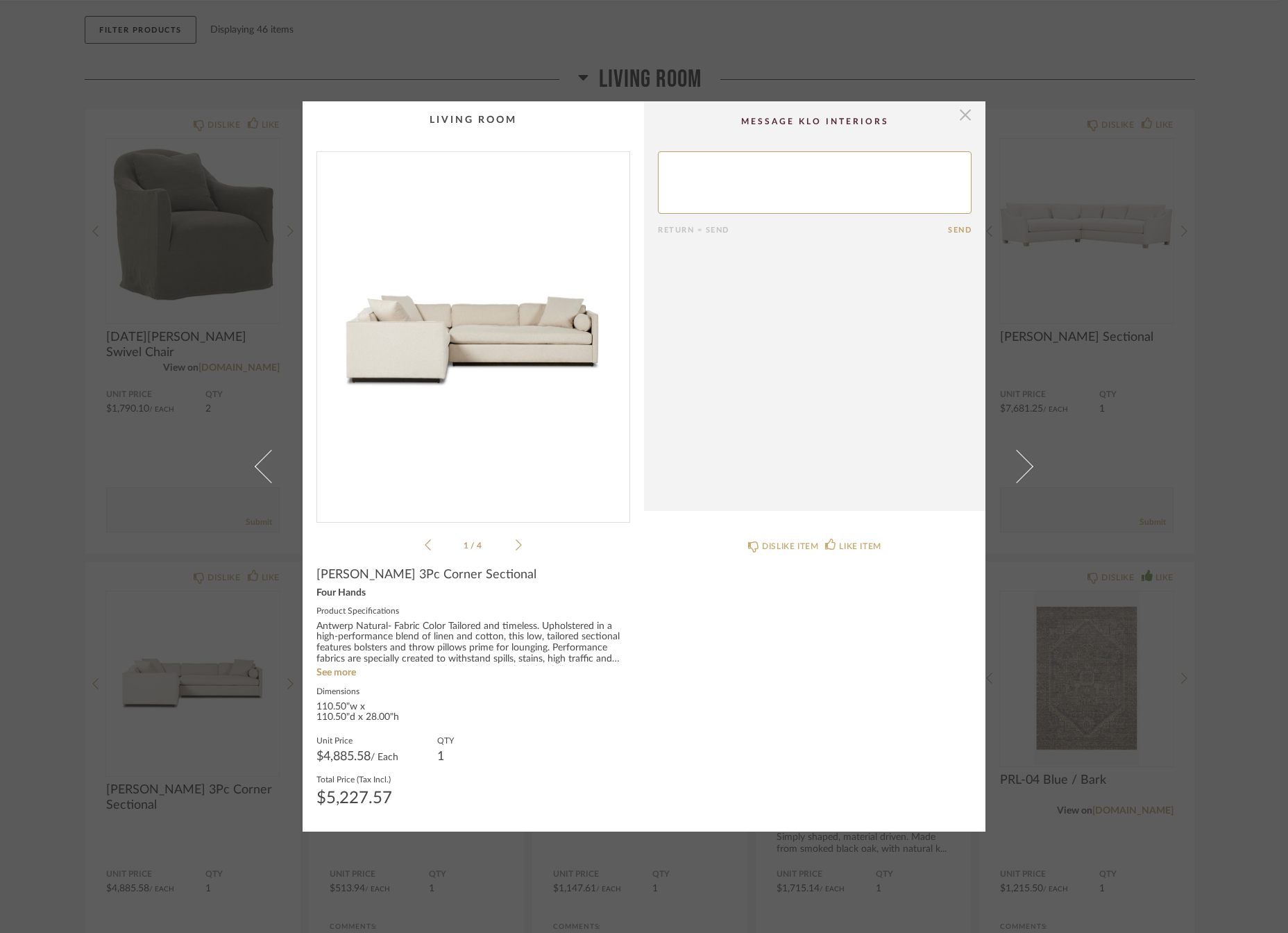
click at [963, 115] on span "button" at bounding box center [966, 115] width 28 height 28
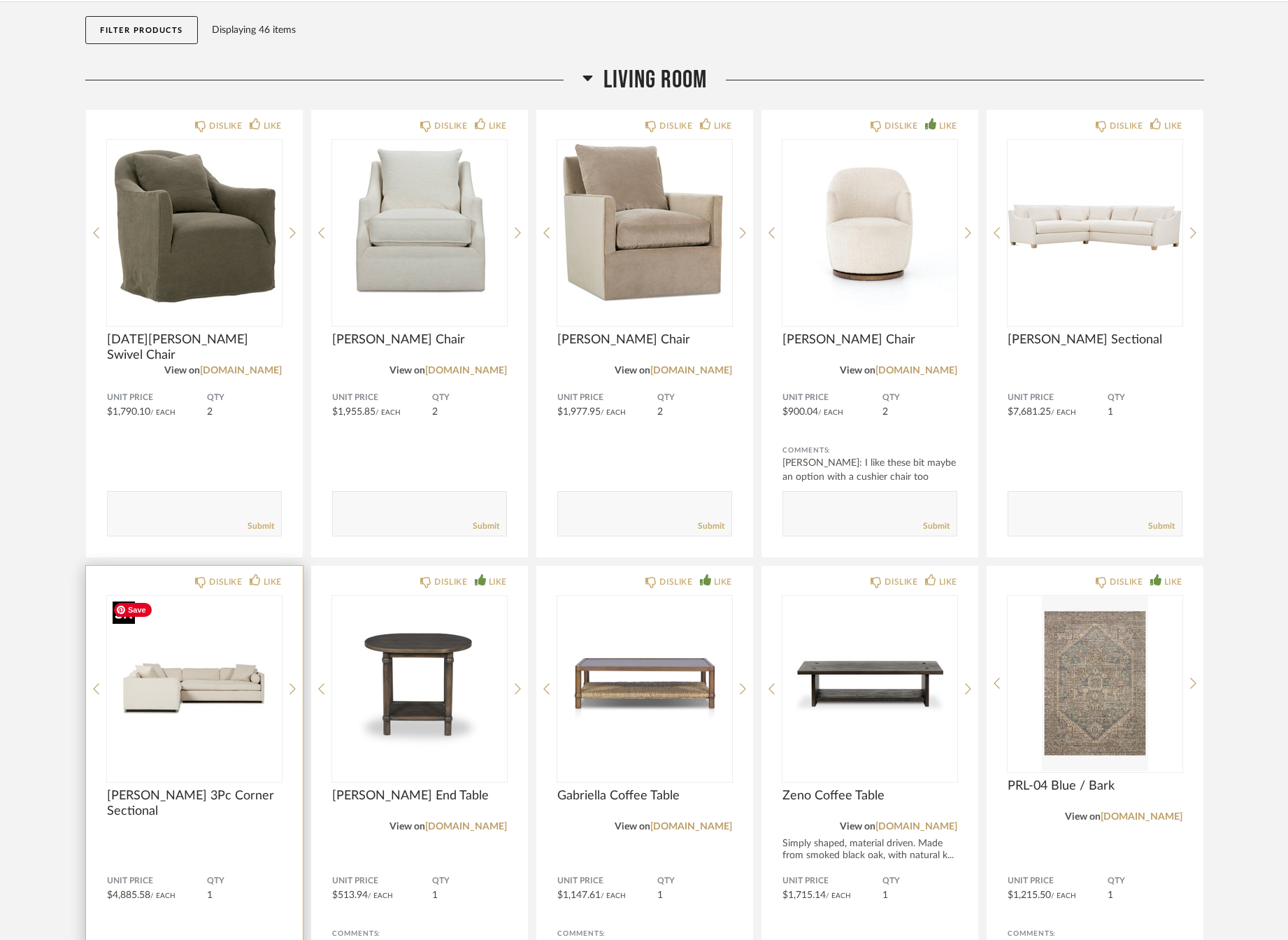
scroll to position [357, 0]
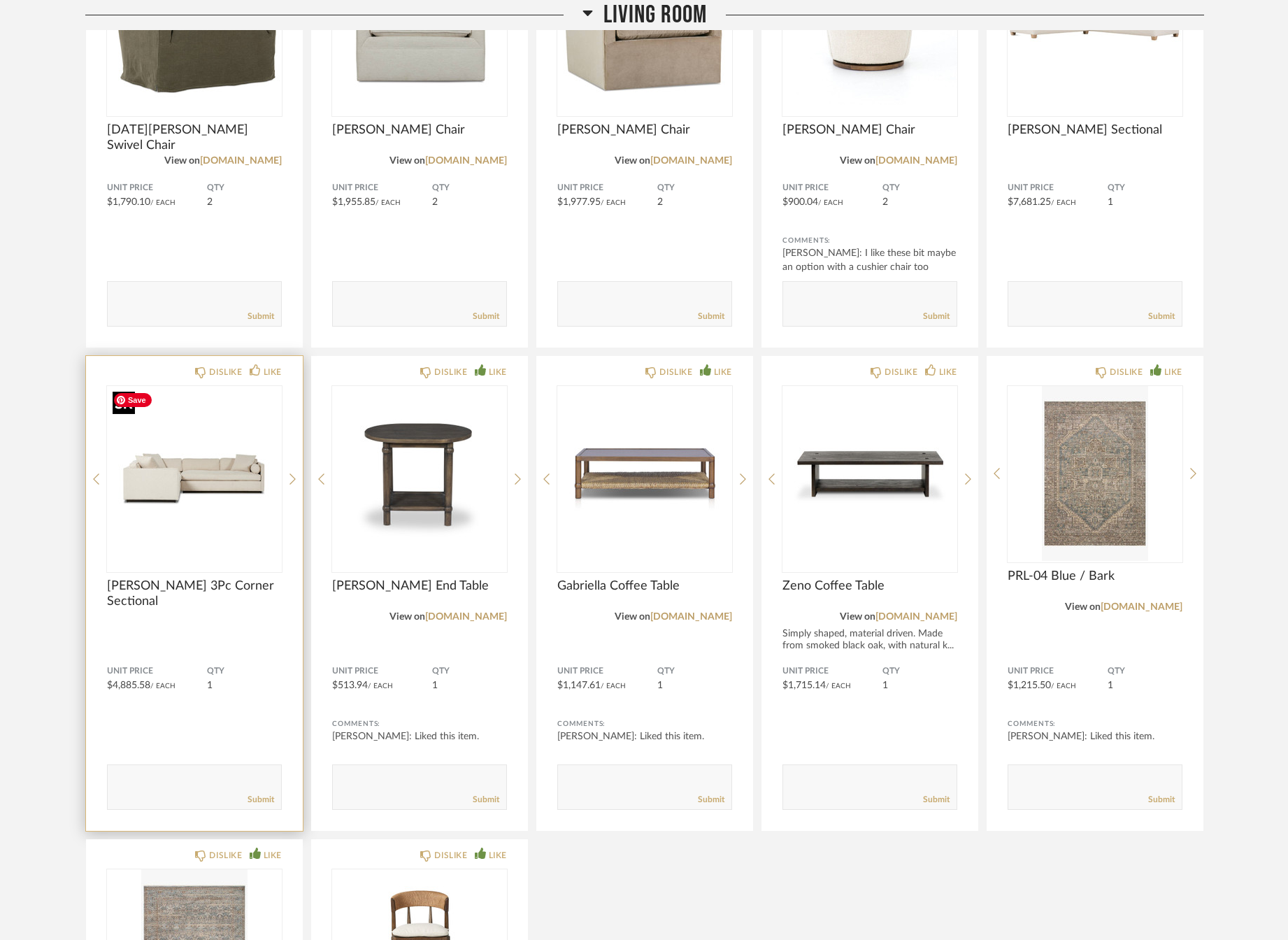
click at [199, 507] on img "0" at bounding box center [194, 473] width 175 height 175
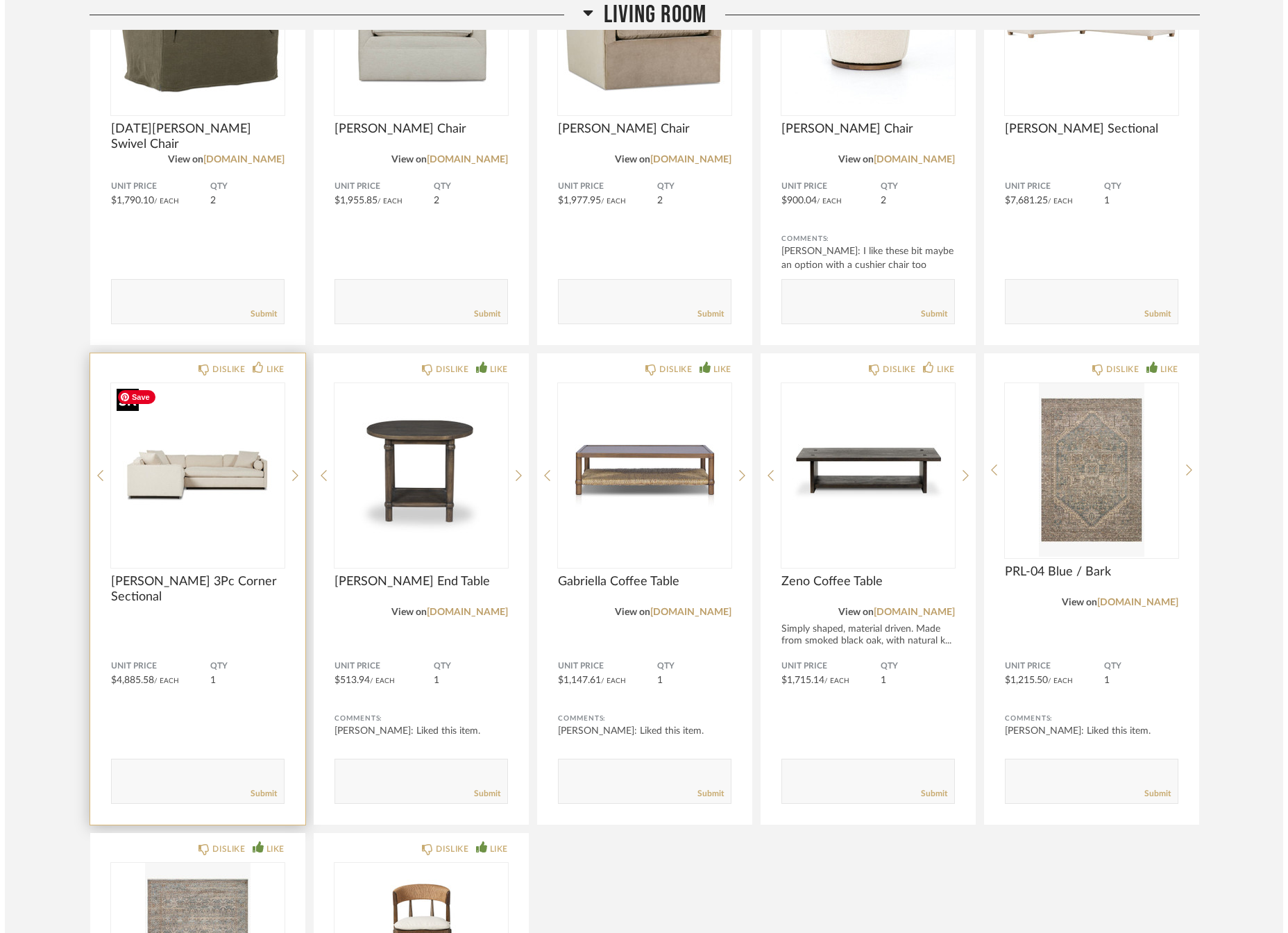
scroll to position [0, 0]
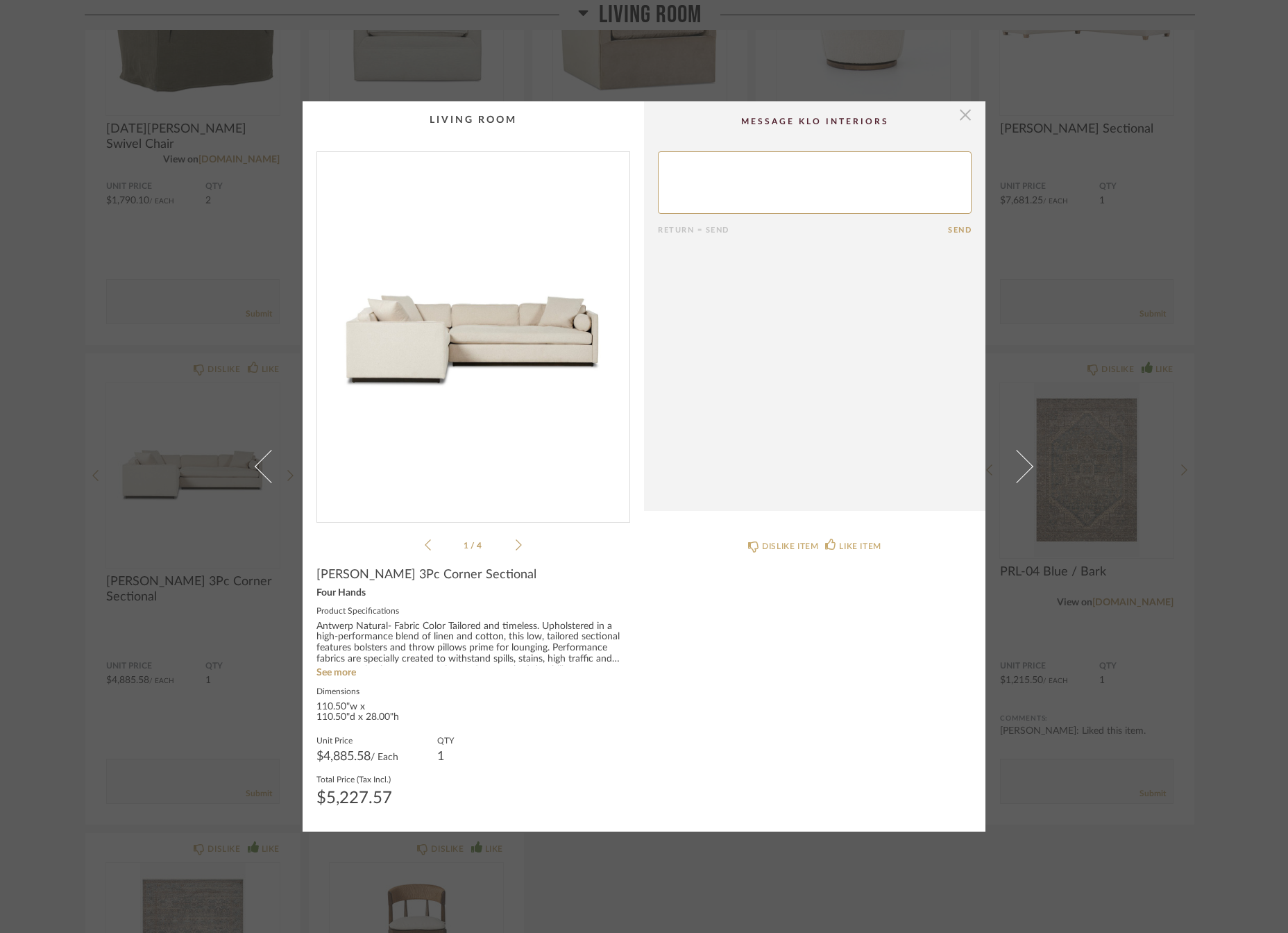
drag, startPoint x: 955, startPoint y: 113, endPoint x: 952, endPoint y: 120, distance: 7.6
click at [955, 113] on span "button" at bounding box center [966, 115] width 28 height 28
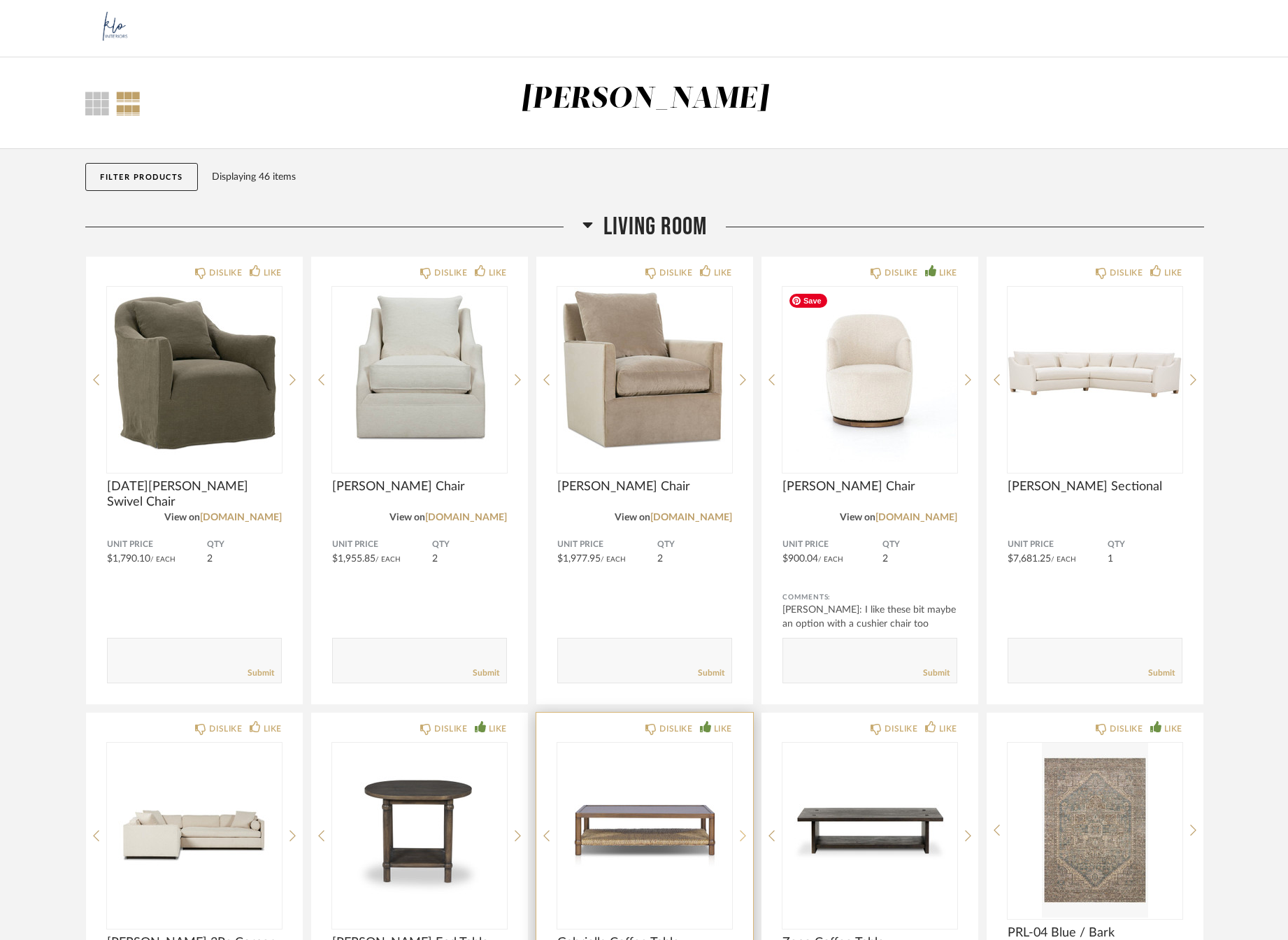
scroll to position [280, 0]
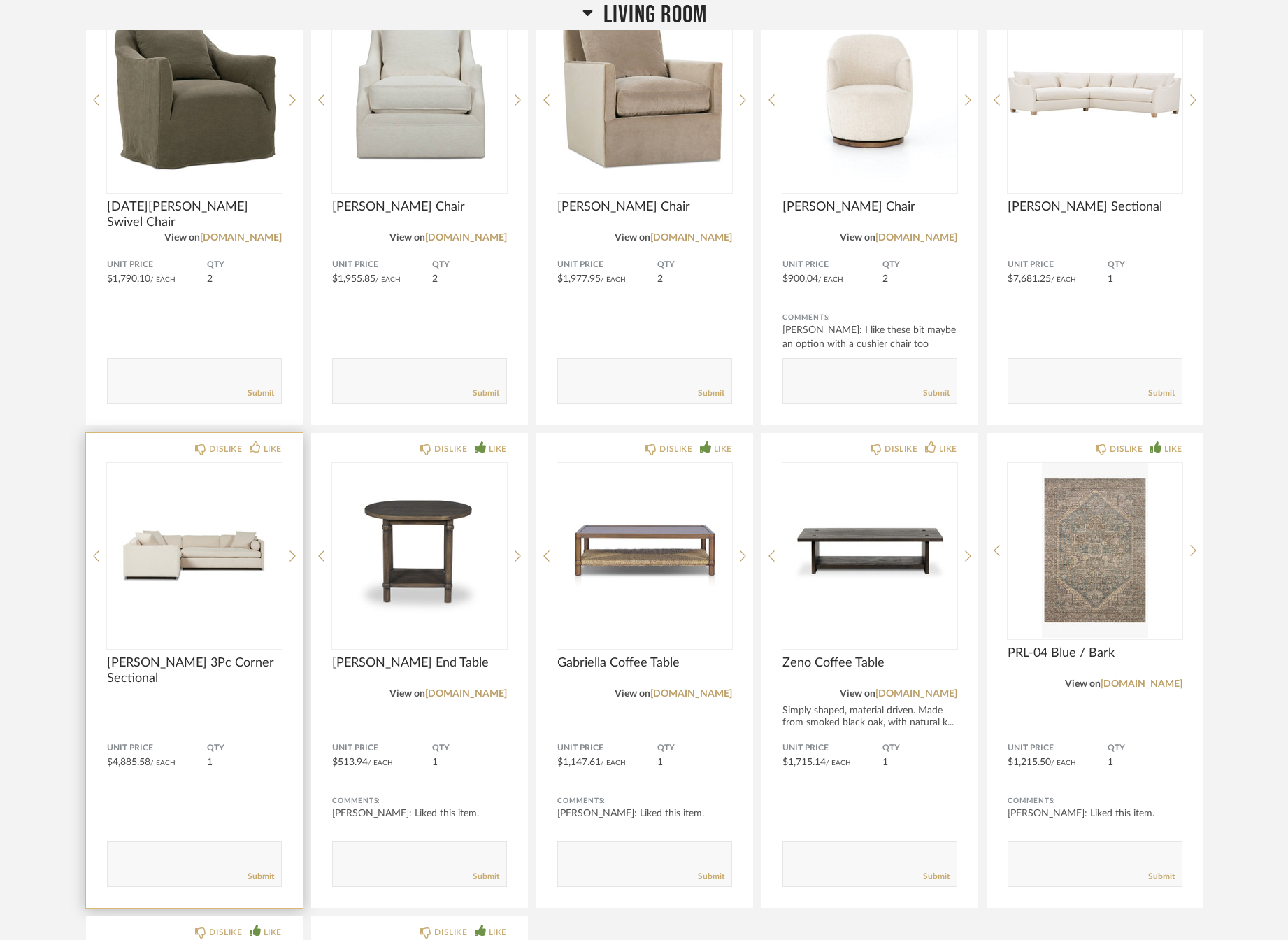
click at [183, 656] on span "Sawyer 3Pc Corner Sectional" at bounding box center [194, 670] width 175 height 31
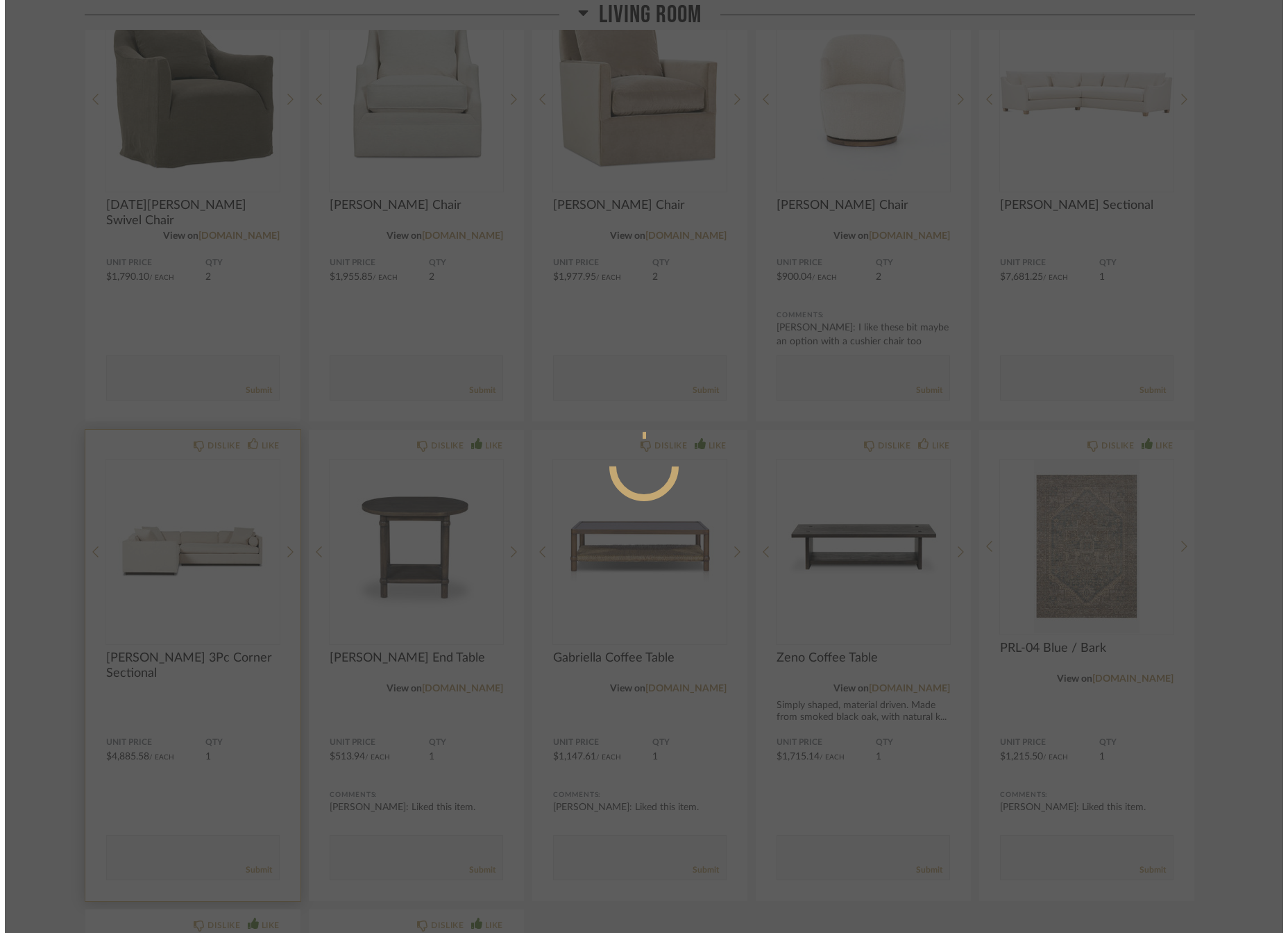
scroll to position [0, 0]
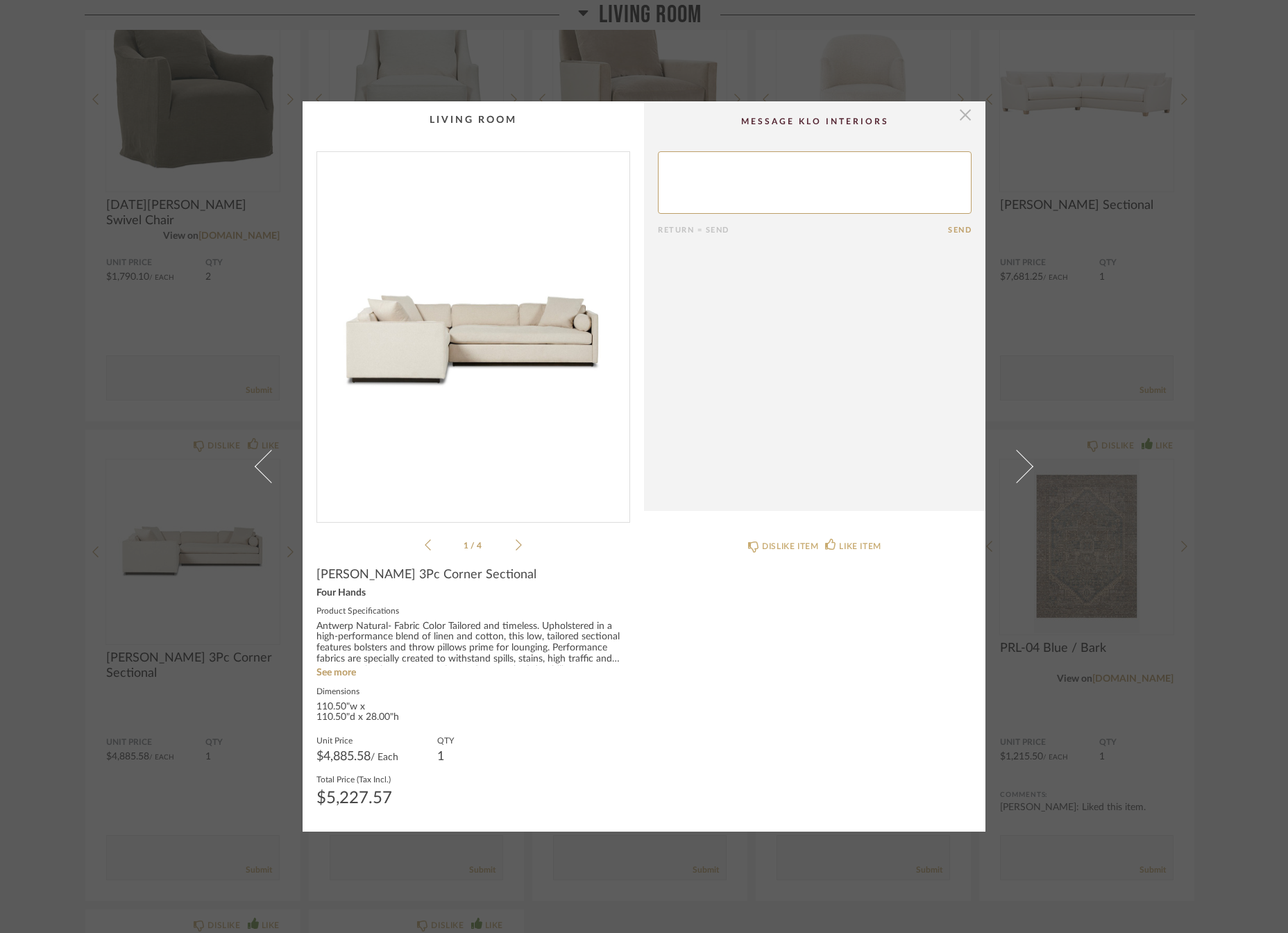
click at [964, 111] on span "button" at bounding box center [966, 115] width 28 height 28
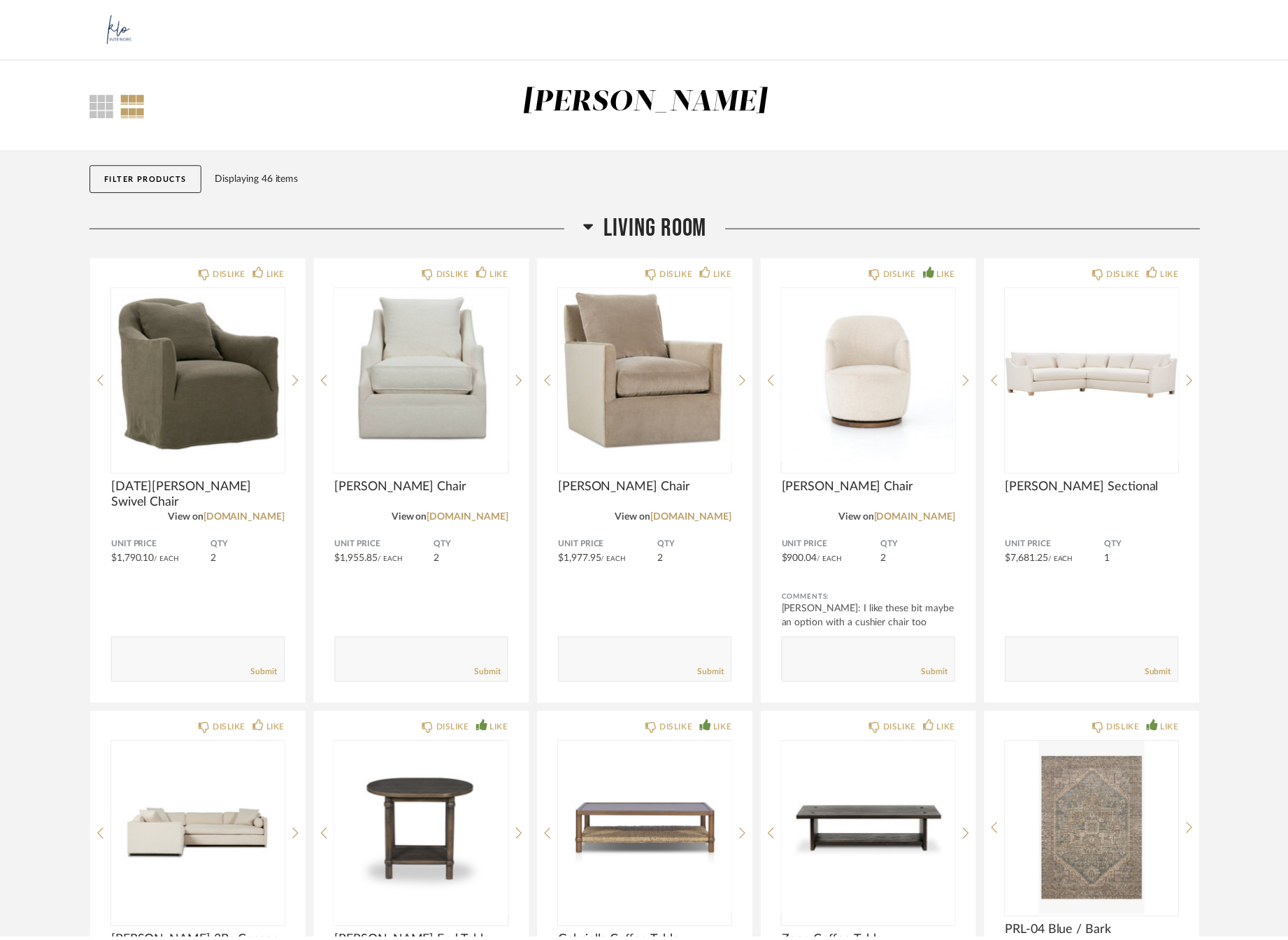
scroll to position [280, 0]
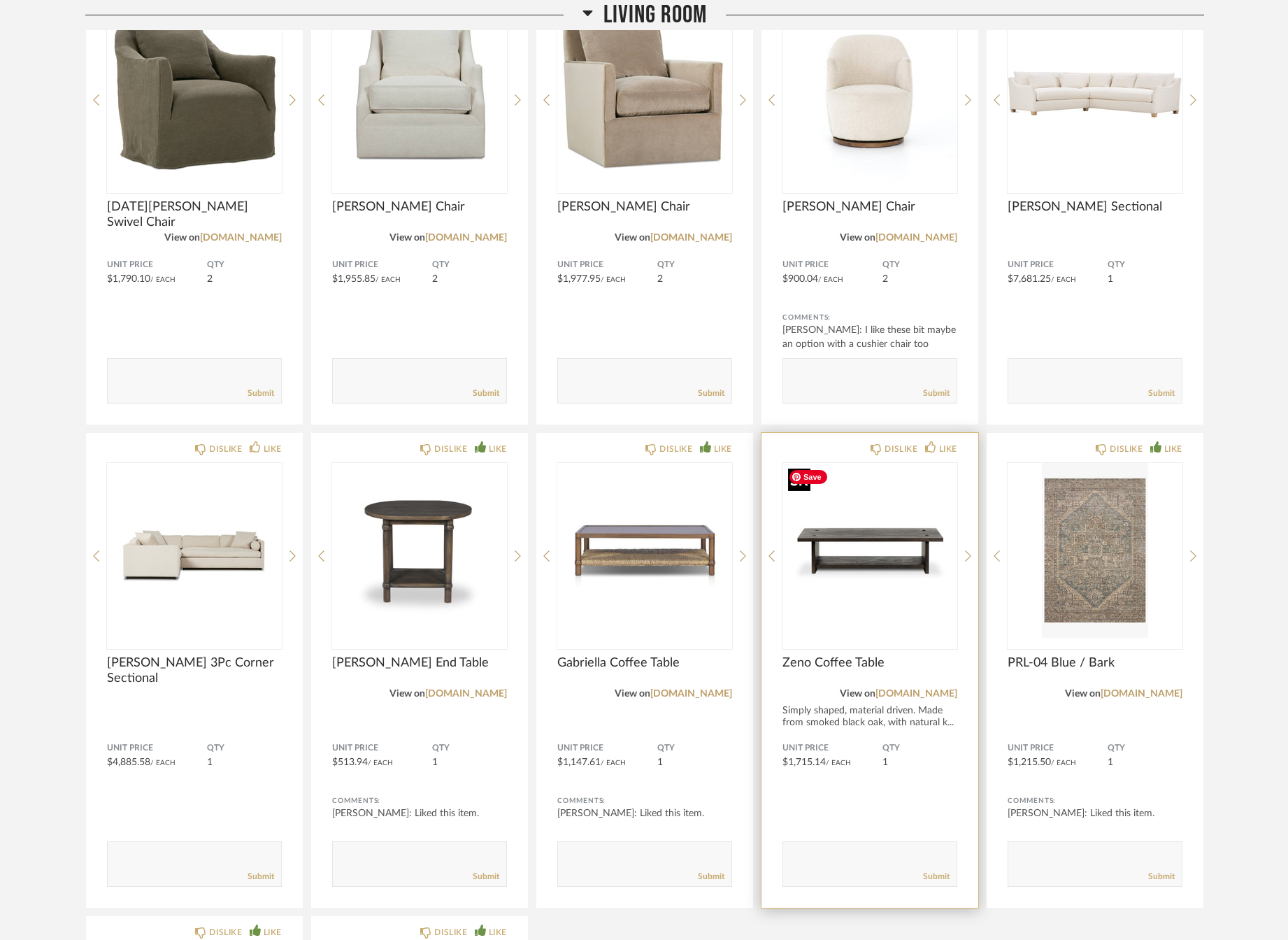
click at [874, 573] on img "0" at bounding box center [869, 550] width 175 height 175
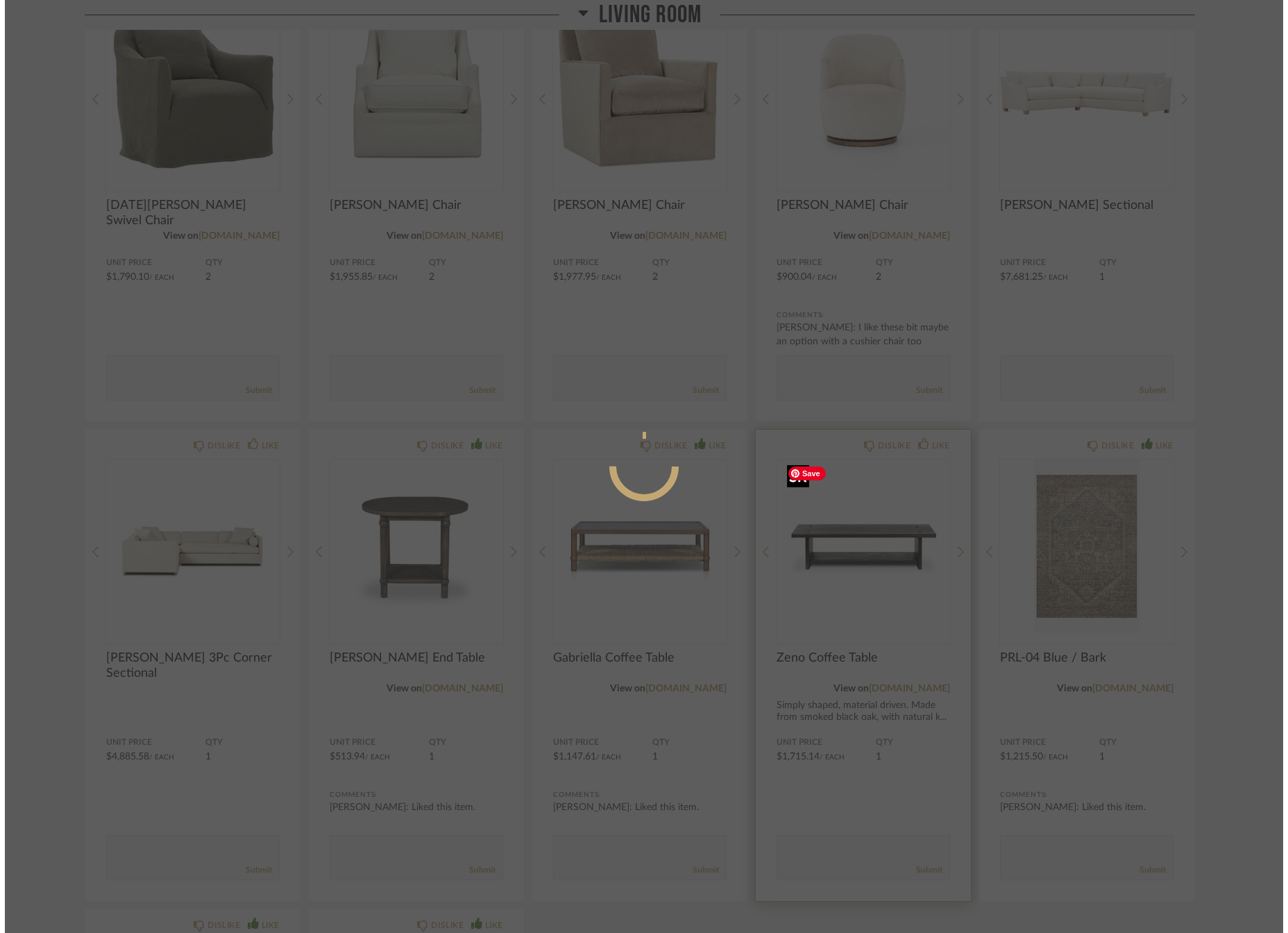
scroll to position [0, 0]
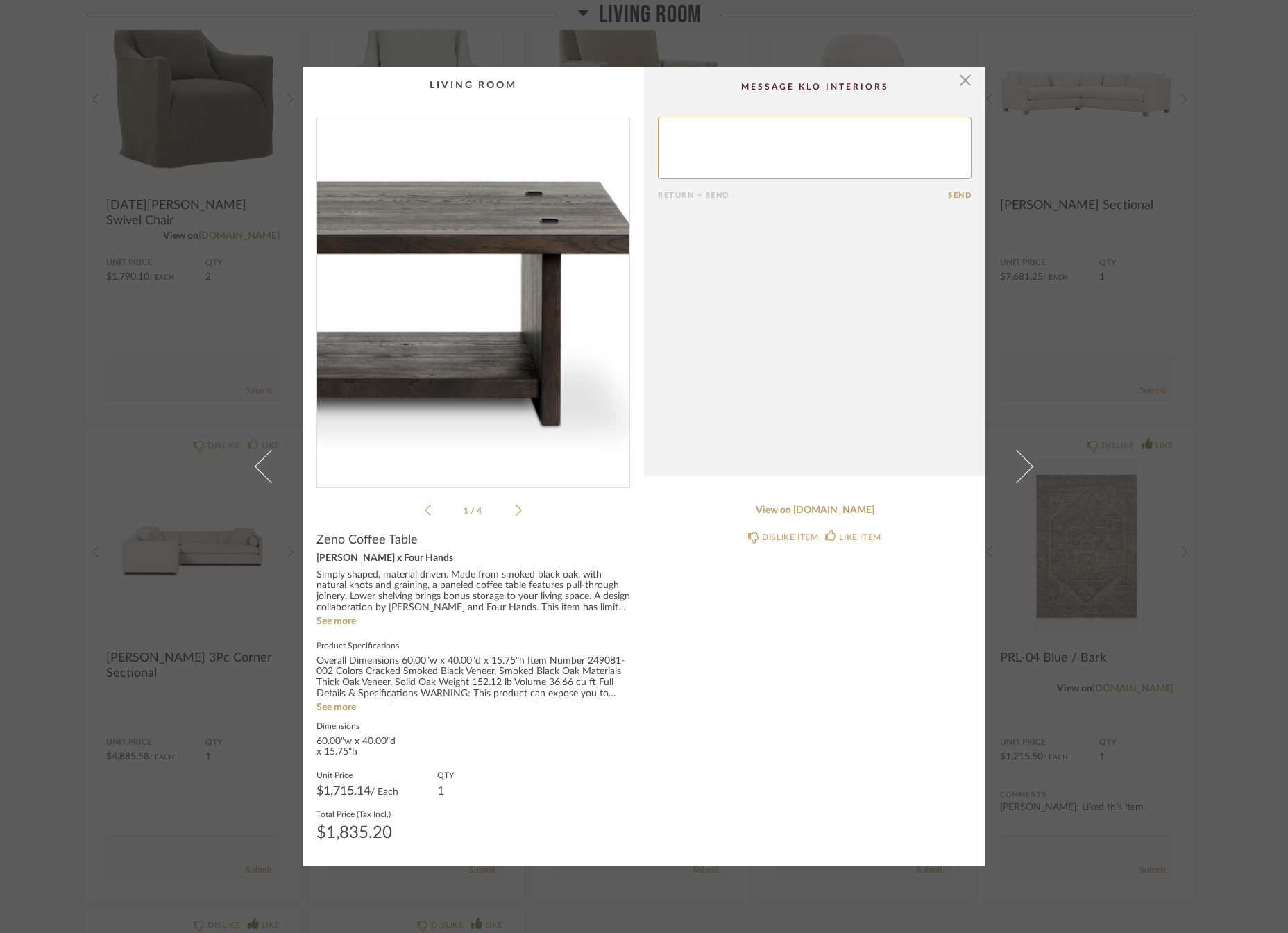
click at [545, 295] on img "0" at bounding box center [473, 296] width 312 height 359
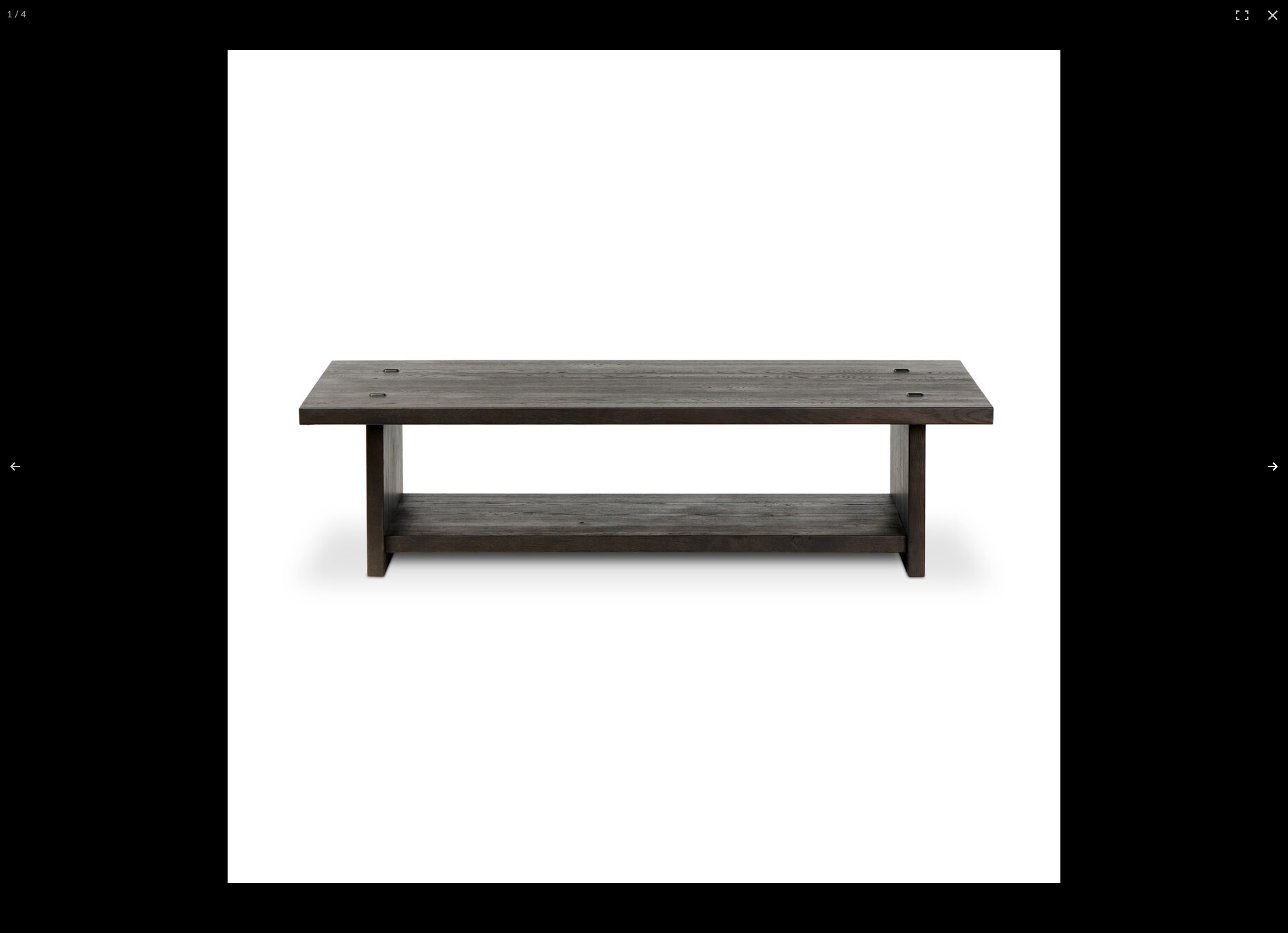
click at [1274, 463] on button at bounding box center [1263, 466] width 49 height 69
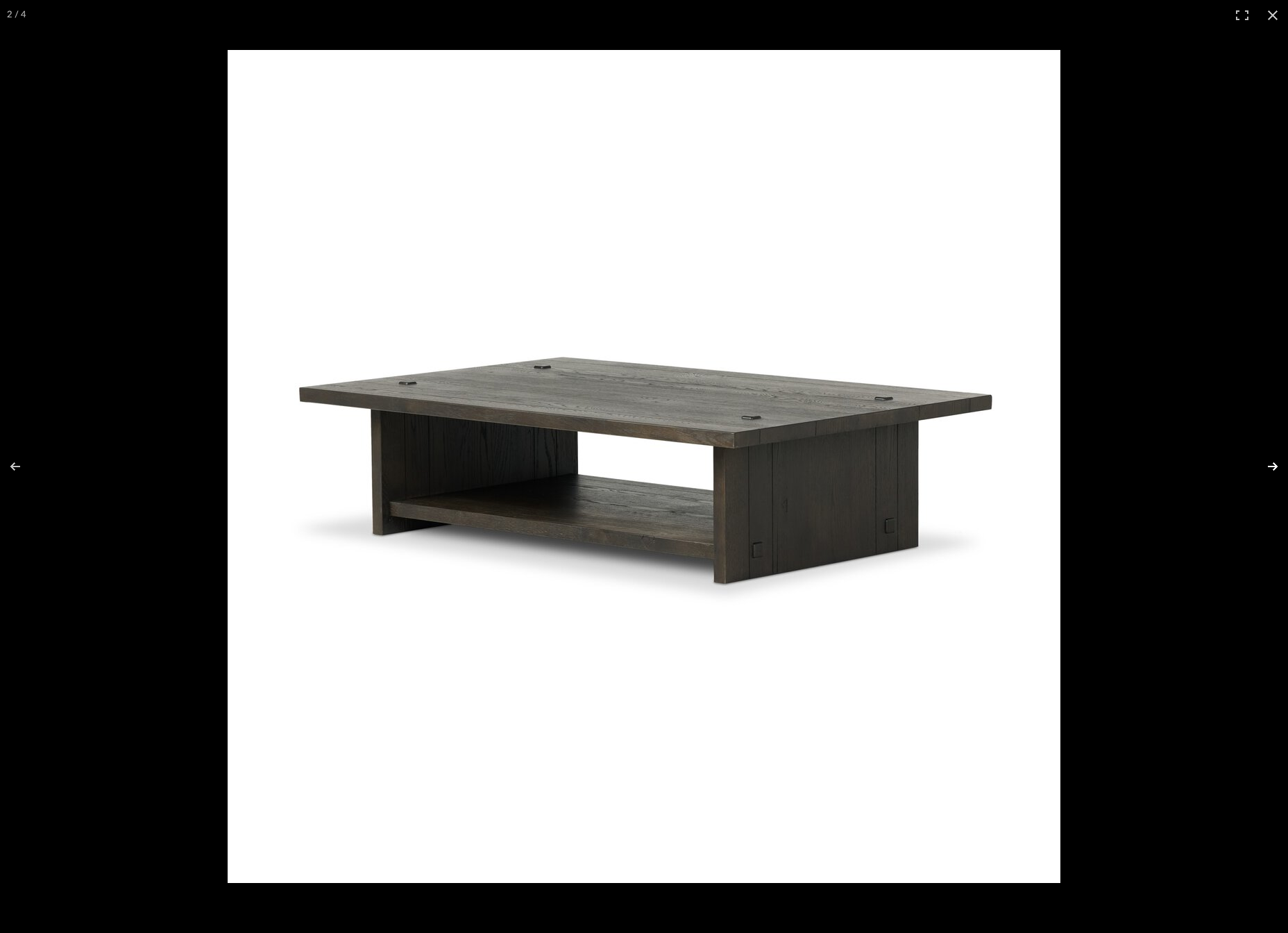
click at [1274, 463] on button at bounding box center [1263, 466] width 49 height 69
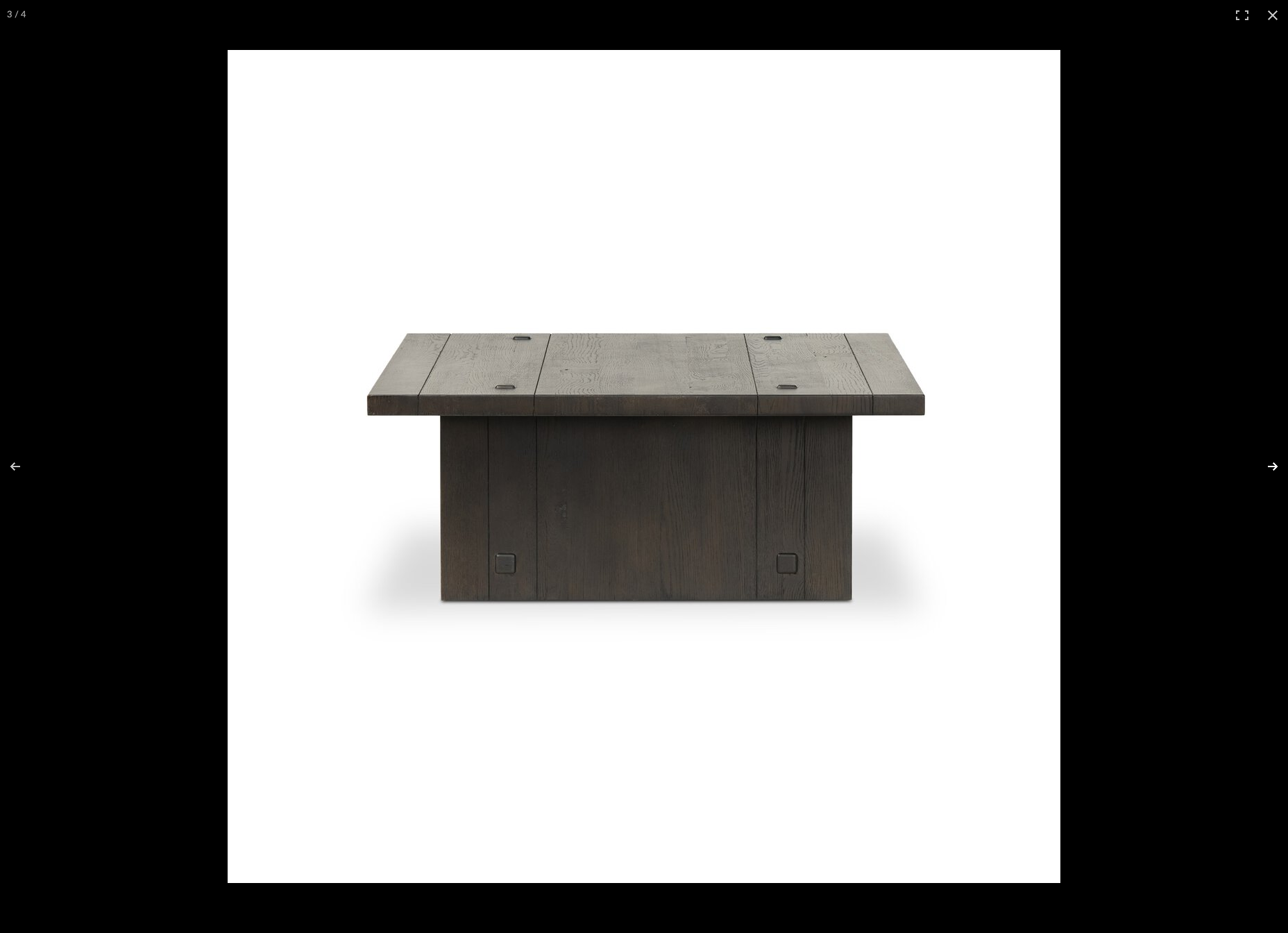
click at [1274, 463] on button at bounding box center [1263, 466] width 49 height 69
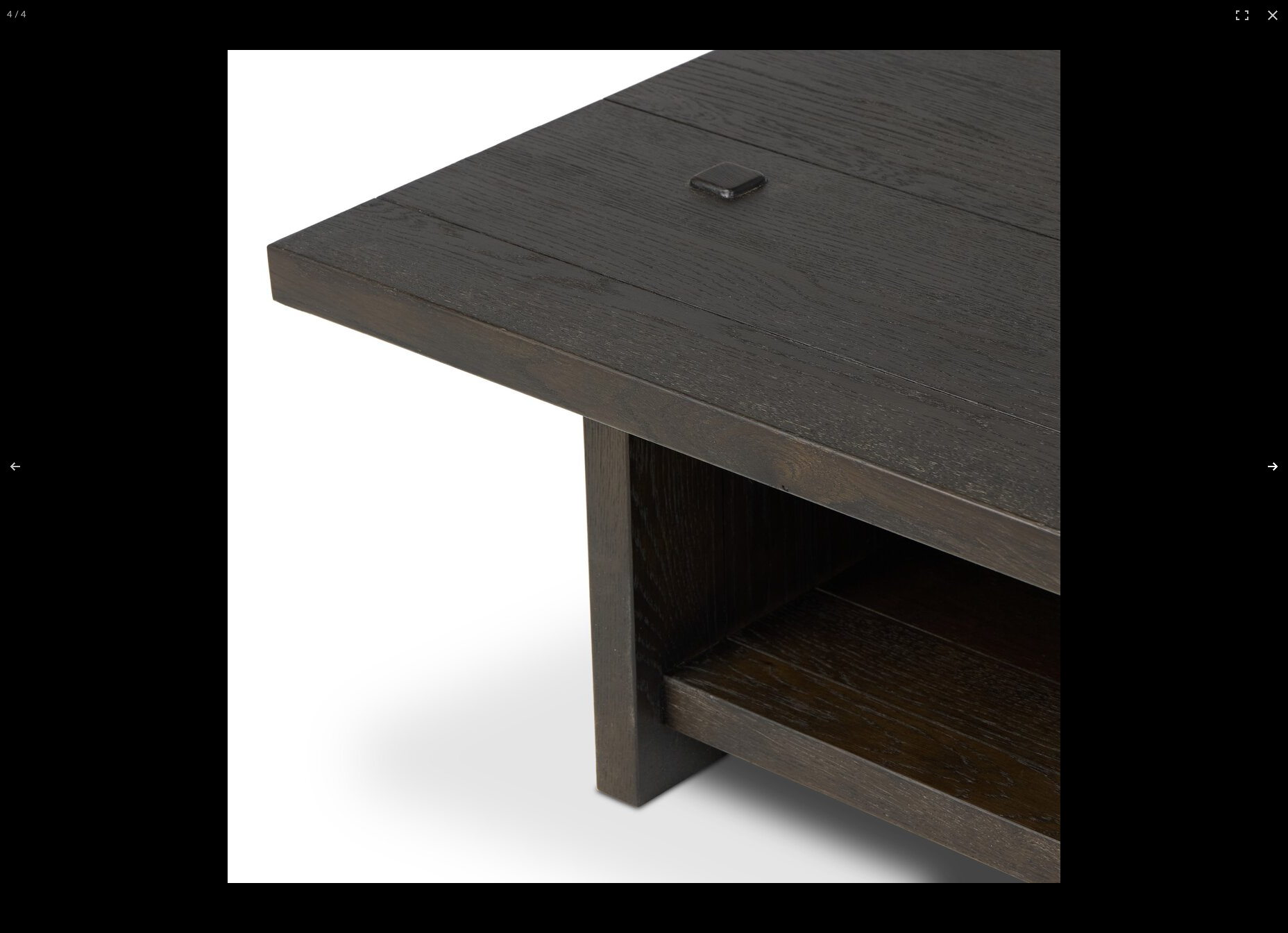
click at [1274, 463] on button at bounding box center [1263, 466] width 49 height 69
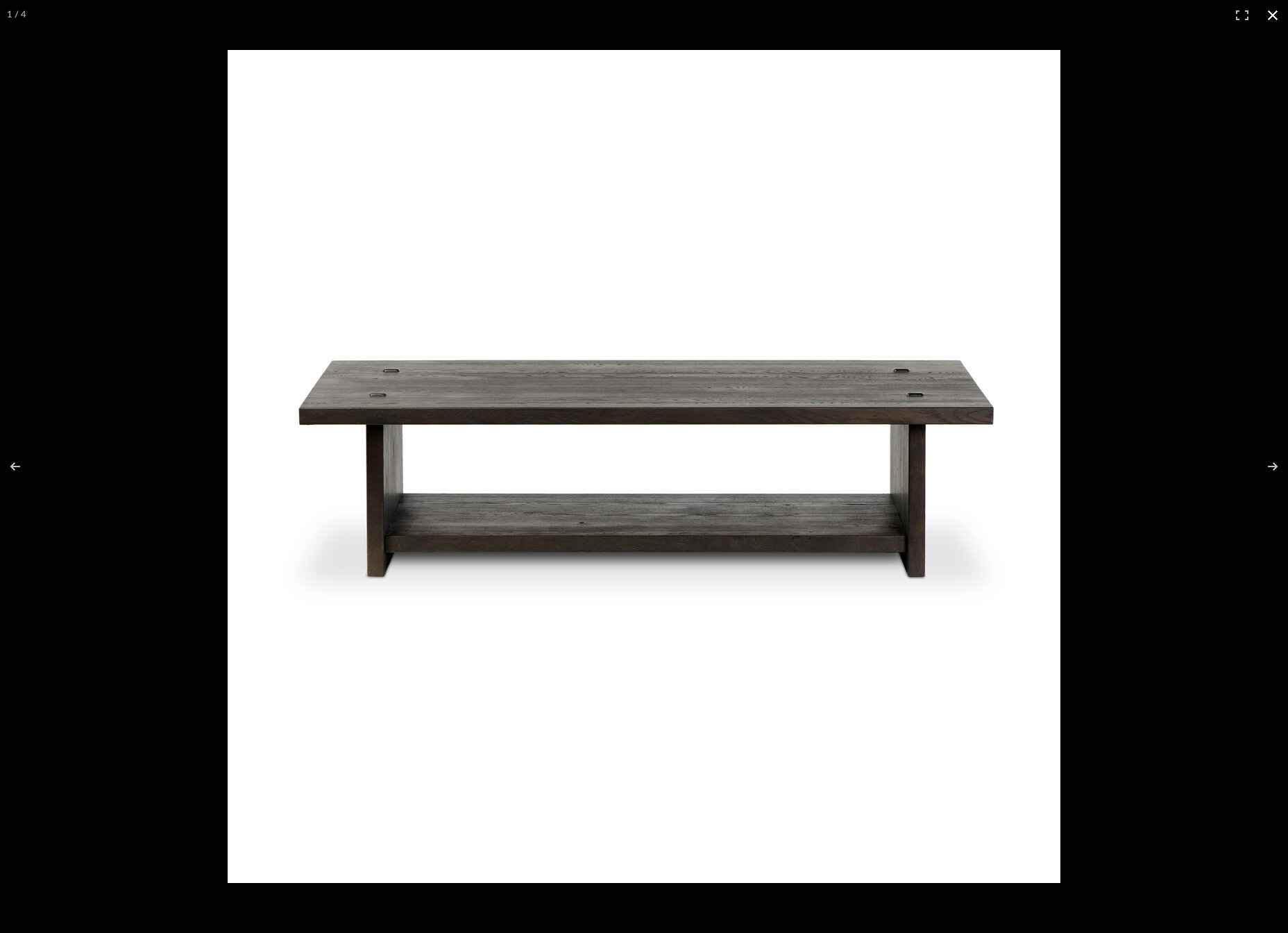
click at [1275, 18] on button at bounding box center [1273, 15] width 31 height 31
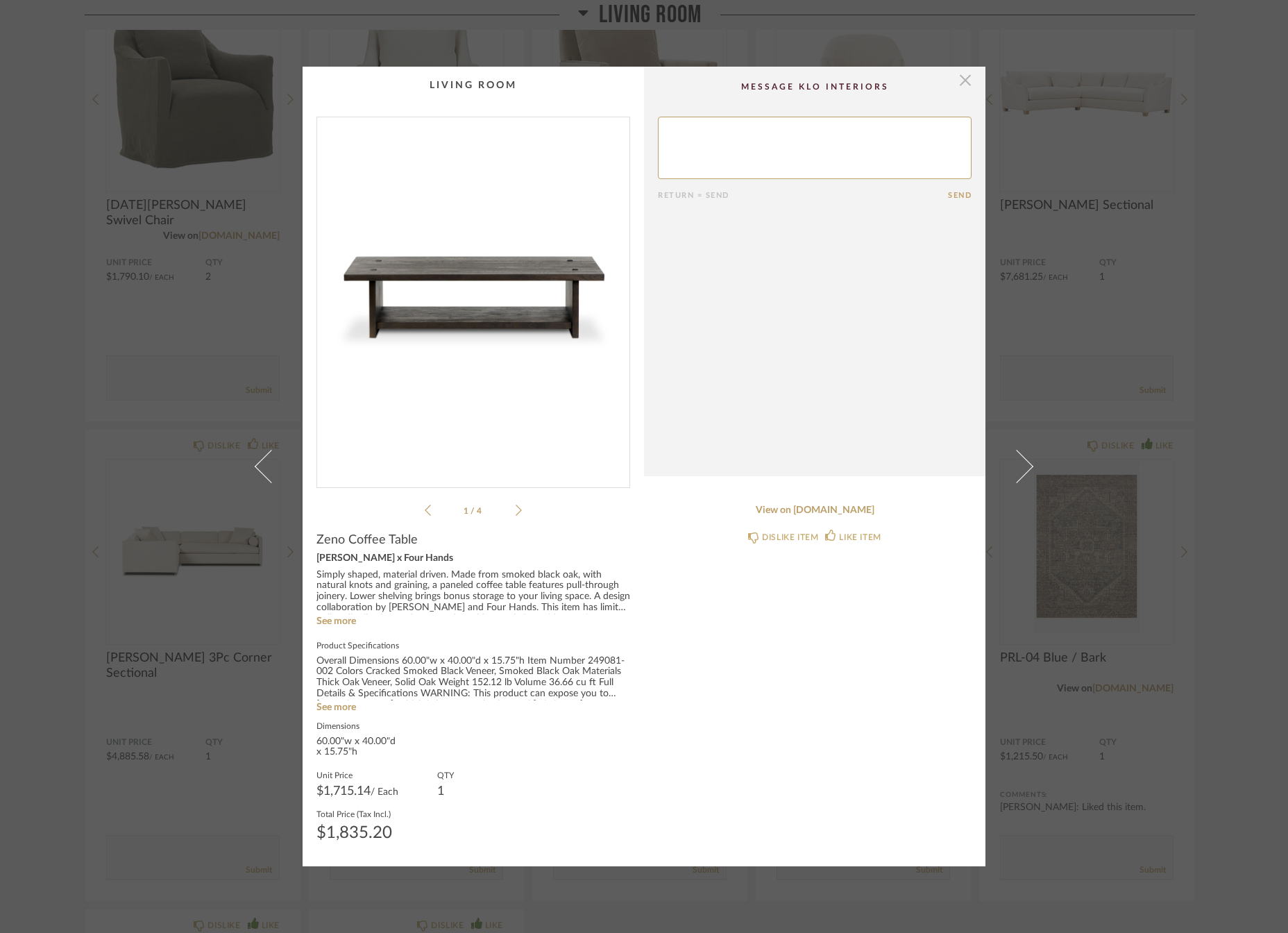
click at [957, 83] on span "button" at bounding box center [966, 80] width 28 height 28
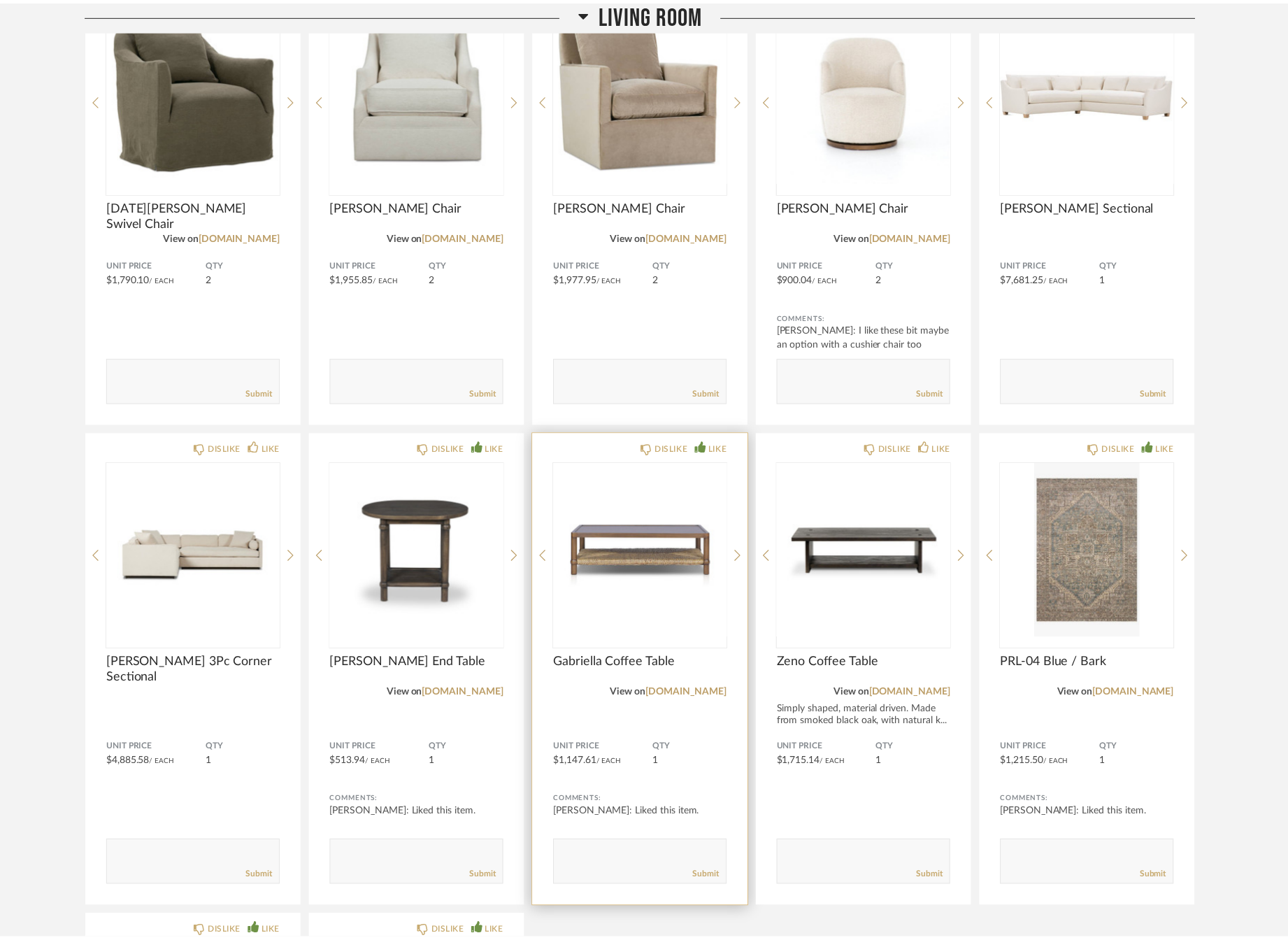
scroll to position [280, 0]
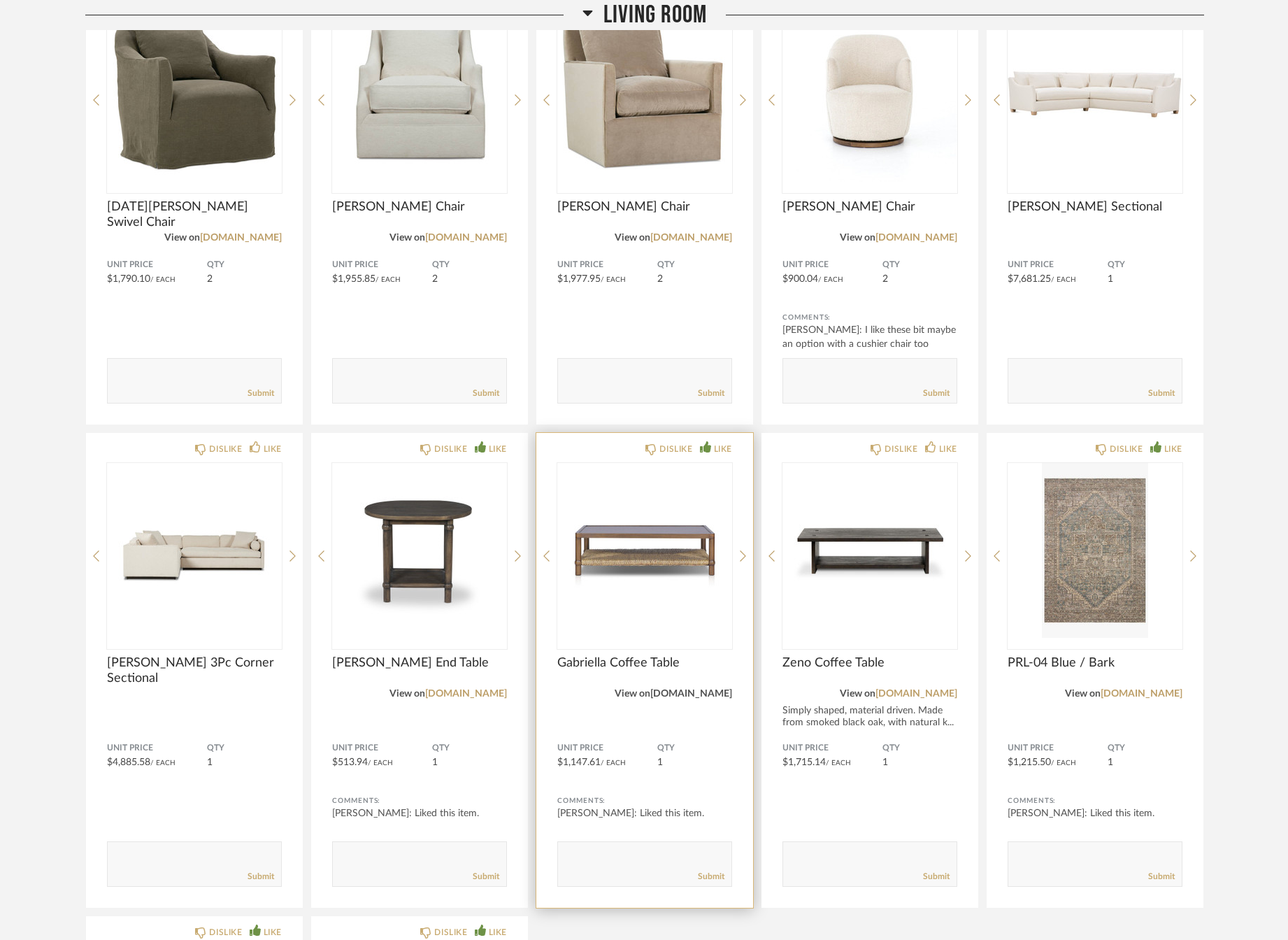
click at [696, 694] on link "[DOMAIN_NAME]" at bounding box center [691, 694] width 82 height 10
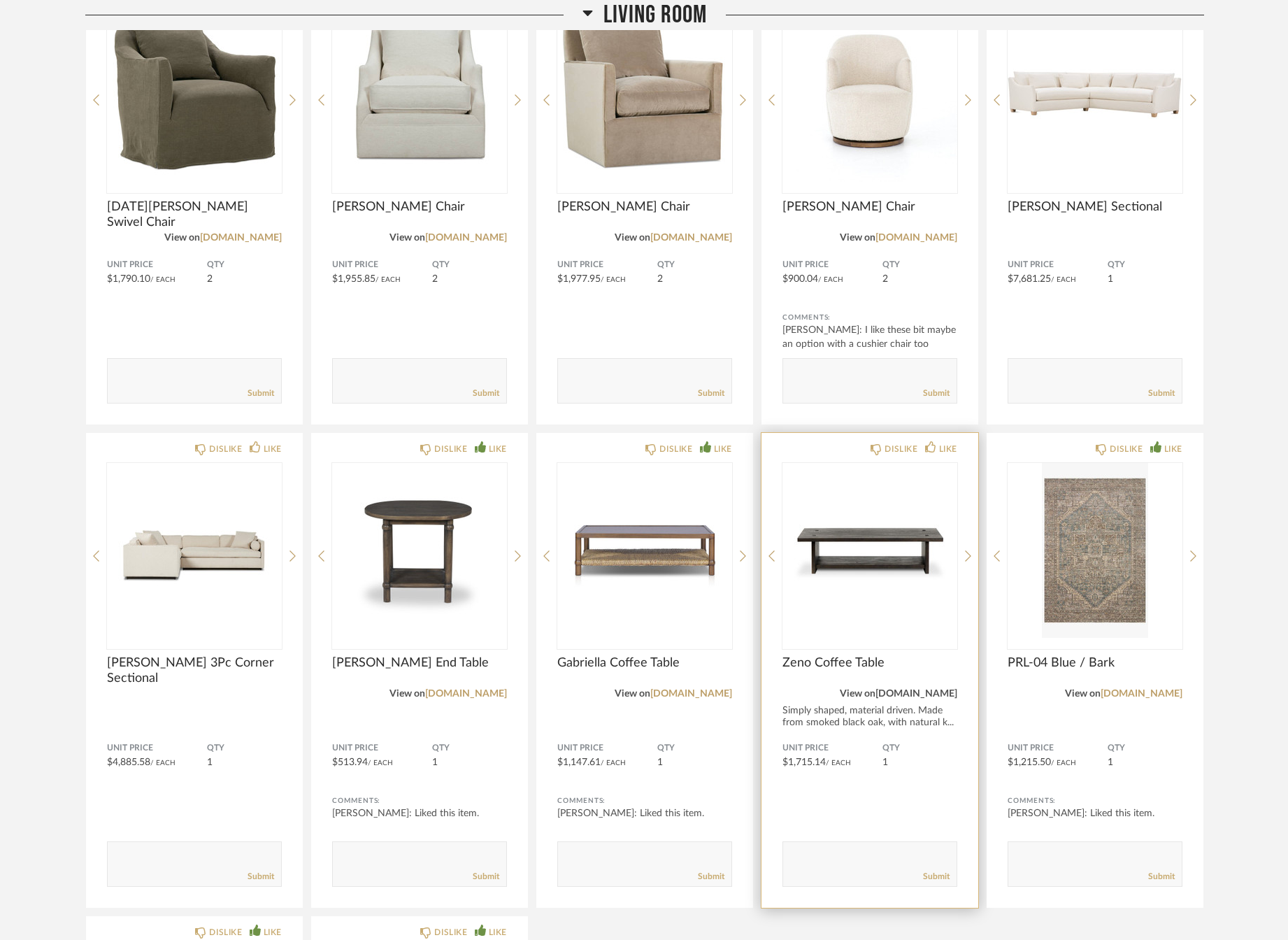
click at [942, 692] on link "[DOMAIN_NAME]" at bounding box center [916, 694] width 82 height 10
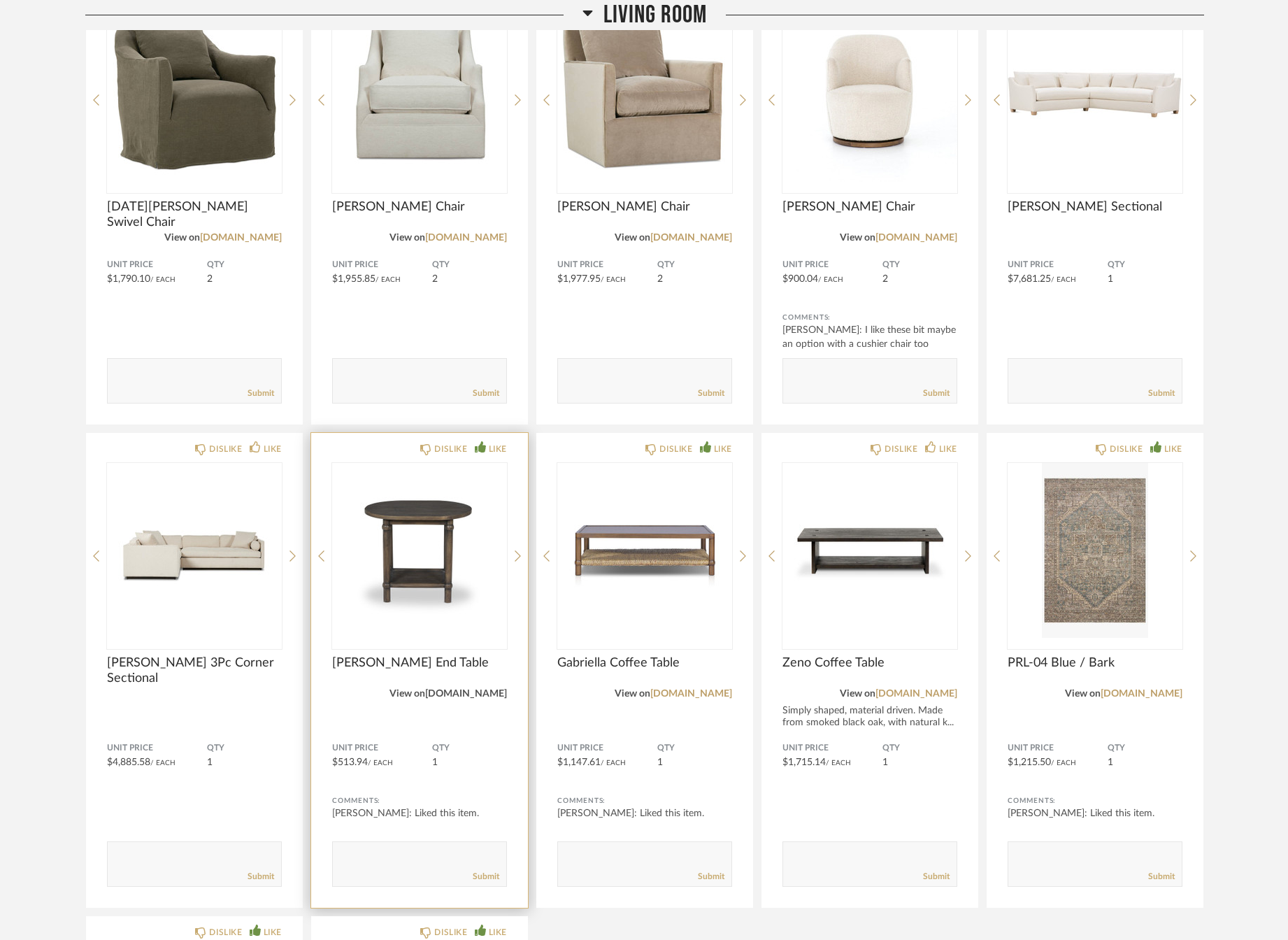
click at [465, 693] on link "[DOMAIN_NAME]" at bounding box center [465, 694] width 82 height 10
